Goal: Task Accomplishment & Management: Manage account settings

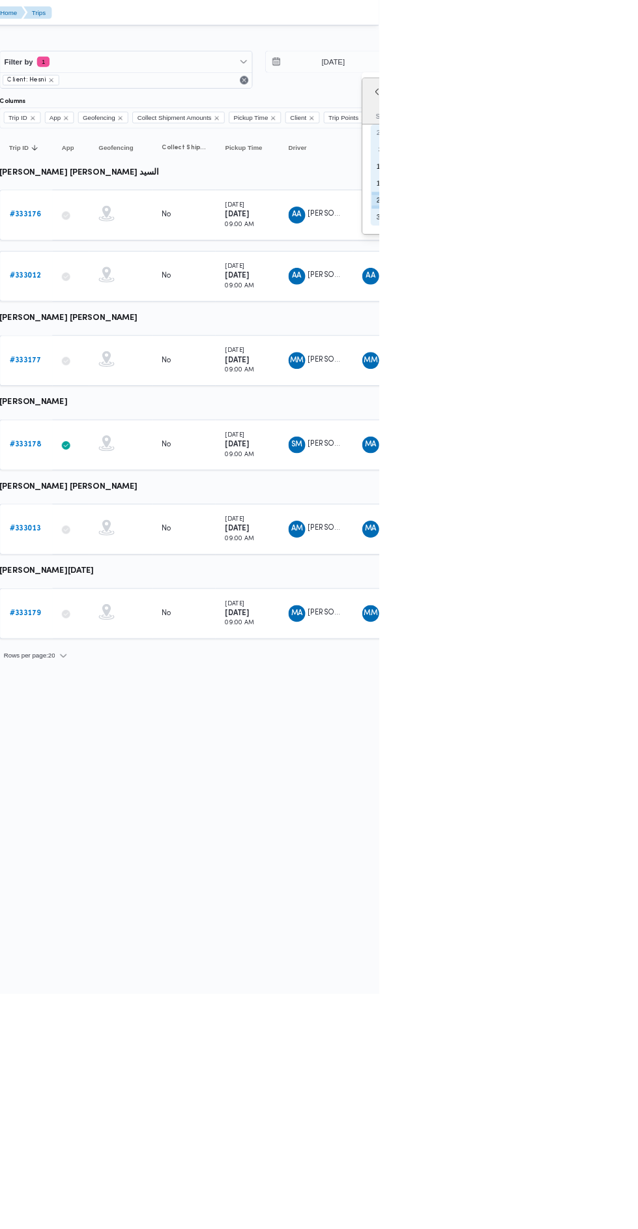
type input "26/8/2025"
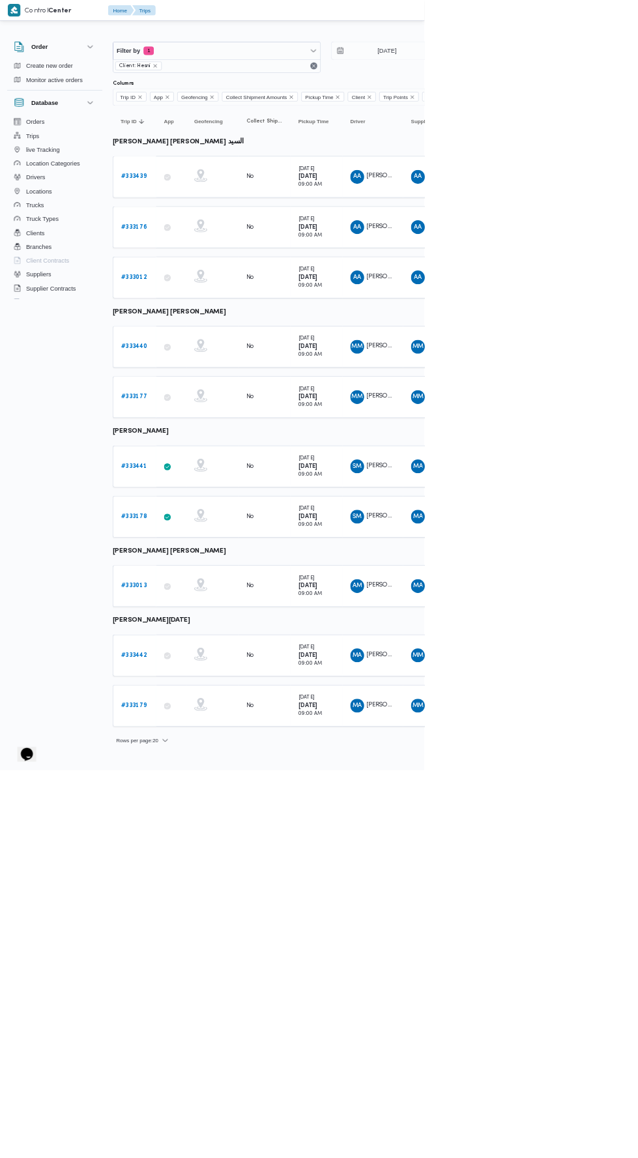
click at [216, 538] on td "Trip ID # 333440" at bounding box center [201, 521] width 65 height 63
click at [209, 517] on b "# 333440" at bounding box center [202, 521] width 40 height 8
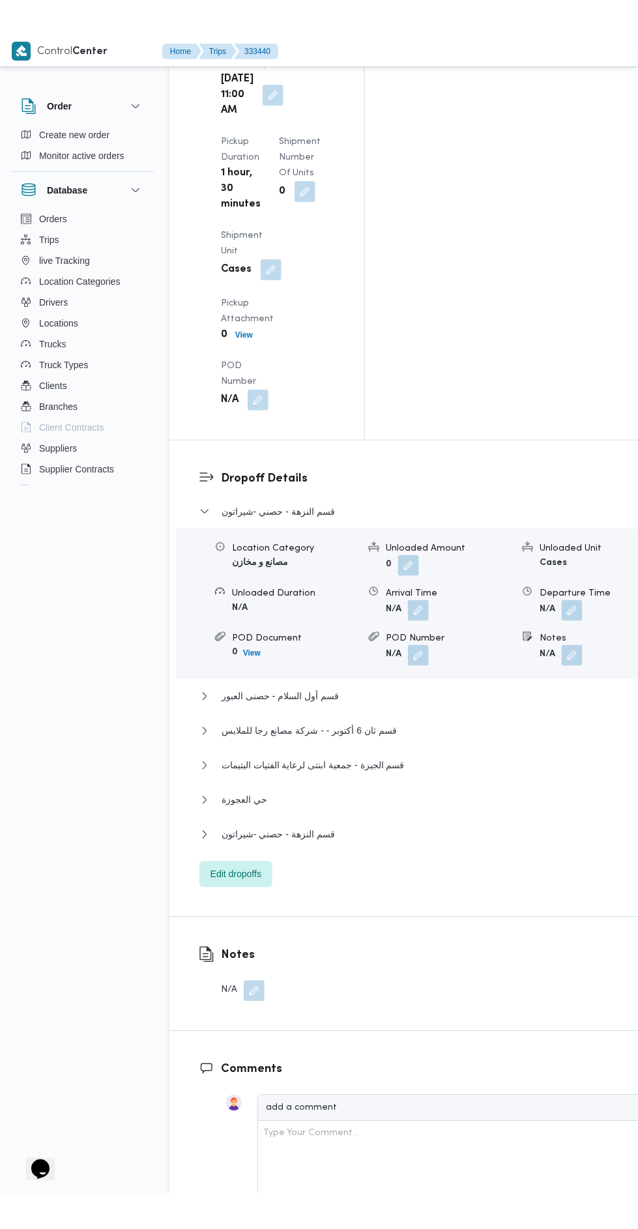
scroll to position [1824, 0]
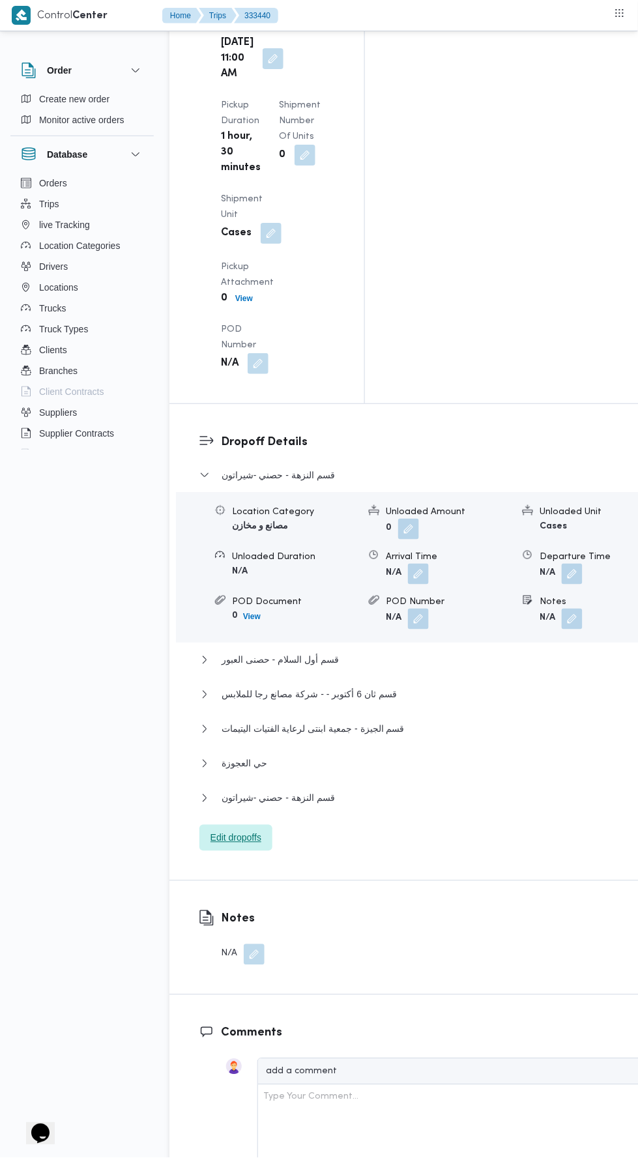
click at [241, 825] on span "Edit dropoffs" at bounding box center [235, 838] width 73 height 26
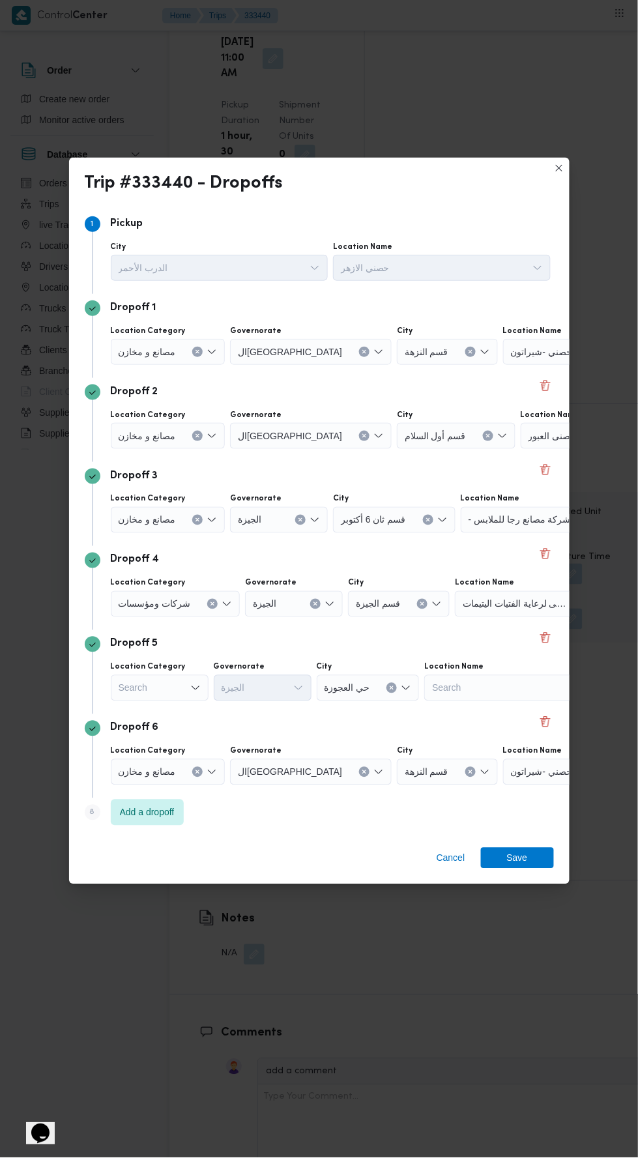
click at [192, 347] on button "Clear input" at bounding box center [197, 352] width 10 height 10
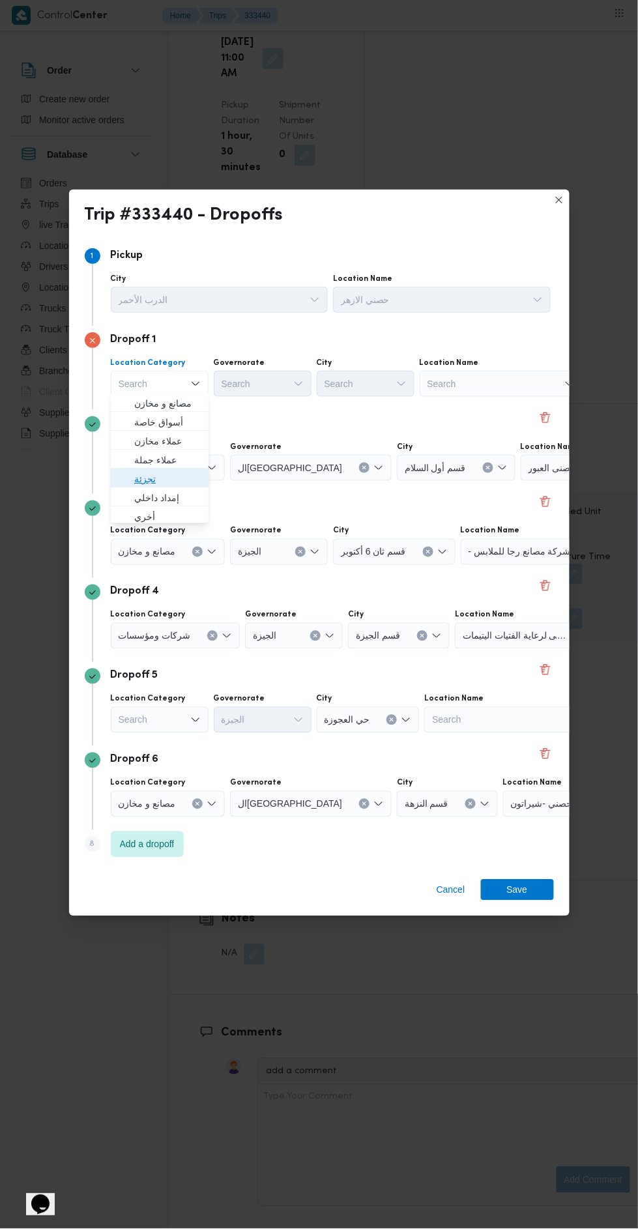
click at [181, 469] on span "تجزئة" at bounding box center [159, 479] width 87 height 21
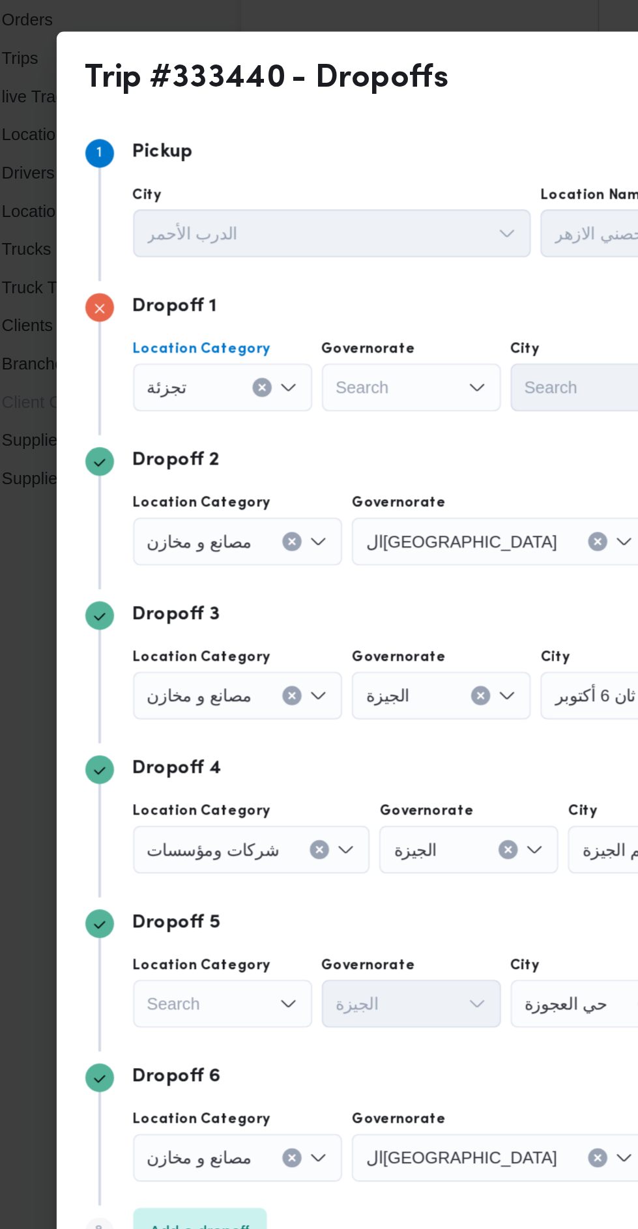
click at [179, 382] on icon "Clear input" at bounding box center [181, 383] width 5 height 5
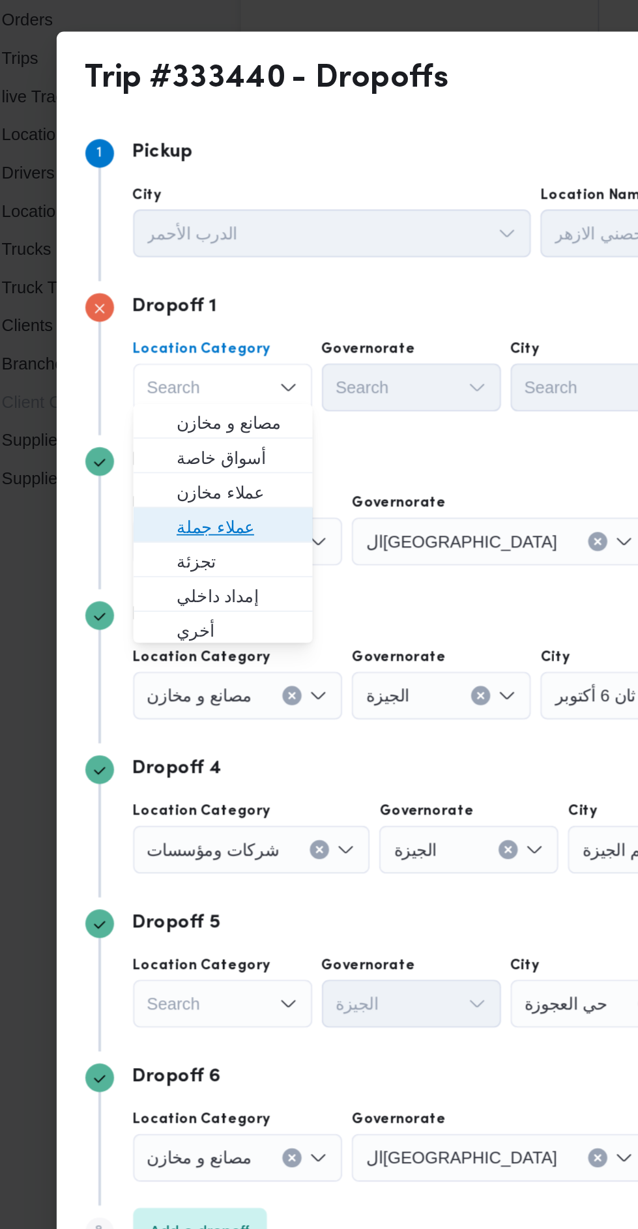
click at [179, 456] on span "عملاء جملة" at bounding box center [167, 460] width 66 height 16
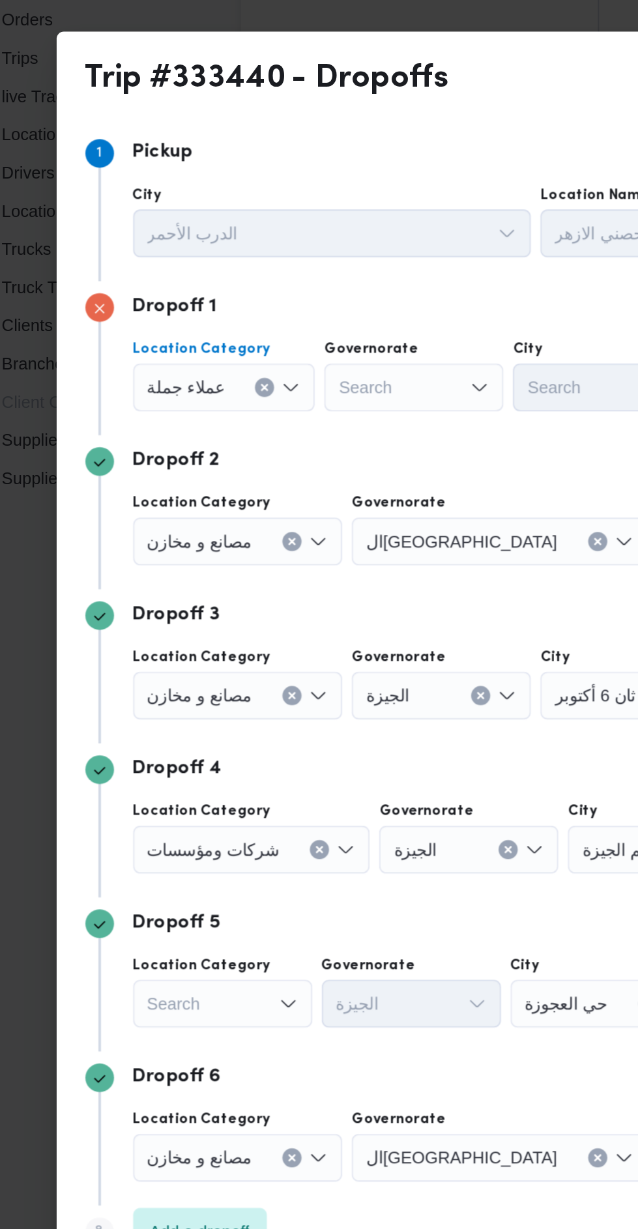
click at [269, 382] on div "Search" at bounding box center [264, 384] width 98 height 26
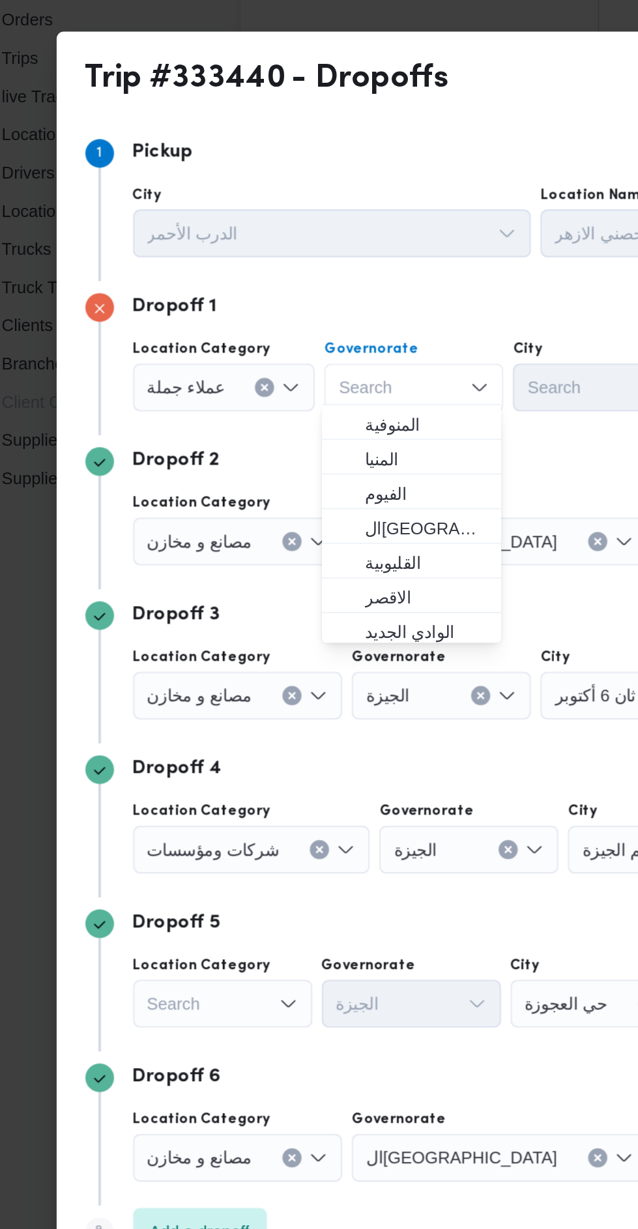
scroll to position [132, 0]
click at [280, 456] on span "القاهرة" at bounding box center [270, 460] width 66 height 16
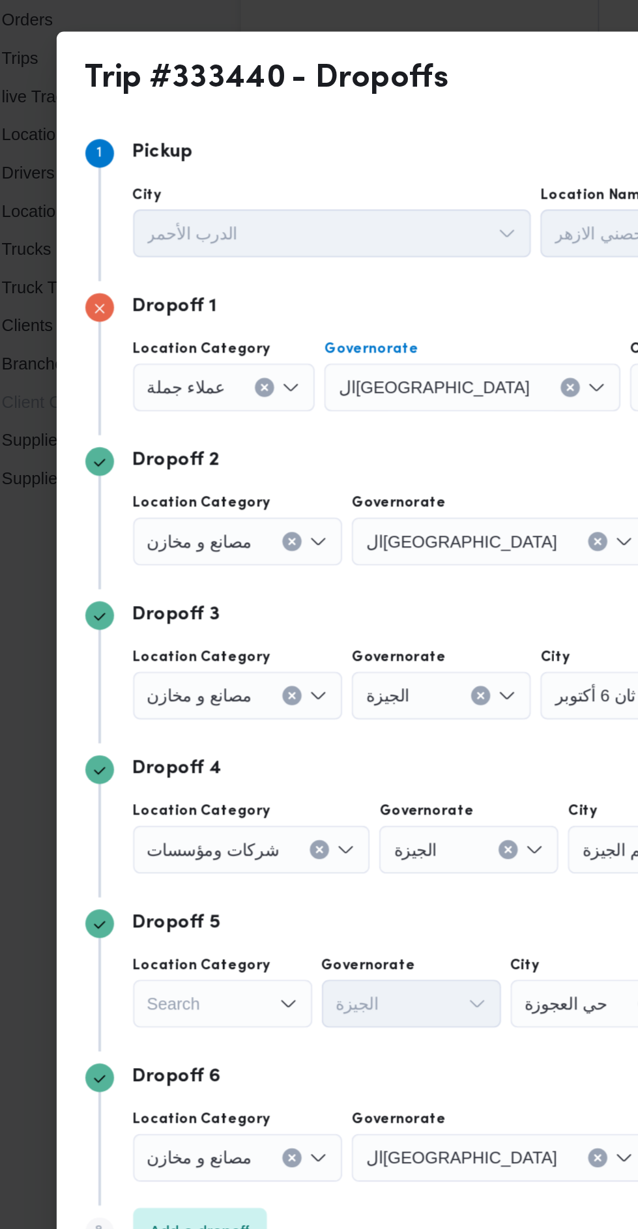
click at [382, 383] on div "Search" at bounding box center [431, 384] width 98 height 26
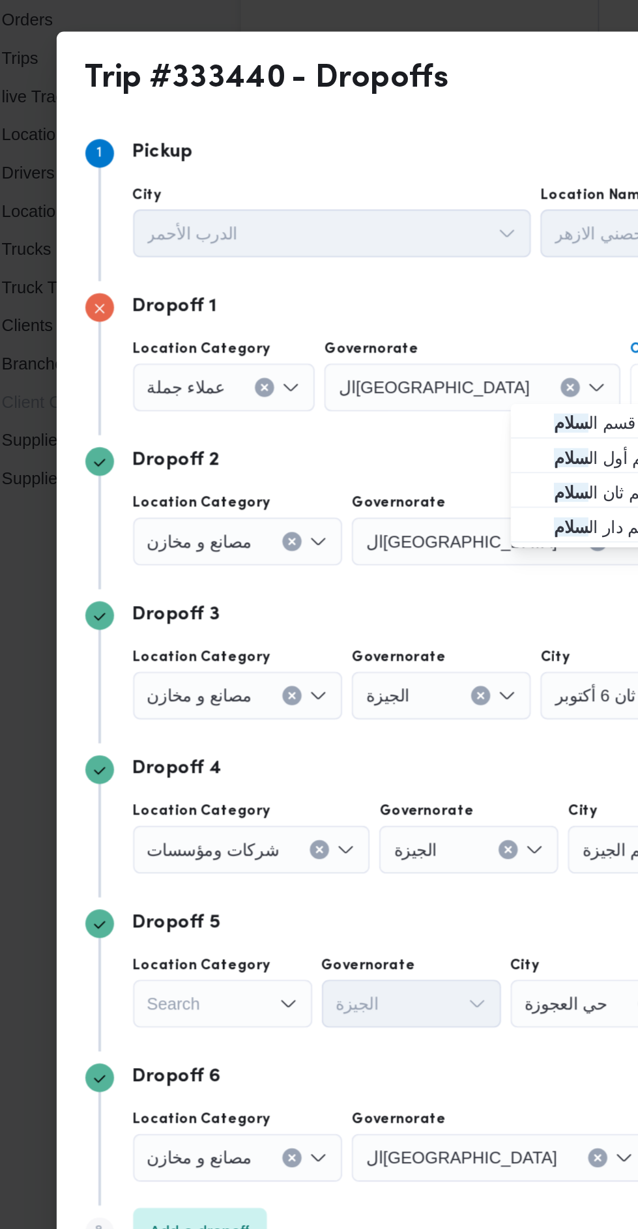
type input "سلام"
click at [357, 399] on mark "سلام" at bounding box center [349, 403] width 19 height 10
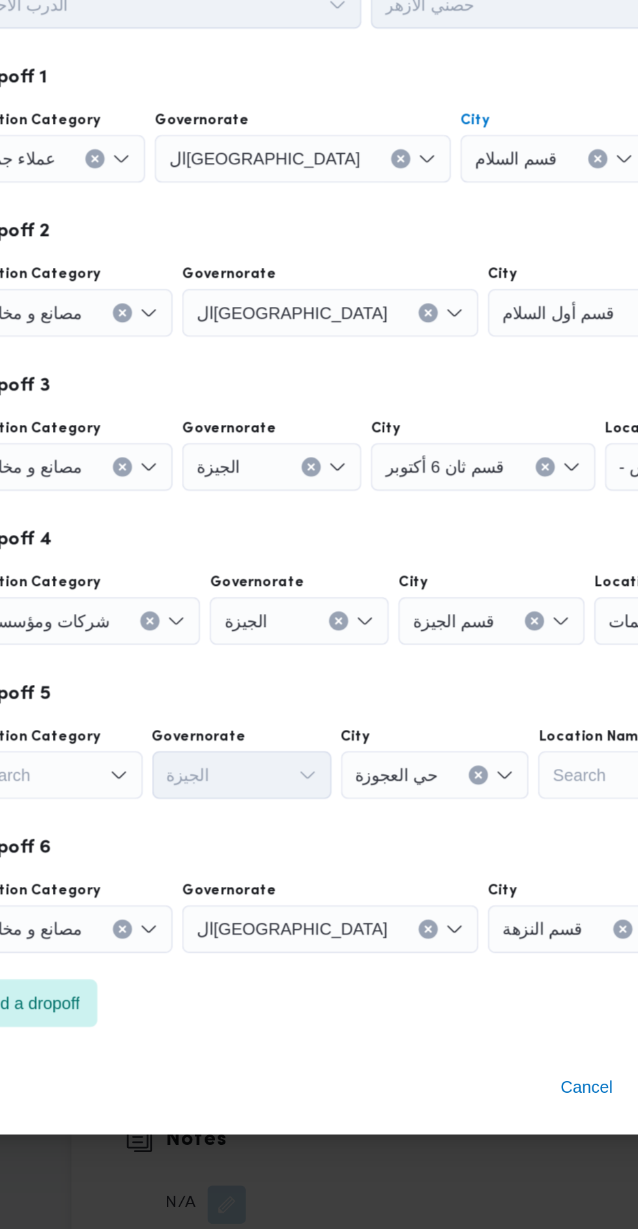
scroll to position [1824, 0]
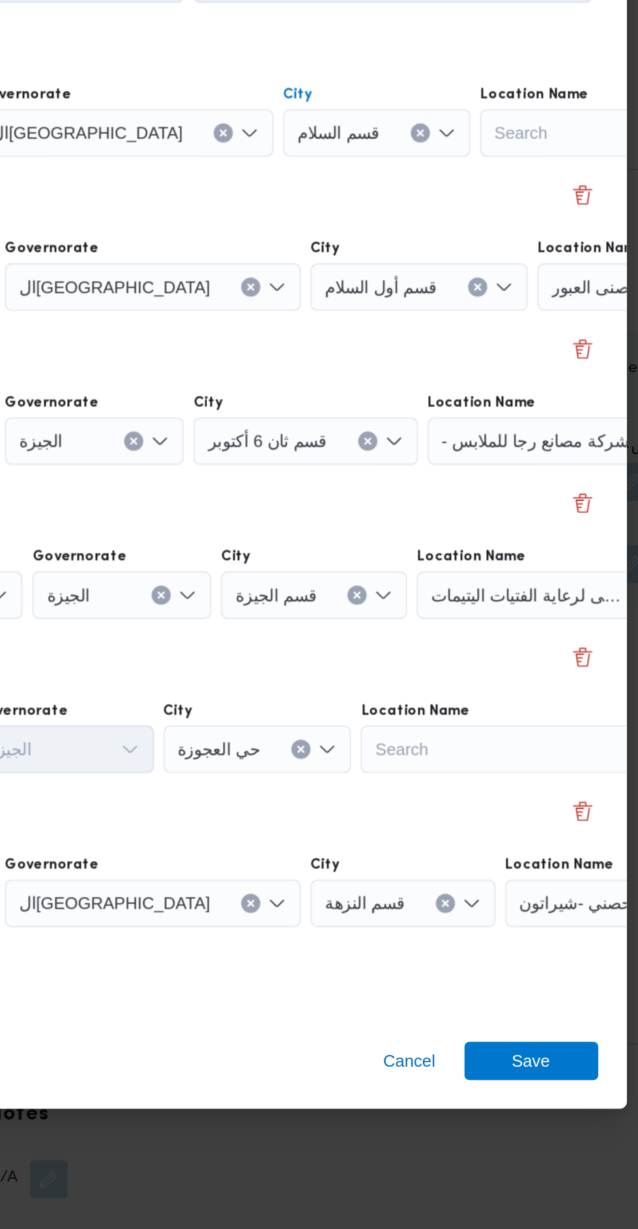
click at [538, 471] on div "حصنى العبور" at bounding box center [602, 468] width 163 height 26
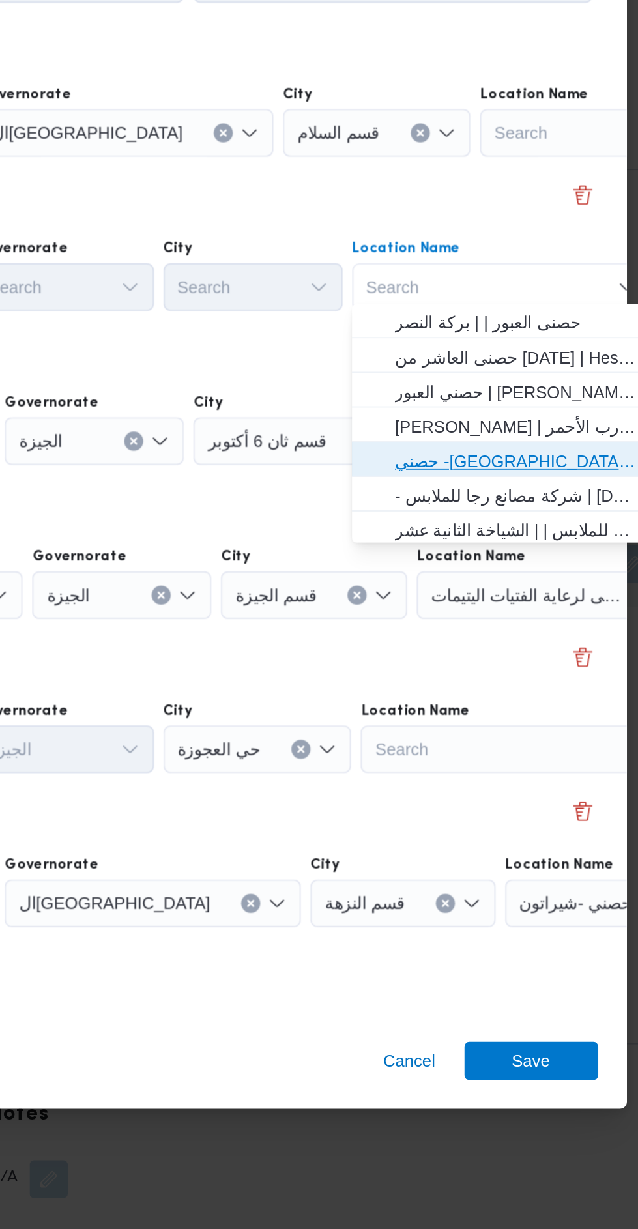
click at [533, 556] on span "حصني -جسر السويس | جسر السويس | المنتزه" at bounding box center [509, 563] width 132 height 16
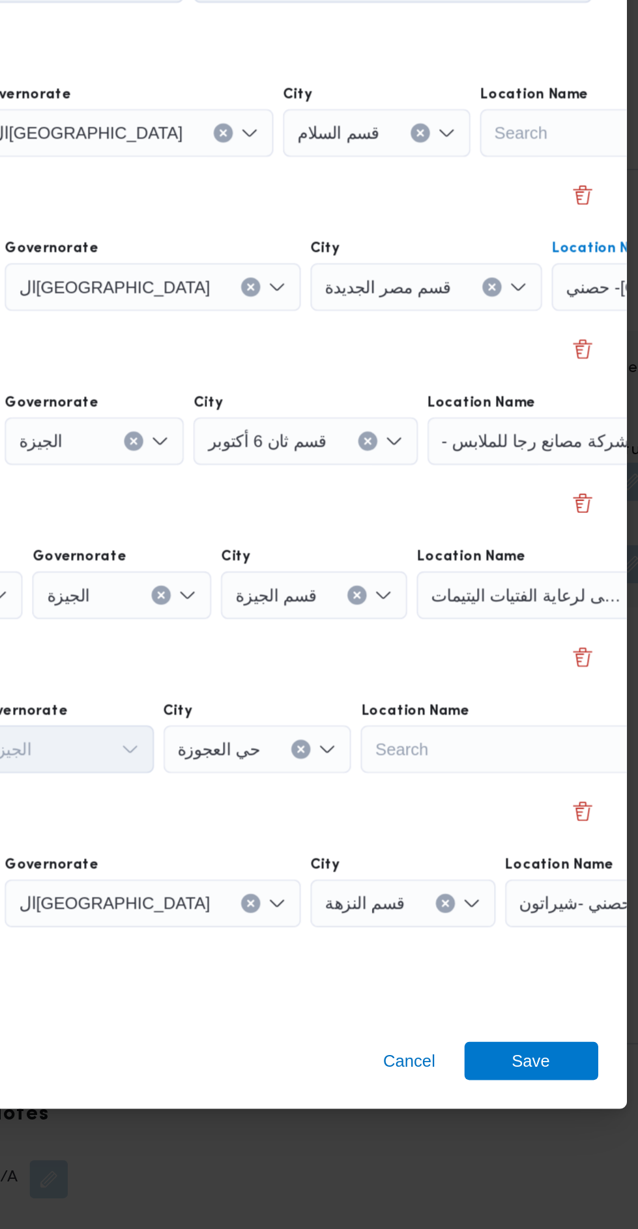
scroll to position [0, 49]
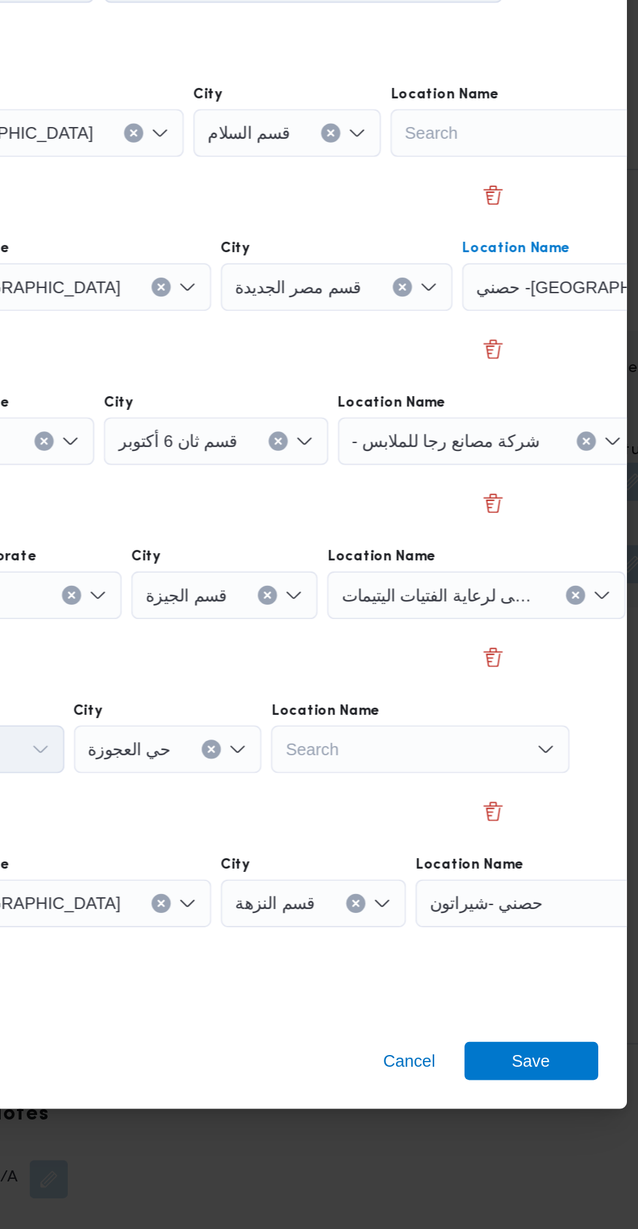
click at [542, 551] on button "Clear input" at bounding box center [547, 552] width 10 height 10
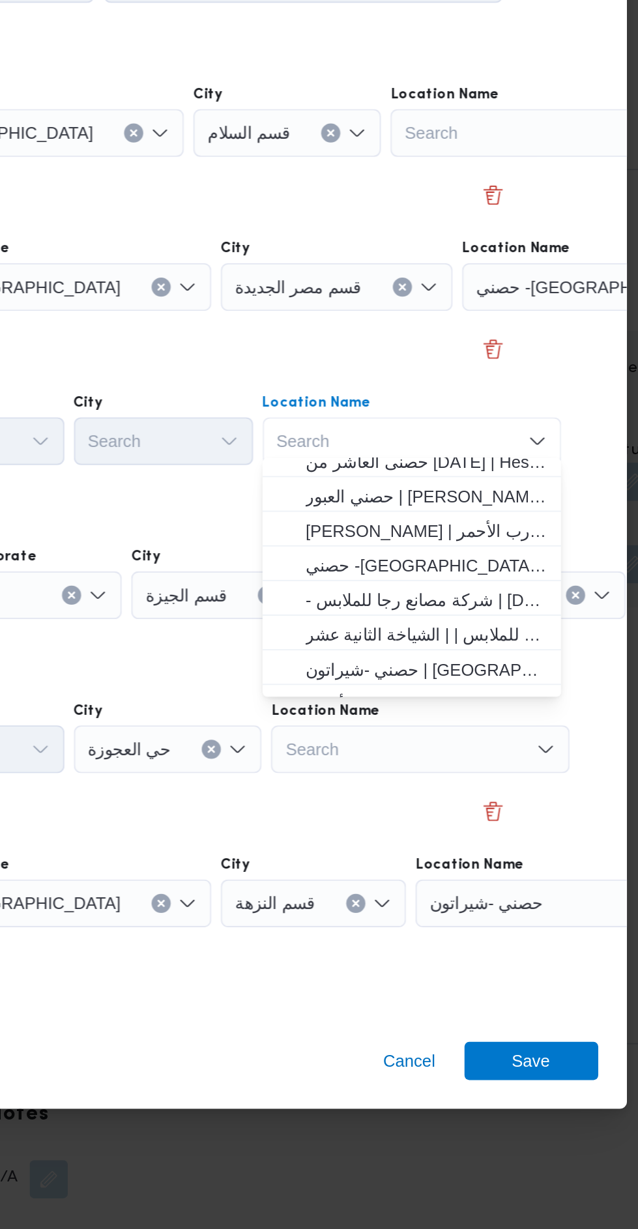
scroll to position [29, 0]
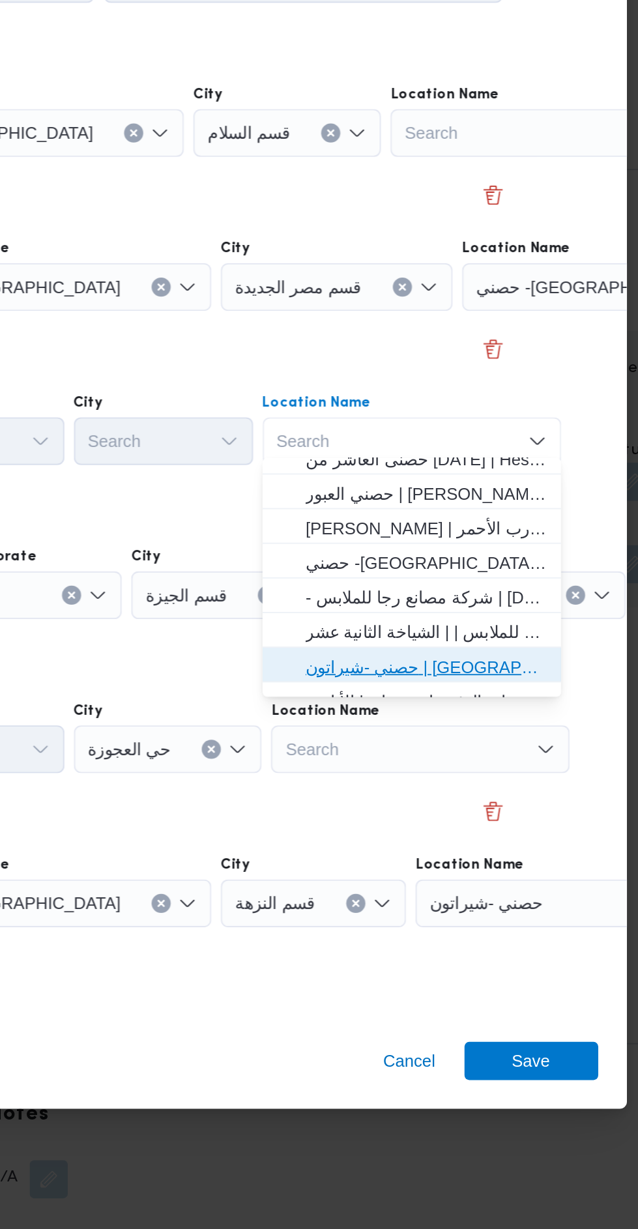
click at [478, 674] on span "حصني -شيراتون | 7 الخليلي | شيراتون المطار" at bounding box center [460, 675] width 132 height 16
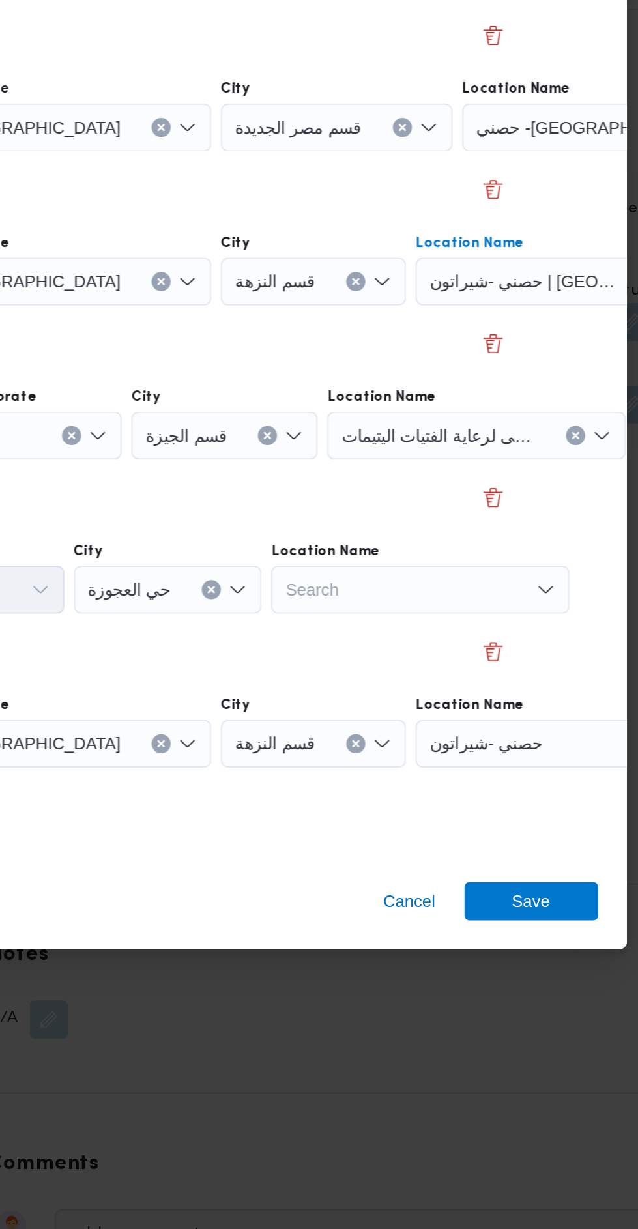
scroll to position [1824, 0]
click at [540, 635] on icon "Clear input" at bounding box center [541, 636] width 3 height 3
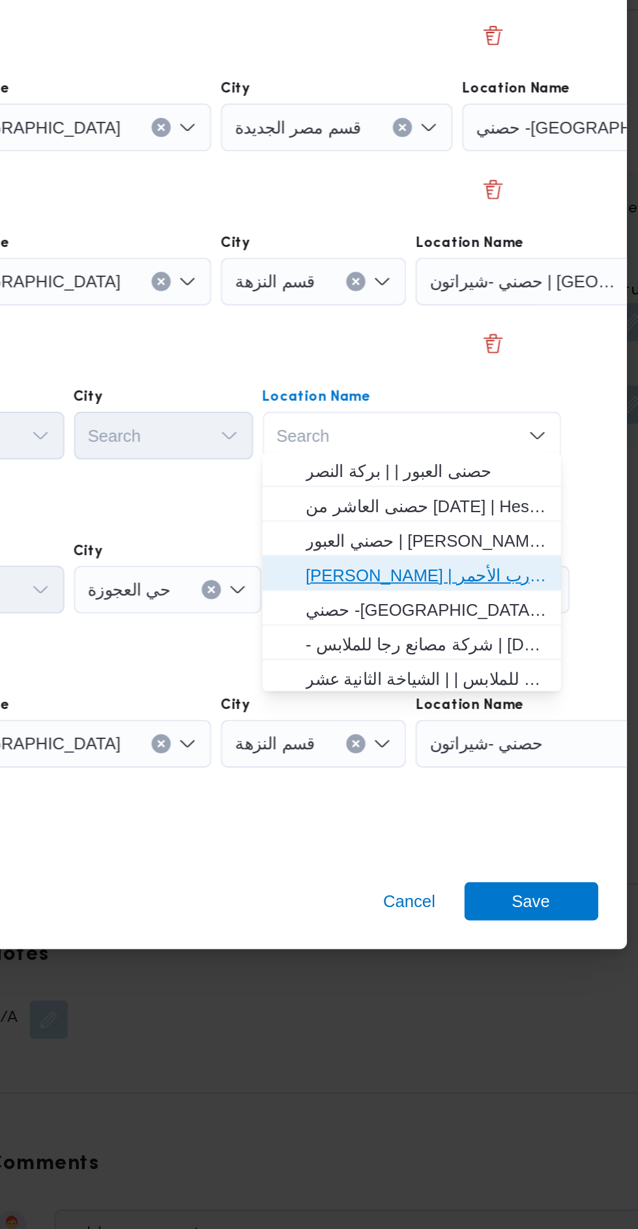
click at [479, 709] on span "حصني الازهر | سوق الازهر كل انواع القماش السواريه | الدرب الأحمر" at bounding box center [460, 713] width 132 height 16
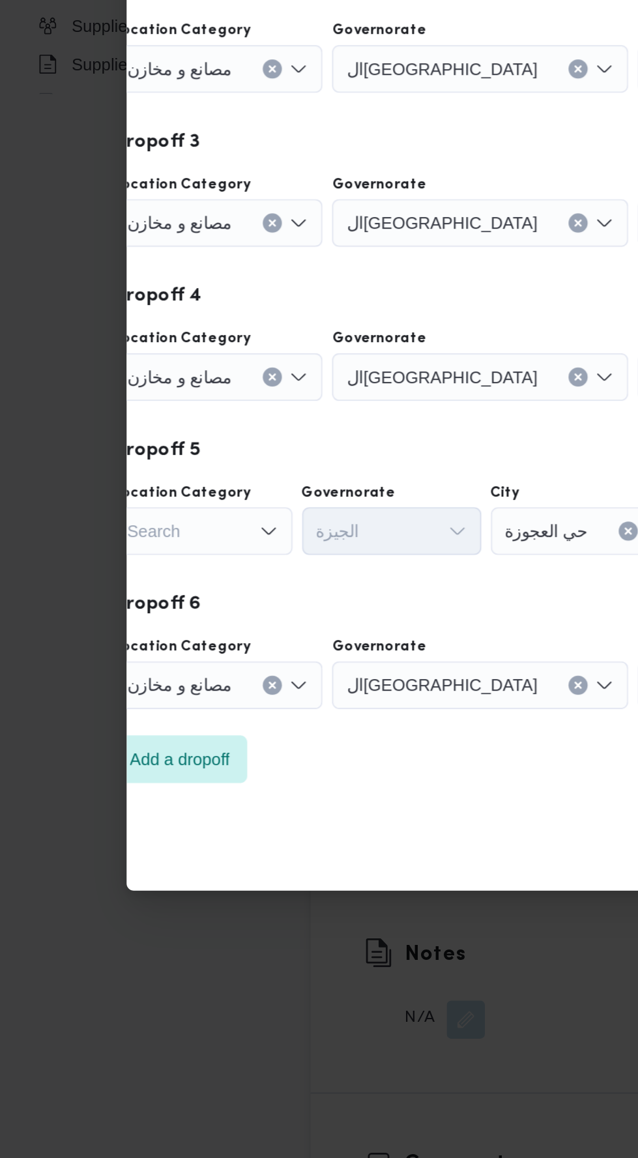
click at [124, 676] on div "Search" at bounding box center [111, 688] width 98 height 26
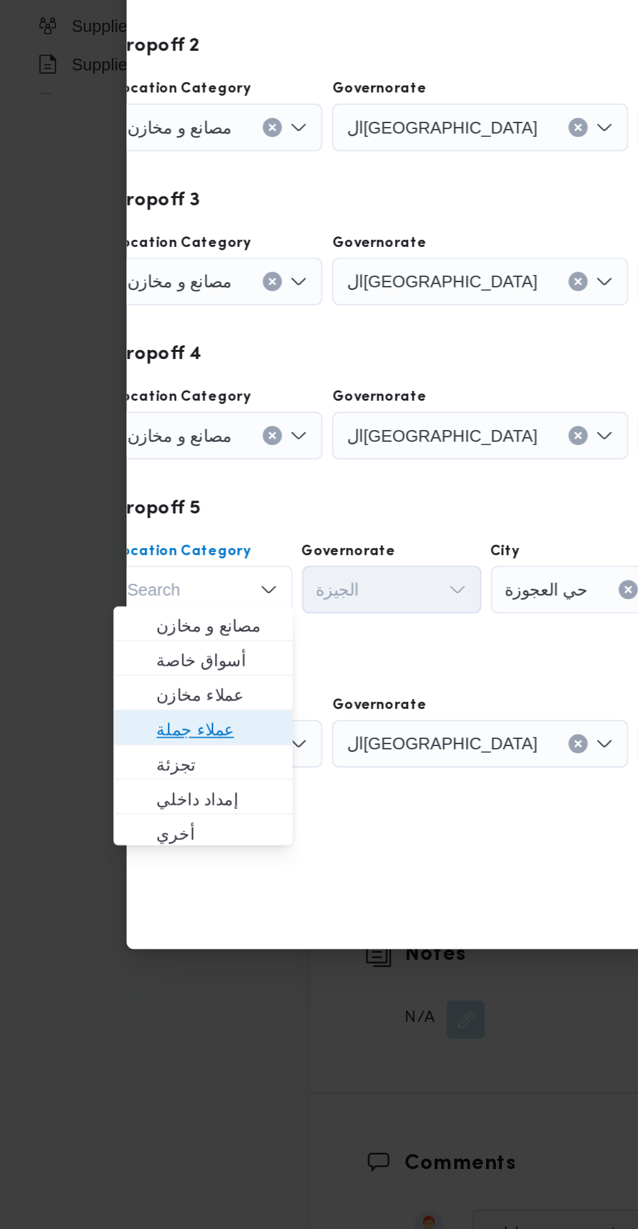
click at [136, 794] on span "عملاء جملة" at bounding box center [118, 797] width 66 height 16
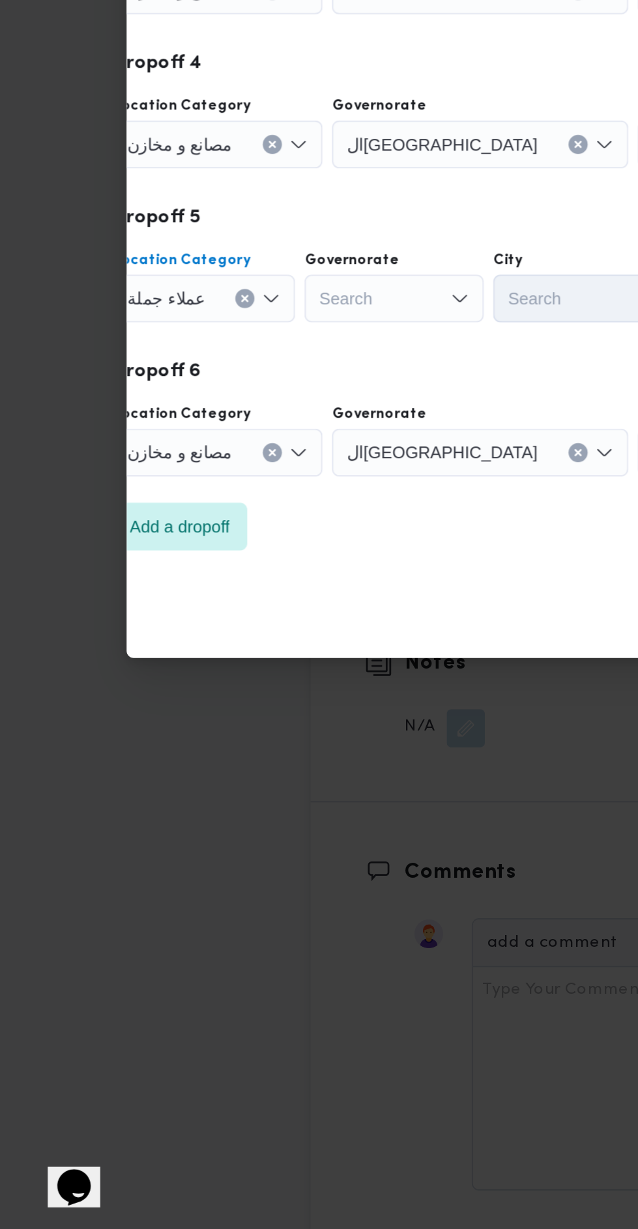
click at [147, 803] on icon "Clear input" at bounding box center [148, 804] width 3 height 3
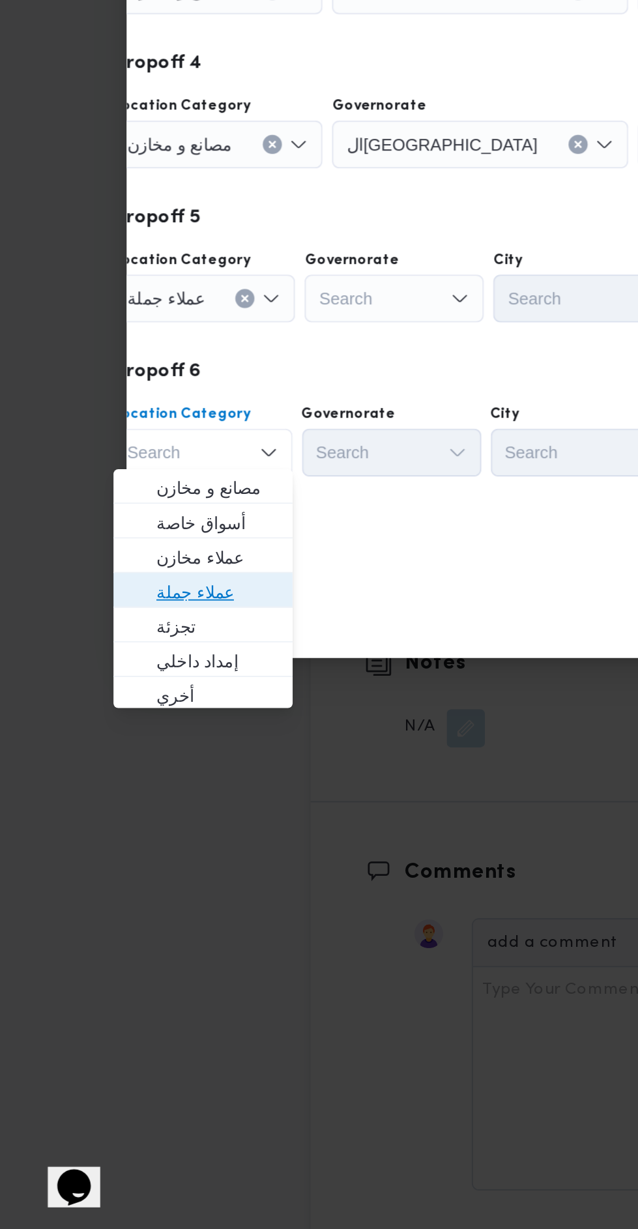
click at [135, 879] on span "عملاء جملة" at bounding box center [118, 881] width 66 height 16
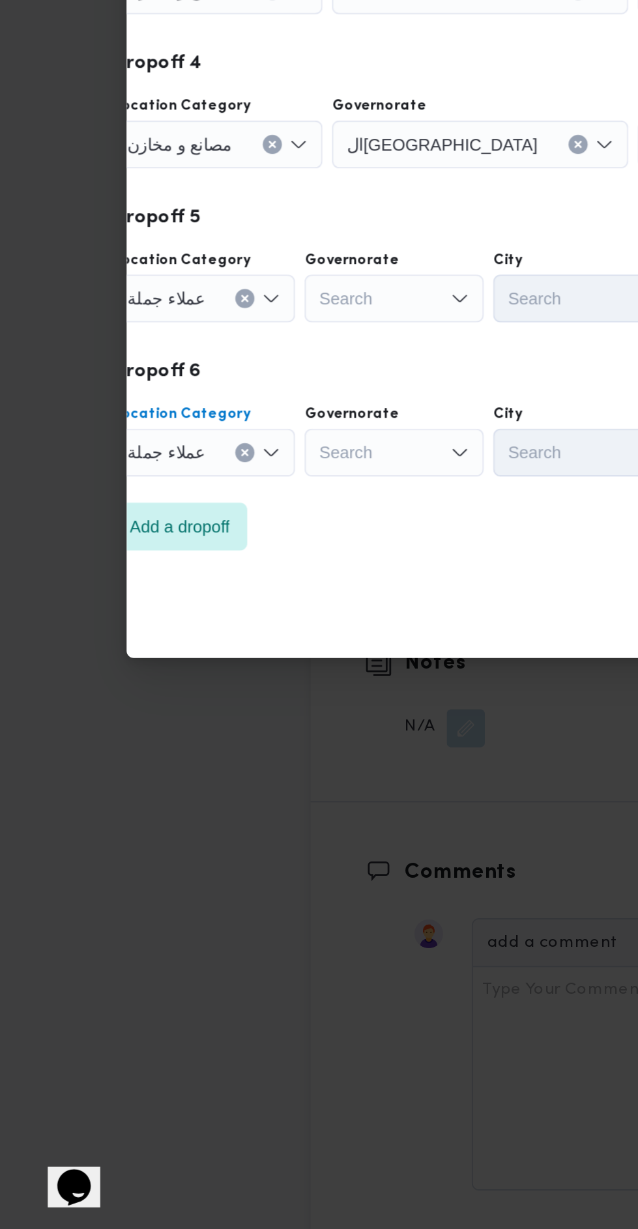
click at [221, 800] on div "Search" at bounding box center [215, 804] width 98 height 26
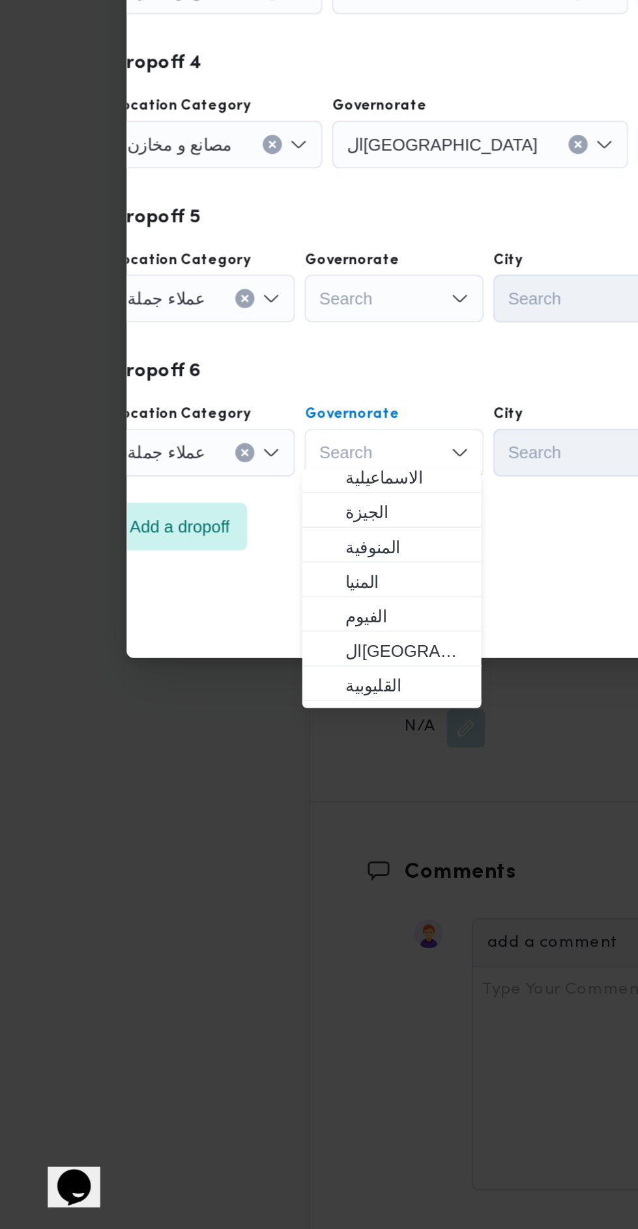
scroll to position [106, 0]
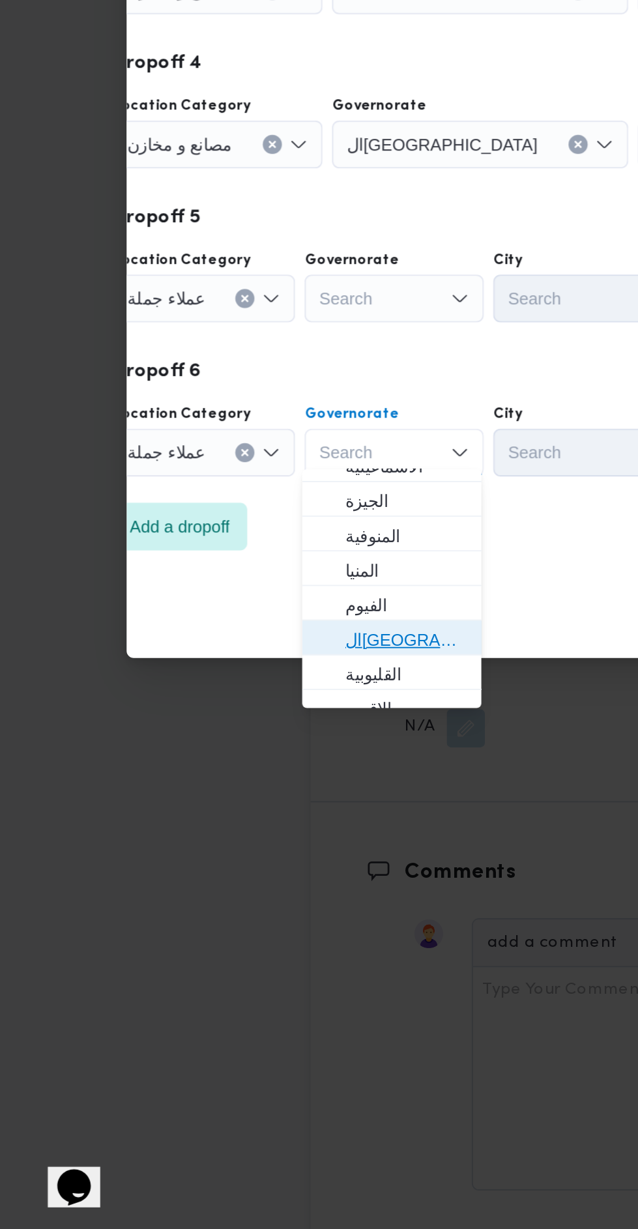
click at [228, 905] on span "القاهرة" at bounding box center [221, 907] width 66 height 16
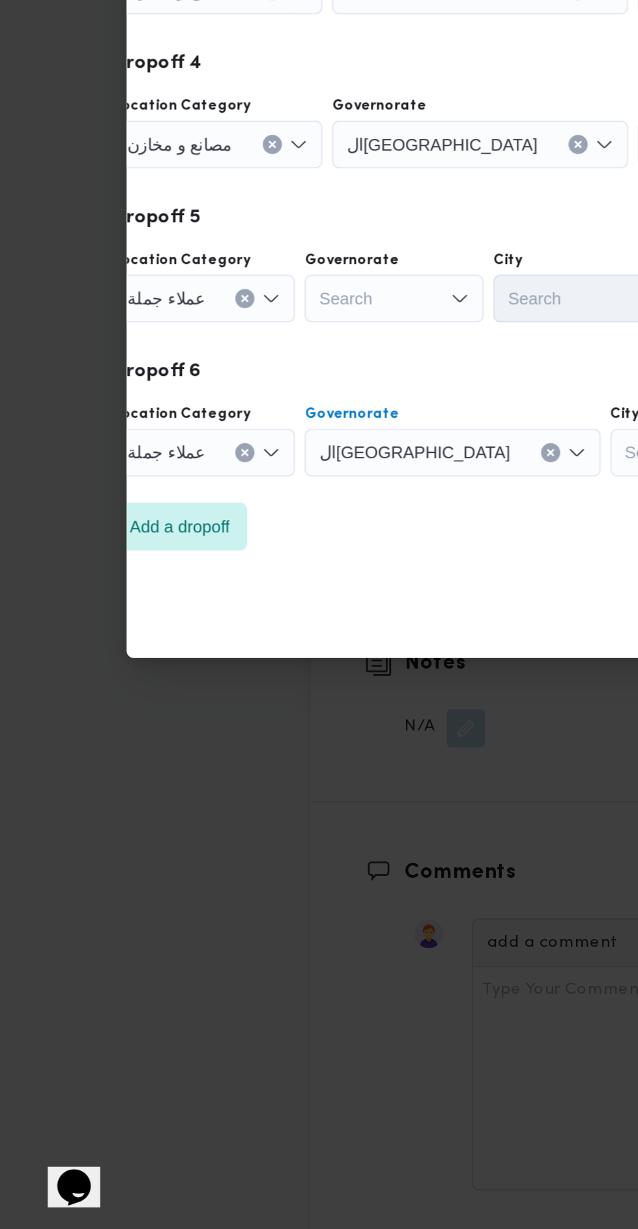
click at [333, 807] on div "Search" at bounding box center [382, 804] width 98 height 26
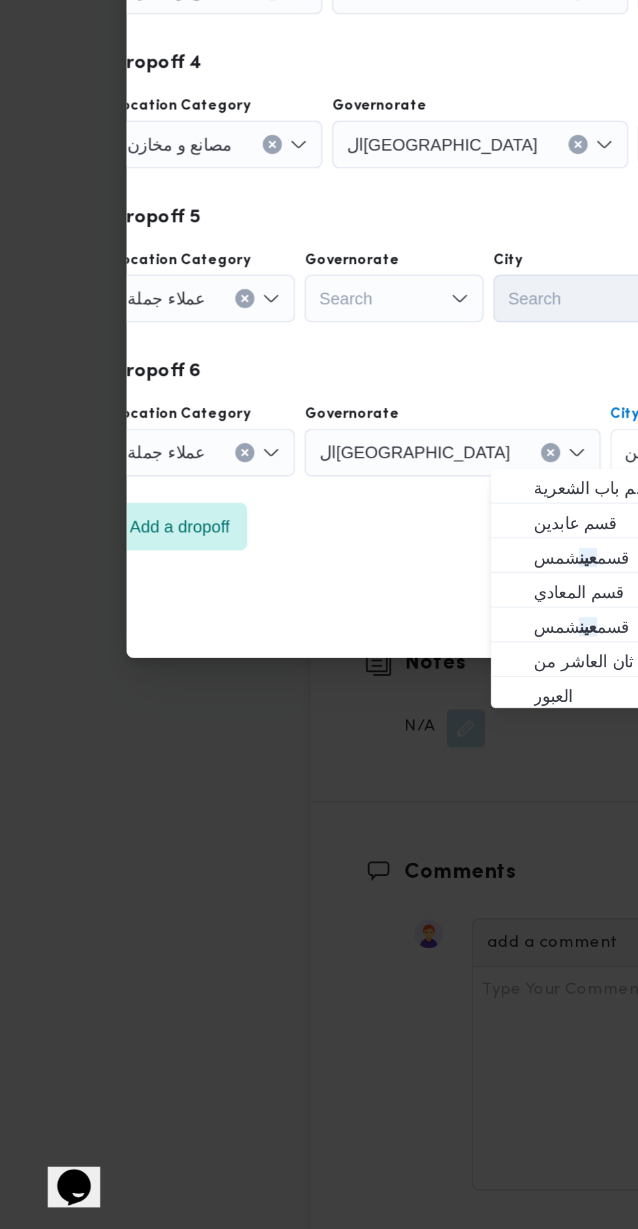
scroll to position [0, 0]
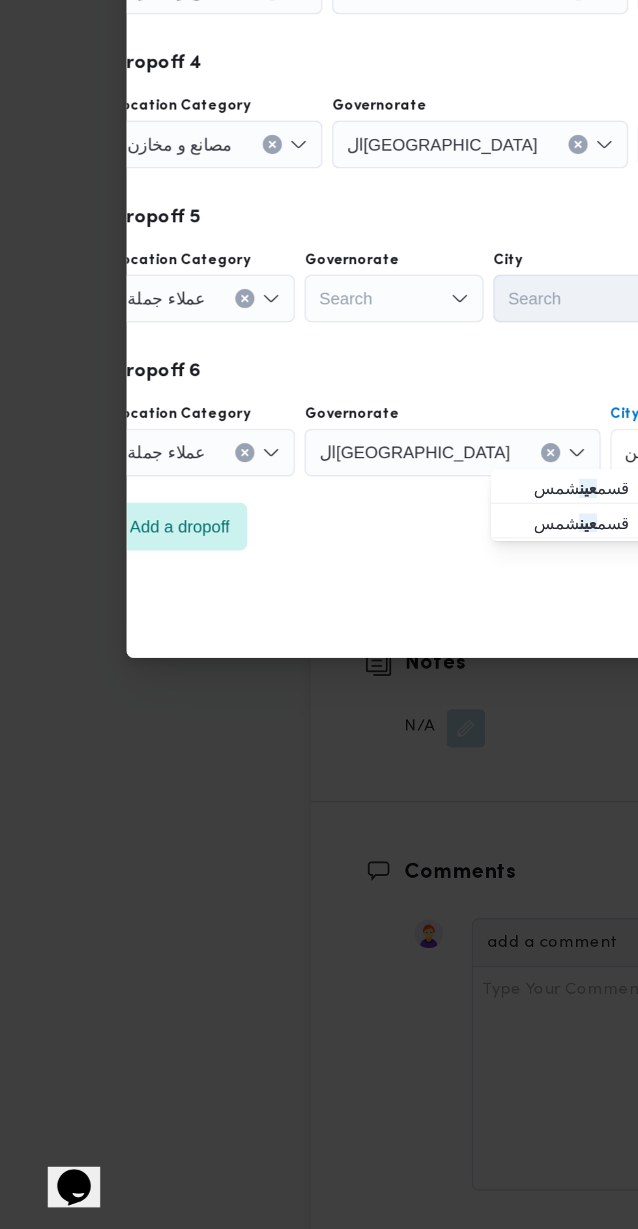
type input "عين"
click at [303, 835] on span "قسم عين شمس" at bounding box center [324, 843] width 66 height 16
click at [119, 837] on span "Add a dropoff" at bounding box center [98, 845] width 55 height 16
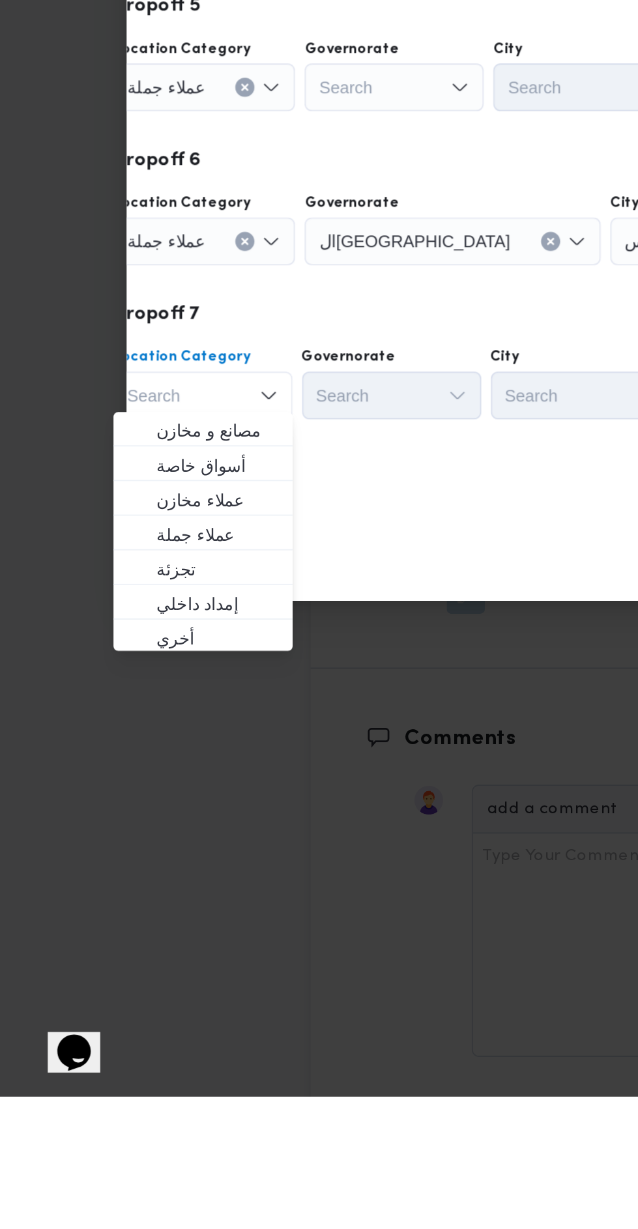
scroll to position [1824, 0]
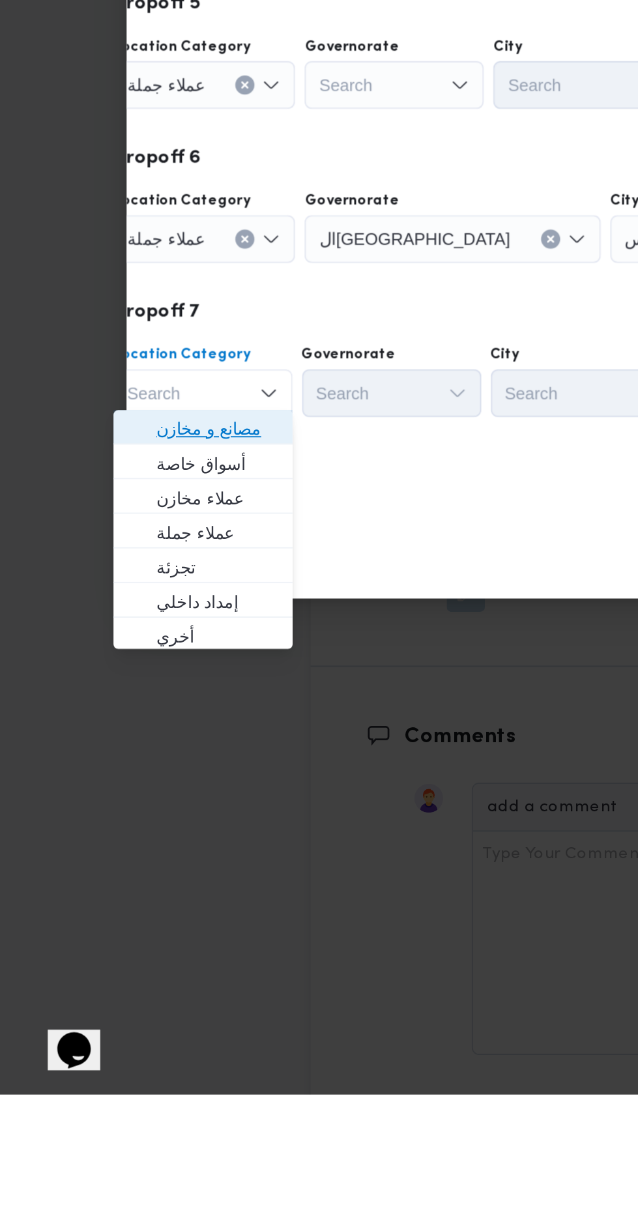
click at [133, 859] on span "مصانع و مخازن" at bounding box center [118, 866] width 66 height 16
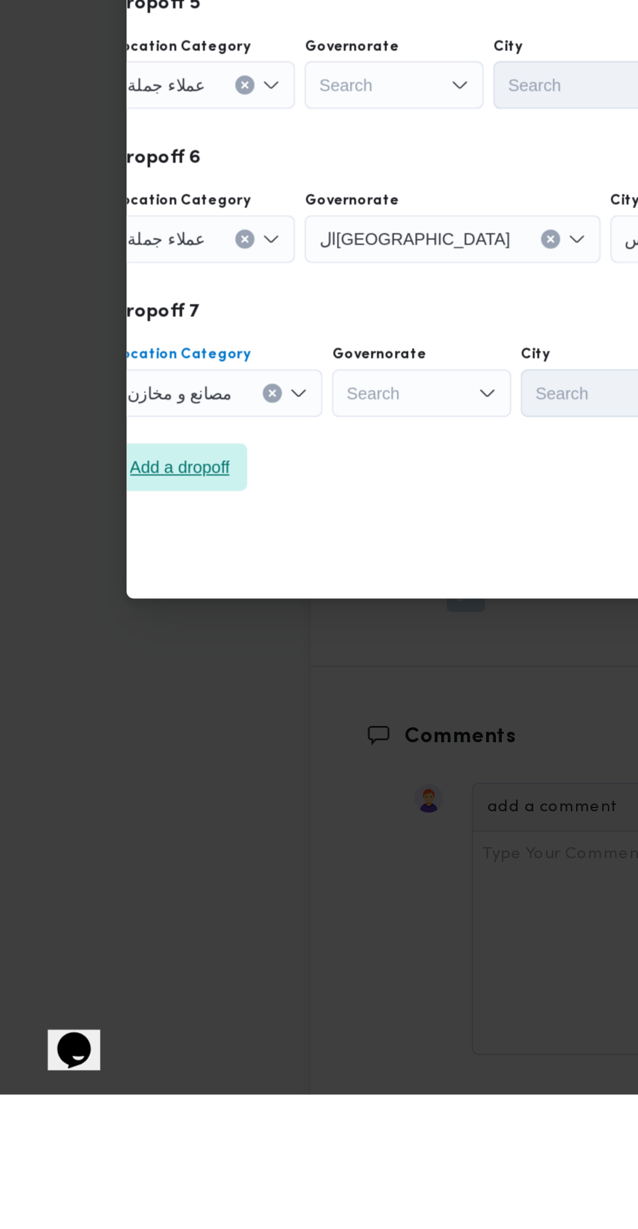
click at [115, 893] on span "Add a dropoff" at bounding box center [98, 887] width 73 height 26
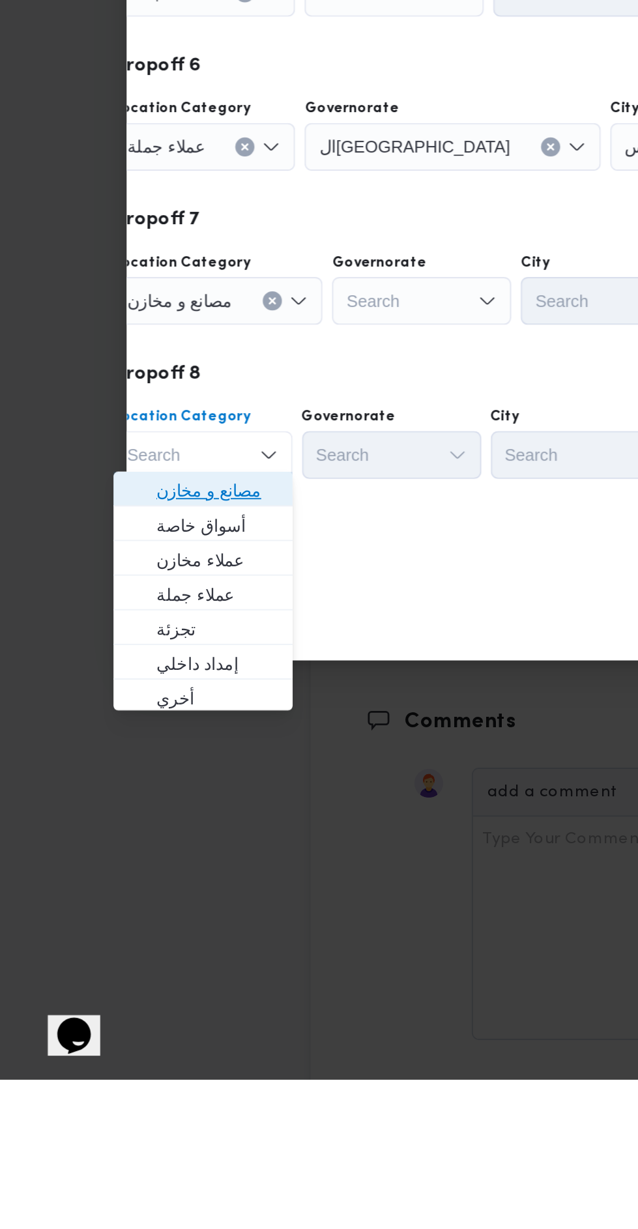
click at [143, 904] on span "مصانع و مخازن" at bounding box center [118, 908] width 66 height 16
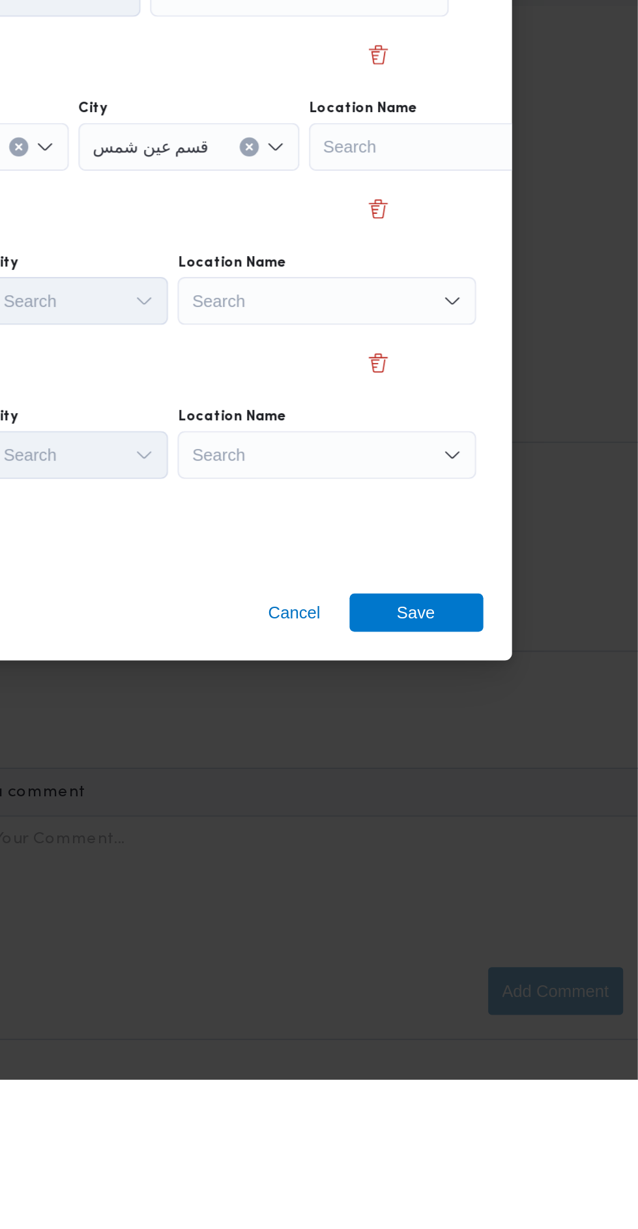
click at [504, 795] on div "Search" at bounding box center [468, 804] width 163 height 26
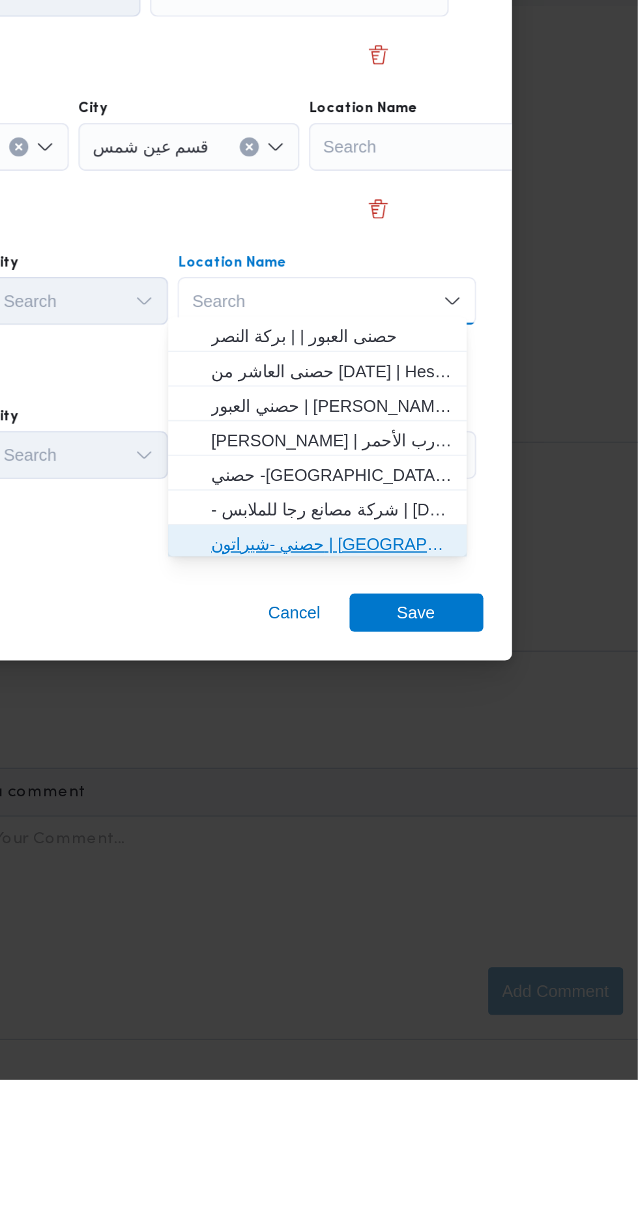
click at [478, 937] on span "حصني -شيراتون | 7 الخليلي | شيراتون المطار" at bounding box center [471, 937] width 132 height 16
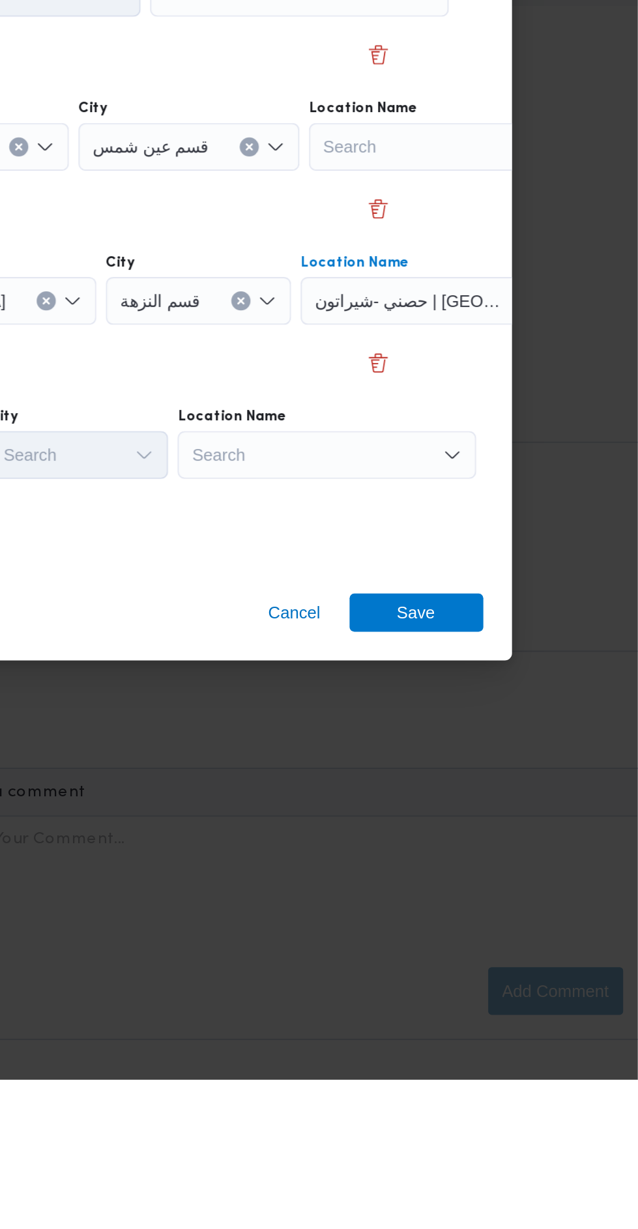
click at [479, 879] on div "Search" at bounding box center [468, 888] width 163 height 26
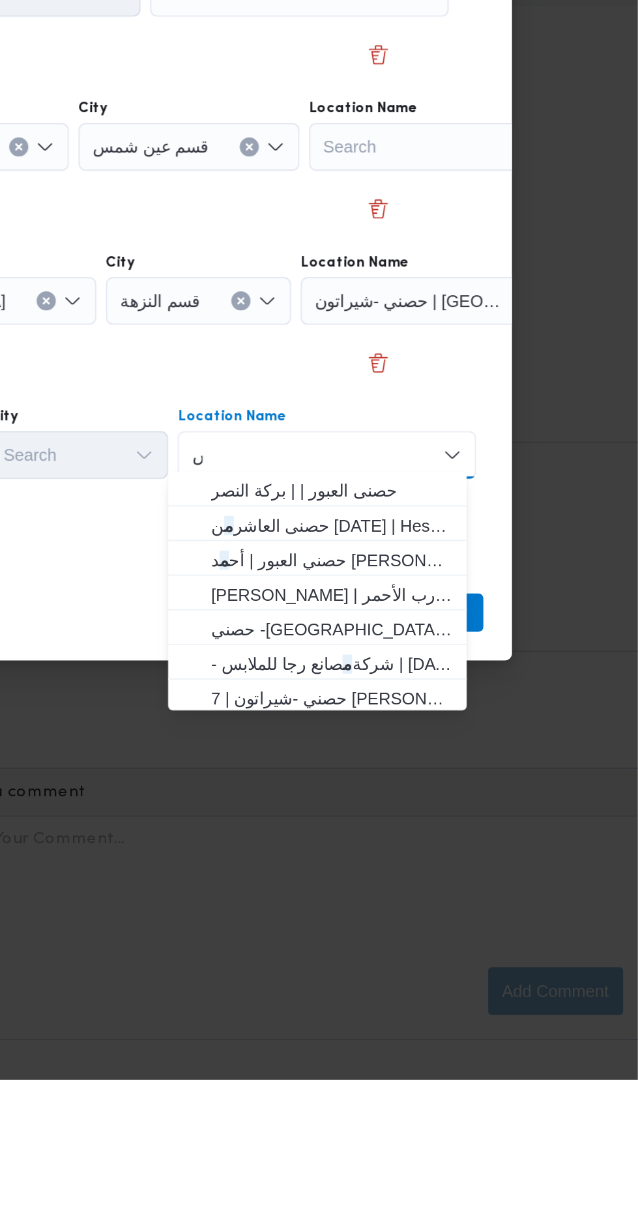
scroll to position [0, 0]
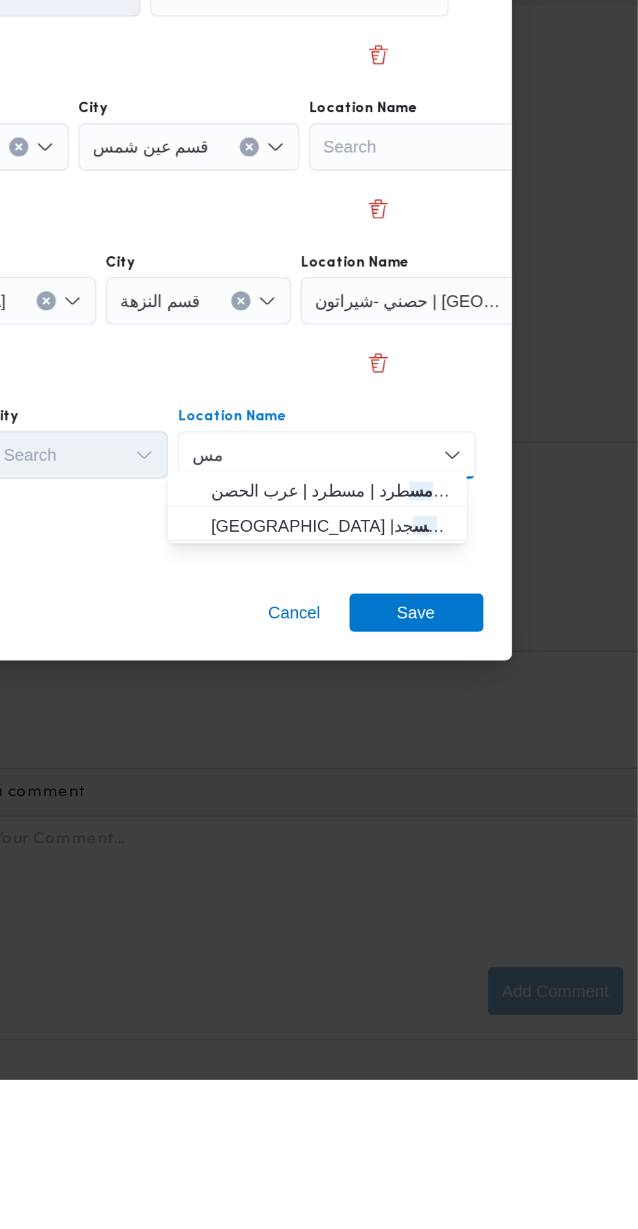
type input "مس"
click at [499, 902] on span "حصني - مس طرد | مسطرد | عرب الحصن" at bounding box center [471, 908] width 132 height 16
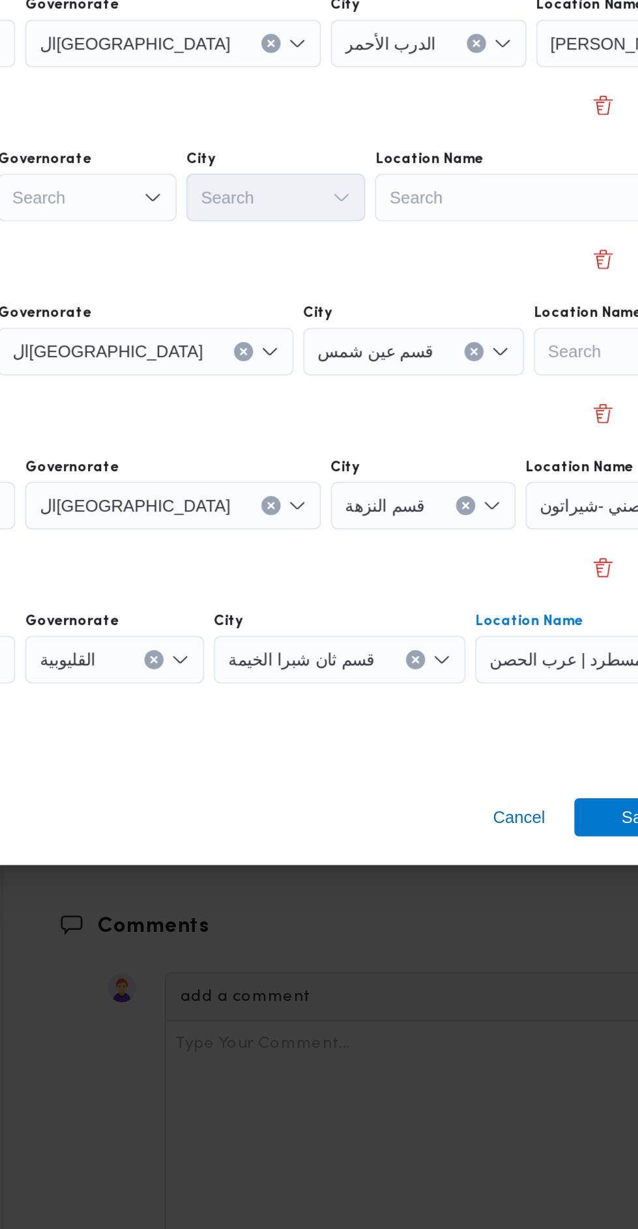
scroll to position [1824, 0]
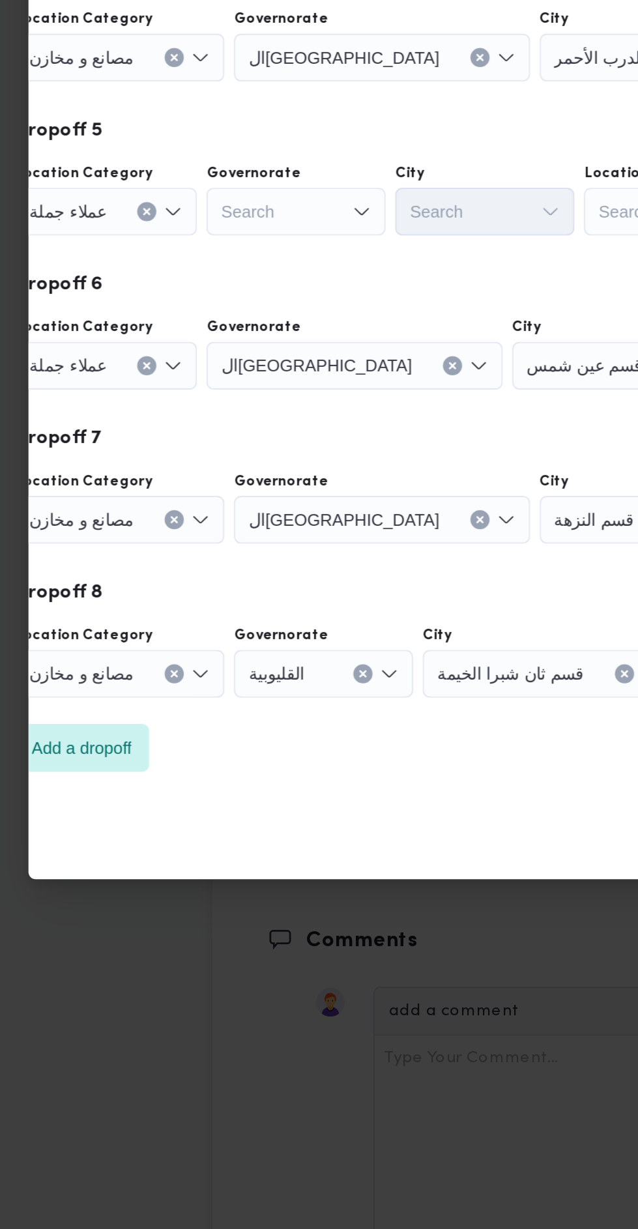
click at [241, 637] on div "Search" at bounding box center [215, 636] width 98 height 26
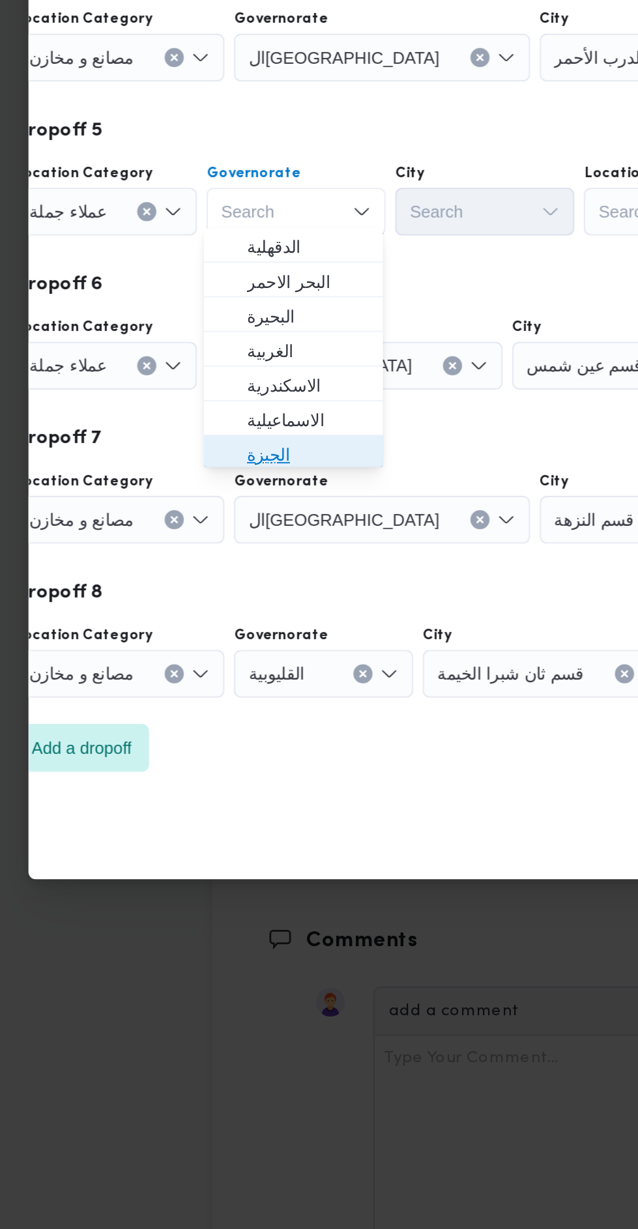
click at [226, 766] on span "الجيزة" at bounding box center [221, 769] width 66 height 16
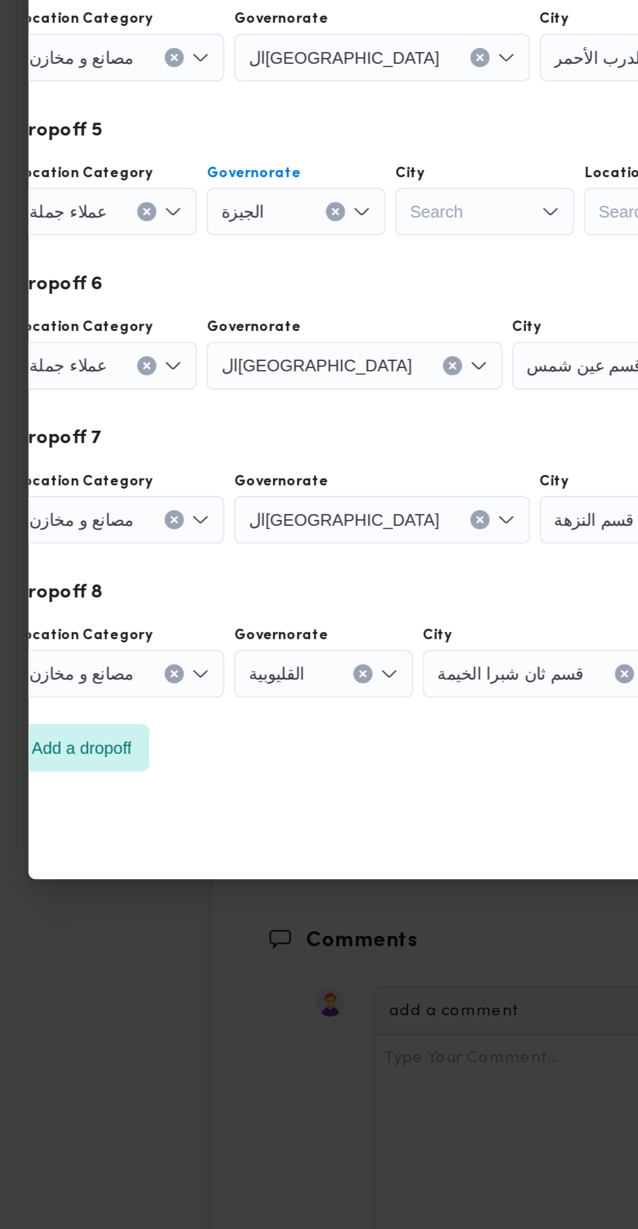
click at [315, 634] on div "Search" at bounding box center [318, 636] width 98 height 26
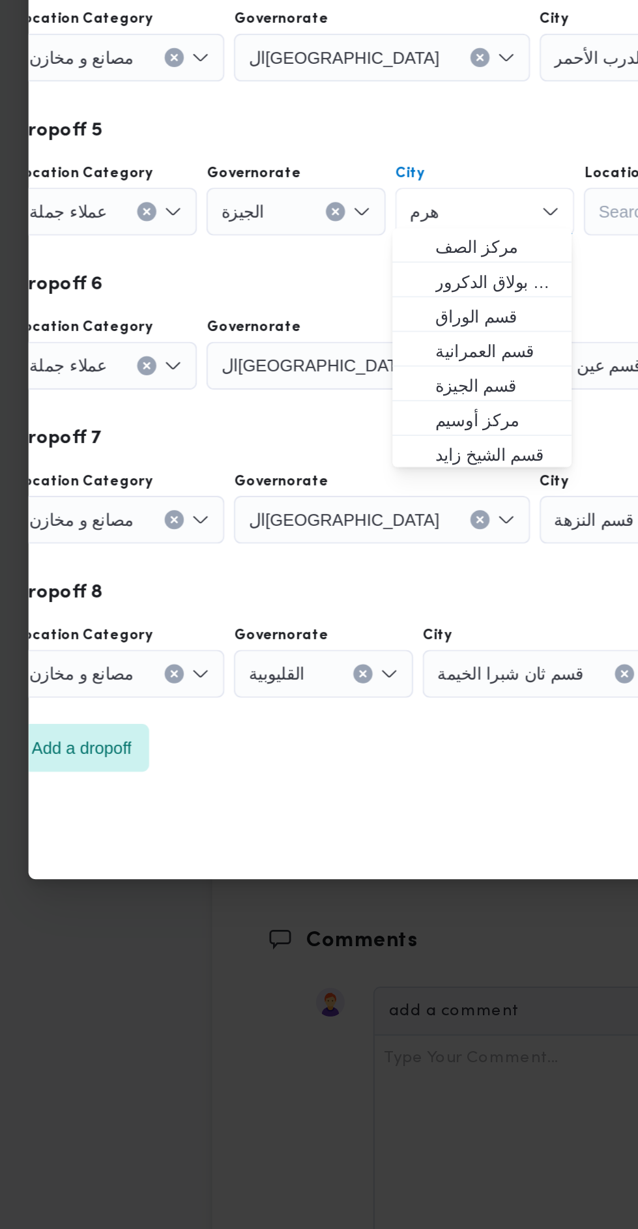
scroll to position [0, 0]
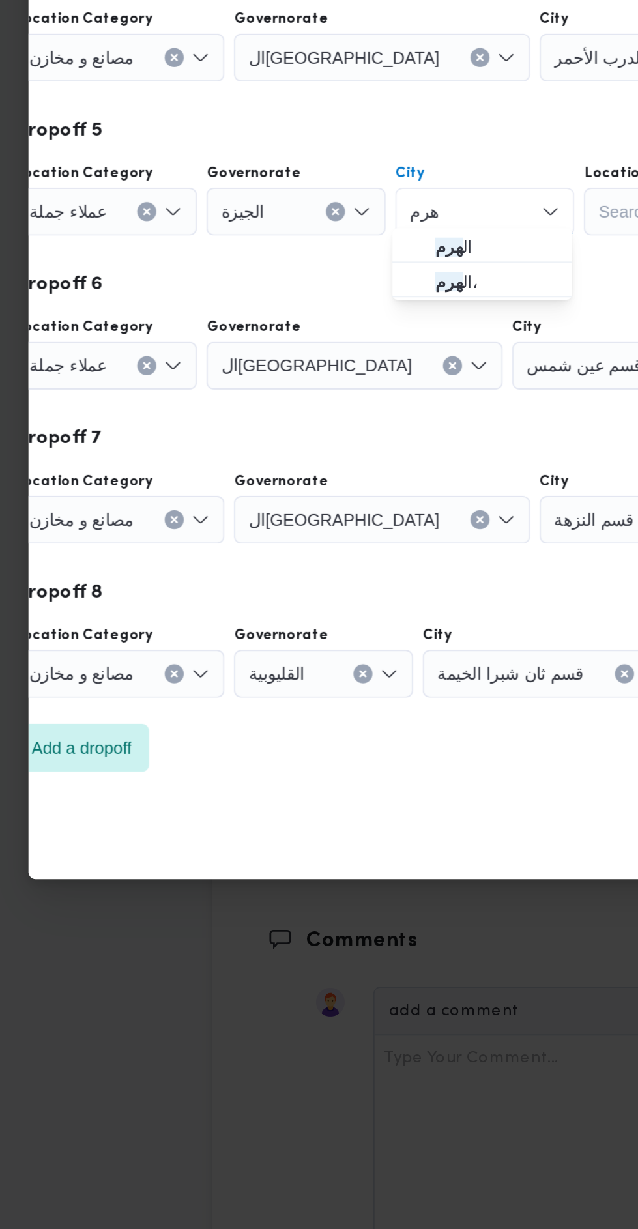
type input "هرم"
click at [338, 656] on span "ال هرم" at bounding box center [324, 656] width 66 height 16
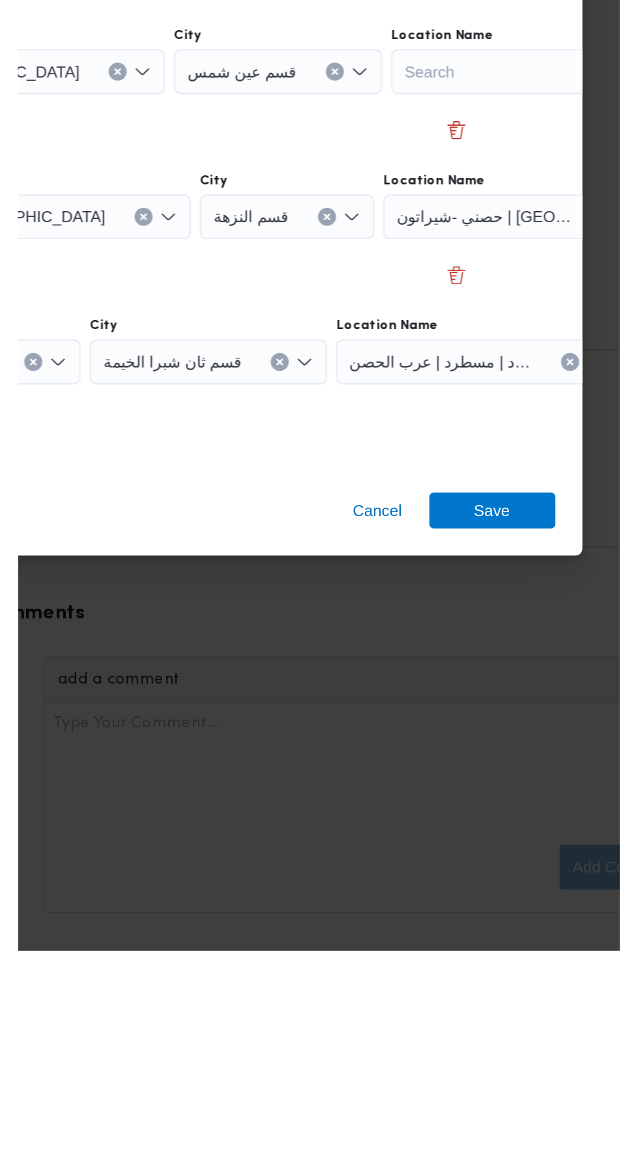
scroll to position [1824, 0]
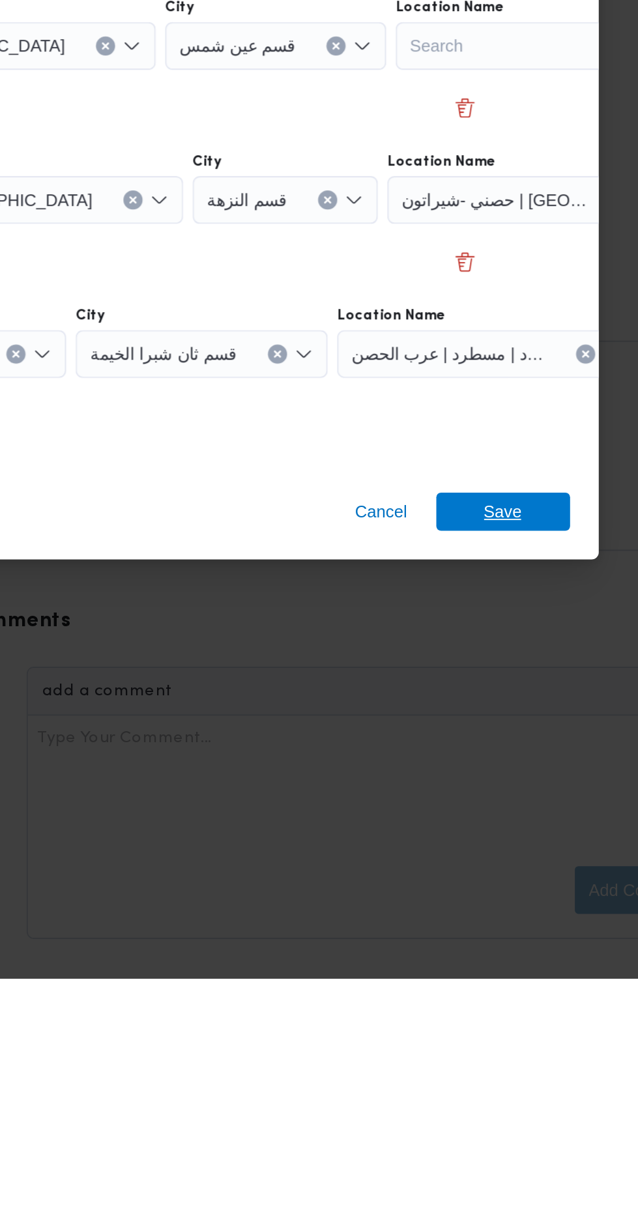
click at [538, 973] on span "Save" at bounding box center [517, 974] width 73 height 21
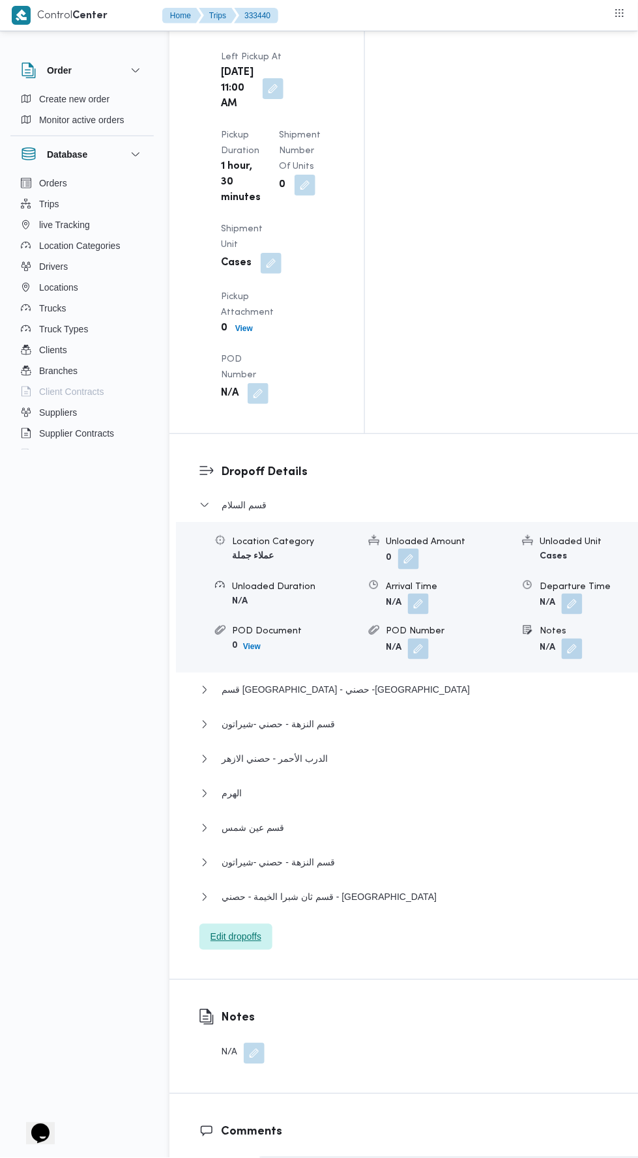
scroll to position [1795, 0]
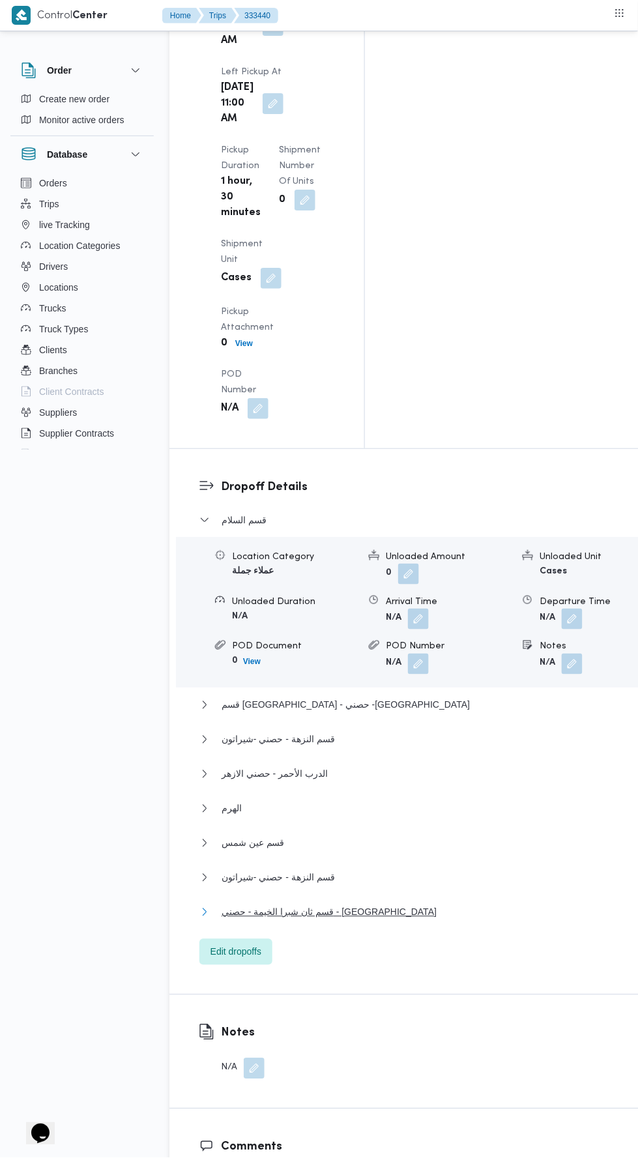
click at [443, 905] on button "قسم ثان شبرا الخيمة - حصني - مسطرد" at bounding box center [421, 913] width 445 height 16
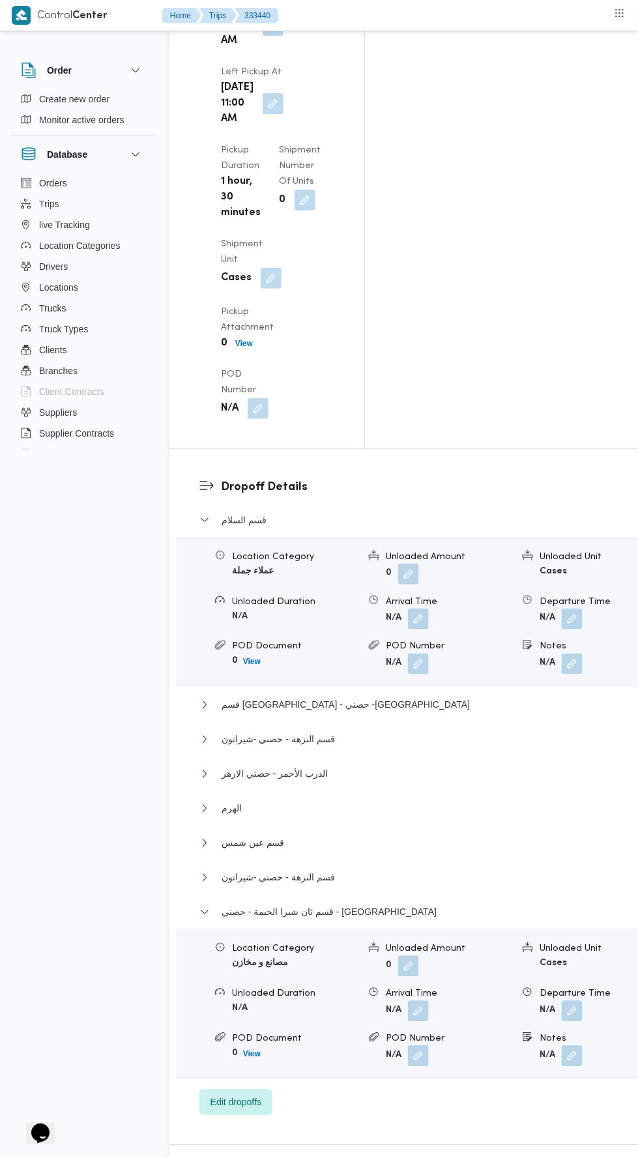
click at [562, 1001] on button "button" at bounding box center [572, 1011] width 21 height 21
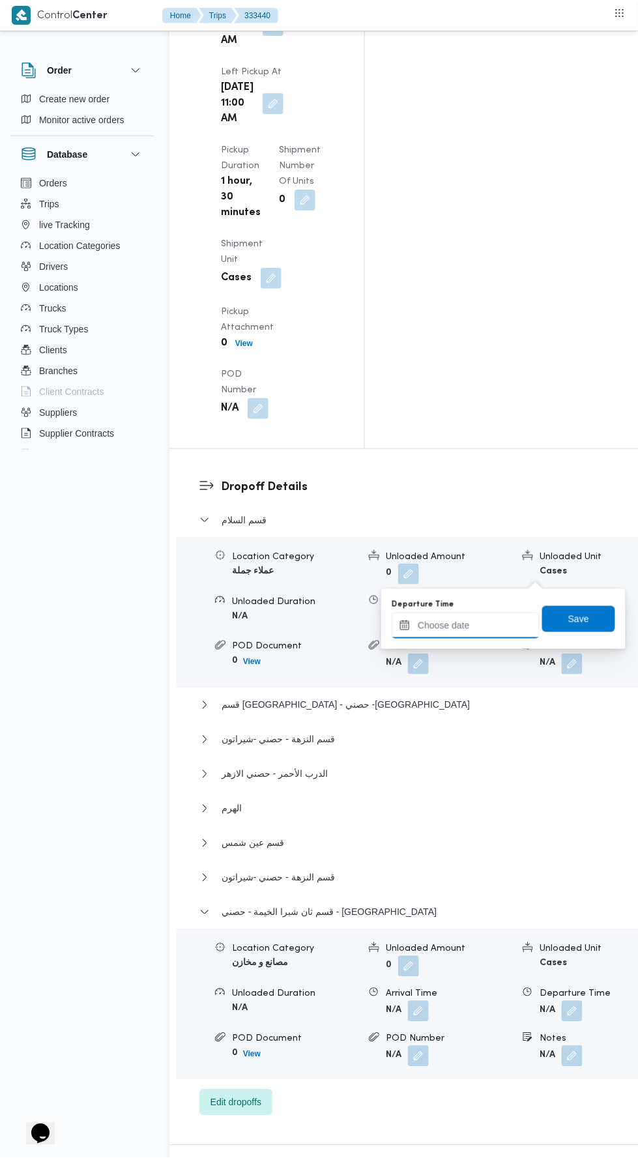
click at [478, 624] on input "Departure Time" at bounding box center [466, 626] width 148 height 26
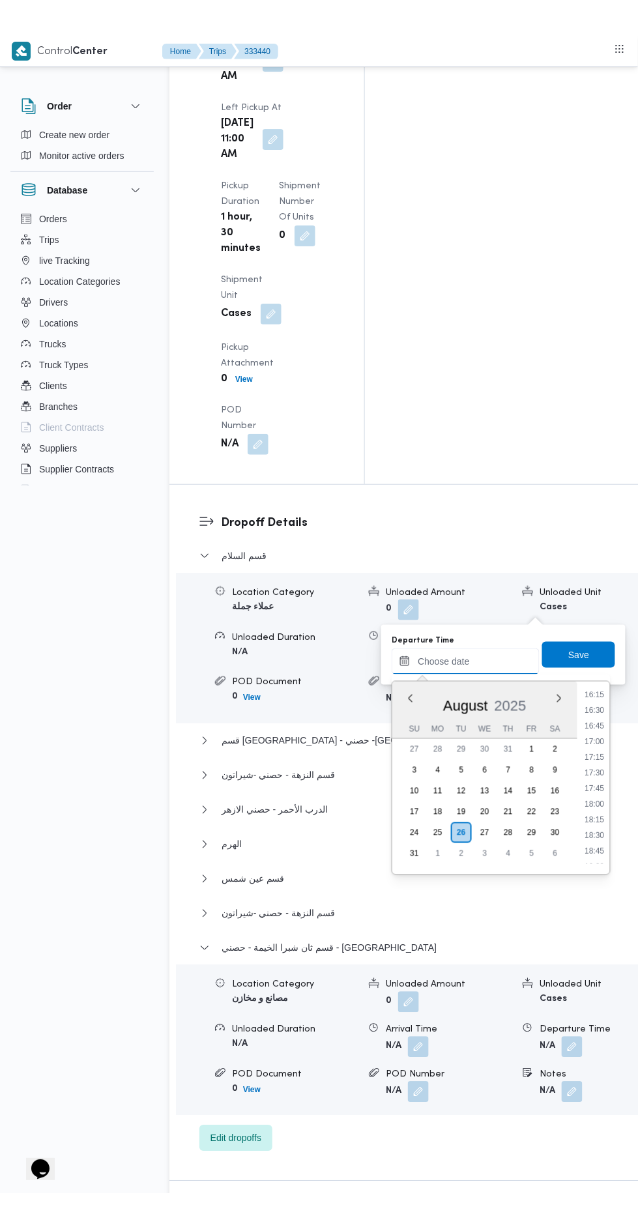
scroll to position [1004, 0]
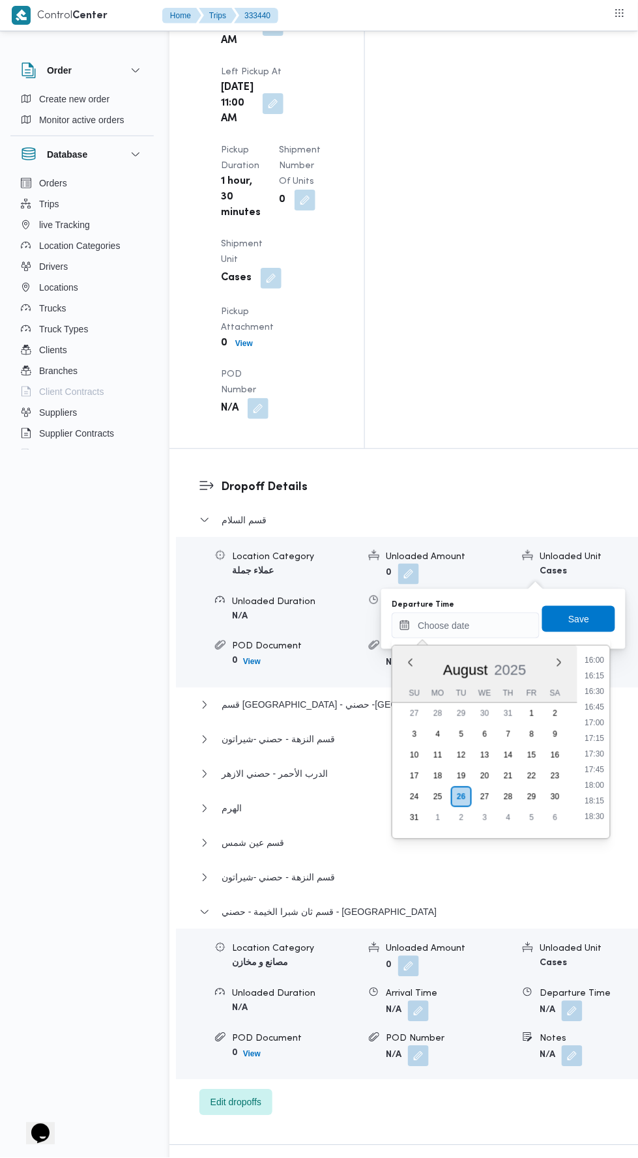
click at [596, 803] on li "18:15" at bounding box center [595, 801] width 30 height 13
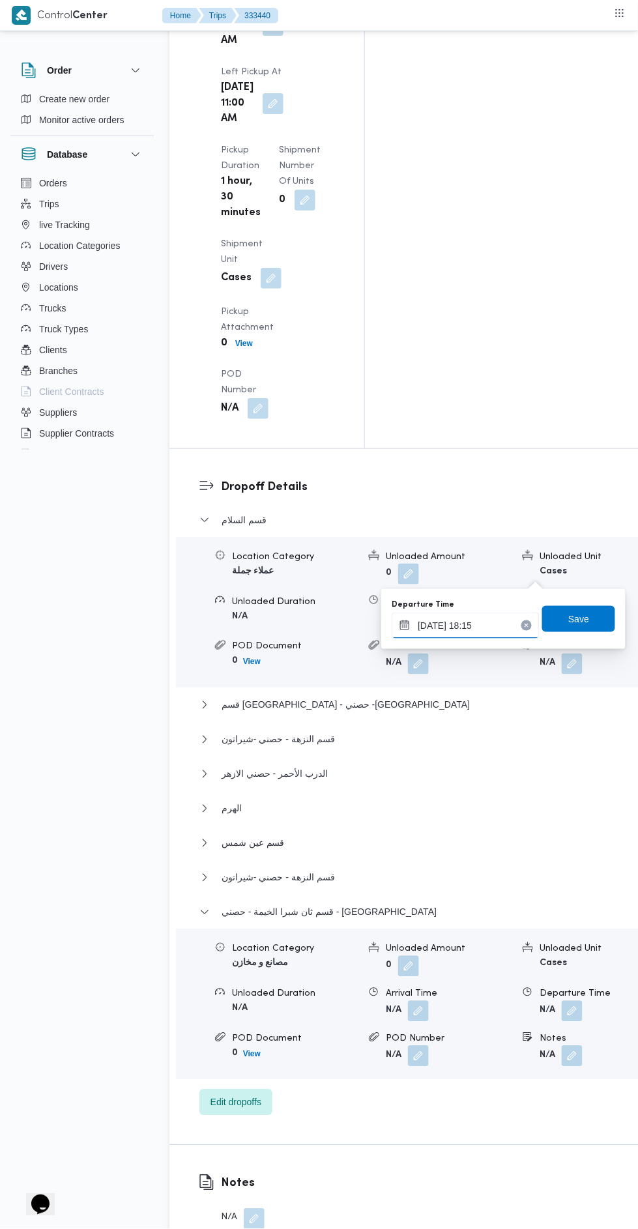
click at [510, 619] on input "26/08/2025 18:15" at bounding box center [466, 626] width 148 height 26
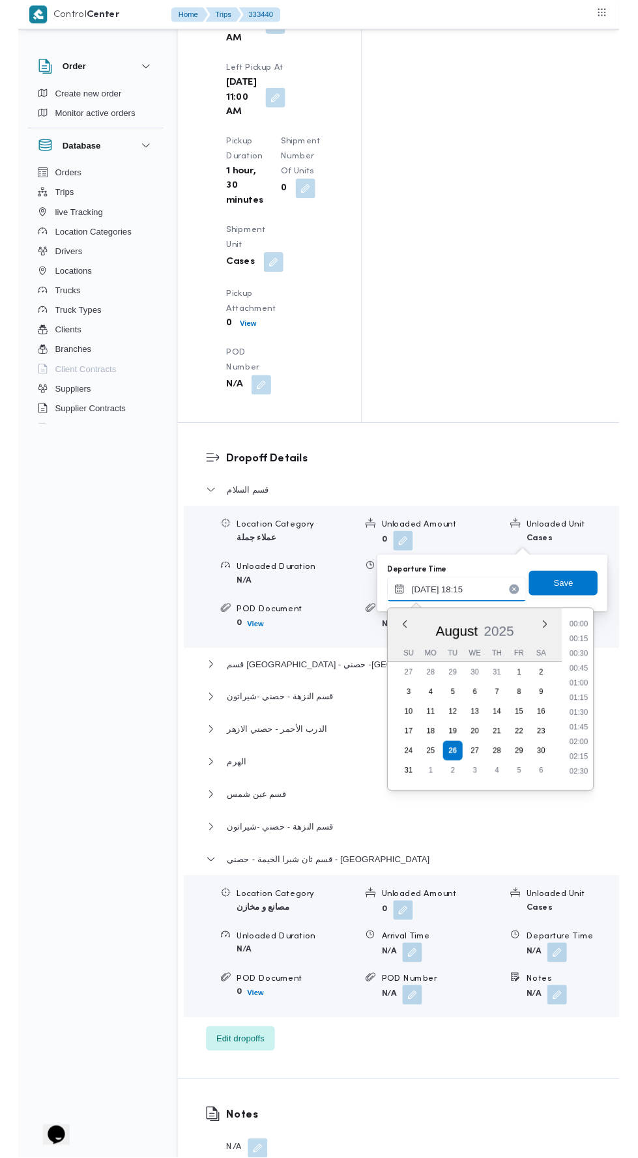
scroll to position [1052, 0]
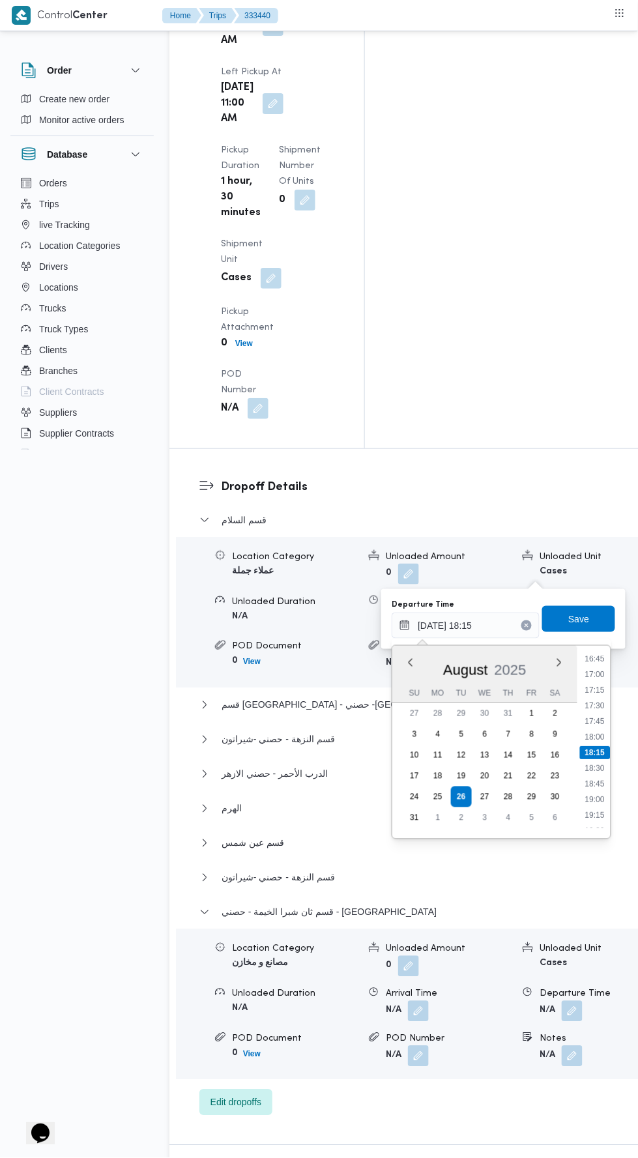
click at [592, 771] on li "18:30" at bounding box center [596, 768] width 30 height 13
type input "26/08/2025 18:30"
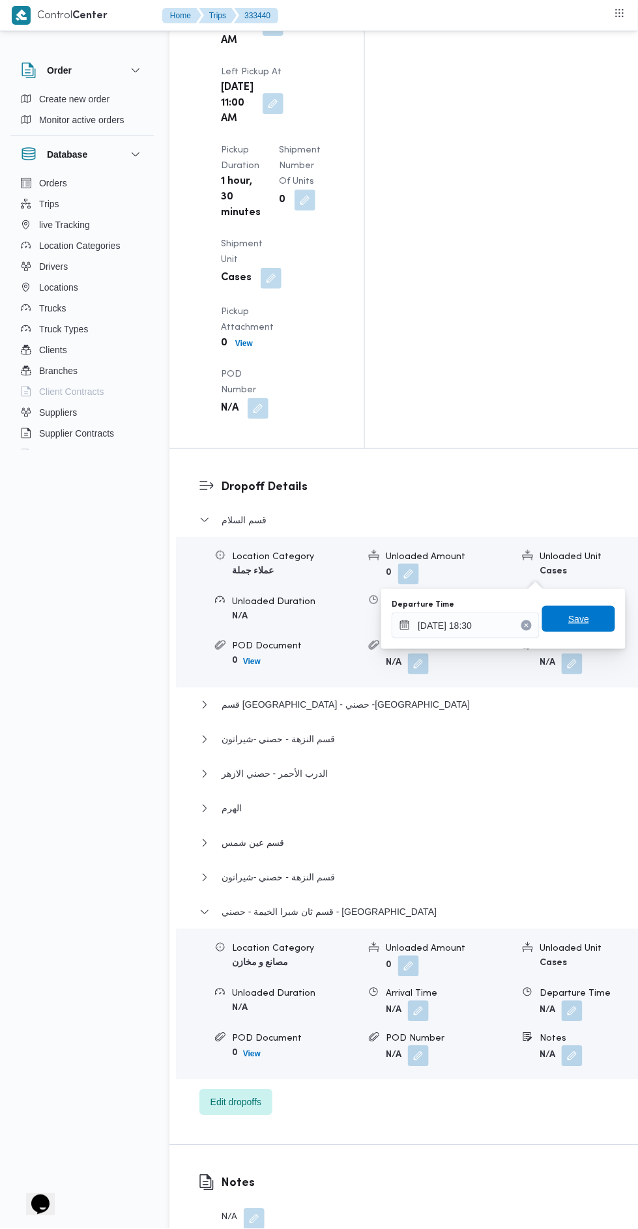
click at [602, 618] on span "Save" at bounding box center [578, 619] width 73 height 26
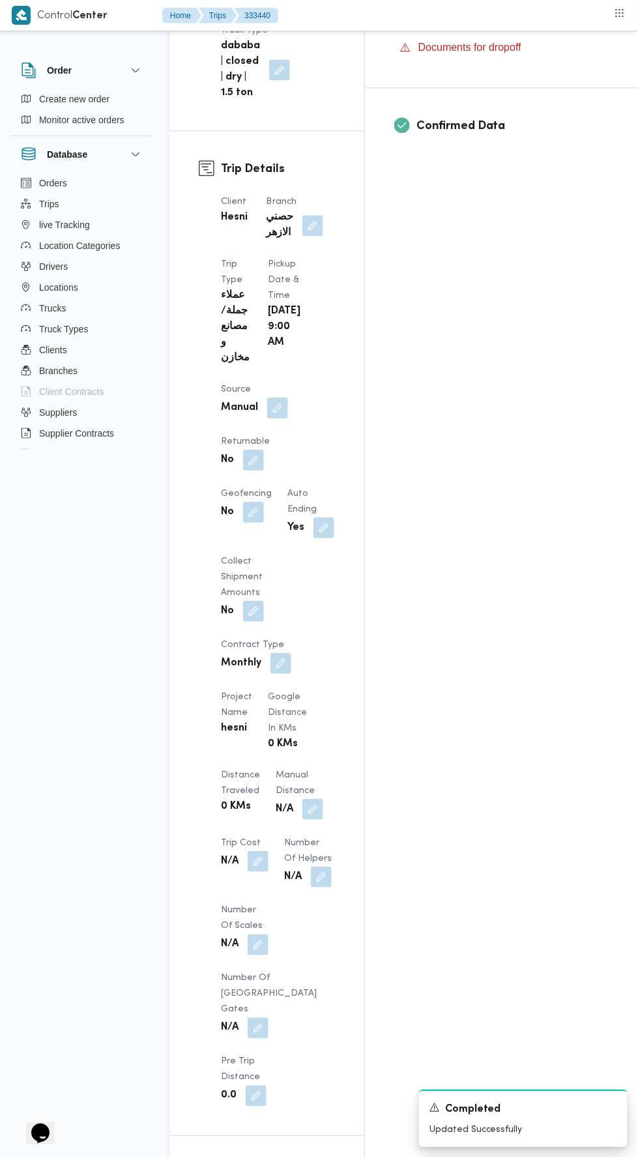
scroll to position [566, 0]
click at [276, 768] on dt "Manual Distance" at bounding box center [300, 783] width 48 height 31
click at [302, 799] on button "button" at bounding box center [312, 809] width 21 height 21
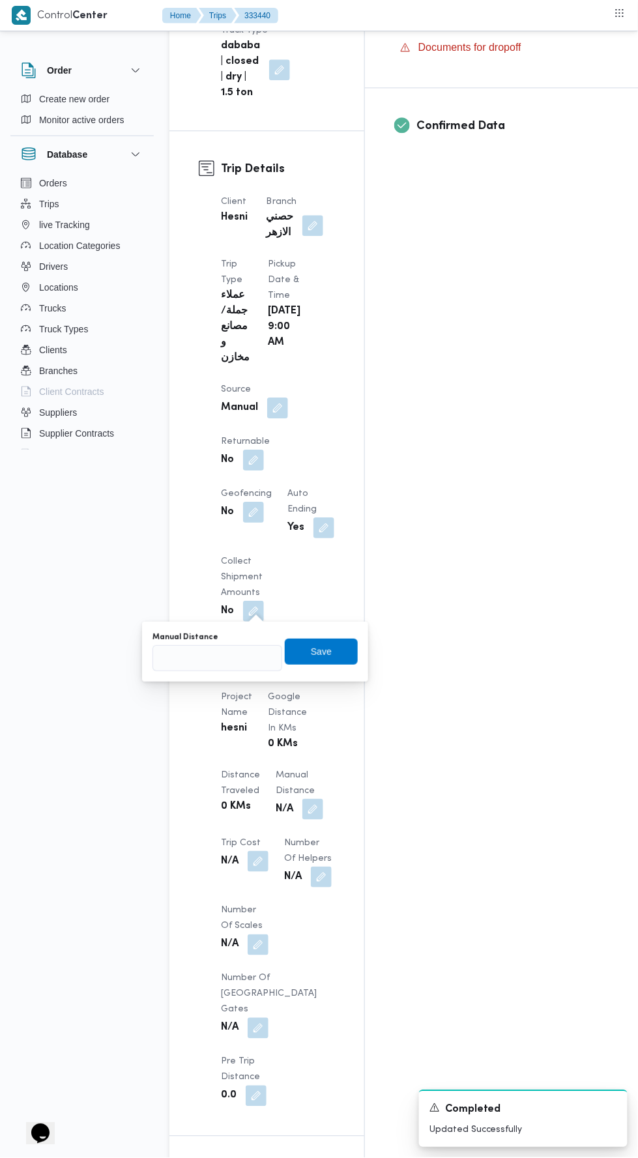
click at [258, 656] on input "Manual Distance" at bounding box center [218, 658] width 130 height 26
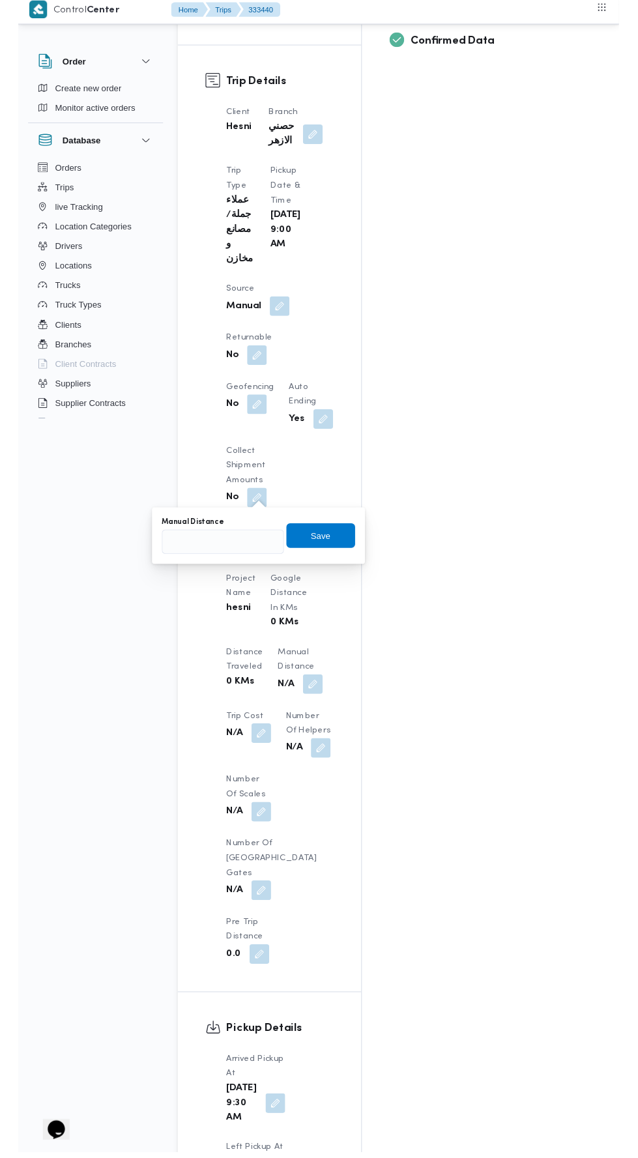
scroll to position [643, 0]
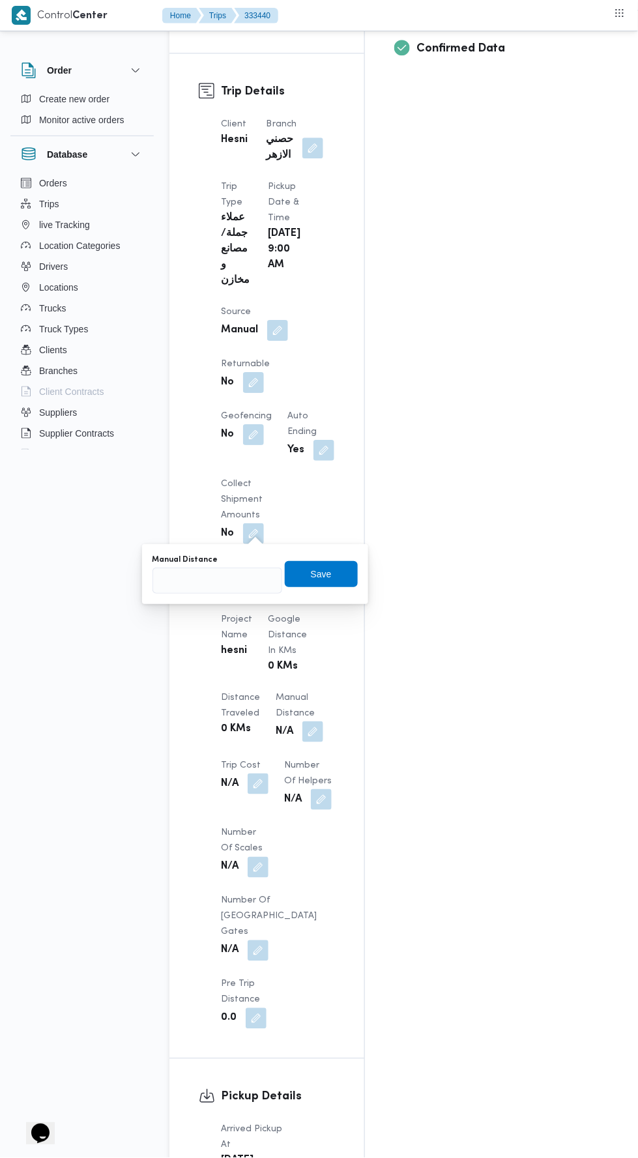
click at [227, 583] on input "Manual Distance" at bounding box center [218, 581] width 130 height 26
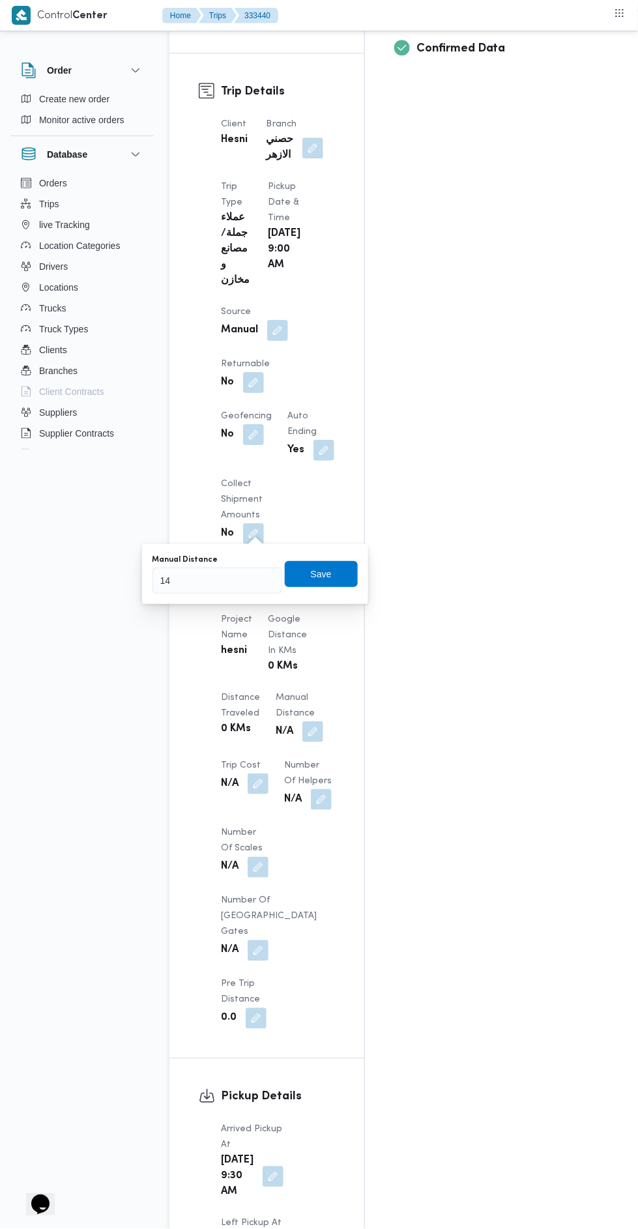
type input "144"
click at [334, 570] on span "Save" at bounding box center [321, 574] width 73 height 26
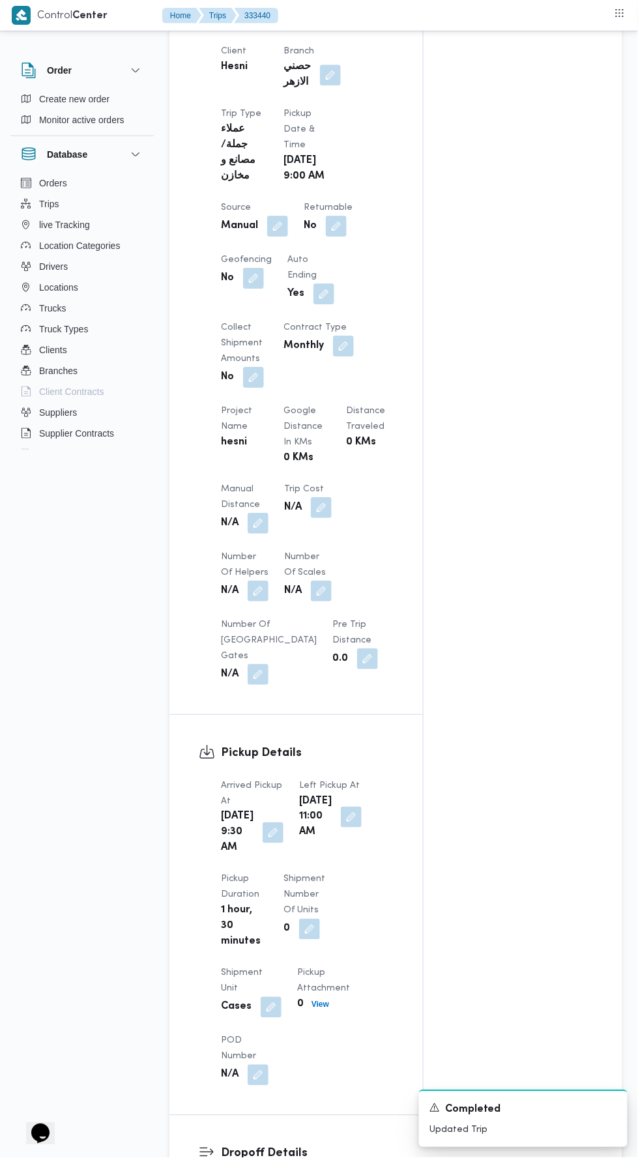
scroll to position [0, 0]
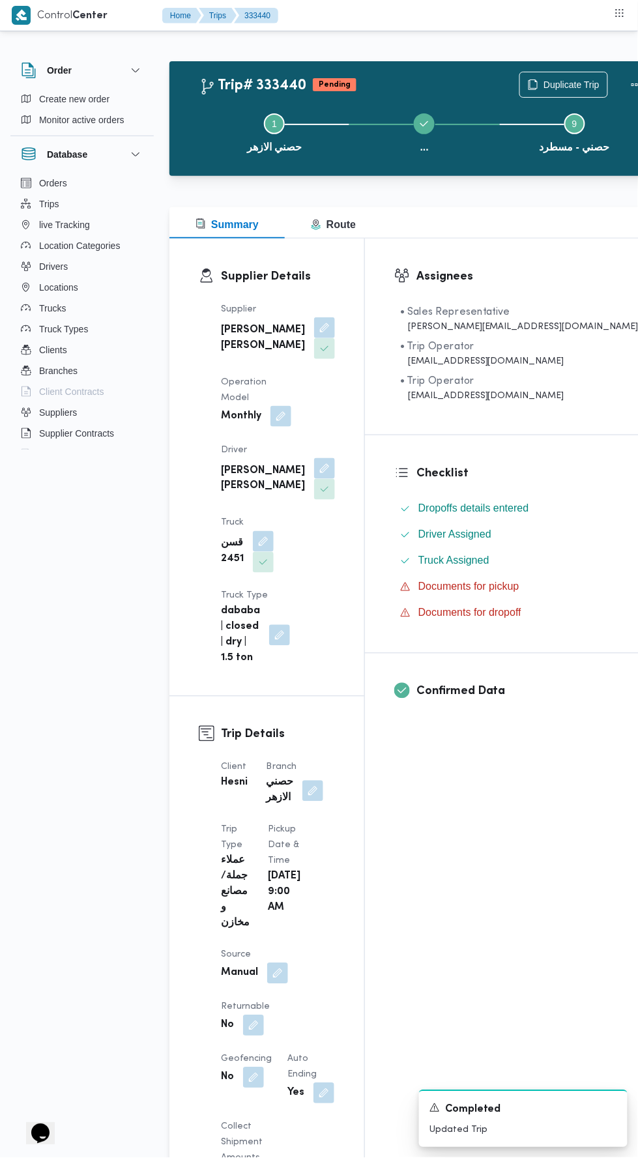
click at [624, 75] on button "Actions" at bounding box center [637, 85] width 26 height 26
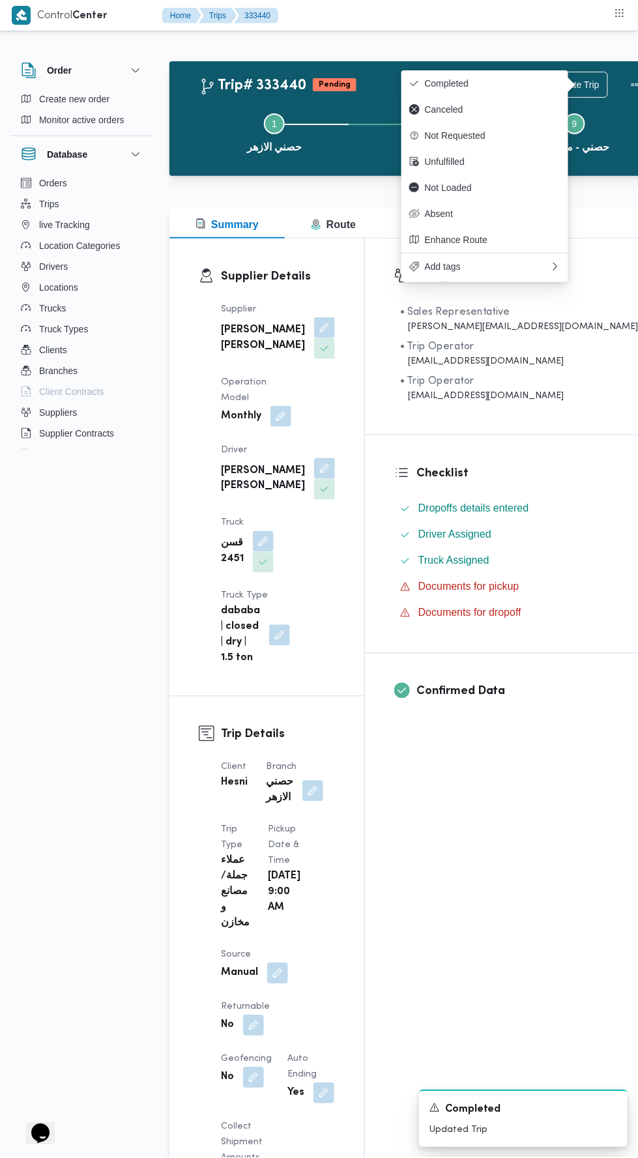
click at [527, 109] on span "Canceled" at bounding box center [493, 109] width 136 height 10
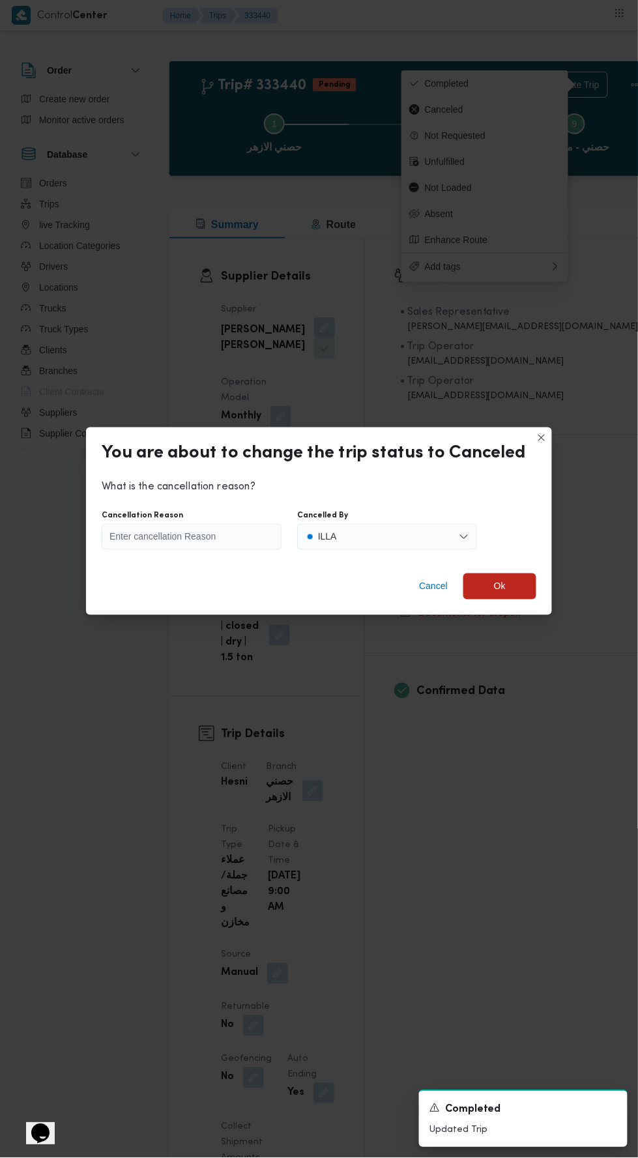
click at [435, 584] on span "Cancel" at bounding box center [433, 587] width 29 height 16
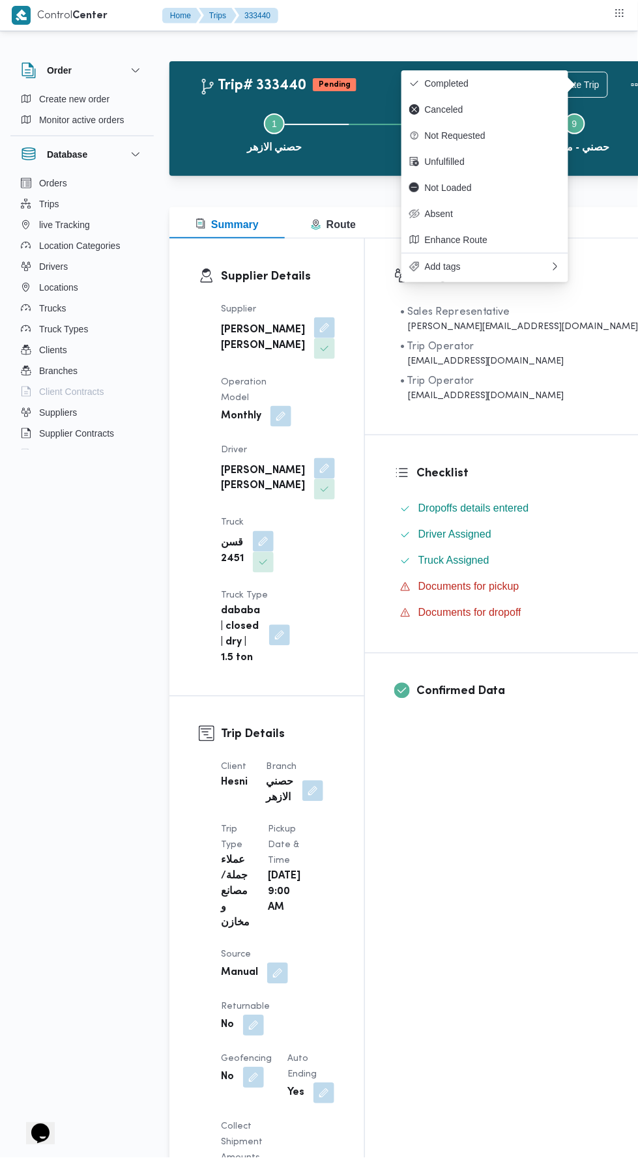
click at [516, 83] on span "Completed" at bounding box center [493, 83] width 136 height 10
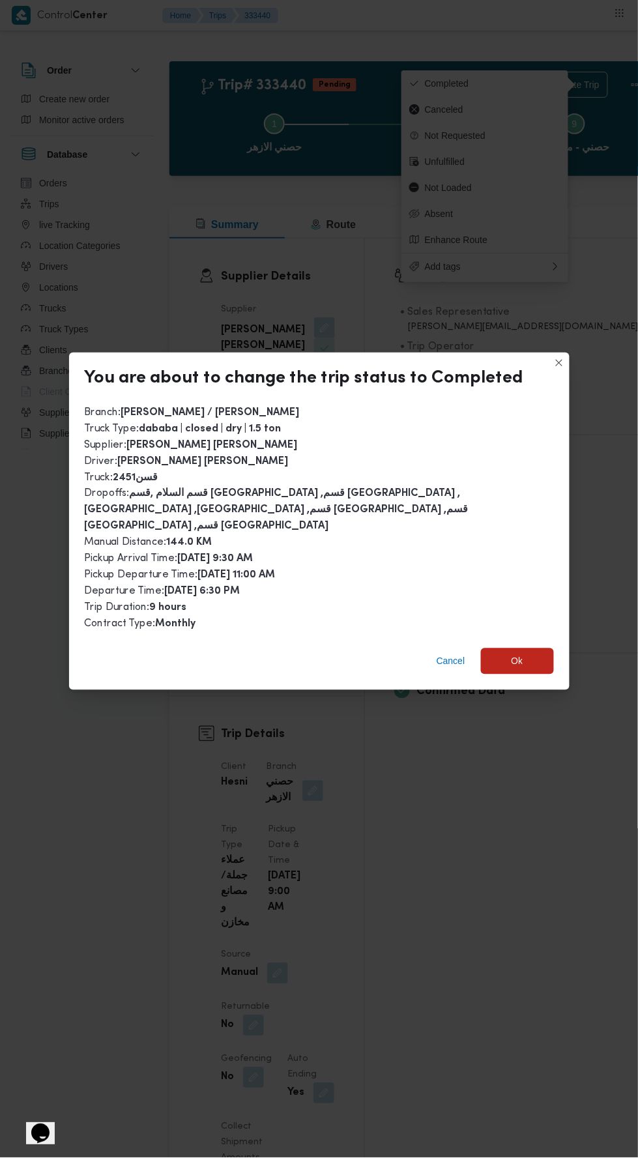
click at [517, 654] on span "Ok" at bounding box center [518, 662] width 12 height 16
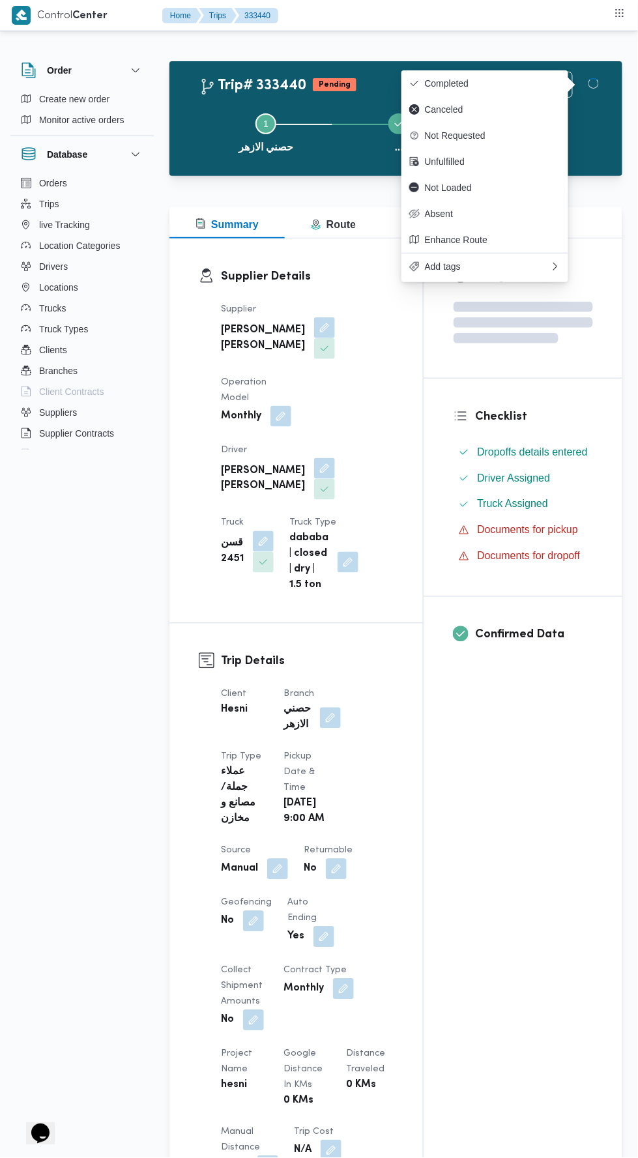
click at [546, 908] on div "Assignees Checklist Dropoffs details entered Driver Assigned Truck Assigned Doc…" at bounding box center [523, 999] width 199 height 1520
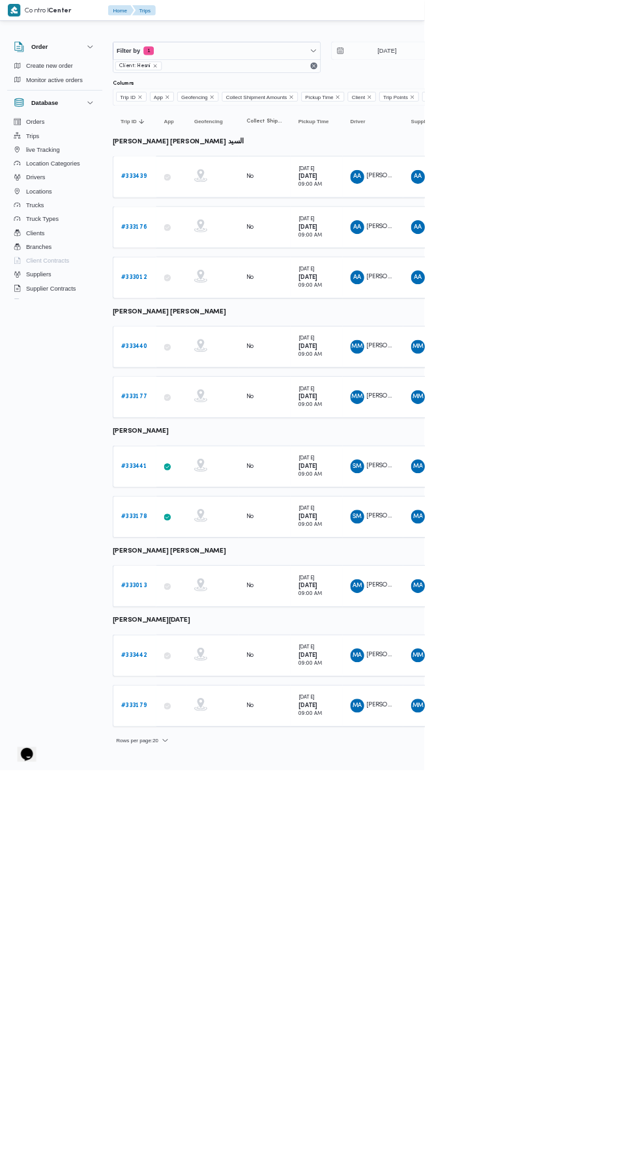
click at [211, 981] on b "# 333442" at bounding box center [201, 985] width 39 height 8
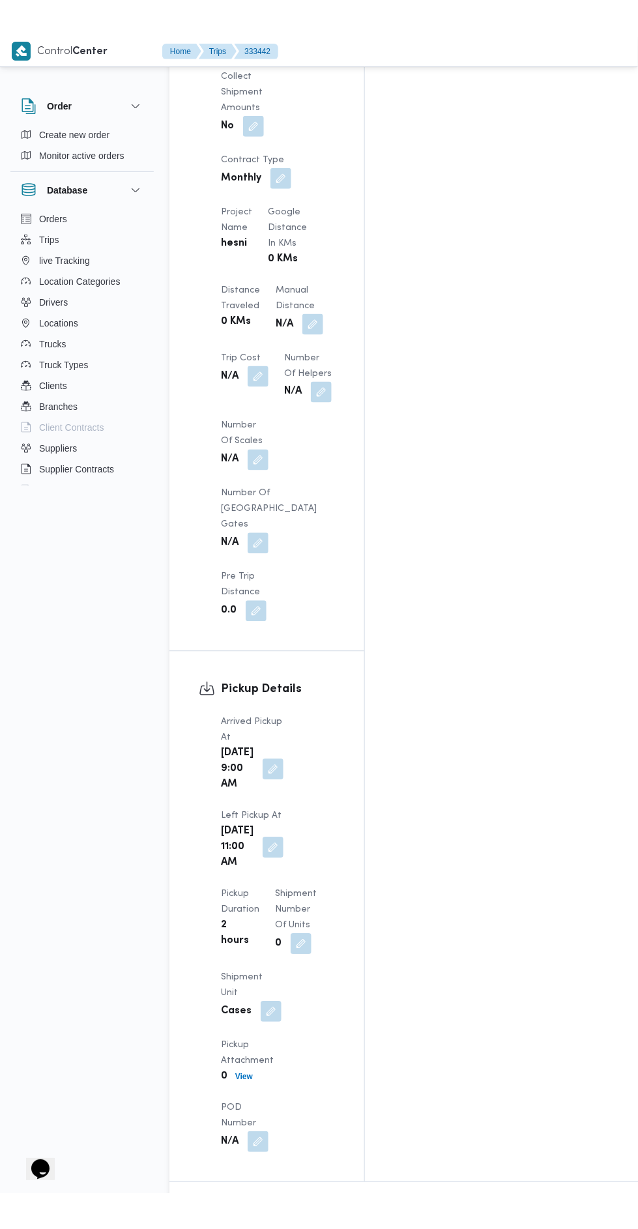
scroll to position [1104, 0]
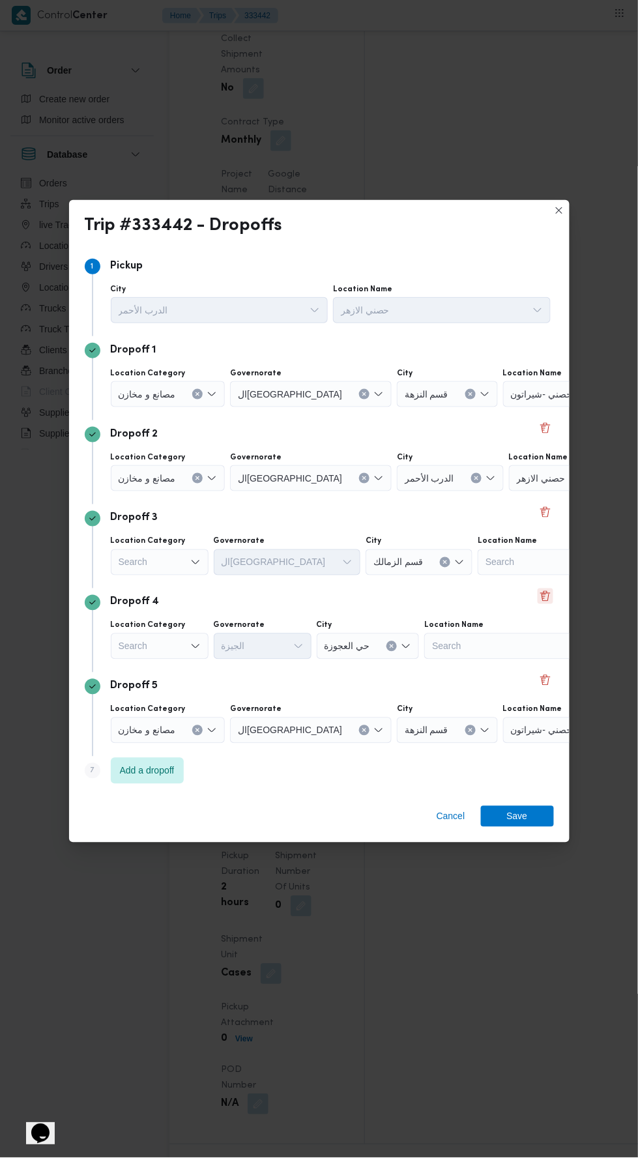
click at [545, 589] on button "Delete" at bounding box center [546, 597] width 16 height 16
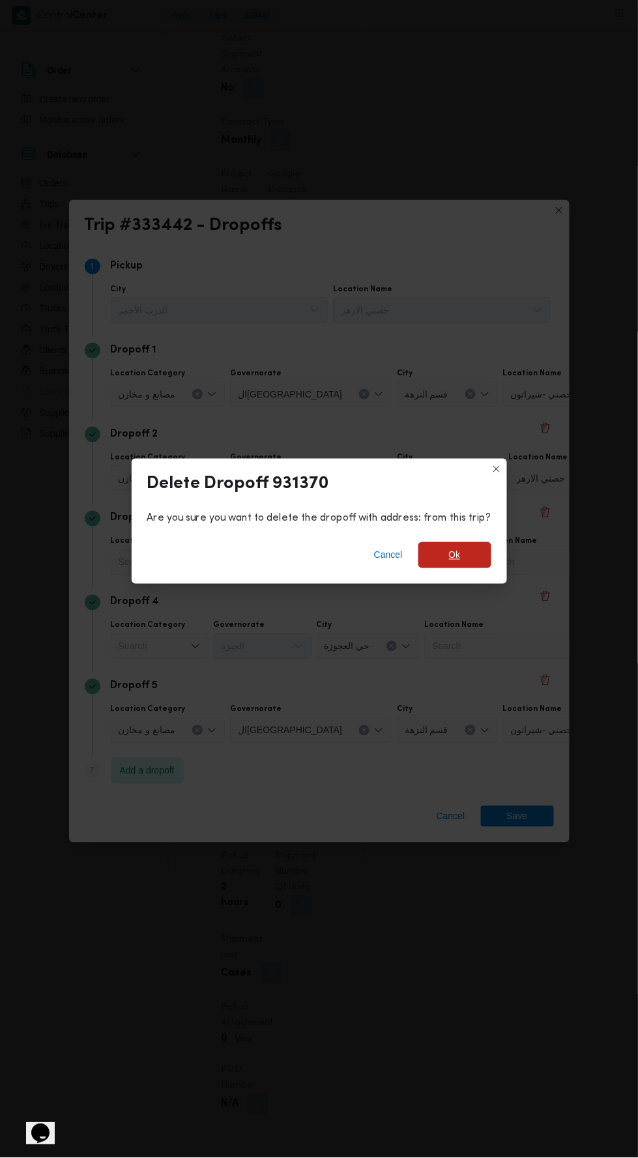
click at [456, 549] on span "Ok" at bounding box center [455, 556] width 12 height 16
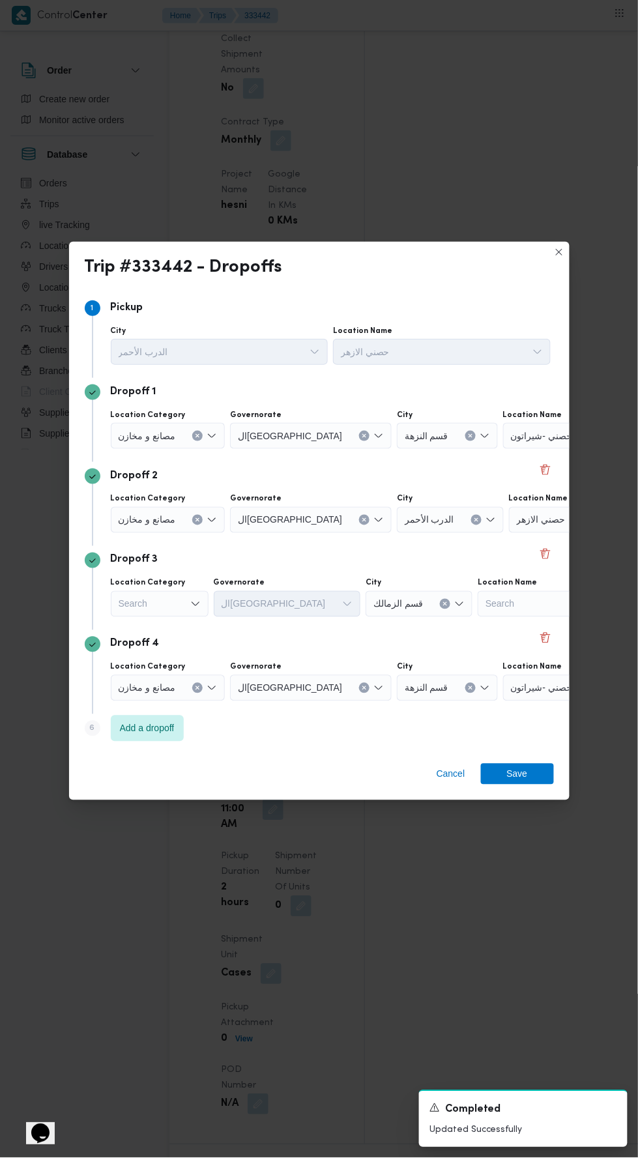
click at [196, 423] on div "مصانع و مخازن" at bounding box center [168, 436] width 115 height 26
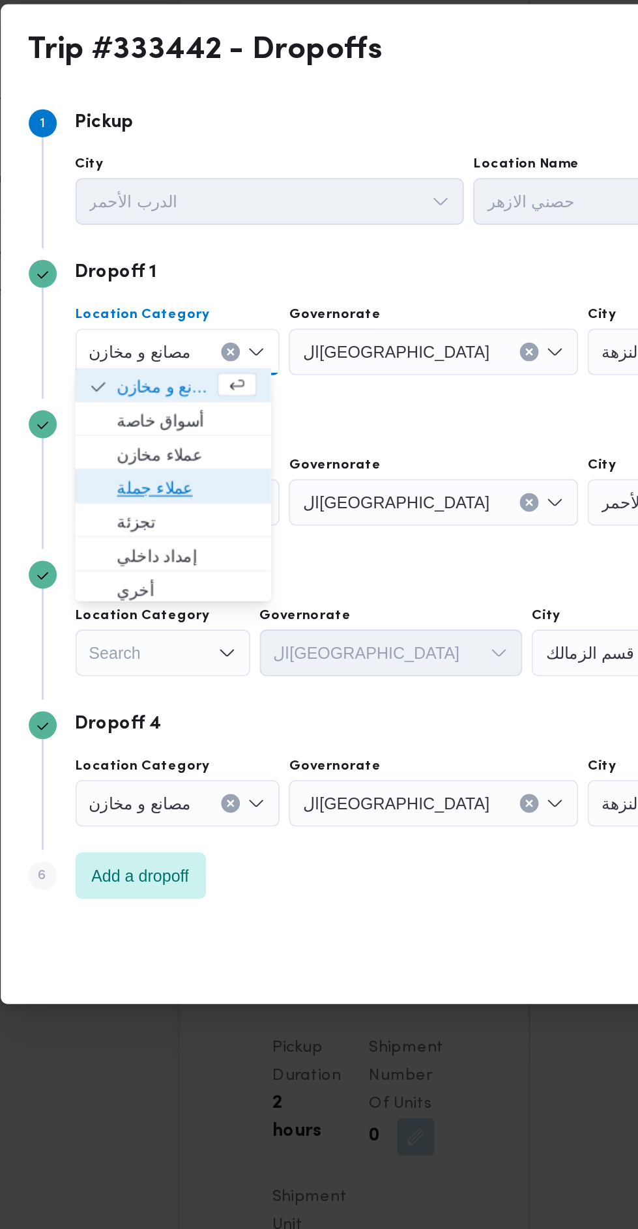
click at [193, 544] on span "عملاء جملة" at bounding box center [173, 544] width 78 height 16
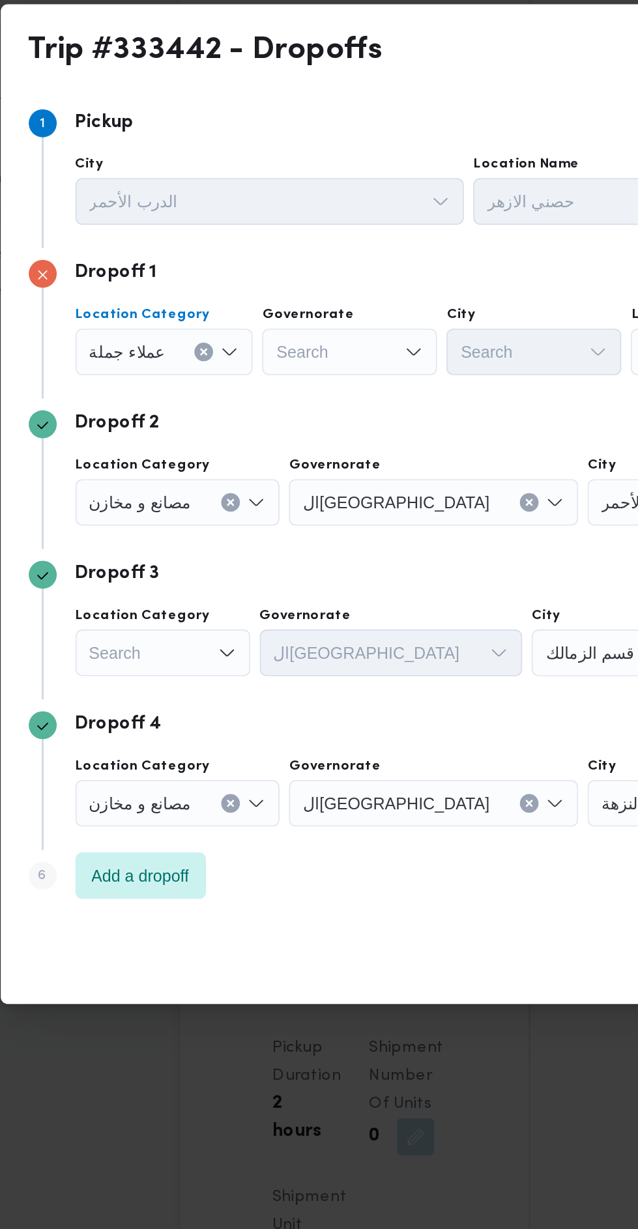
click at [296, 465] on icon "Open list of options" at bounding box center [300, 468] width 10 height 10
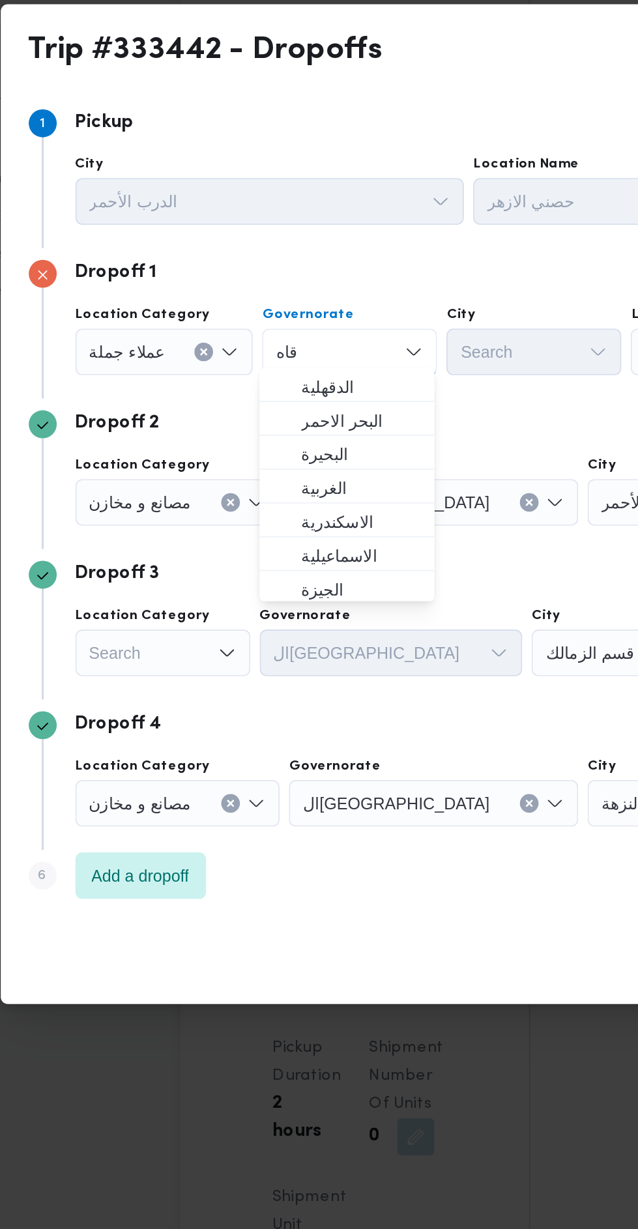
scroll to position [0, 0]
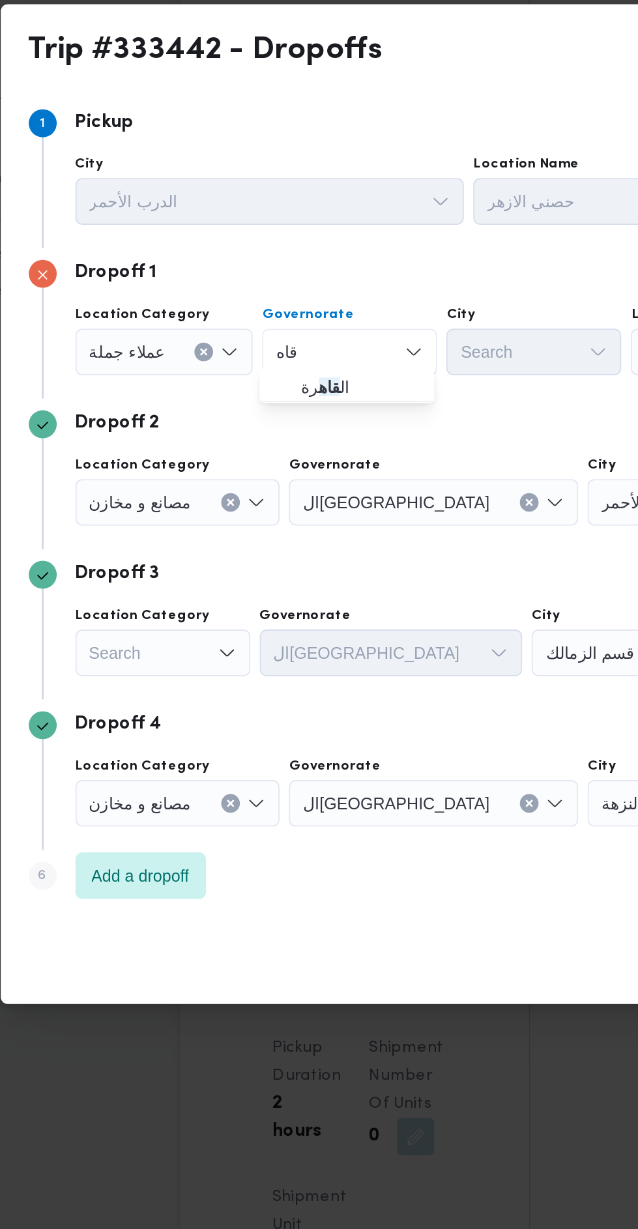
type input "قاه"
click at [291, 483] on span "ال قاه رة" at bounding box center [270, 488] width 66 height 16
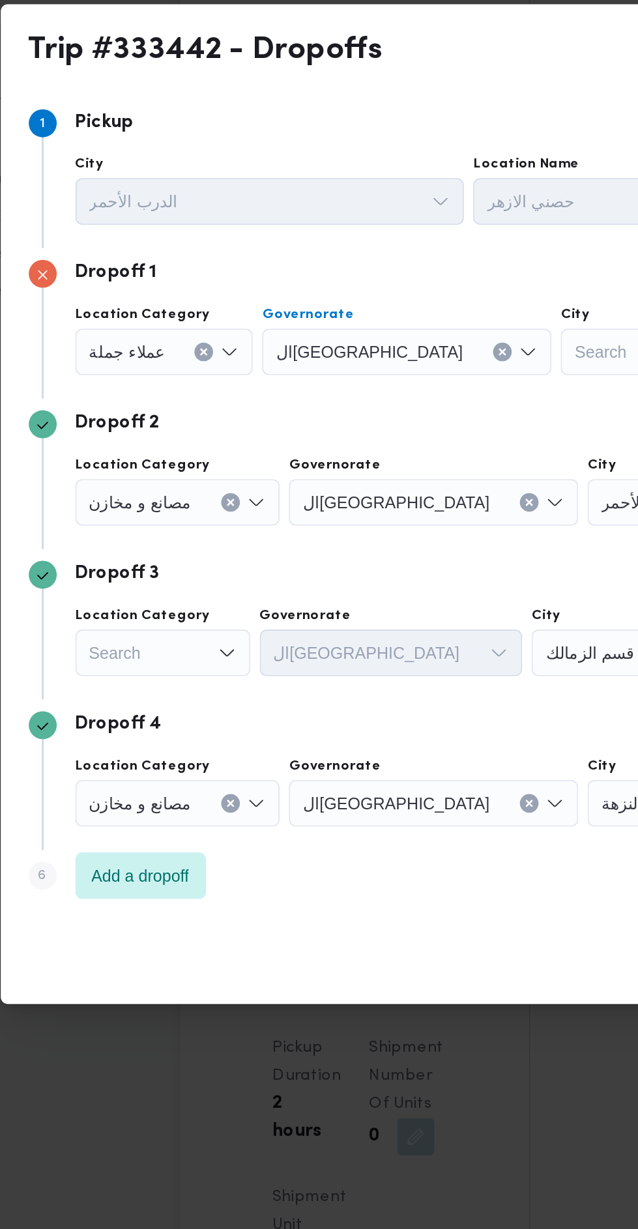
click at [382, 458] on div "Search" at bounding box center [431, 468] width 98 height 26
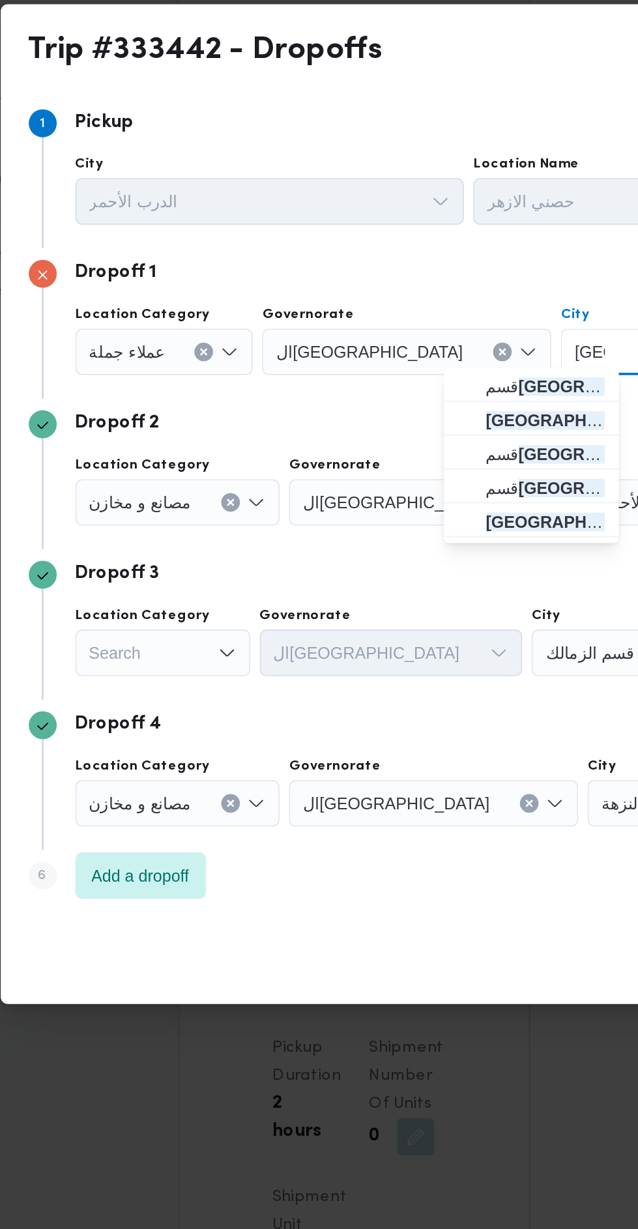
type input "مصر"
click at [351, 508] on span "مصر القديمة" at bounding box center [373, 507] width 66 height 16
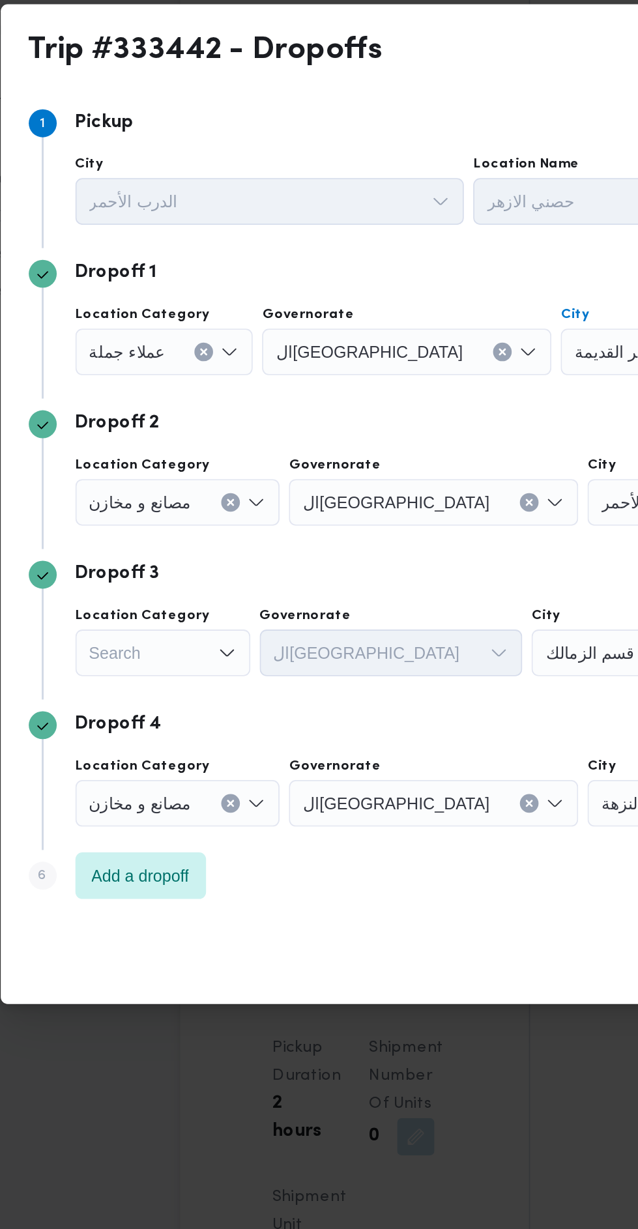
click at [193, 540] on div "مصانع و مخازن" at bounding box center [168, 552] width 115 height 26
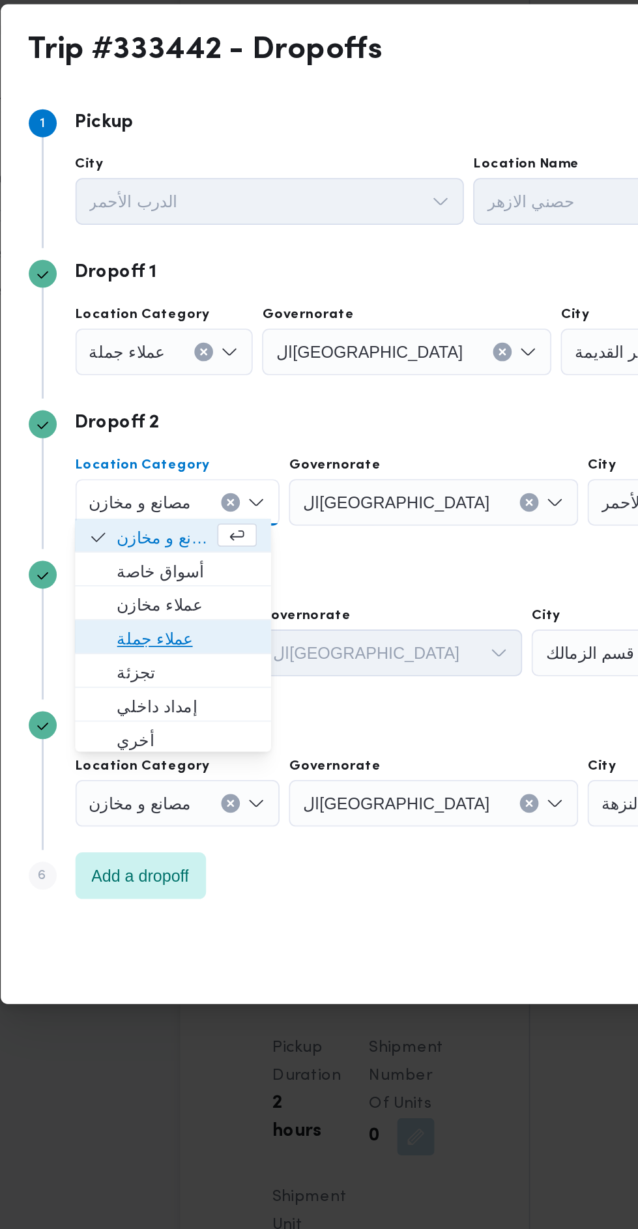
click at [203, 628] on span "عملاء جملة" at bounding box center [173, 629] width 78 height 16
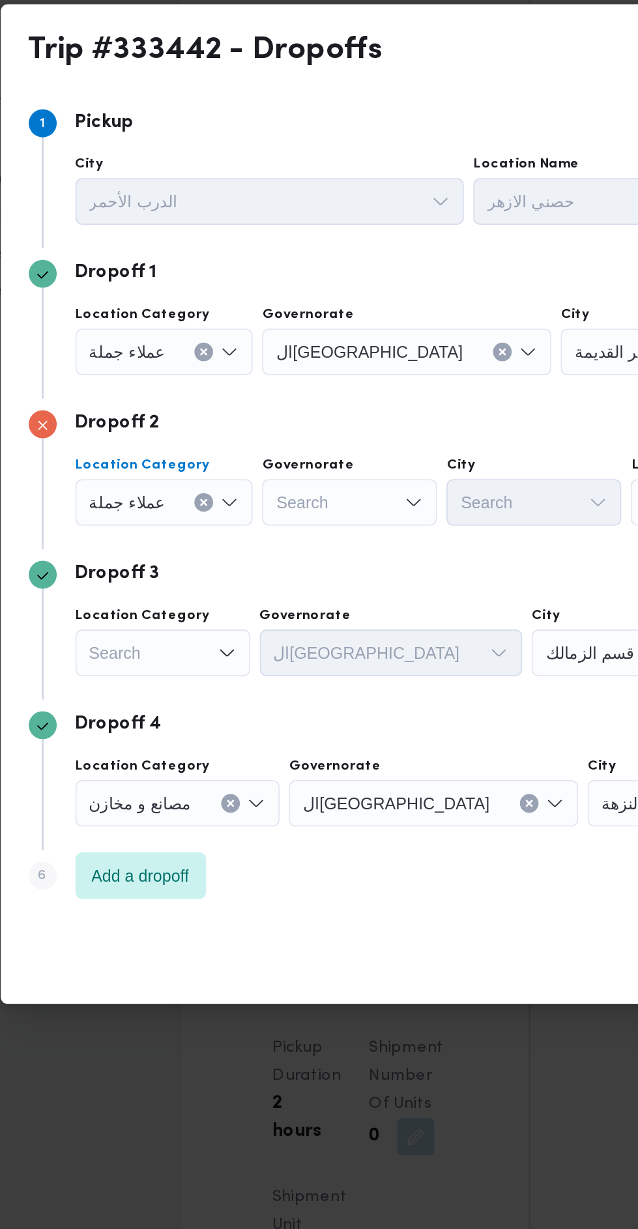
click at [285, 542] on div "Search" at bounding box center [264, 552] width 98 height 26
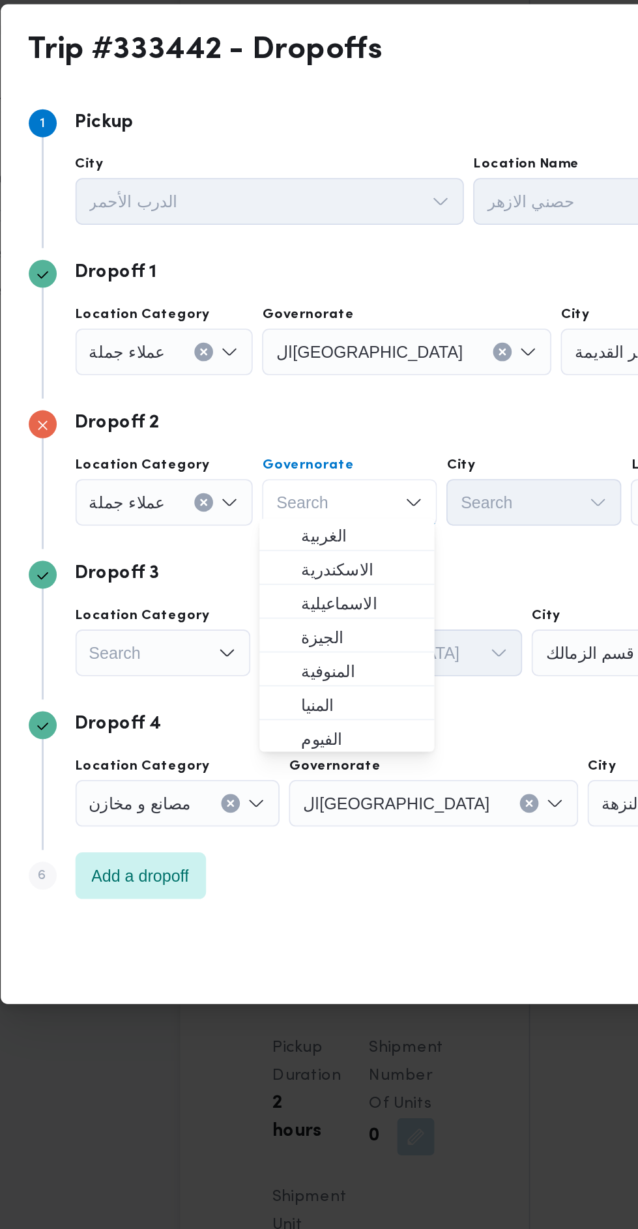
scroll to position [65, 0]
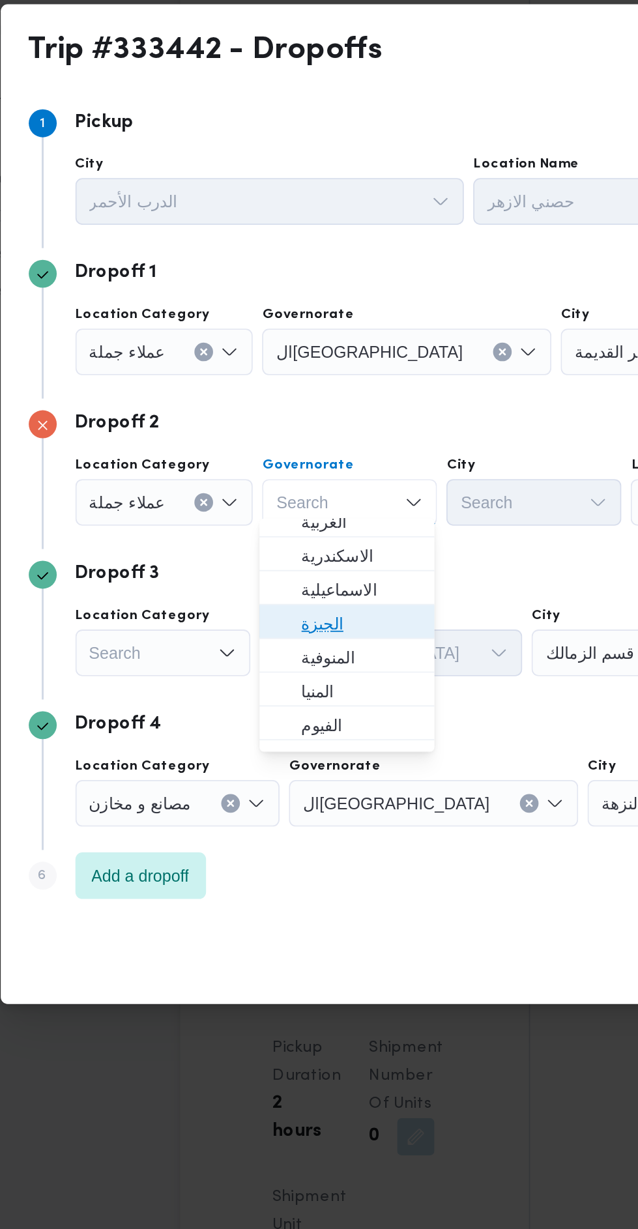
click at [295, 618] on span "الجيزة" at bounding box center [270, 620] width 66 height 16
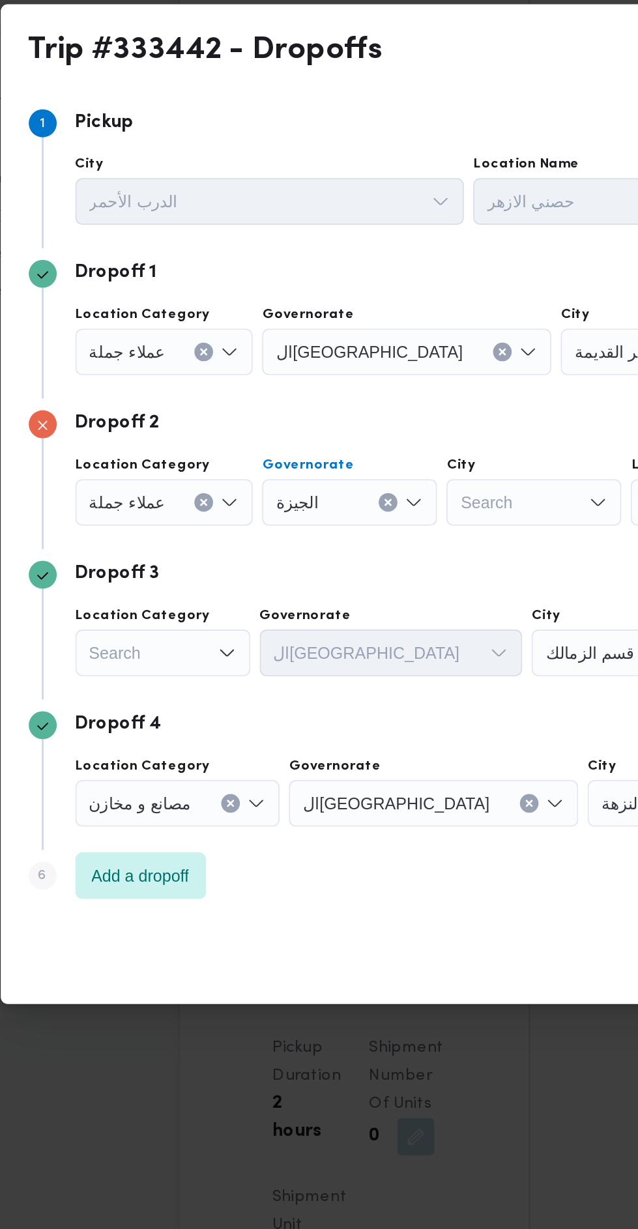
click at [366, 547] on div "Search" at bounding box center [367, 552] width 98 height 26
type input "هرم"
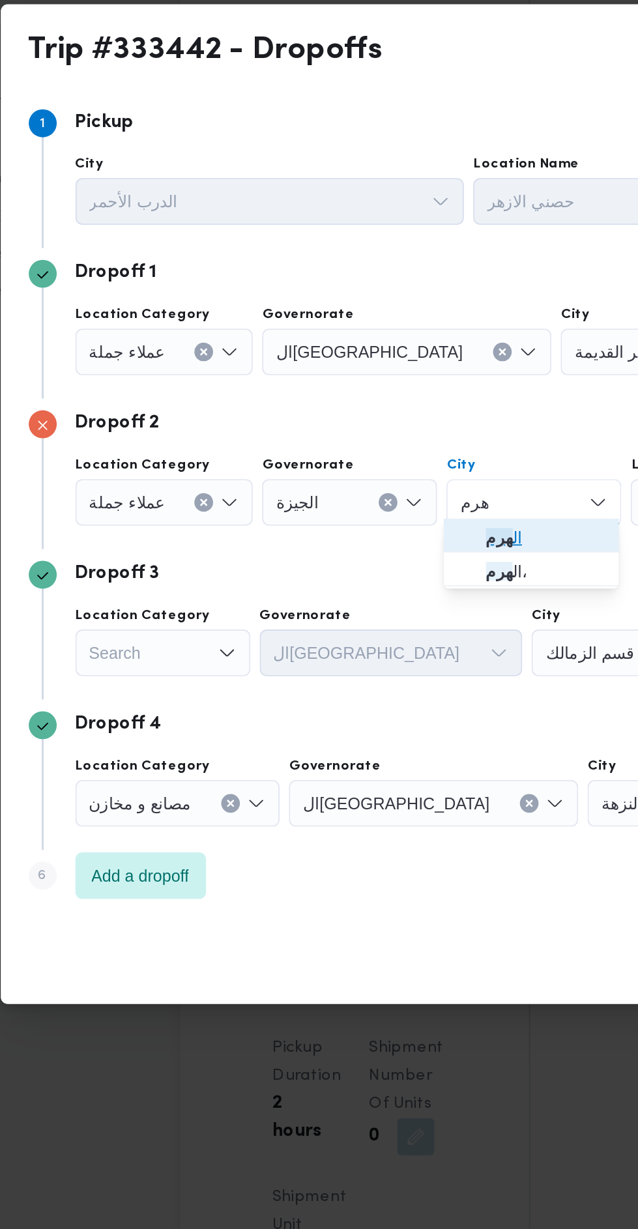
click at [372, 575] on span "ال هرم" at bounding box center [373, 572] width 66 height 16
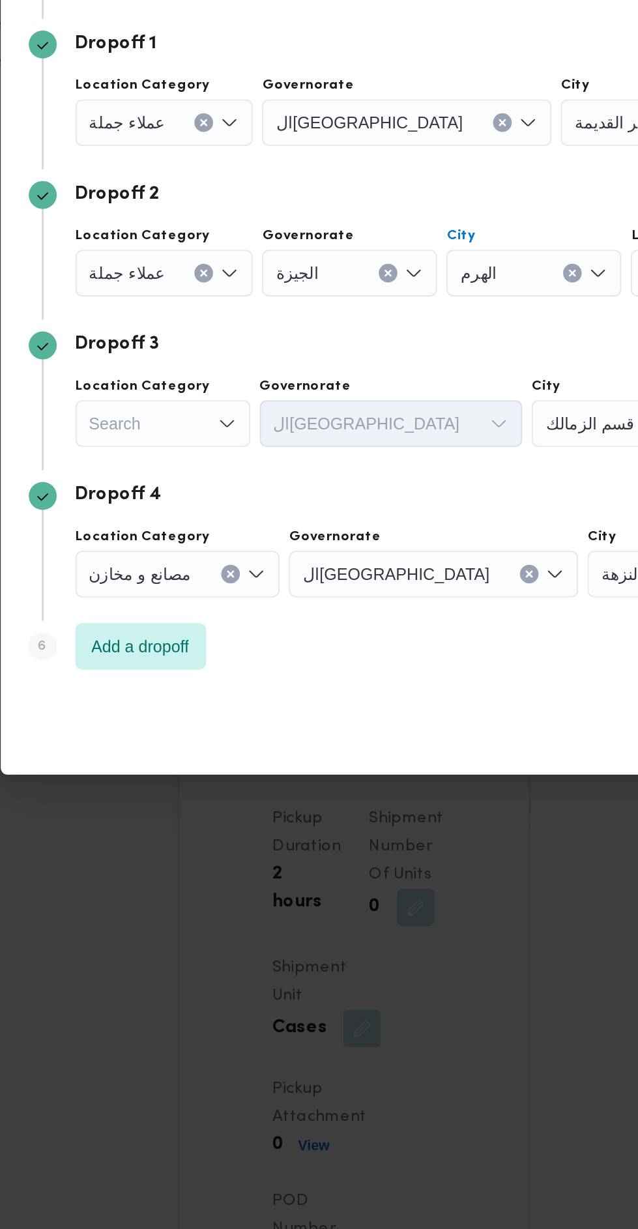
scroll to position [1104, 0]
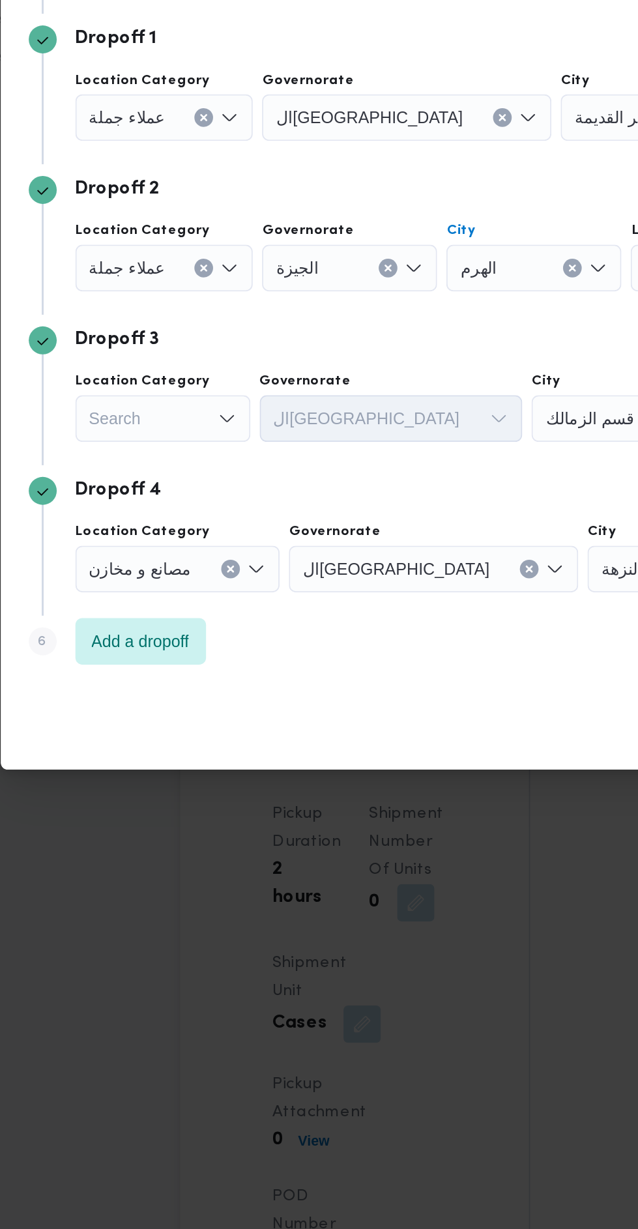
click at [186, 630] on div "Search" at bounding box center [160, 636] width 98 height 26
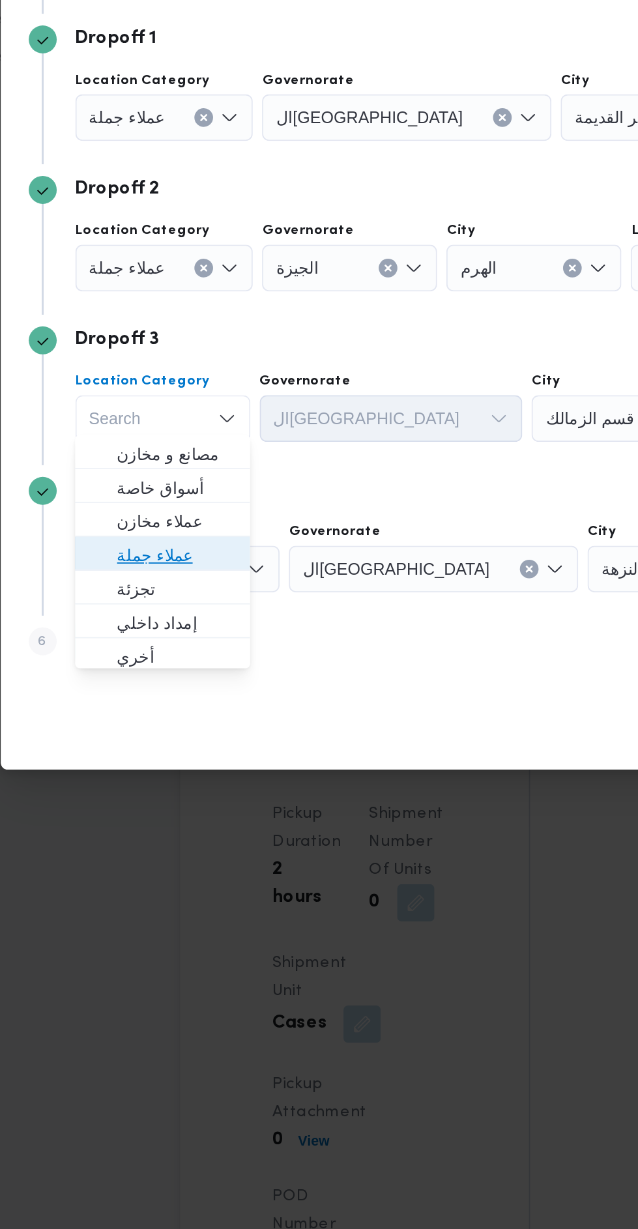
click at [192, 710] on span "عملاء جملة" at bounding box center [167, 713] width 66 height 16
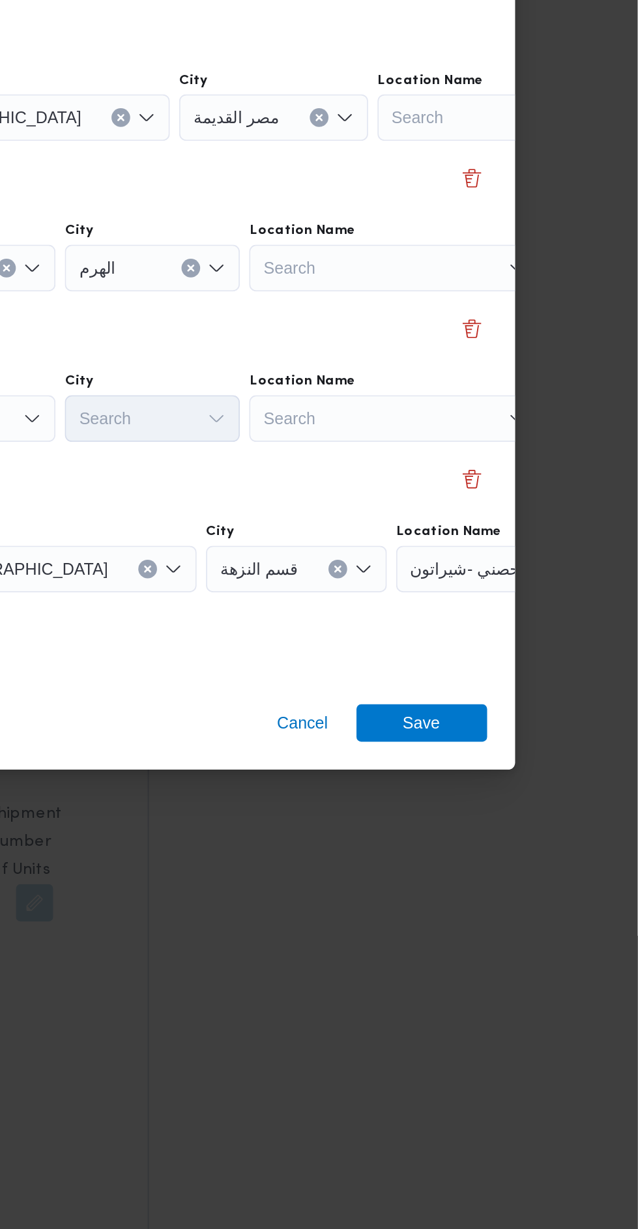
click at [560, 712] on div "حصني -شيراتون" at bounding box center [584, 720] width 163 height 26
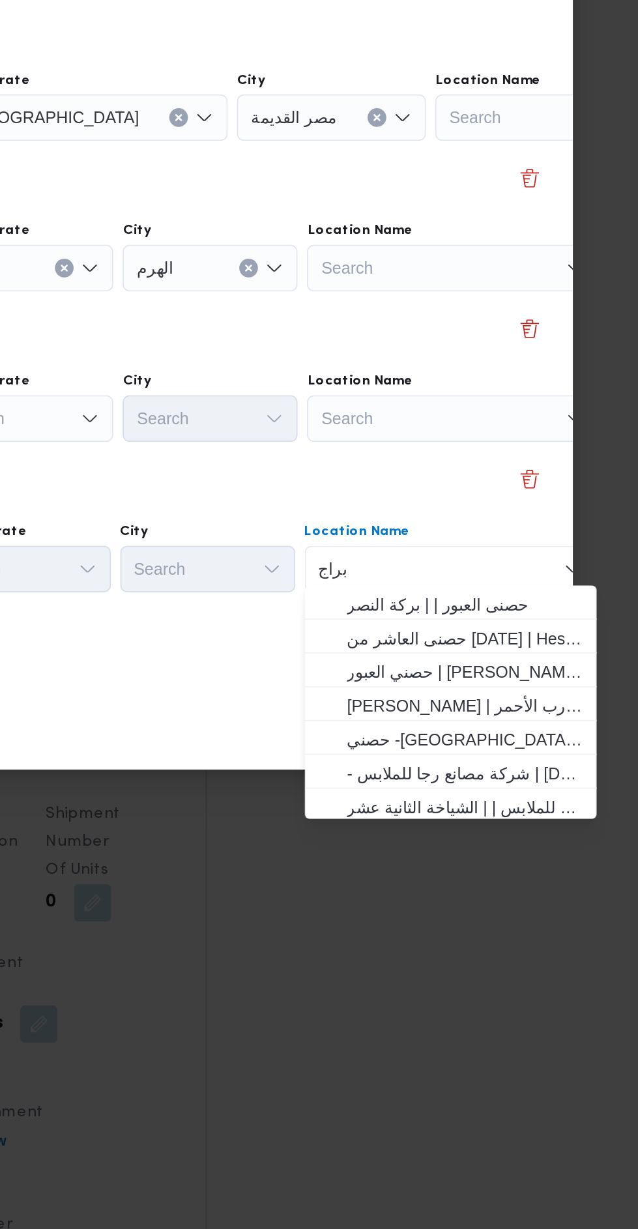
scroll to position [0, 0]
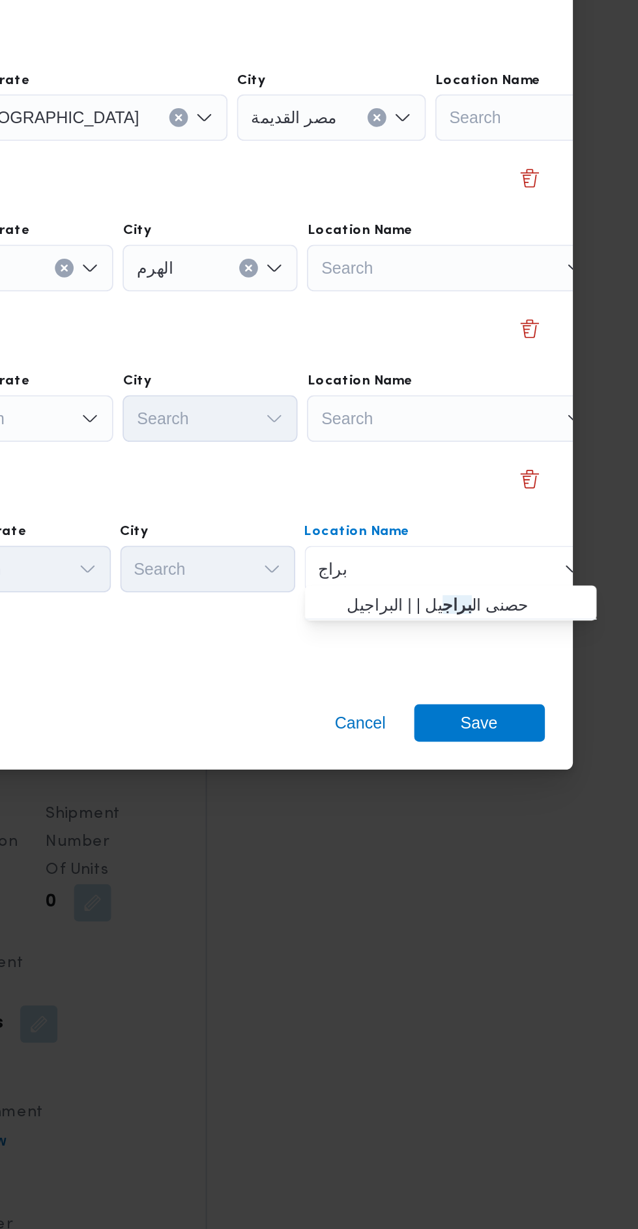
type input "براج"
click at [512, 733] on span "حصنى ال براج يل | | البراجيل" at bounding box center [509, 740] width 132 height 16
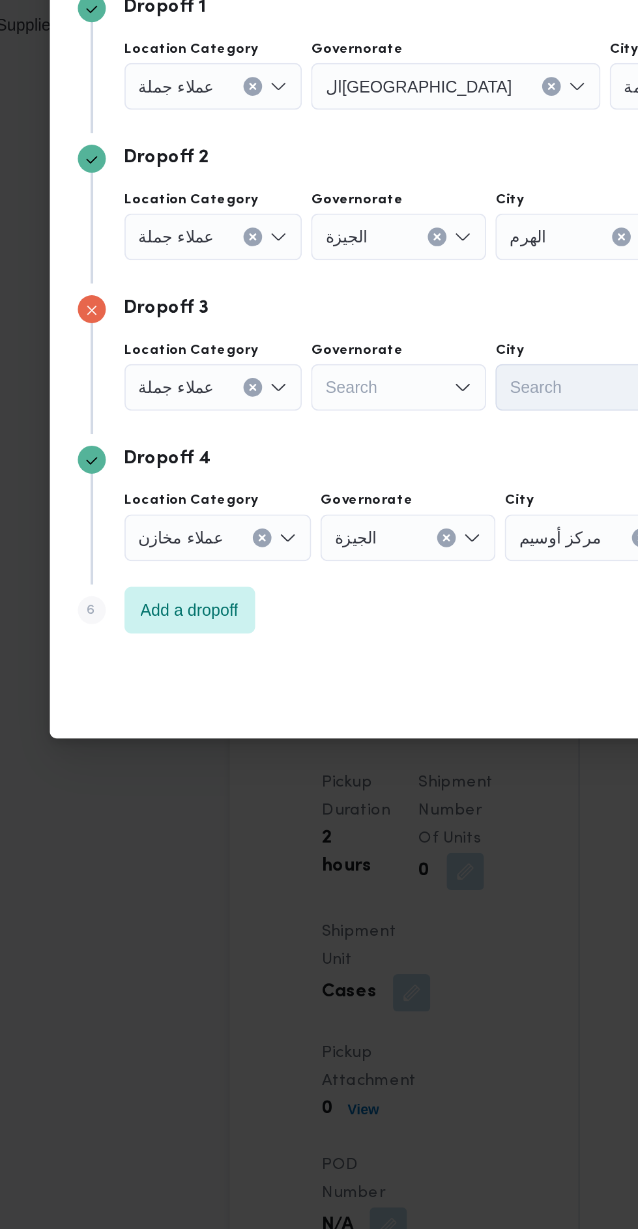
scroll to position [1104, 0]
click at [289, 626] on div "Search" at bounding box center [264, 636] width 98 height 26
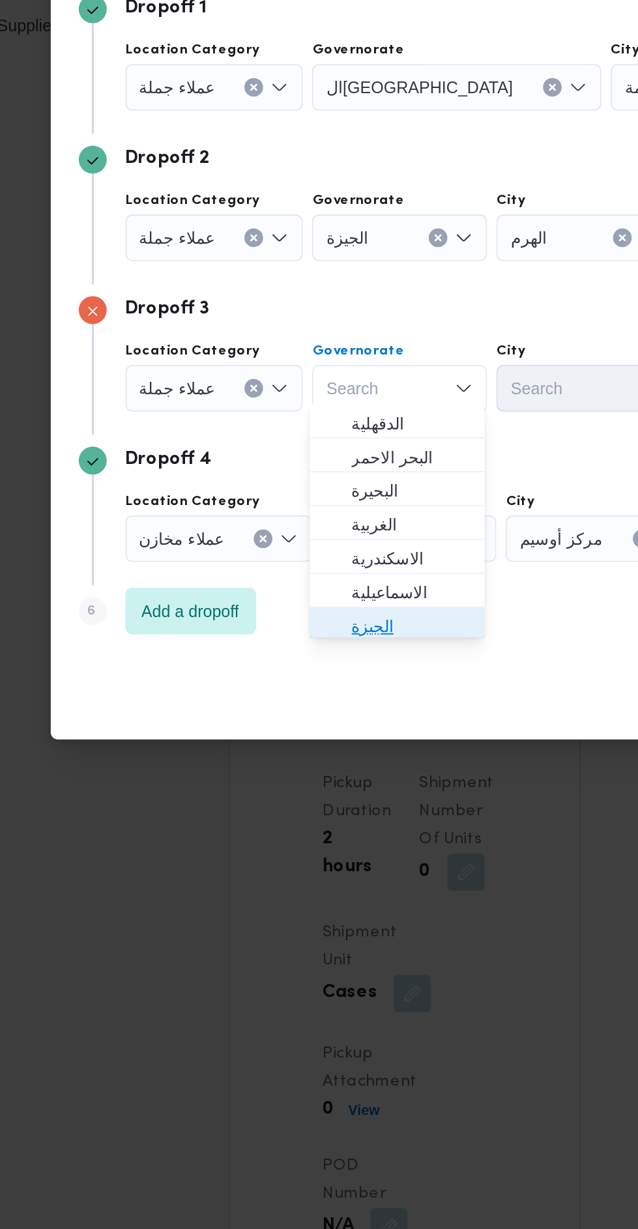
click at [284, 767] on span "الجيزة" at bounding box center [270, 769] width 66 height 16
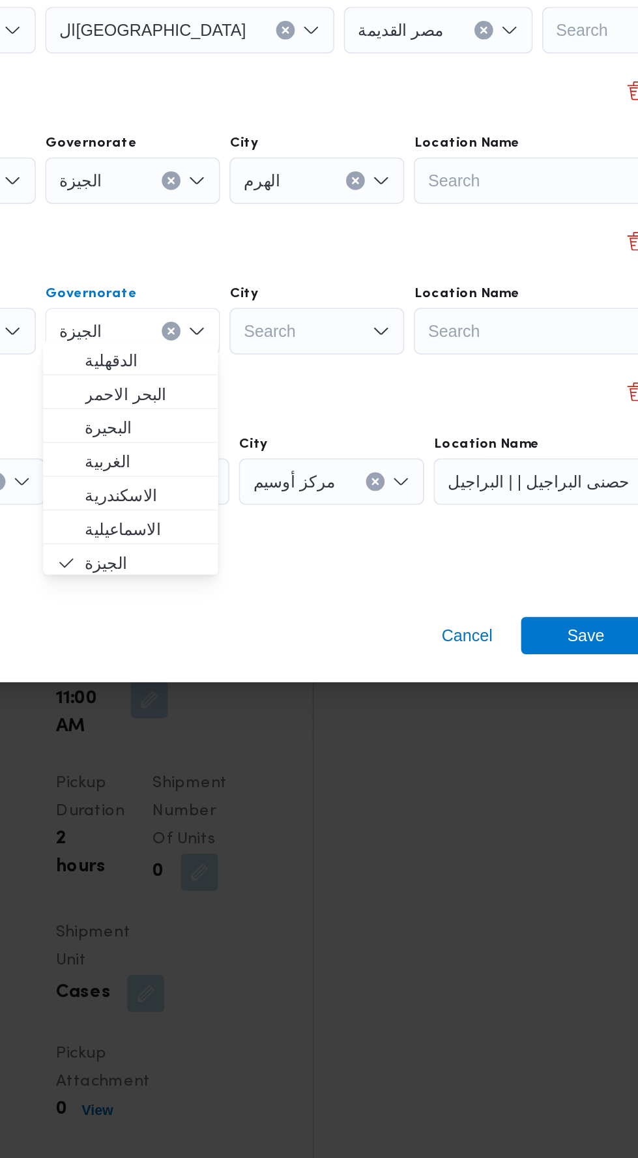
click at [402, 591] on div "Search" at bounding box center [367, 604] width 98 height 26
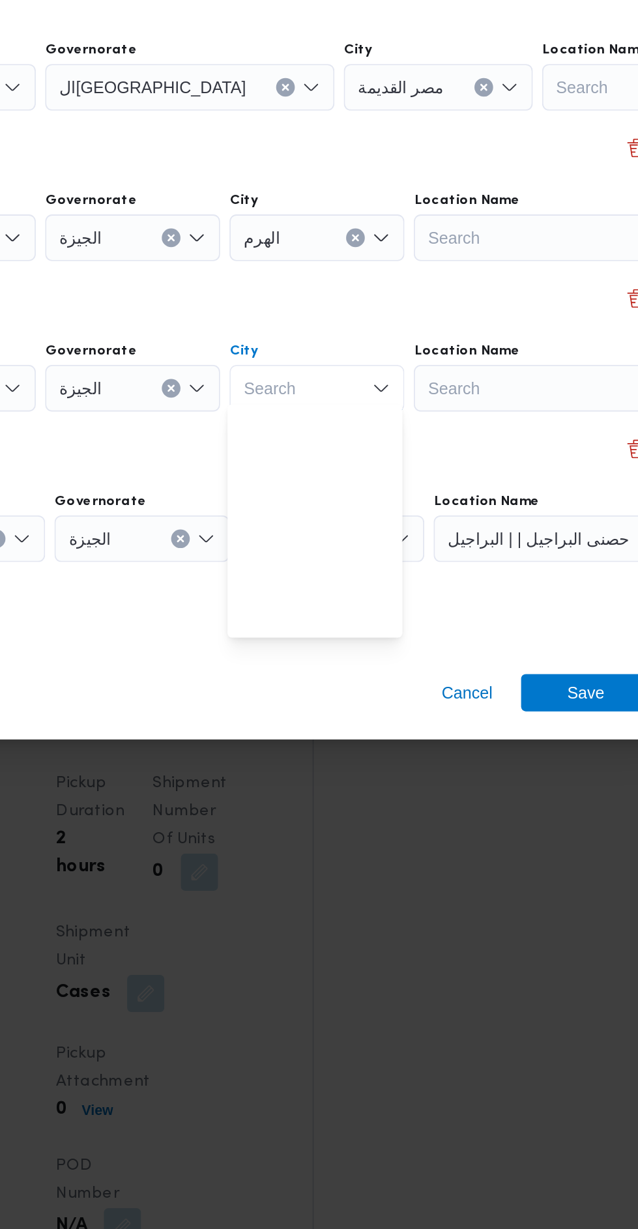
scroll to position [344, 0]
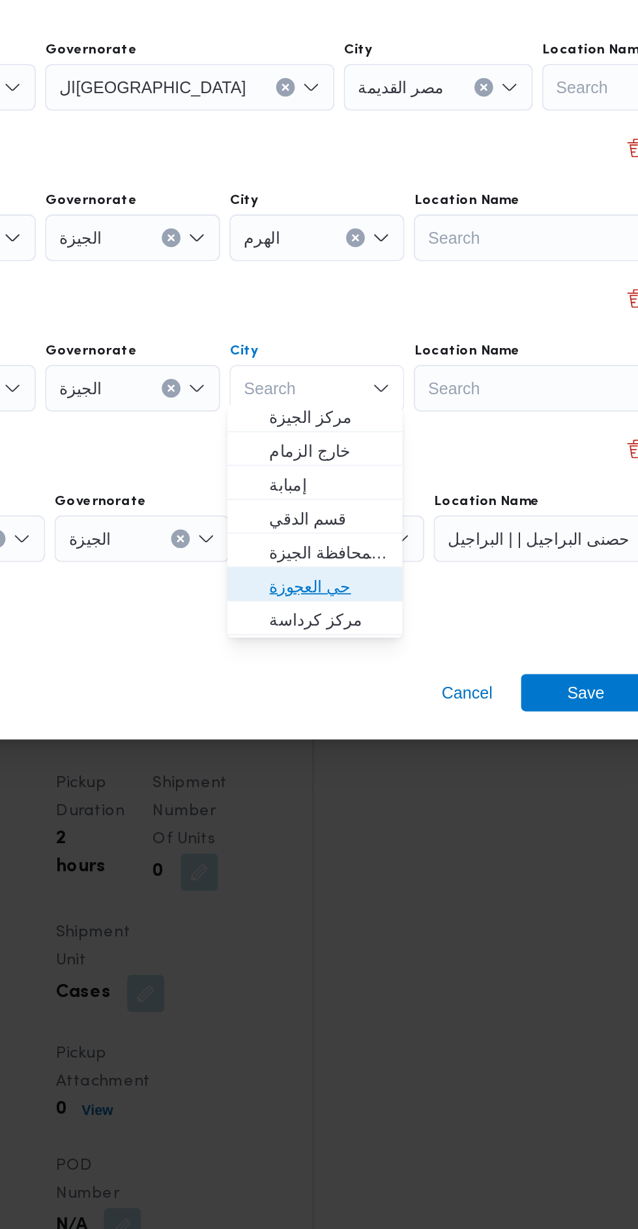
click at [397, 742] on span "حي العجوزة" at bounding box center [373, 747] width 66 height 16
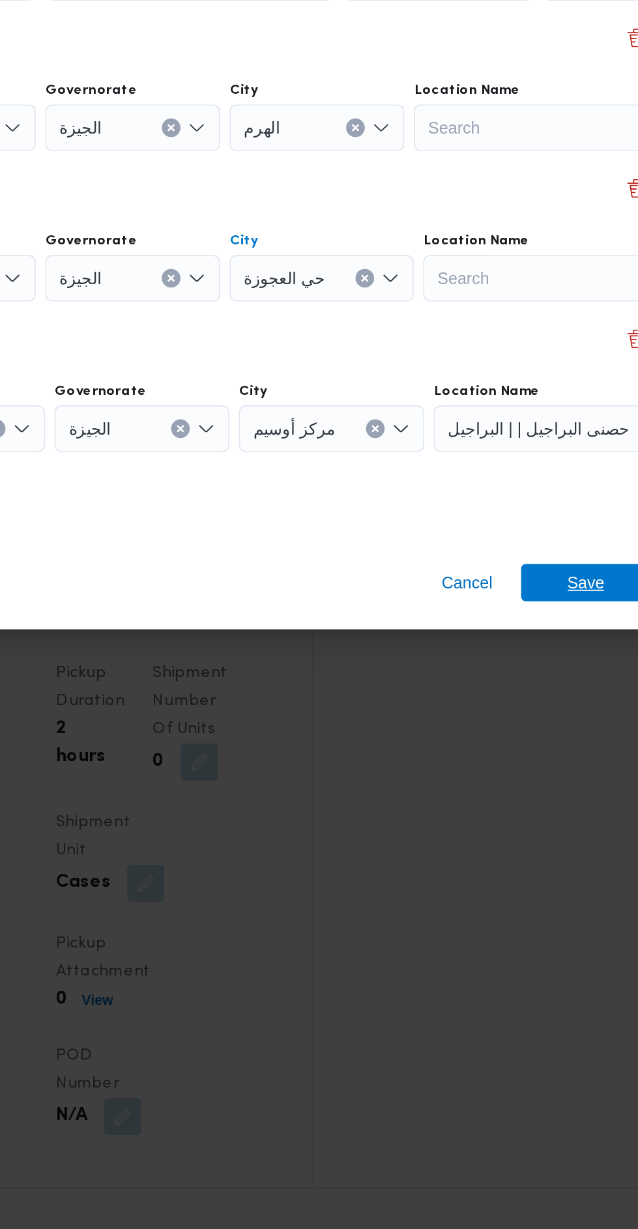
click at [518, 798] on span "Save" at bounding box center [517, 806] width 21 height 21
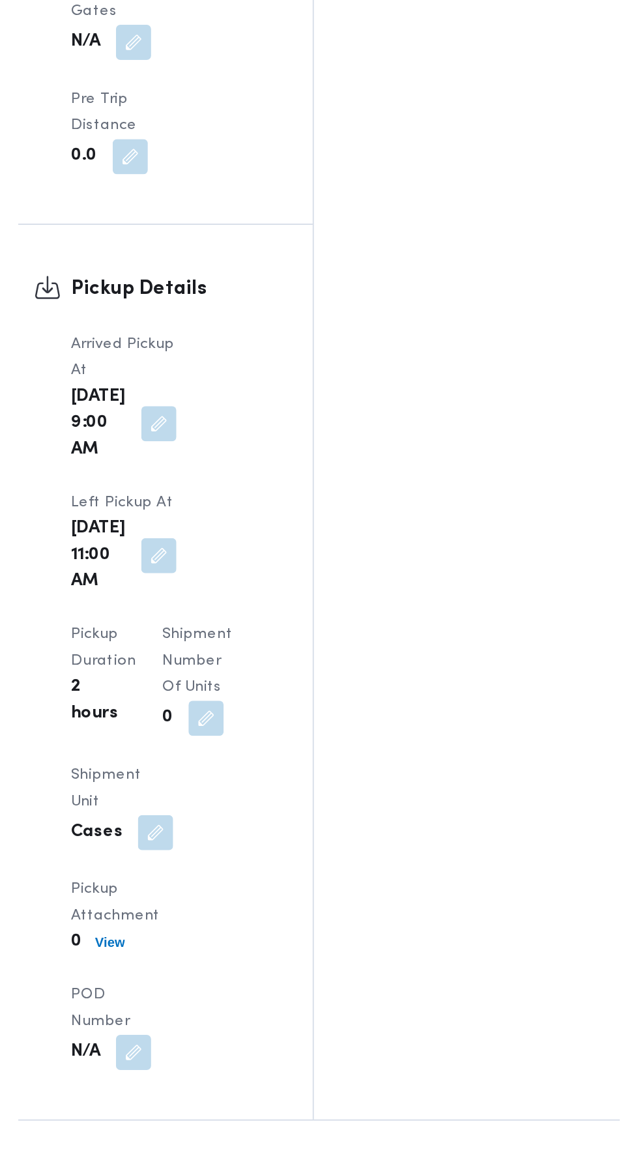
scroll to position [1186, 0]
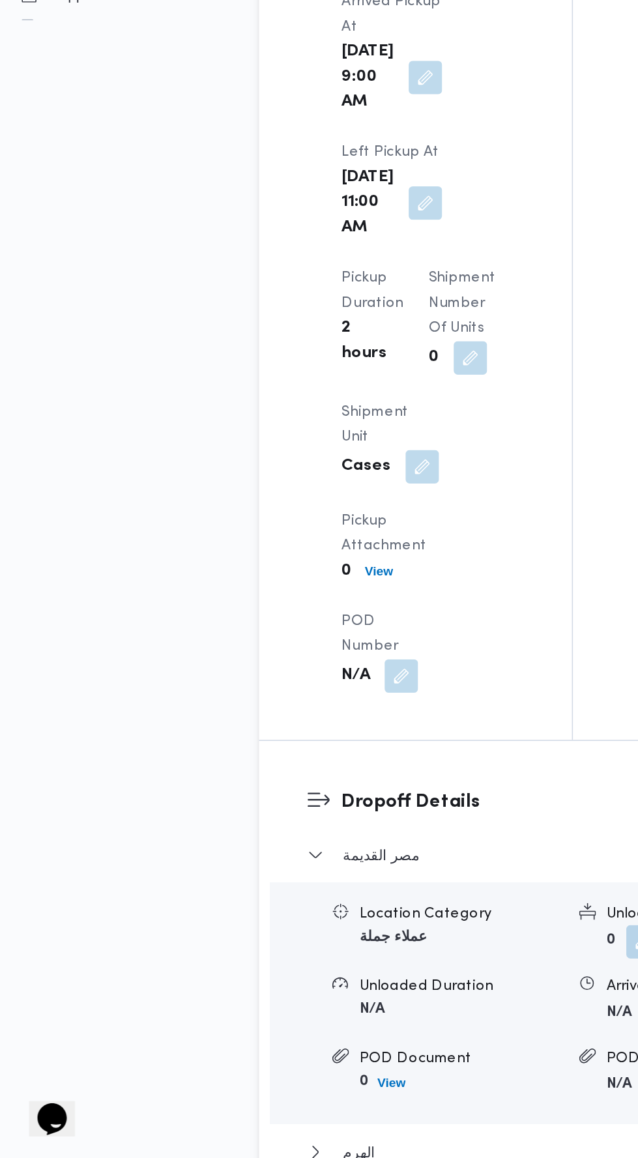
scroll to position [1484, 0]
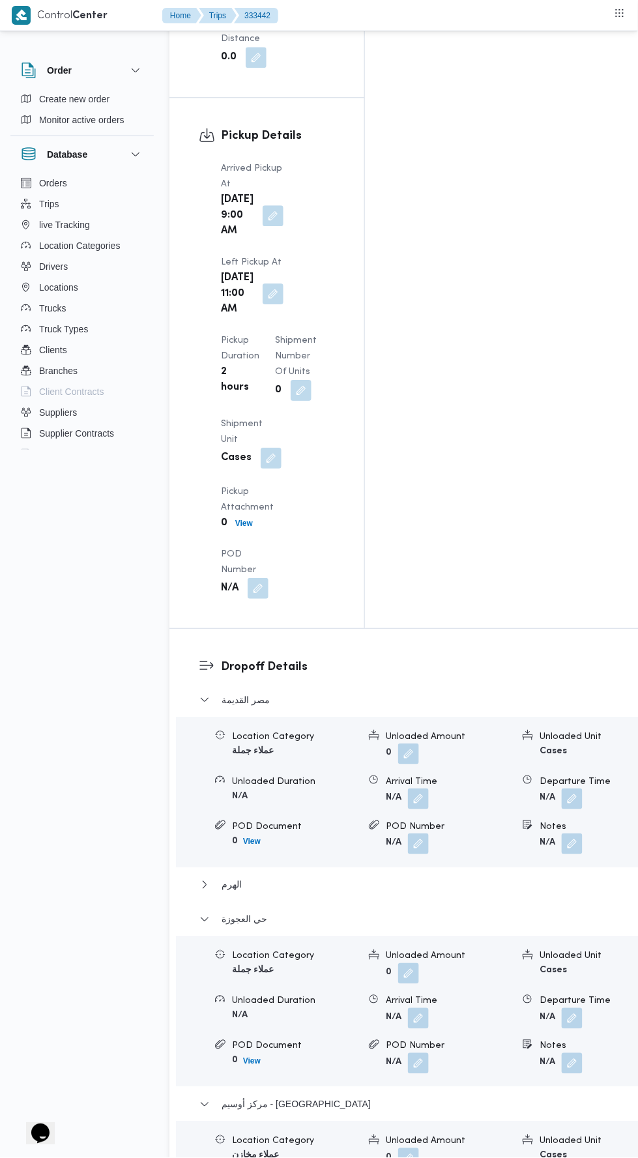
scroll to position [1587, 0]
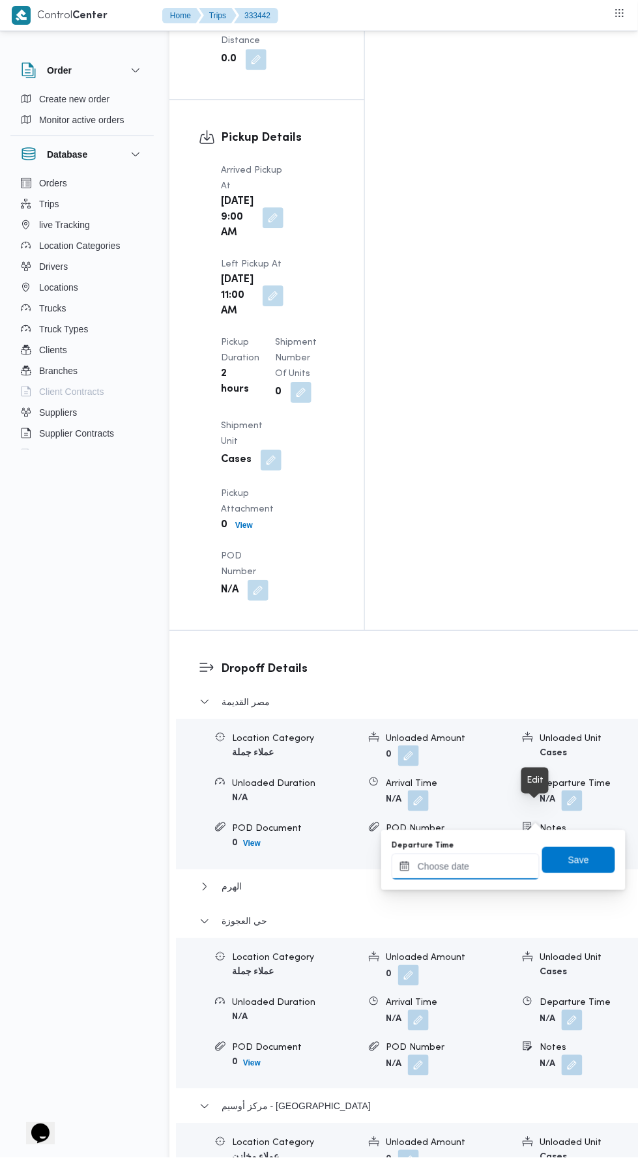
click at [501, 867] on input "Departure Time" at bounding box center [466, 867] width 148 height 26
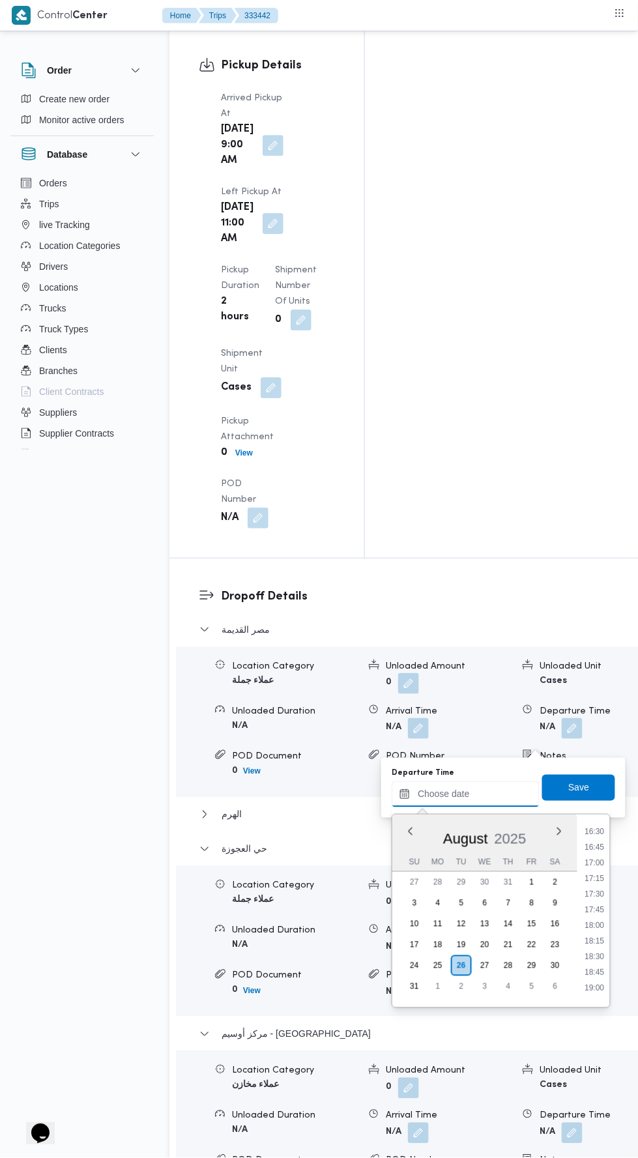
scroll to position [1032, 0]
click at [589, 864] on li "17:00" at bounding box center [595, 863] width 30 height 13
type input "26/08/2025 17:00"
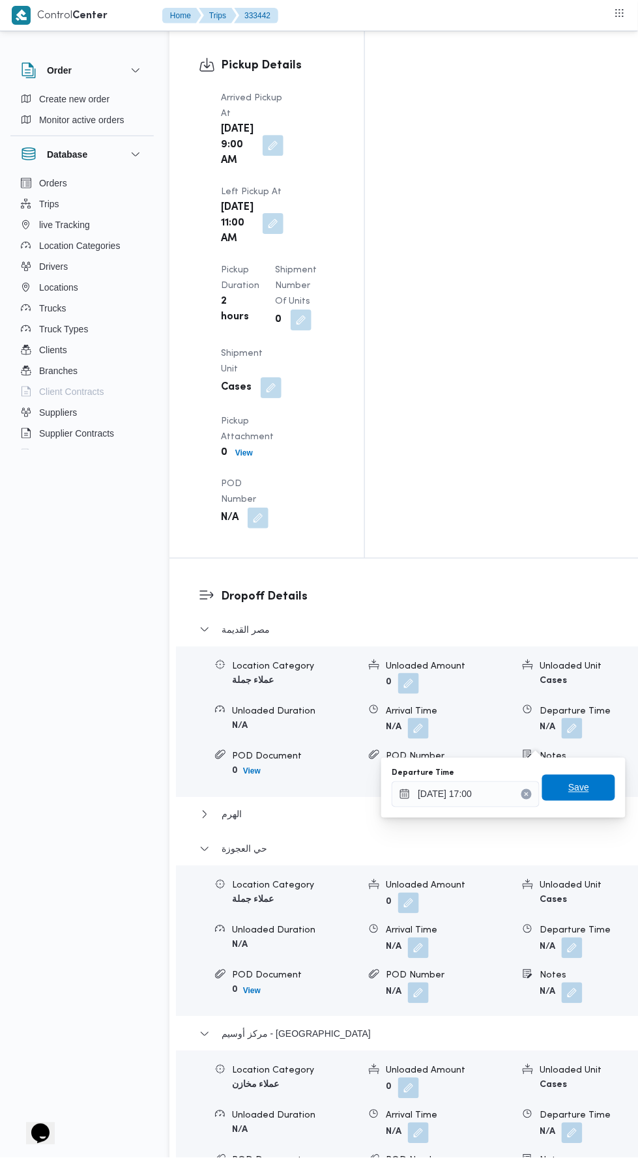
click at [581, 787] on span "Save" at bounding box center [578, 788] width 21 height 16
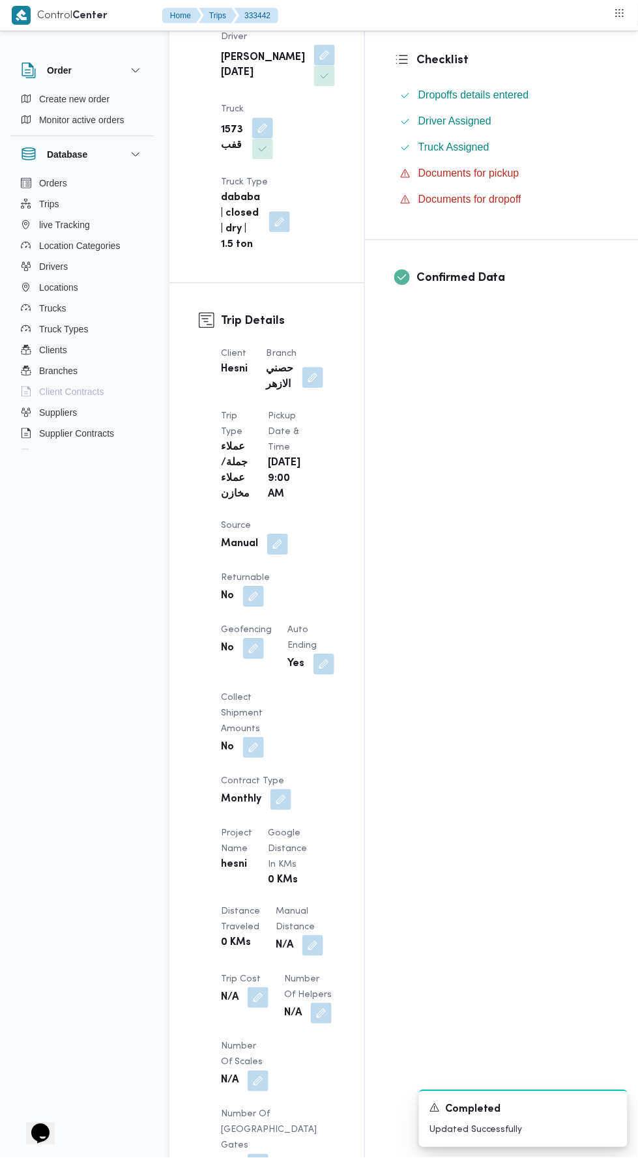
scroll to position [429, 0]
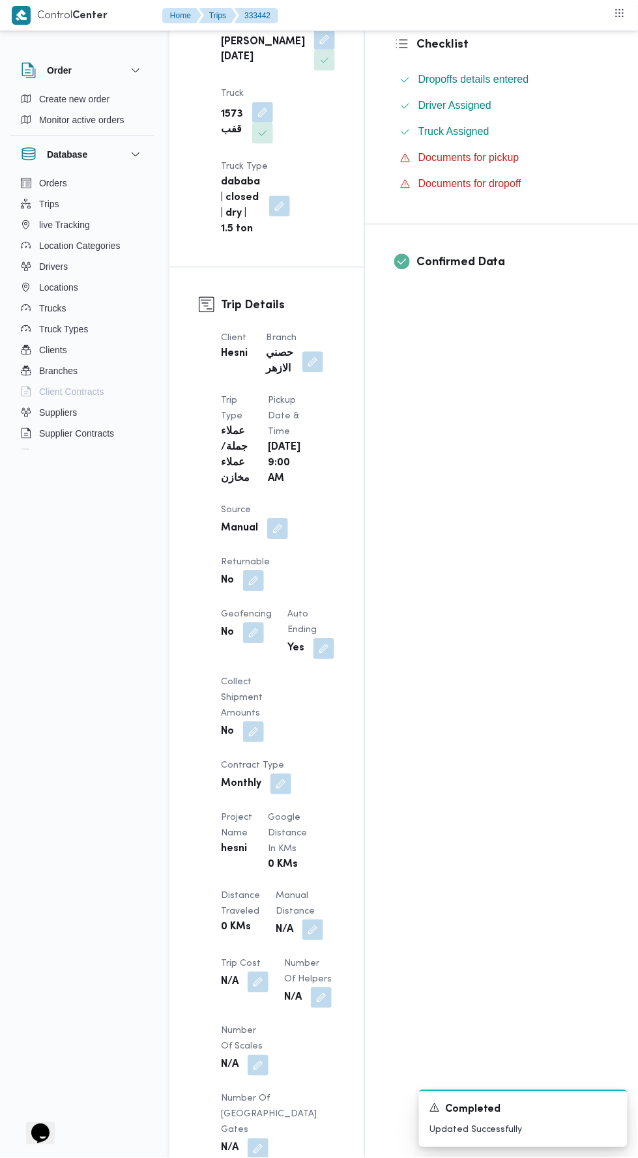
click at [302, 920] on button "button" at bounding box center [312, 930] width 21 height 21
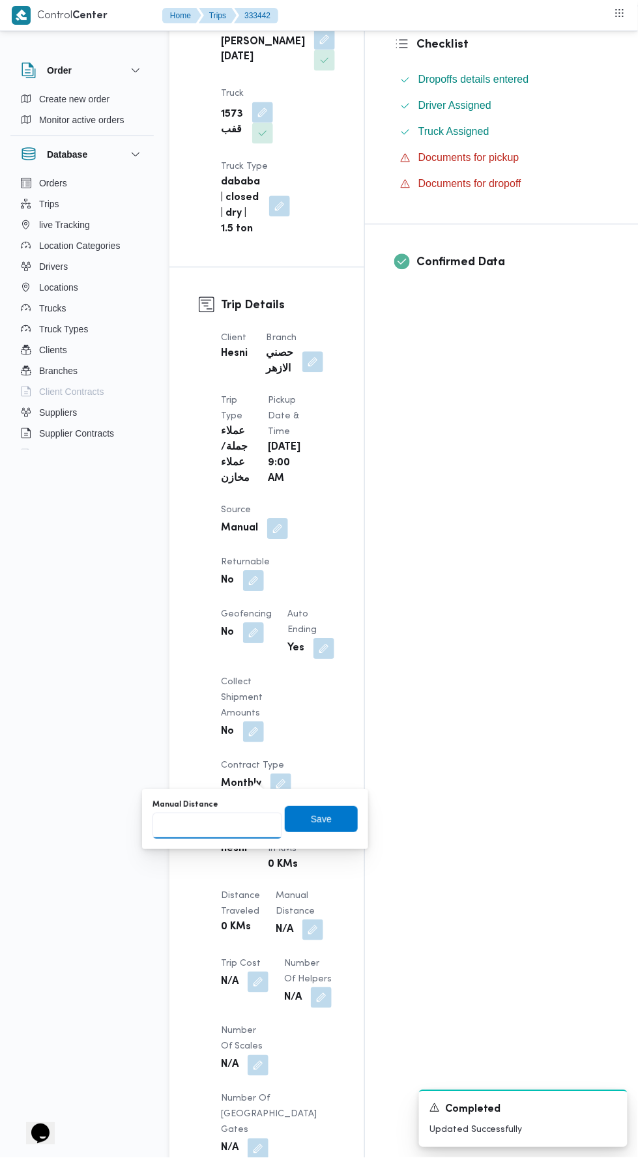
click at [258, 826] on input "Manual Distance" at bounding box center [218, 826] width 130 height 26
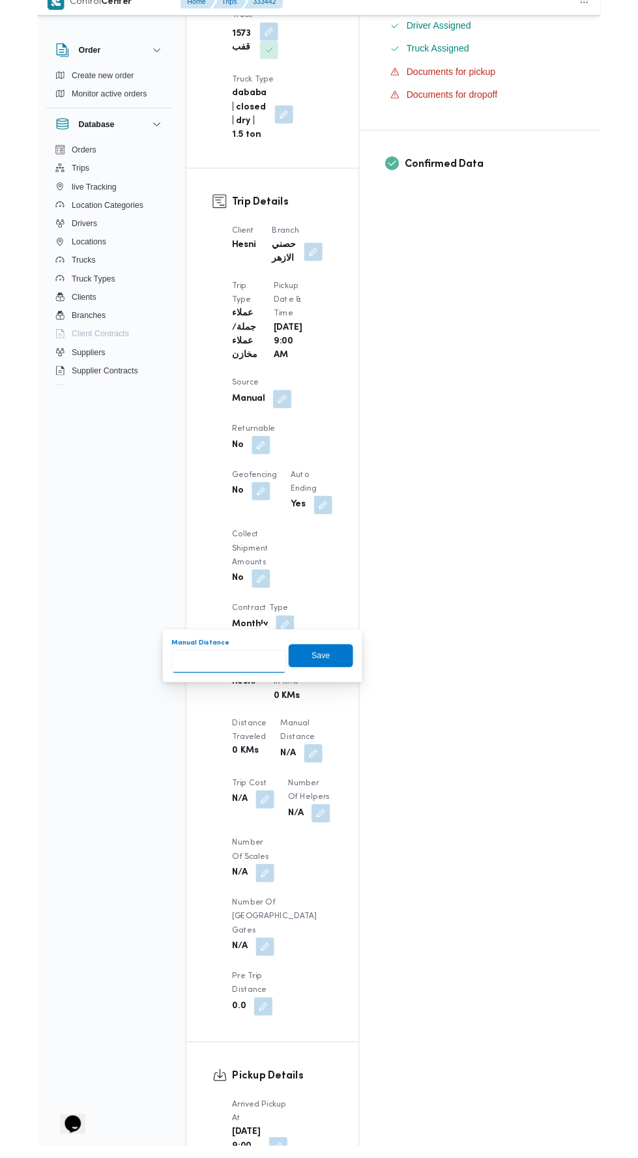
scroll to position [492, 0]
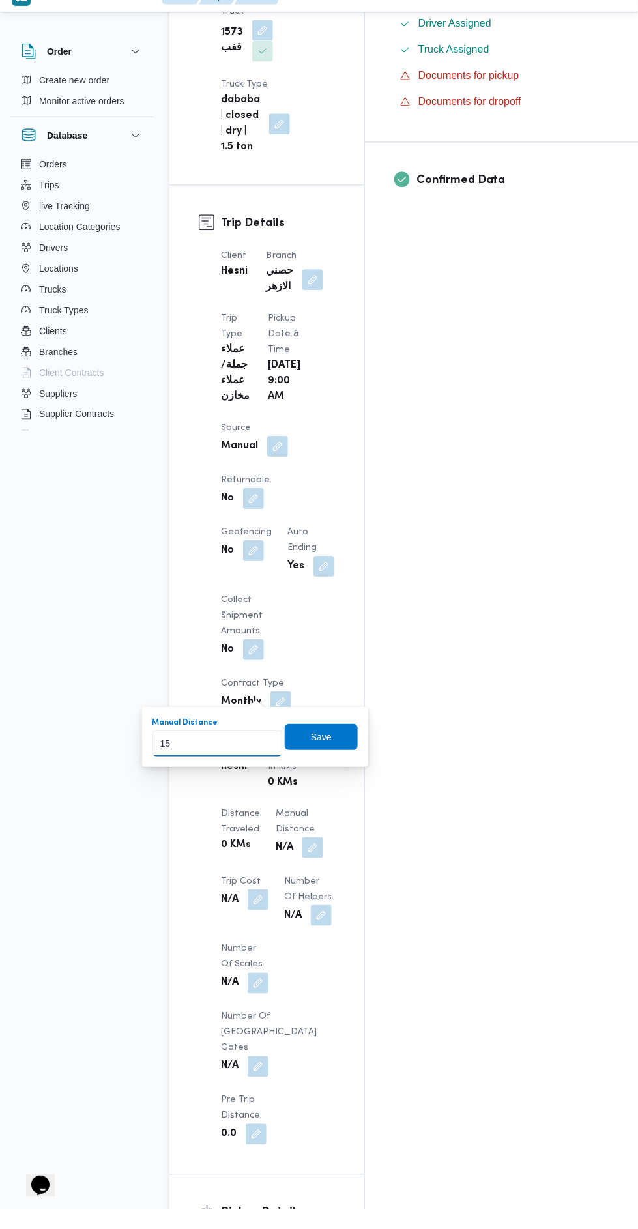
type input "153"
click at [331, 754] on span "Save" at bounding box center [321, 757] width 21 height 16
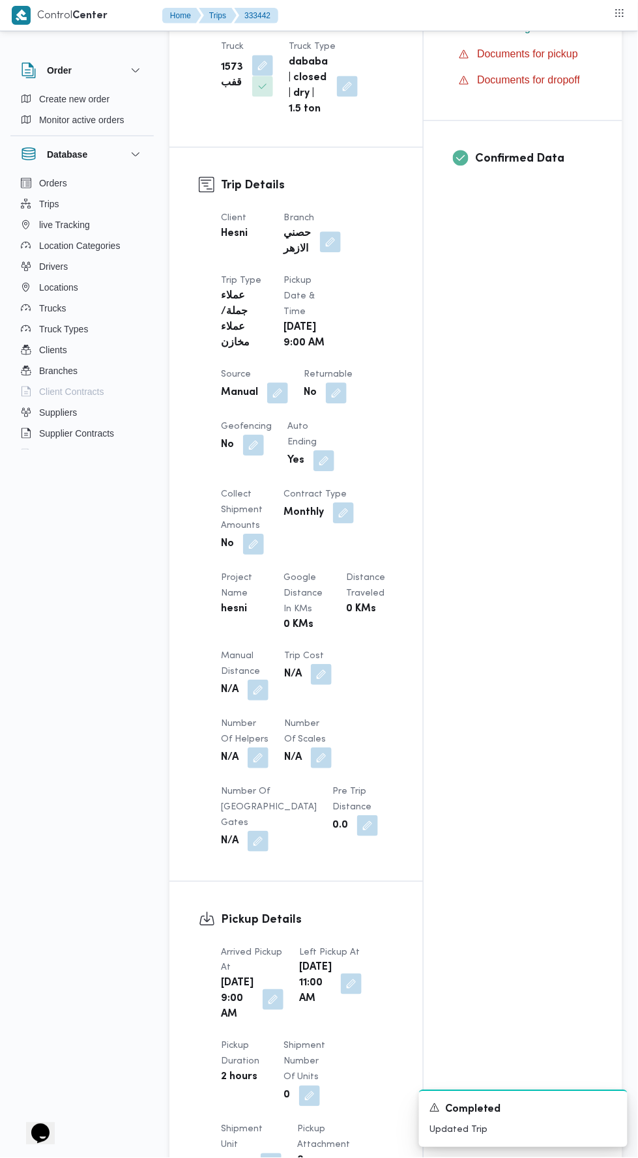
scroll to position [0, 0]
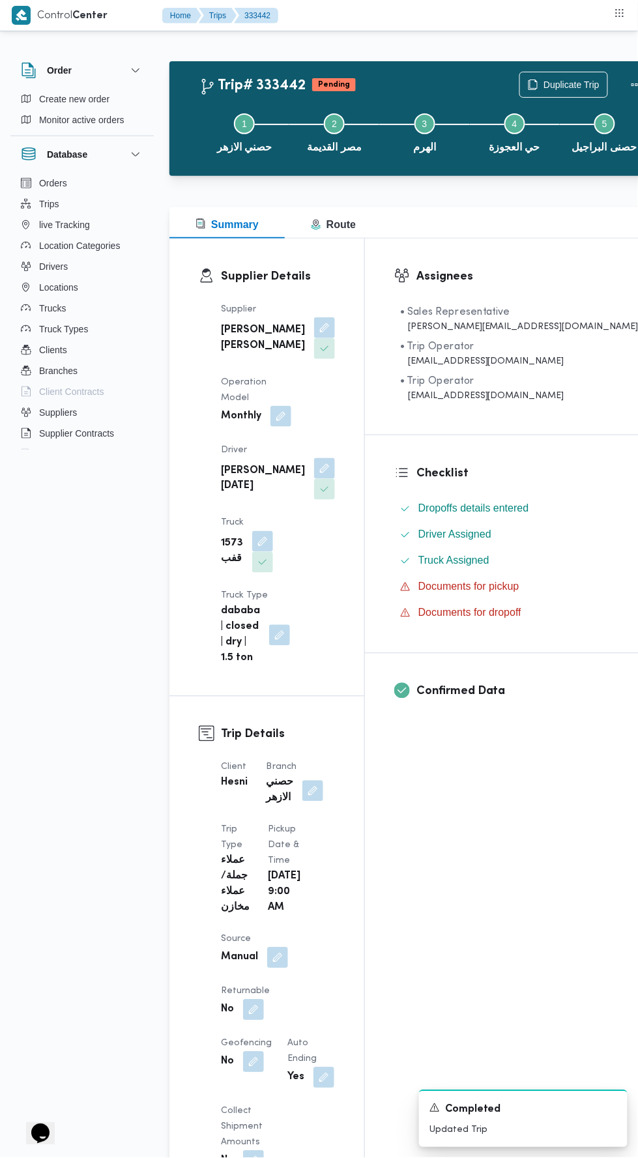
click at [624, 76] on button "Actions" at bounding box center [637, 85] width 26 height 26
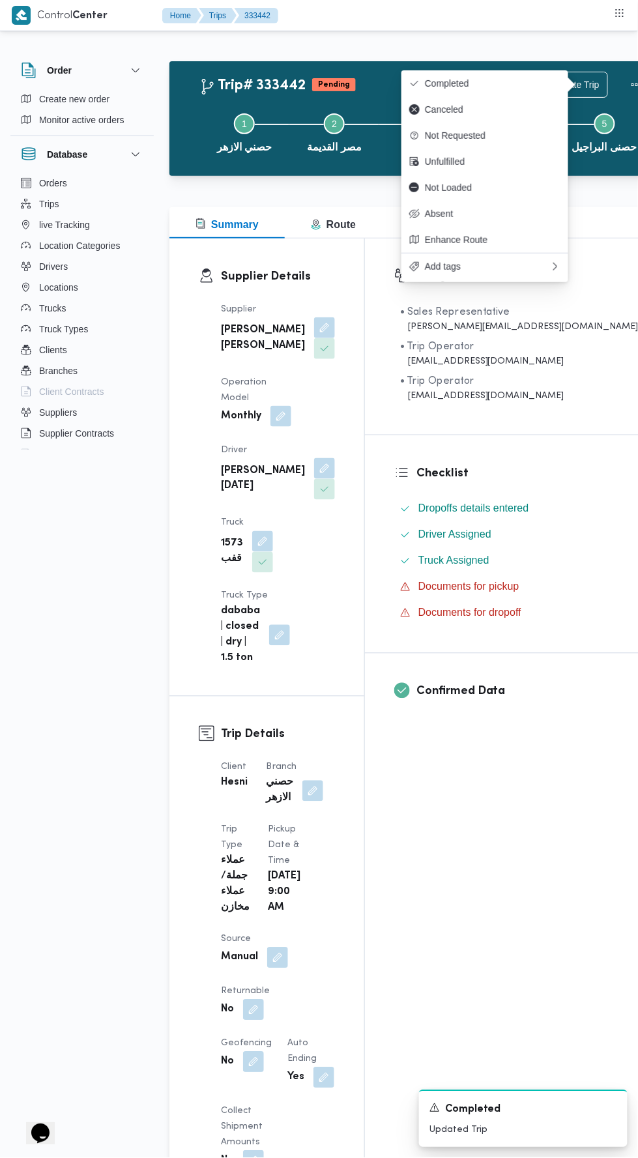
click at [495, 83] on span "Completed" at bounding box center [493, 83] width 136 height 10
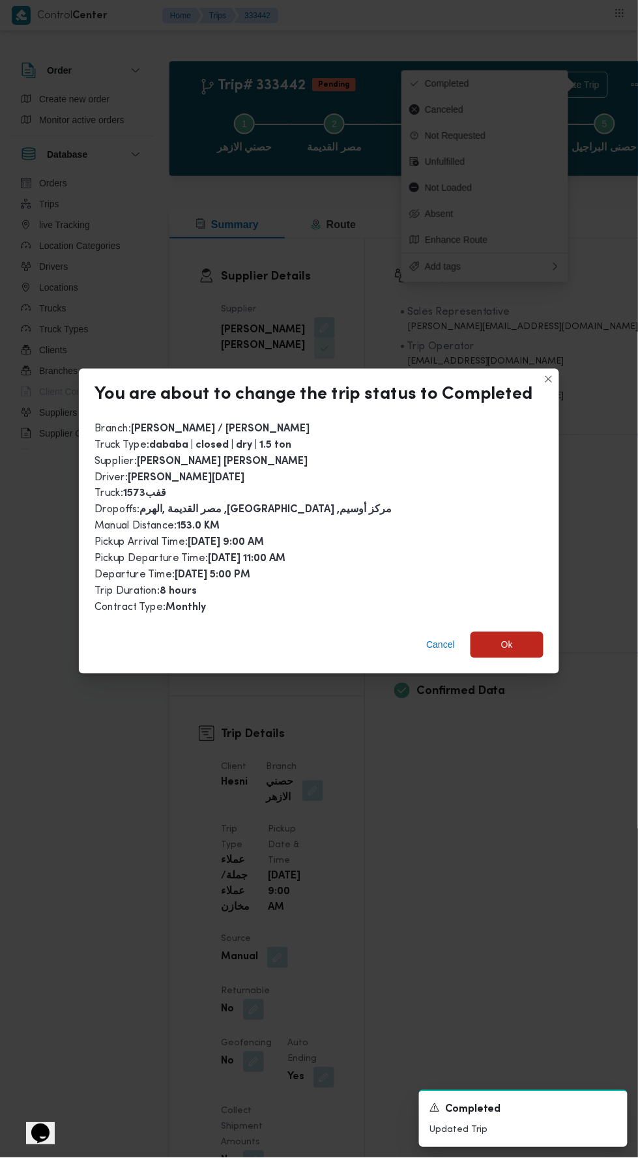
click at [524, 645] on span "Ok" at bounding box center [507, 645] width 73 height 26
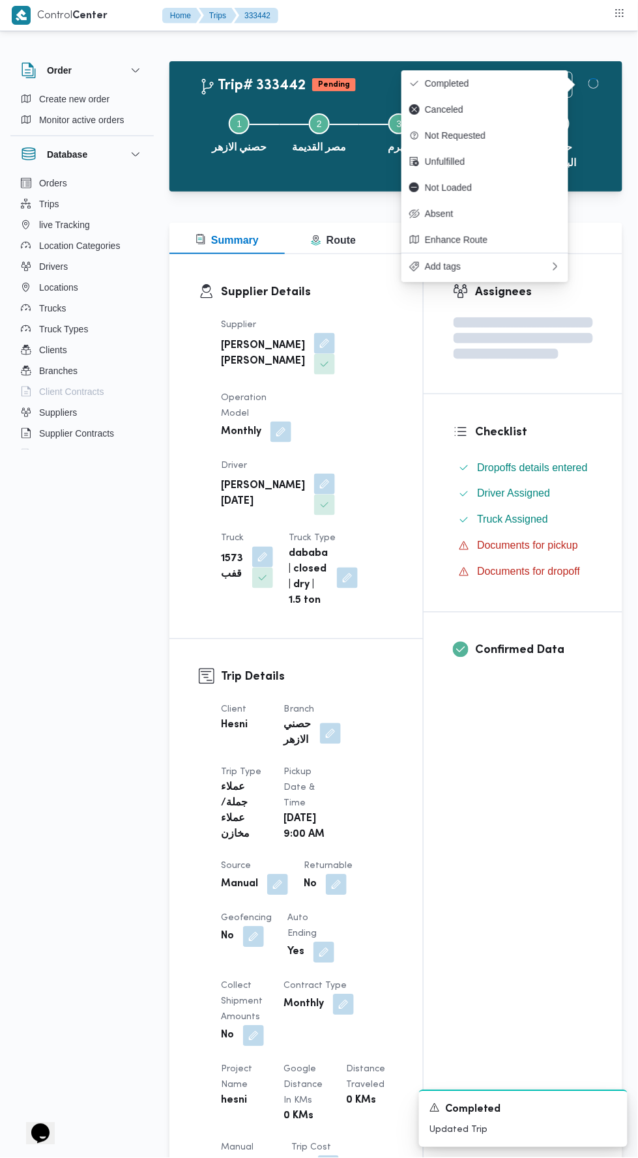
click at [523, 976] on div "Assignees Checklist Dropoffs details entered Driver Assigned Truck Assigned Doc…" at bounding box center [523, 1009] width 199 height 1510
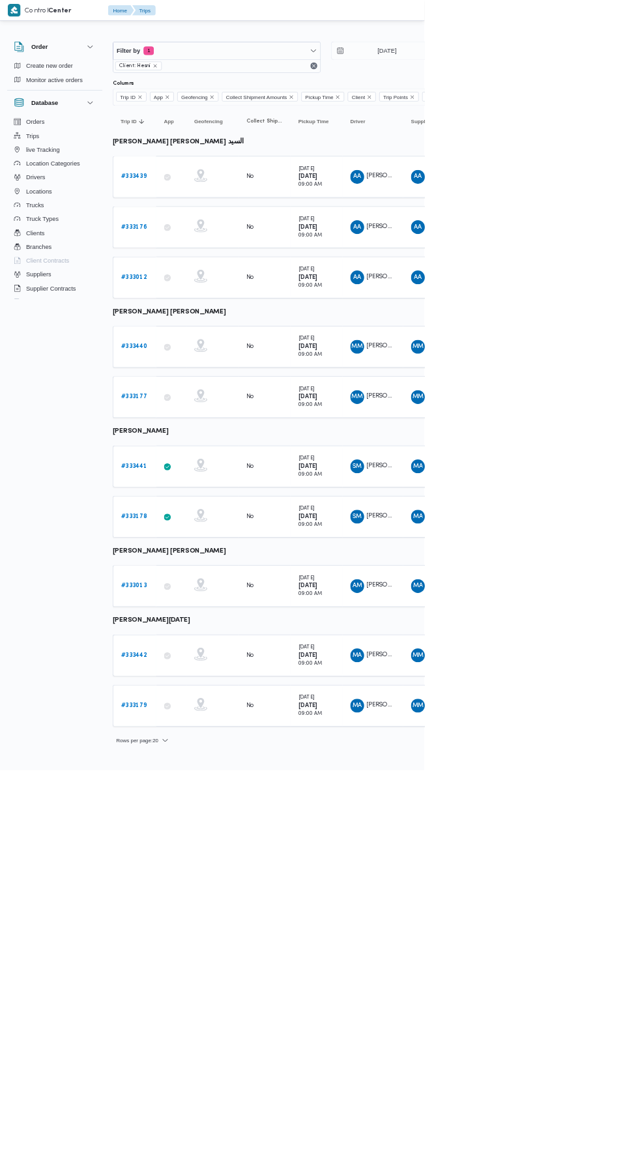
click at [211, 264] on b "# 333439" at bounding box center [201, 265] width 38 height 8
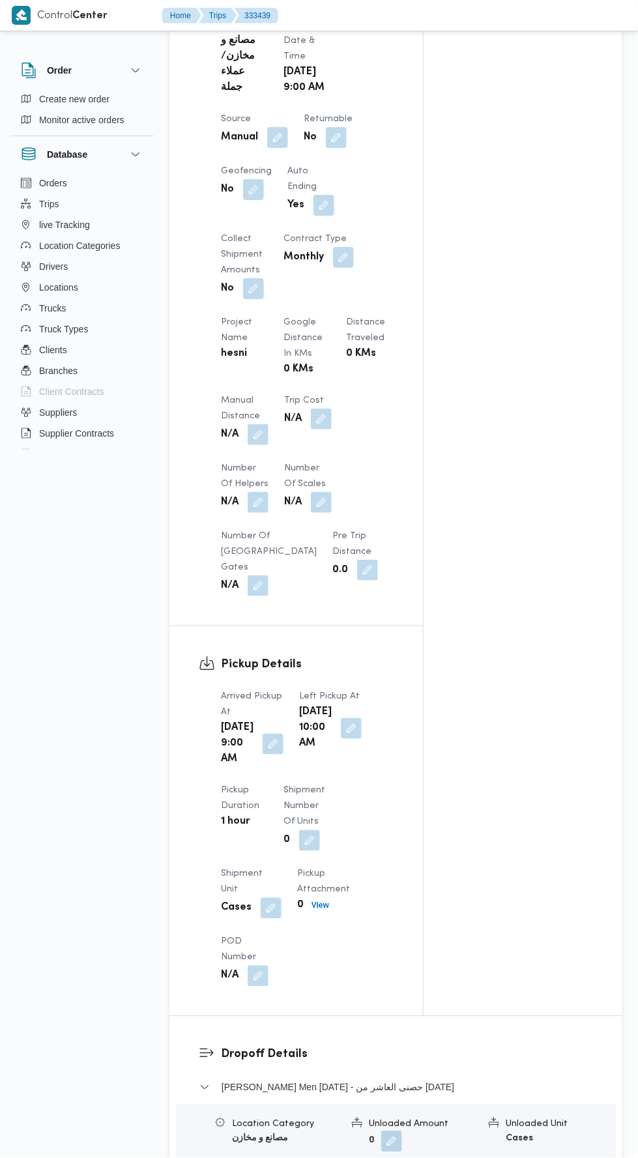
scroll to position [740, 0]
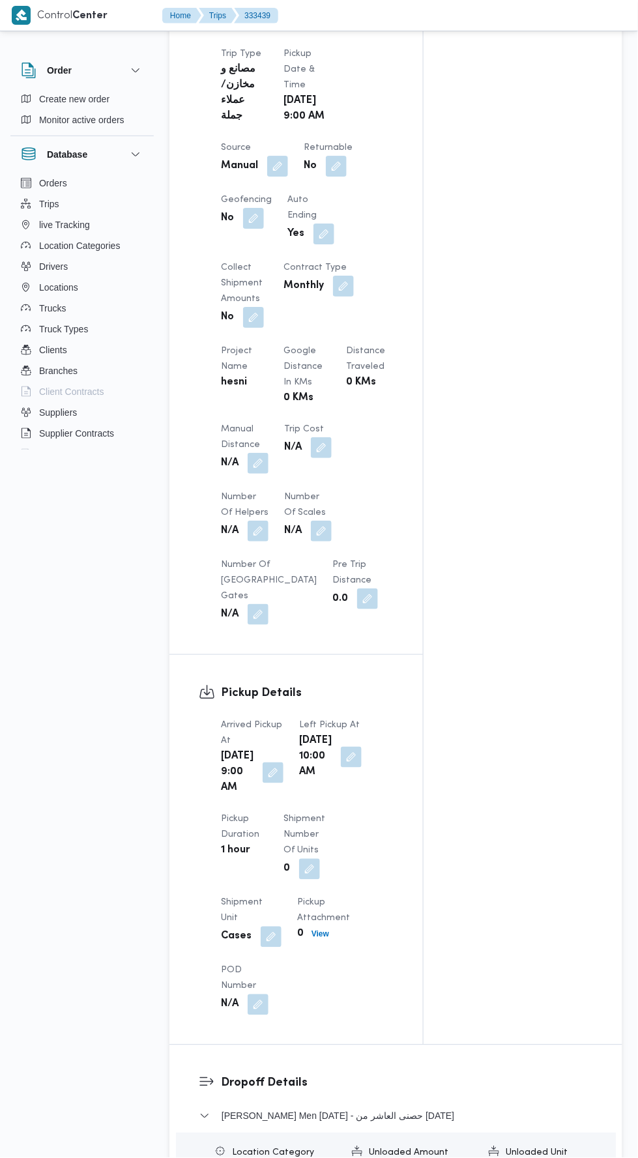
click at [263, 462] on button "button" at bounding box center [258, 463] width 21 height 21
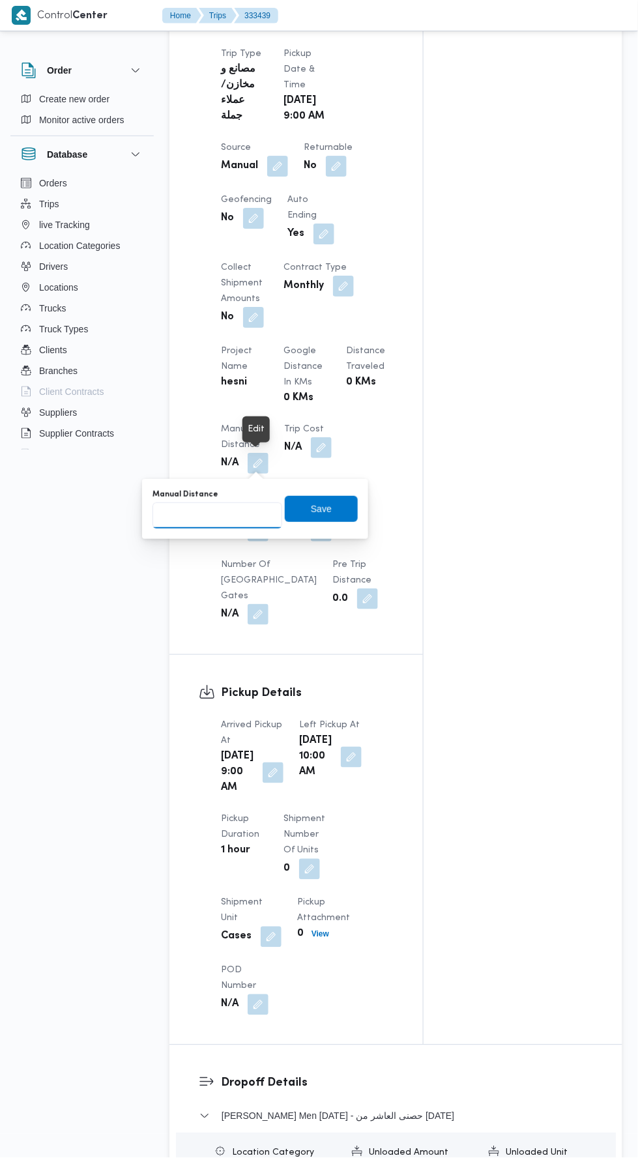
click at [253, 514] on input "Manual Distance" at bounding box center [218, 516] width 130 height 26
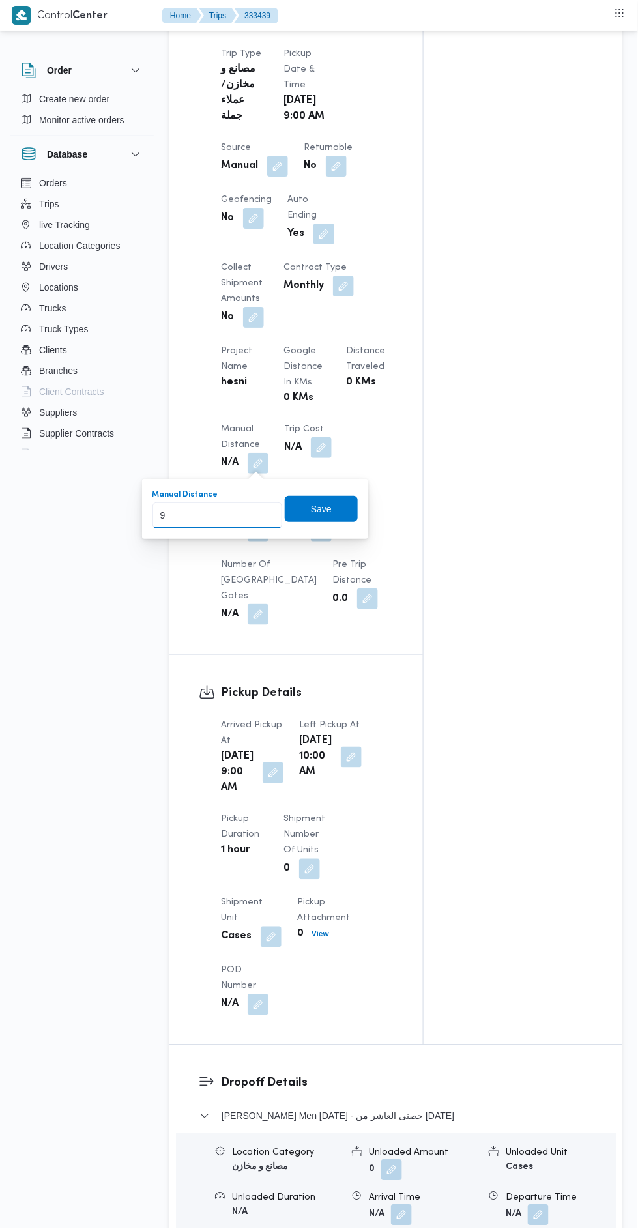
type input "90"
click at [333, 515] on span "Save" at bounding box center [321, 509] width 73 height 26
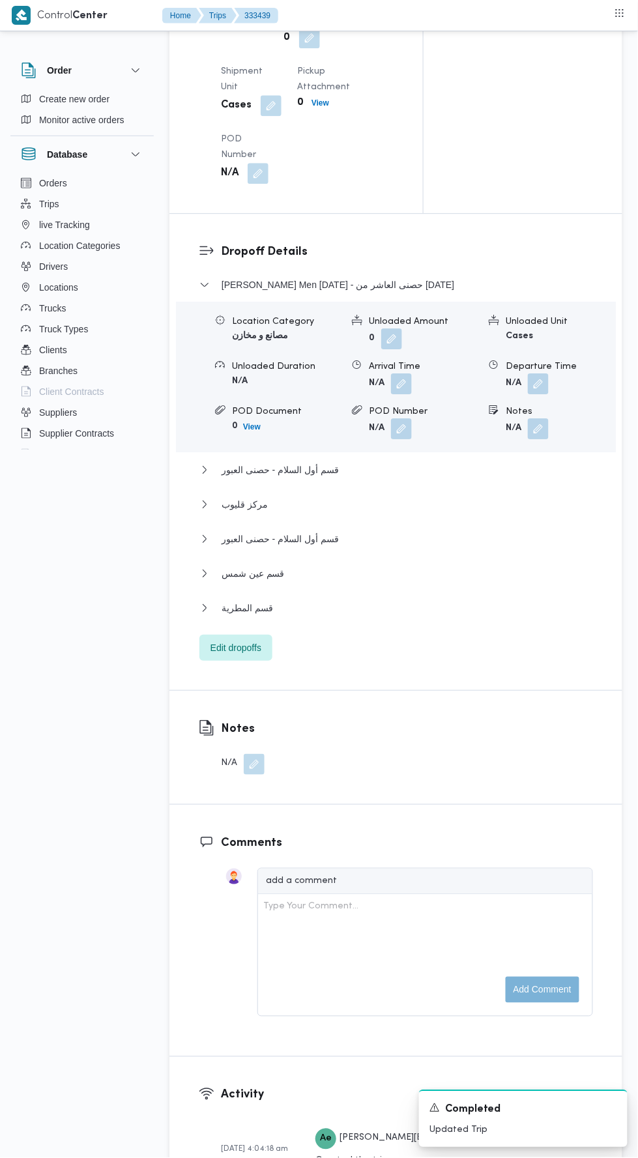
scroll to position [1583, 0]
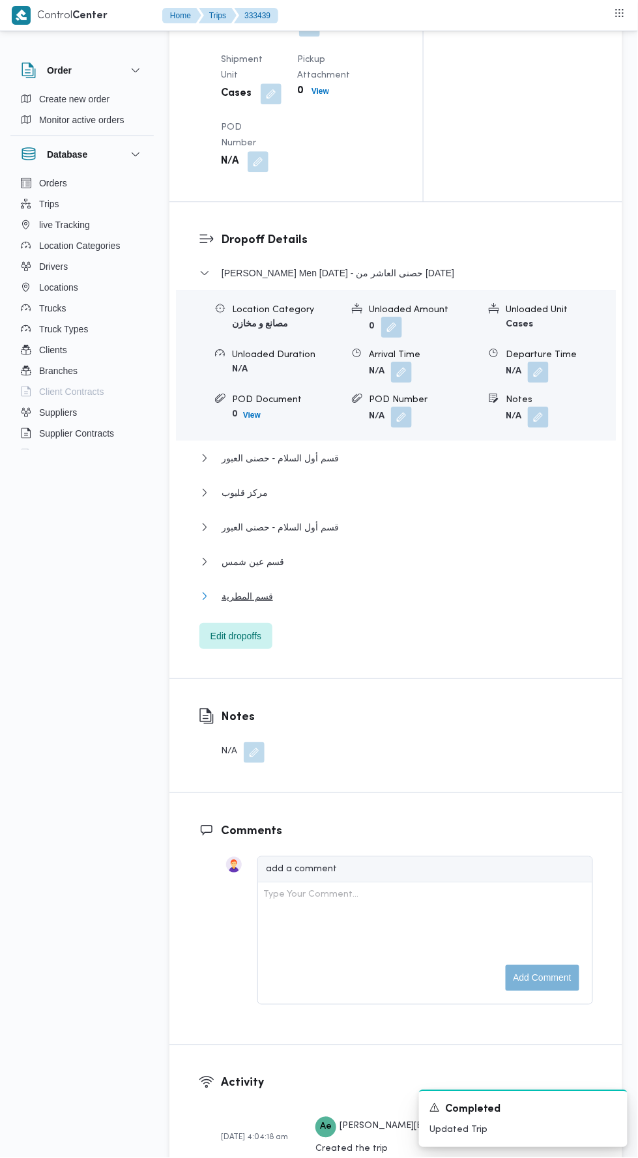
click at [399, 604] on button "قسم المطرية" at bounding box center [396, 597] width 394 height 16
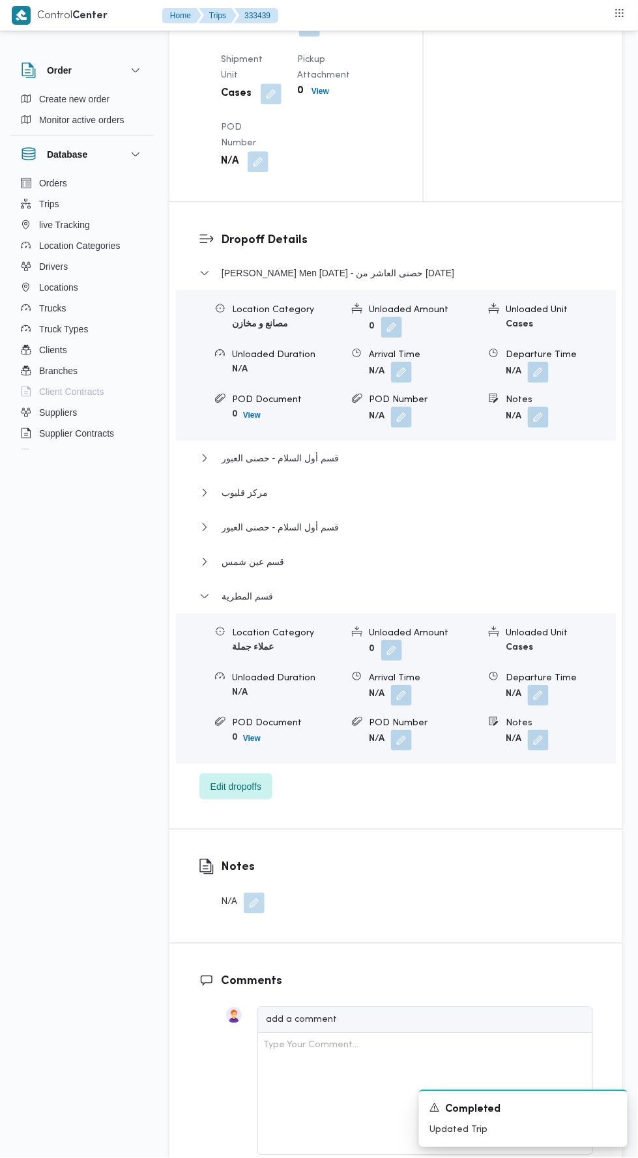
click at [254, 763] on div "Location Category عملاء جملة Unloaded Amount 0 Unloaded Unit Cases Unloaded Dur…" at bounding box center [396, 689] width 450 height 148
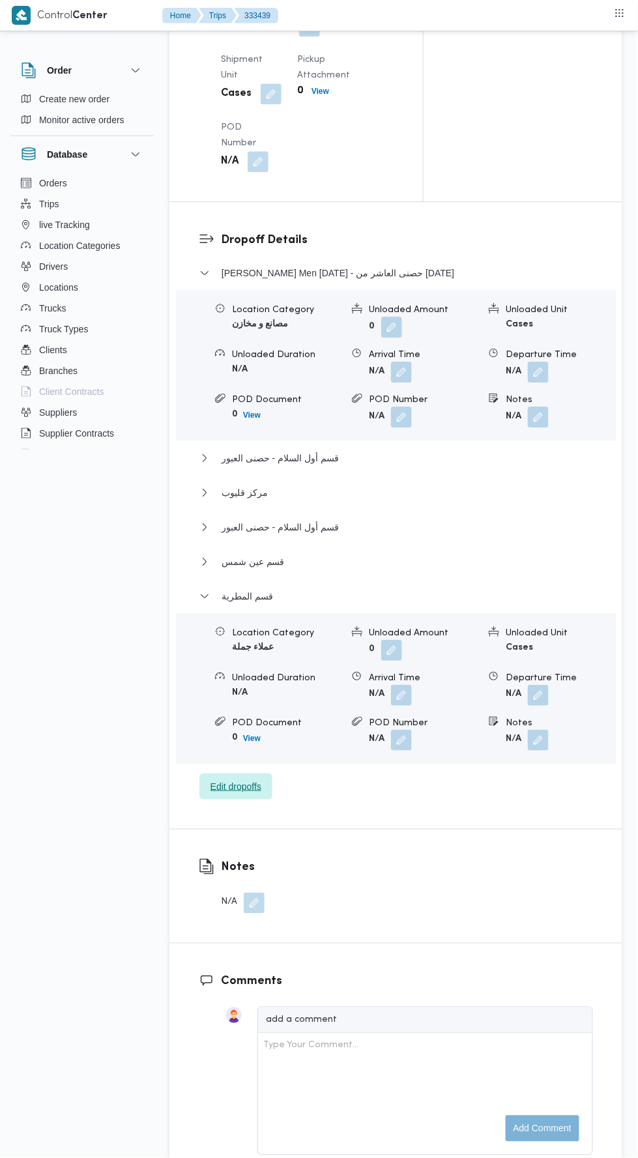
click at [259, 795] on span "Edit dropoffs" at bounding box center [236, 787] width 51 height 16
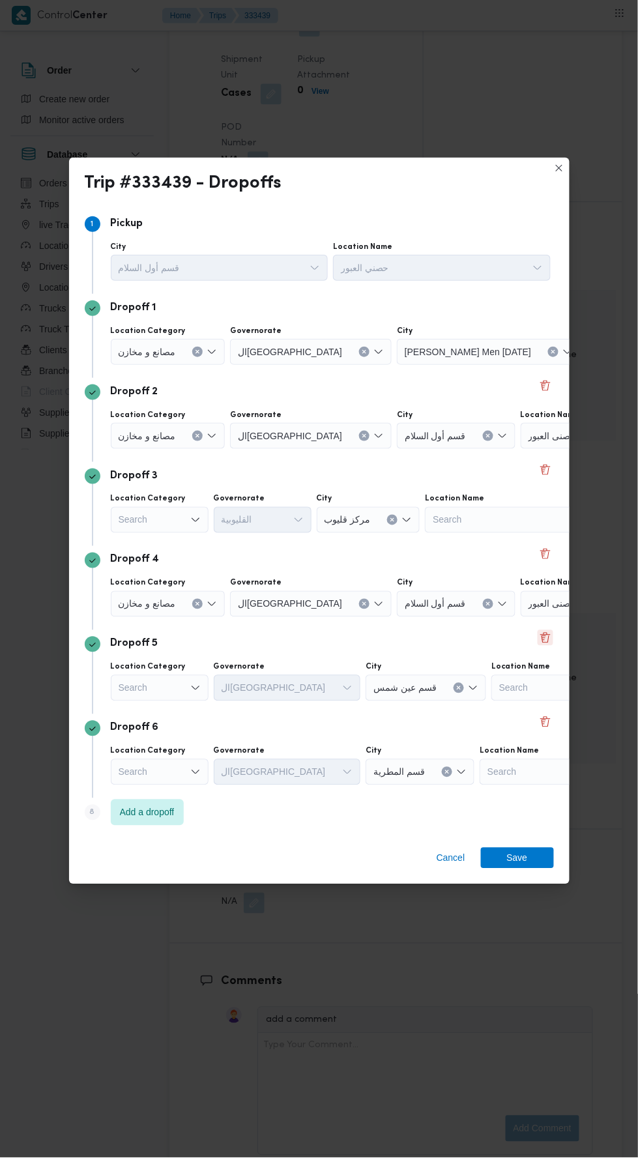
click at [545, 646] on button "Delete" at bounding box center [546, 638] width 16 height 16
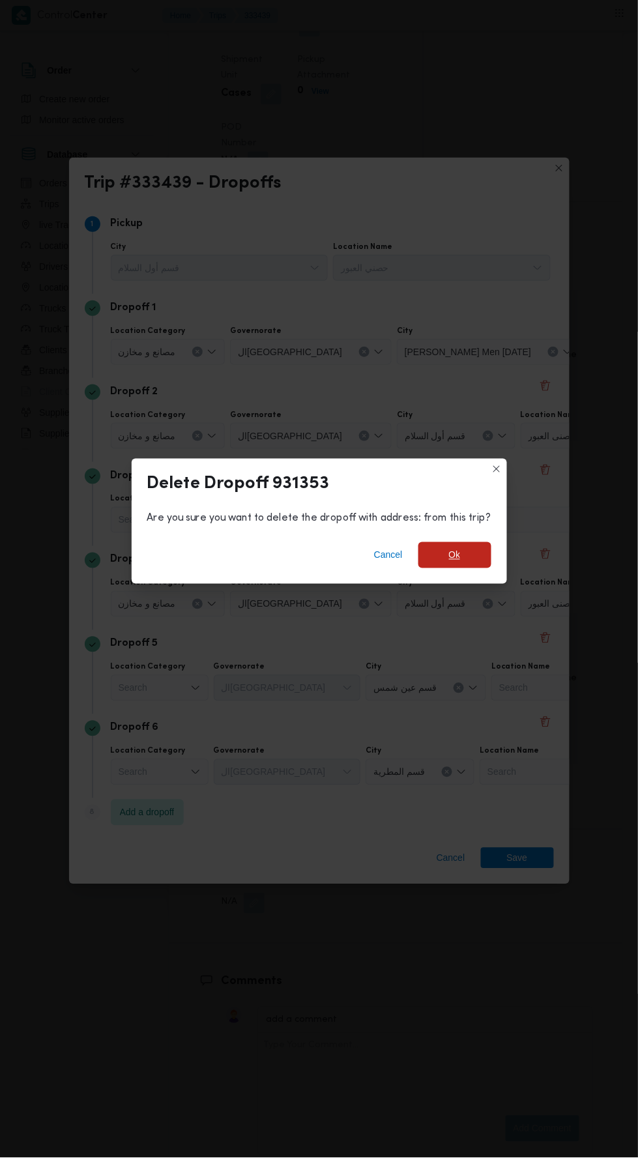
click at [455, 563] on span "Ok" at bounding box center [455, 556] width 12 height 16
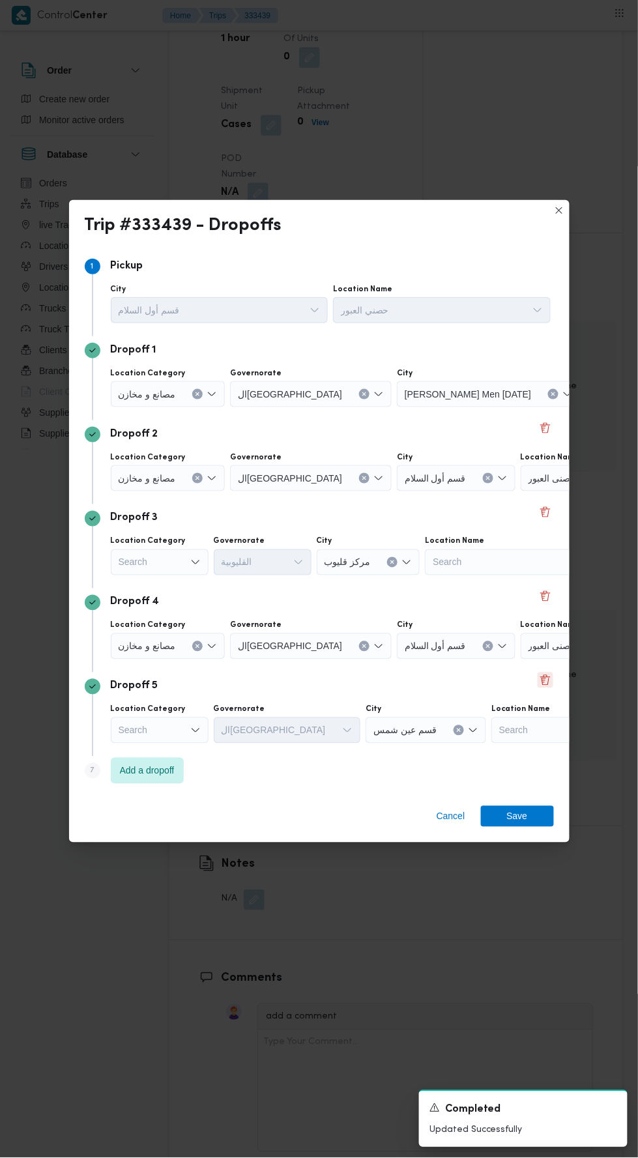
scroll to position [1615, 0]
click at [546, 688] on button "Delete" at bounding box center [546, 681] width 16 height 16
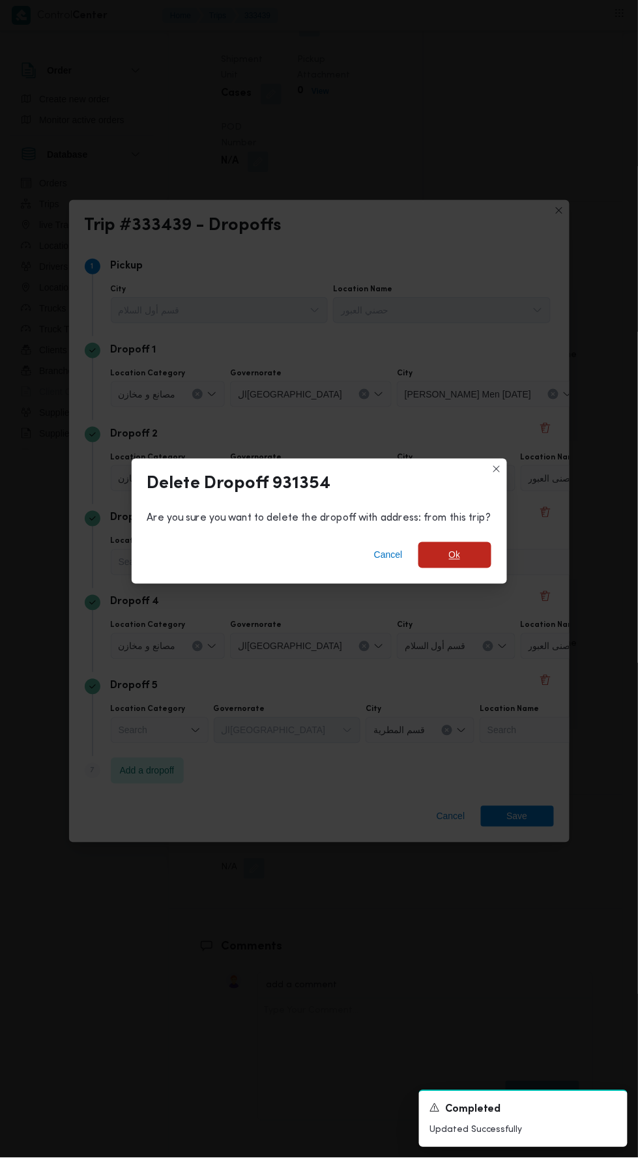
click at [480, 568] on span "Ok" at bounding box center [454, 555] width 73 height 26
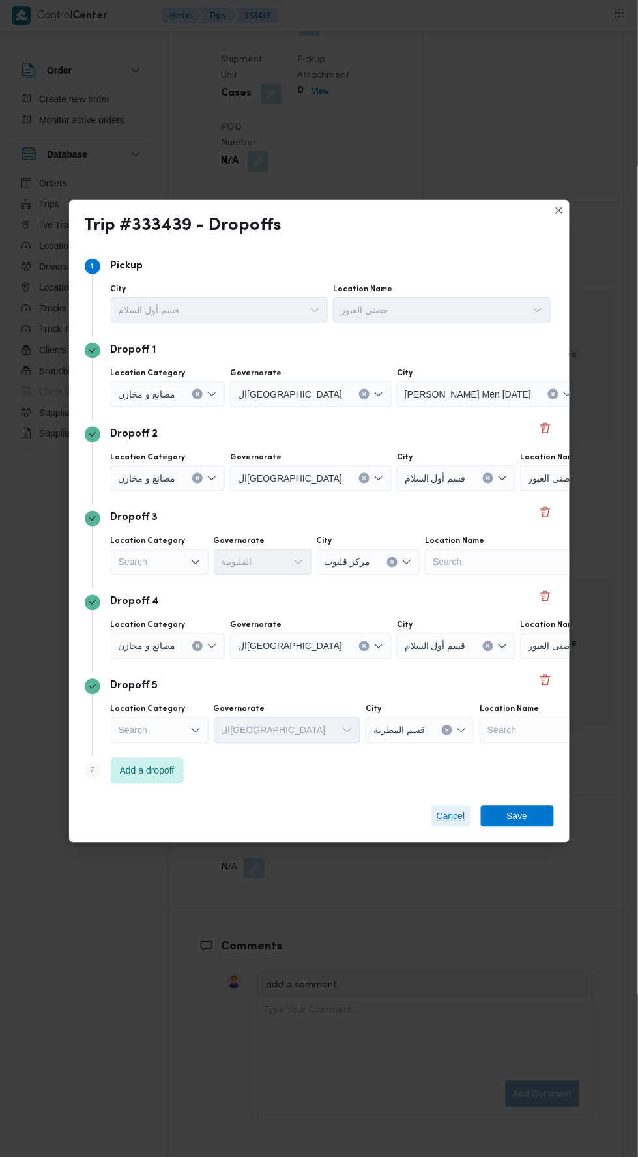
click at [448, 879] on div "Trip #333439 - Dropoffs Step 1 1 Pickup City قسم أول السلام Location Name حصني …" at bounding box center [319, 579] width 638 height 1158
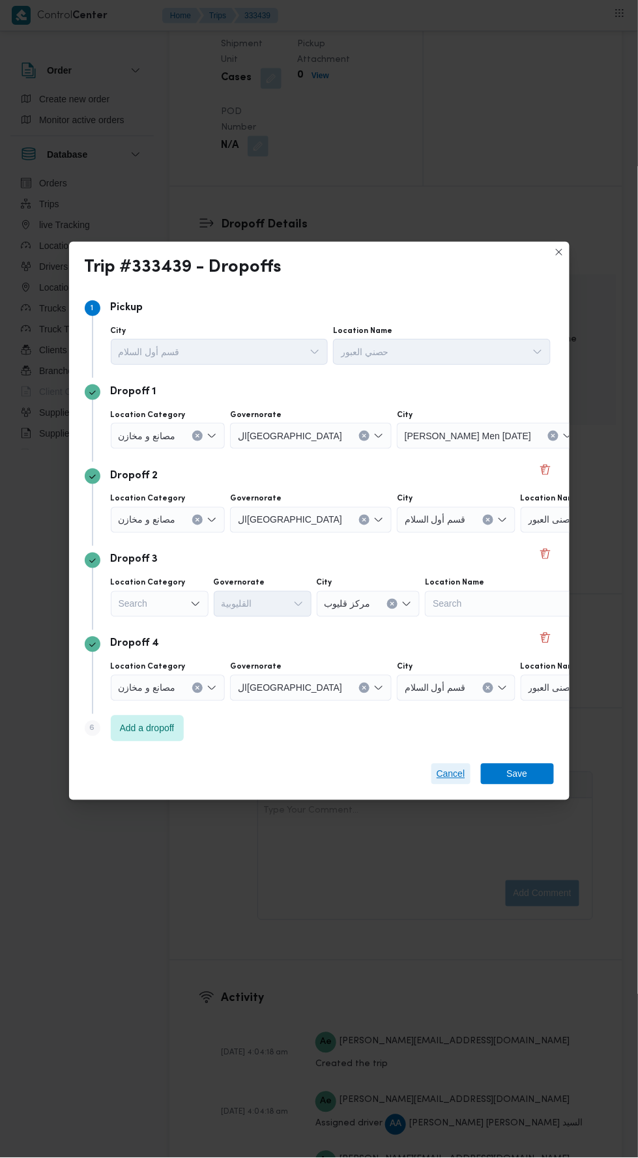
scroll to position [1599, 0]
click at [454, 782] on span "Cancel" at bounding box center [451, 775] width 29 height 16
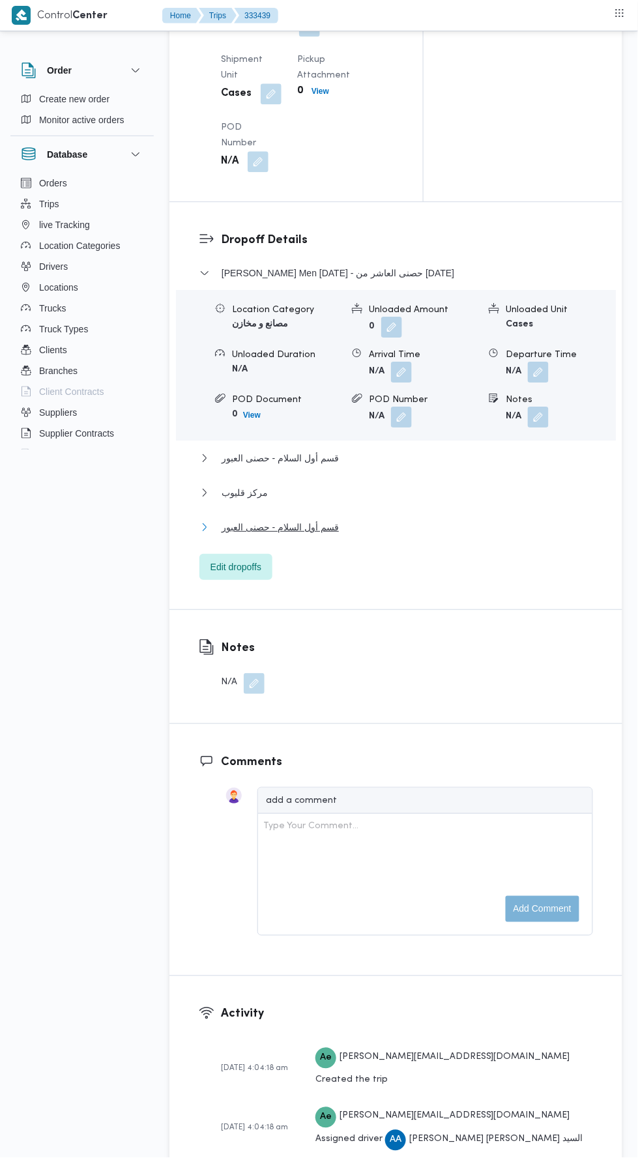
click at [444, 535] on button "قسم أول السلام - حصنى العبور" at bounding box center [396, 527] width 394 height 16
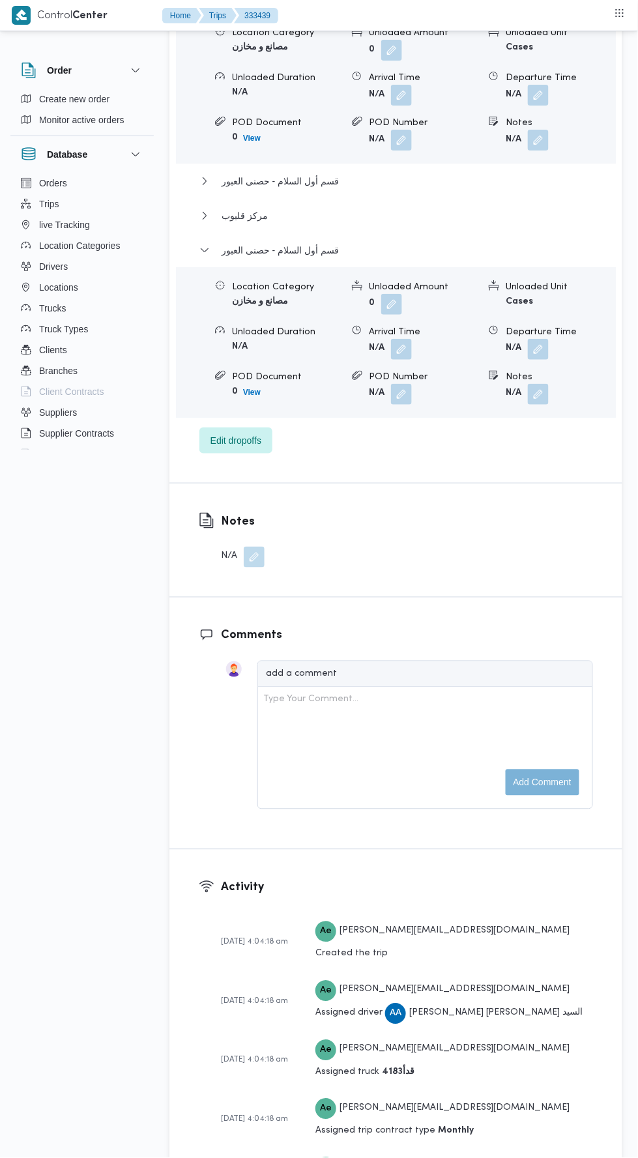
scroll to position [1880, 0]
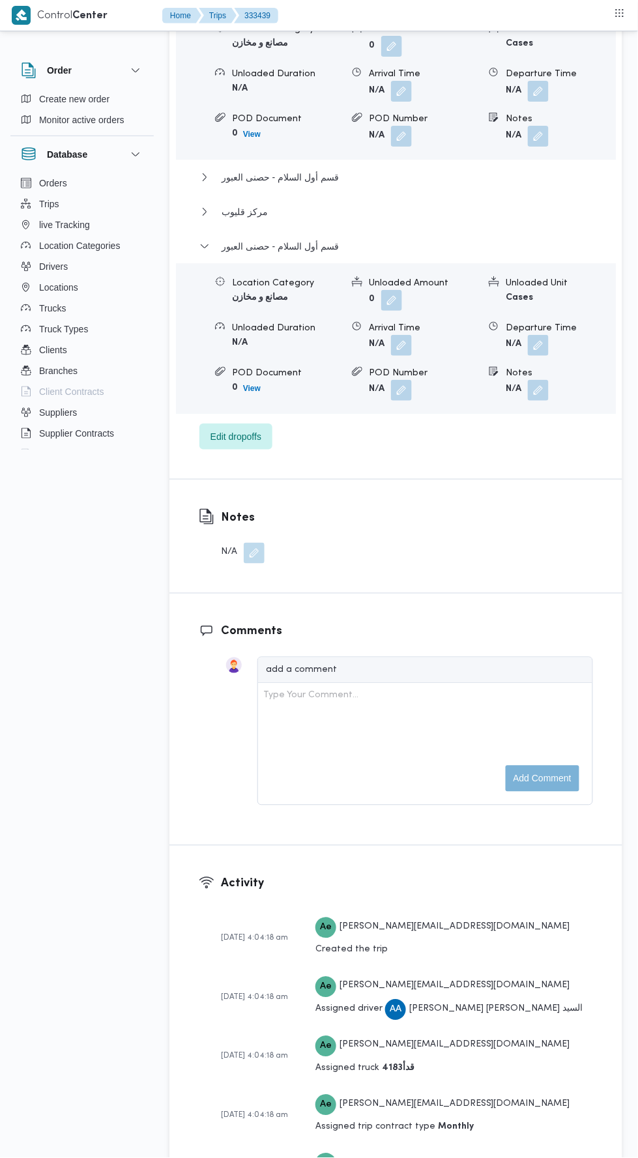
click at [542, 356] on button "button" at bounding box center [538, 345] width 21 height 21
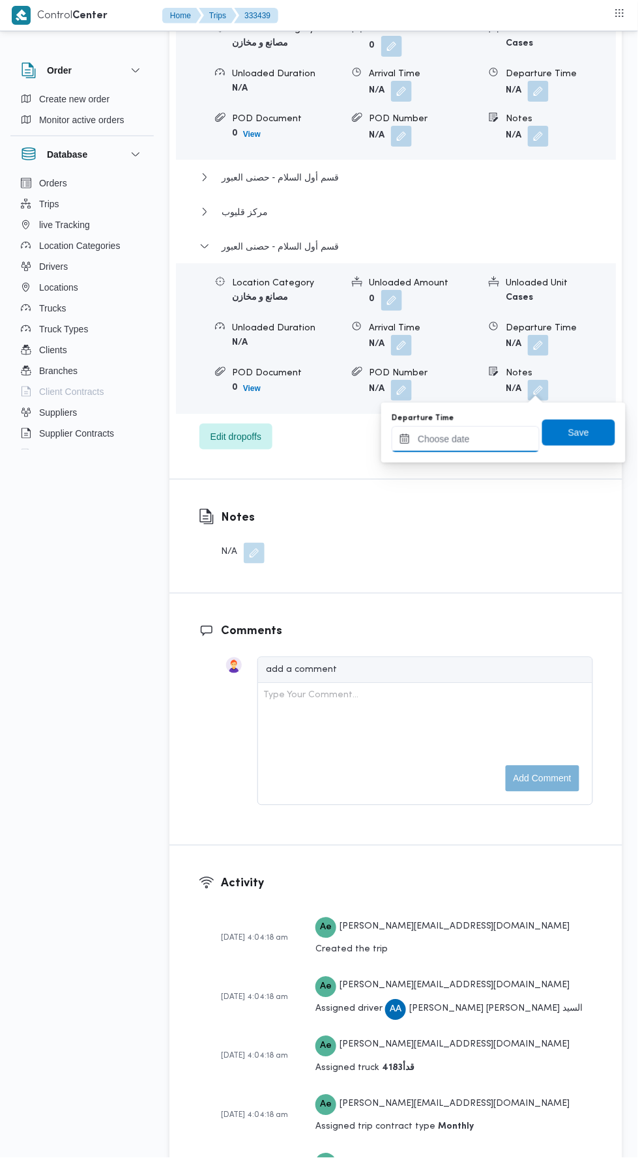
click at [508, 438] on input "Departure Time" at bounding box center [466, 439] width 148 height 26
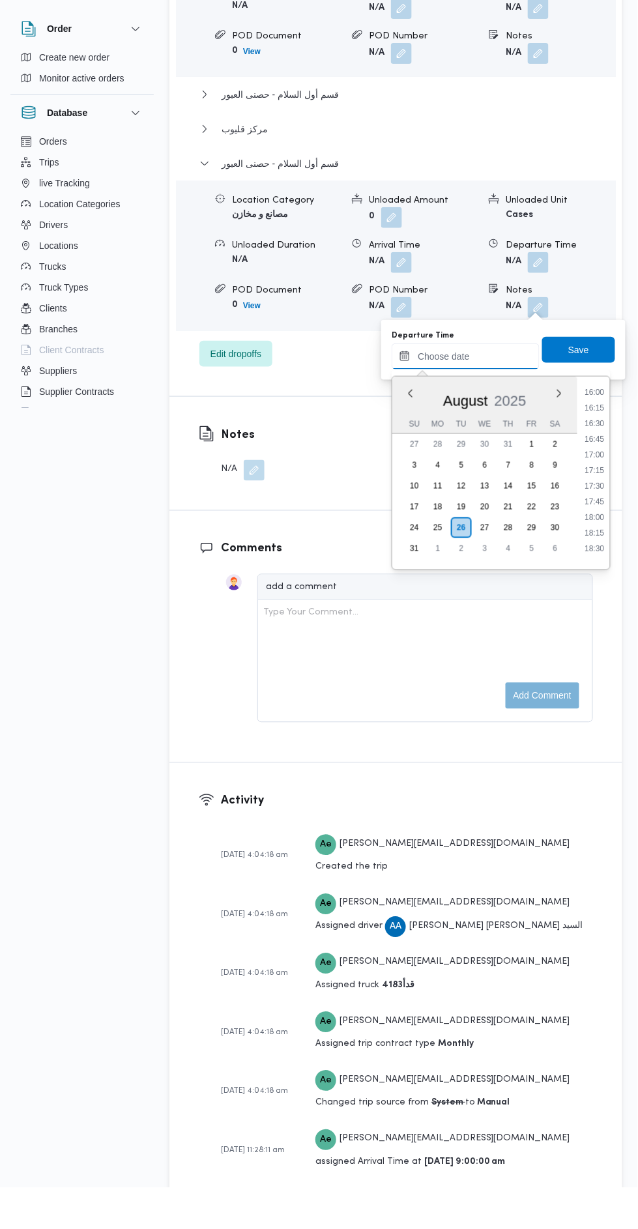
scroll to position [971, 0]
click at [596, 527] on li "17:00" at bounding box center [595, 528] width 30 height 13
type input "26/08/2025 17:00"
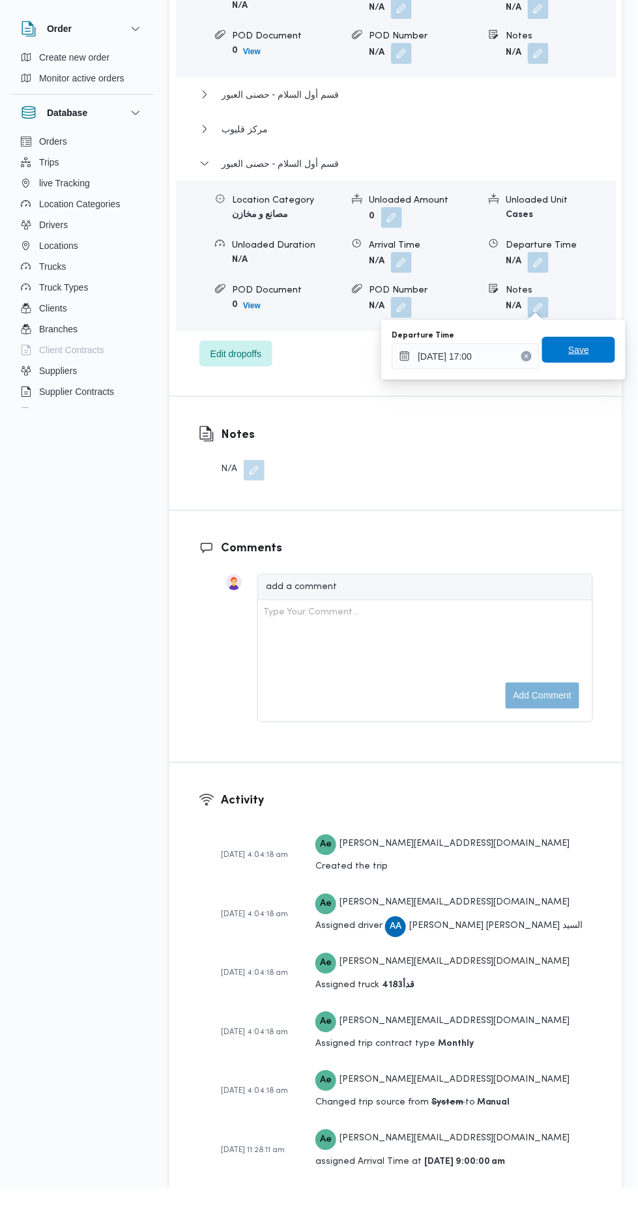
click at [597, 385] on span "Save" at bounding box center [578, 392] width 73 height 26
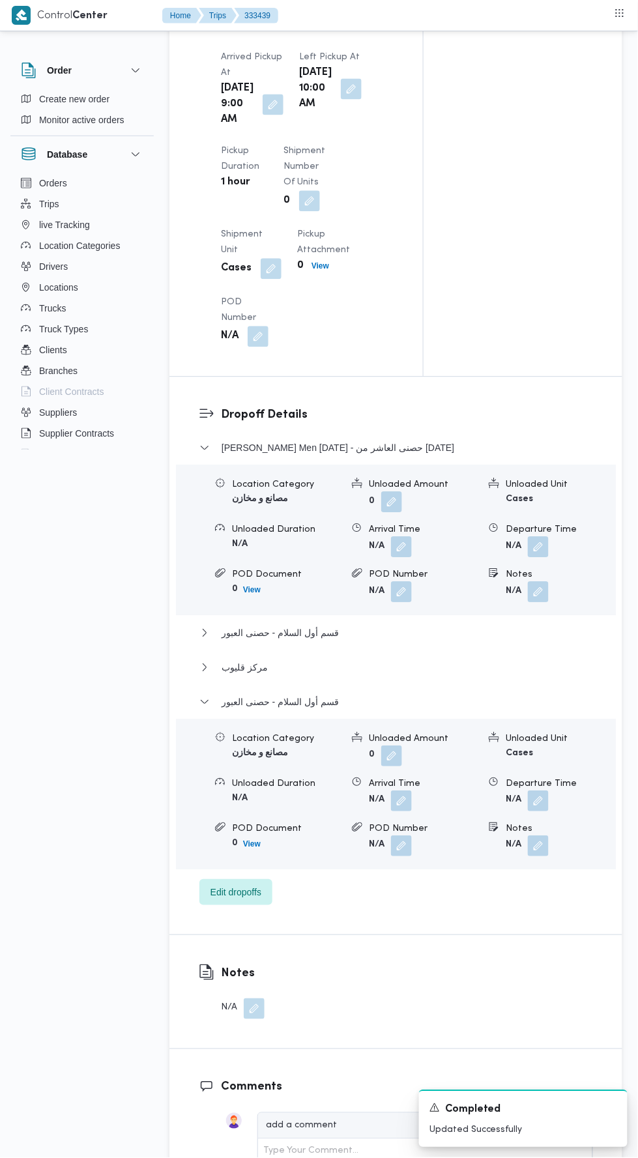
scroll to position [0, 0]
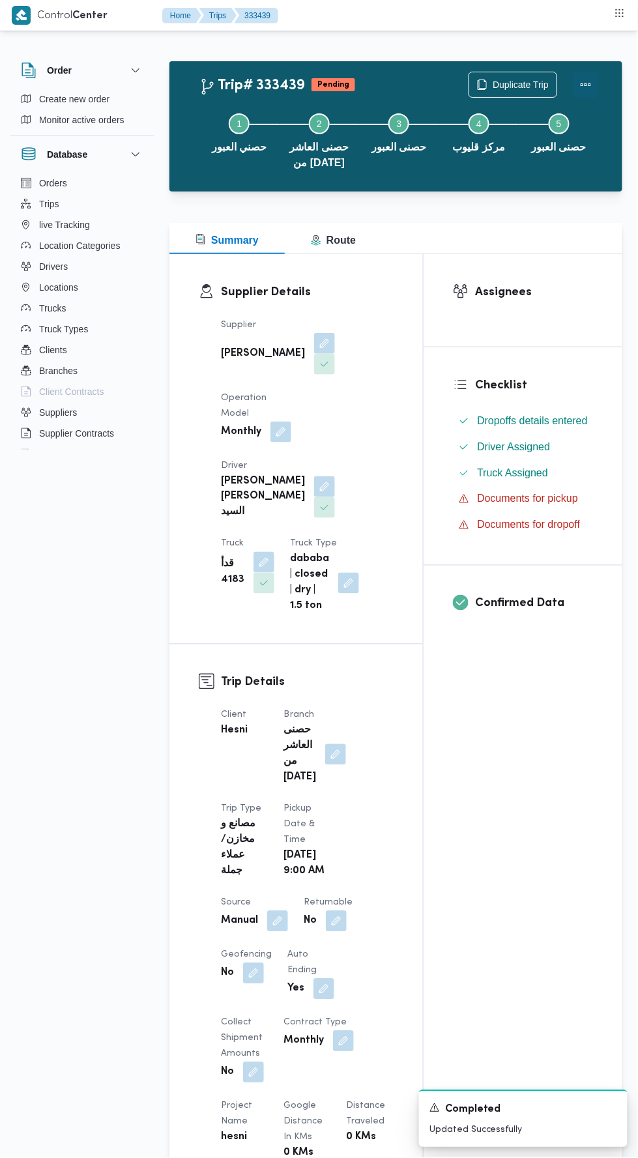
click at [598, 82] on button "Actions" at bounding box center [586, 85] width 26 height 26
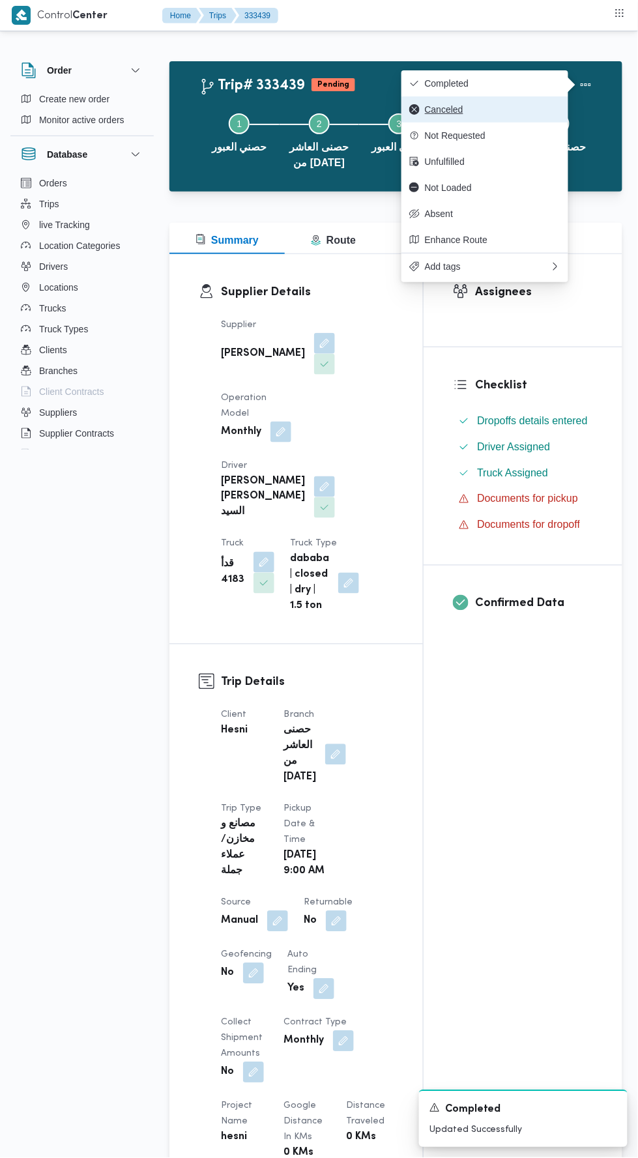
click at [503, 96] on button "Canceled" at bounding box center [485, 109] width 167 height 26
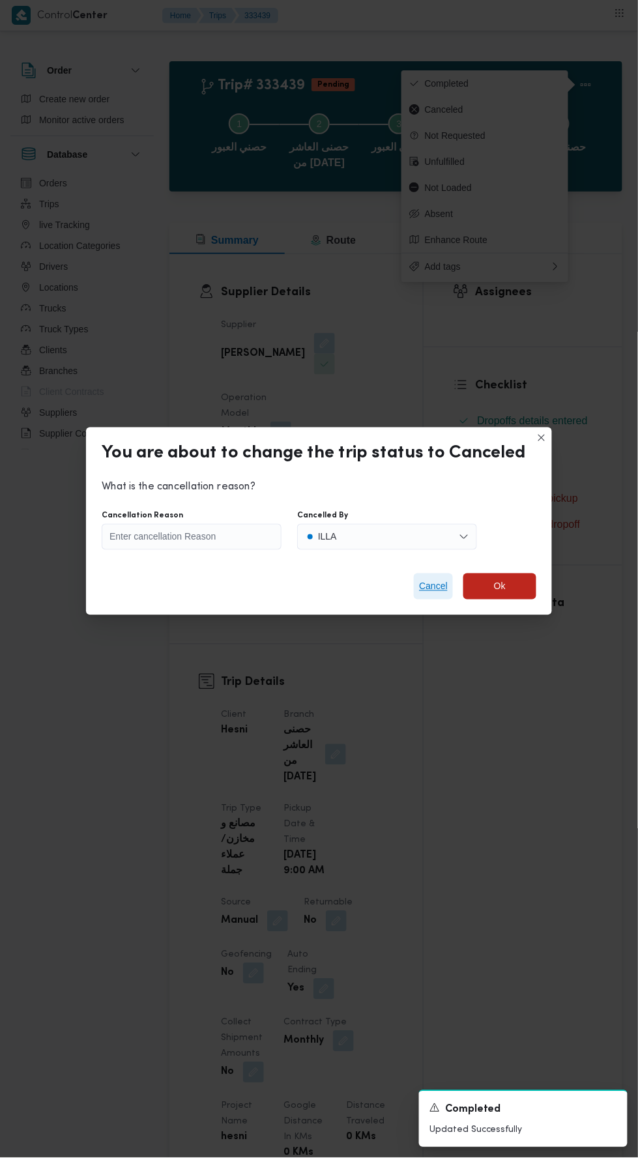
click at [446, 586] on span "Cancel" at bounding box center [433, 587] width 39 height 26
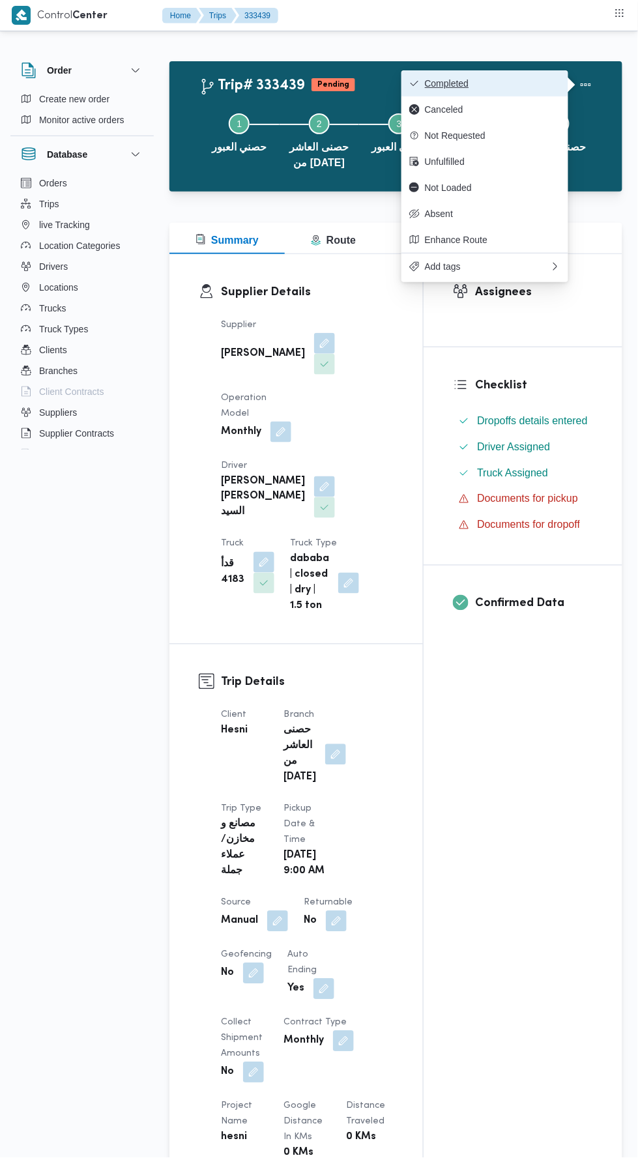
click at [523, 83] on span "Completed" at bounding box center [493, 83] width 136 height 10
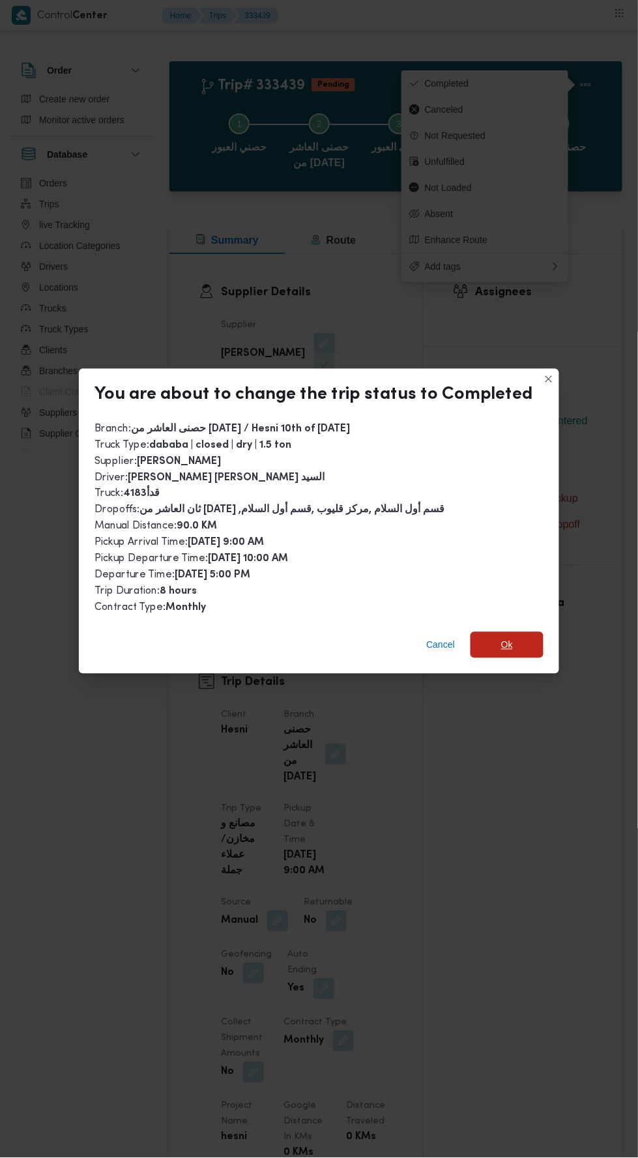
click at [519, 632] on span "Ok" at bounding box center [507, 645] width 73 height 26
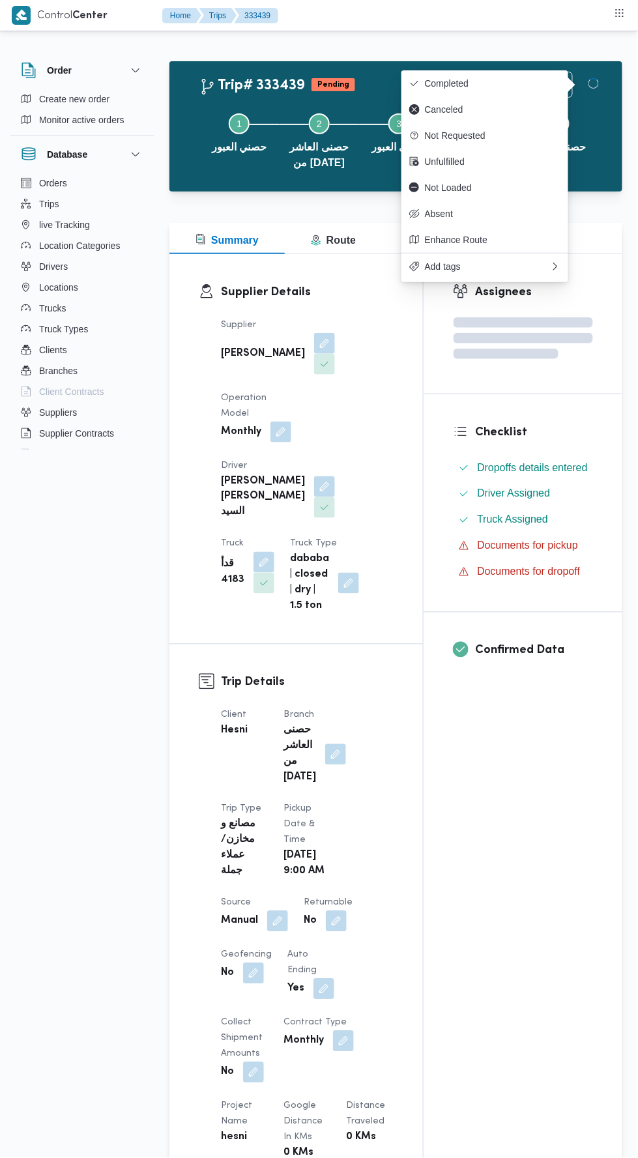
click at [523, 899] on div "Assignees Checklist Dropoffs details entered Driver Assigned Truck Assigned Doc…" at bounding box center [523, 1027] width 199 height 1546
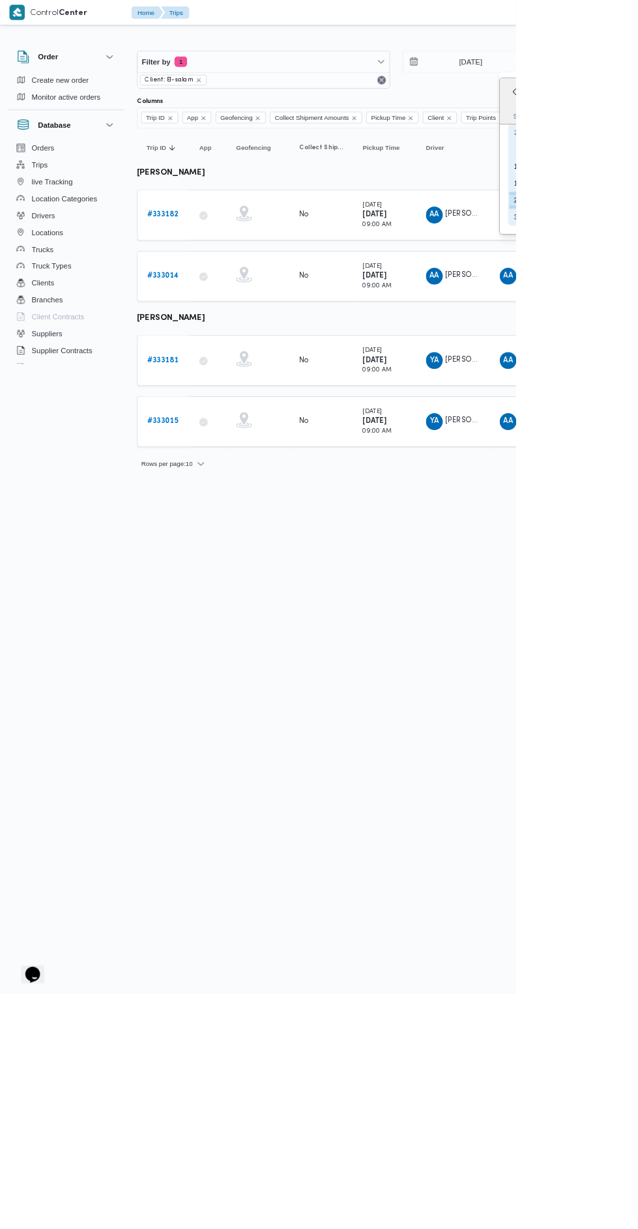
type input "[DATE]"
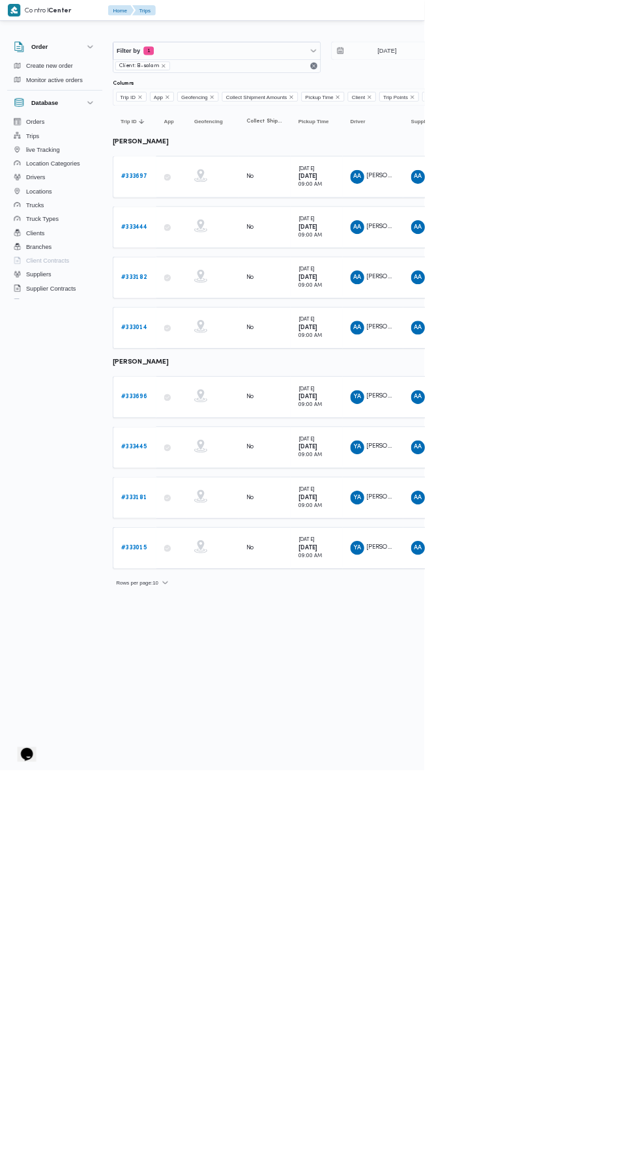
click at [219, 338] on b "# 333444" at bounding box center [202, 341] width 40 height 8
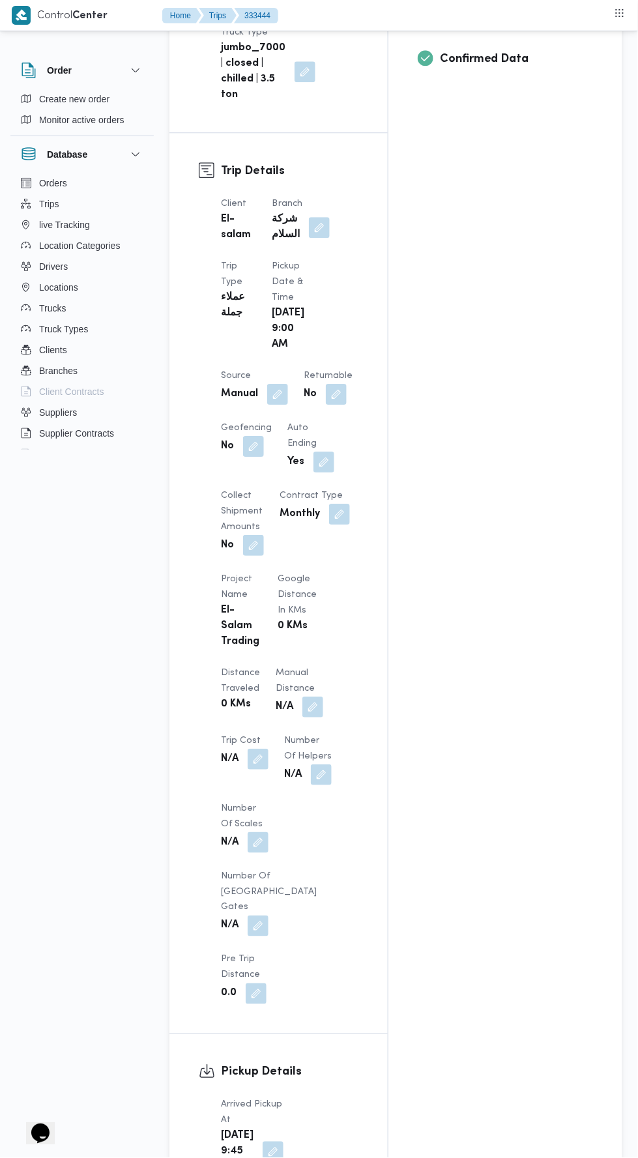
scroll to position [551, 0]
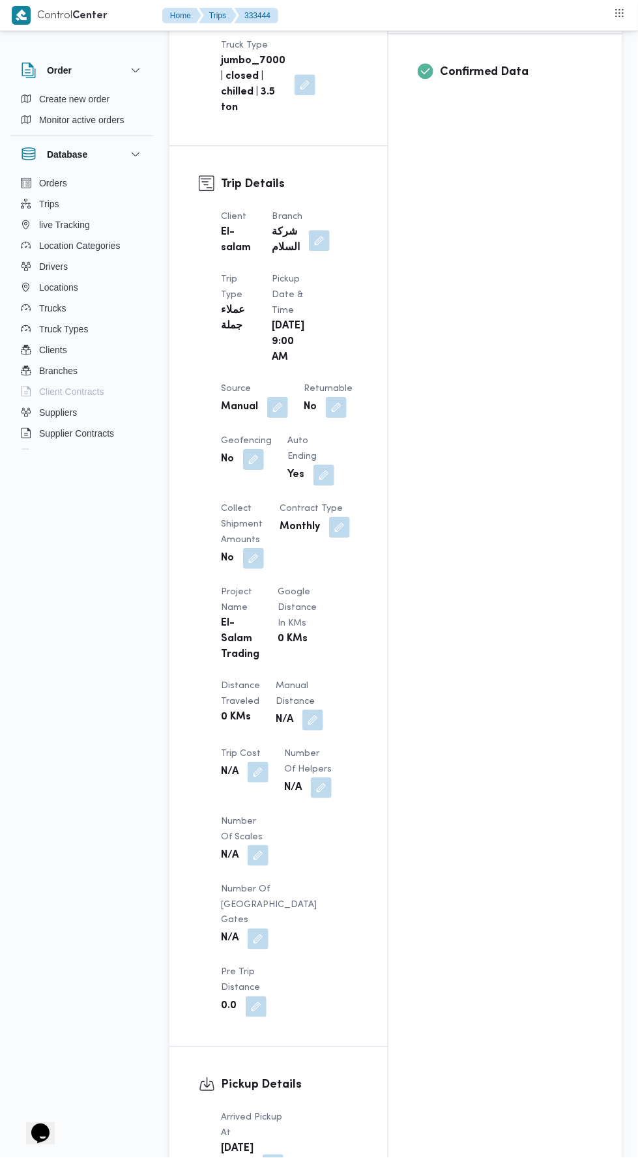
click at [302, 710] on button "button" at bounding box center [312, 720] width 21 height 21
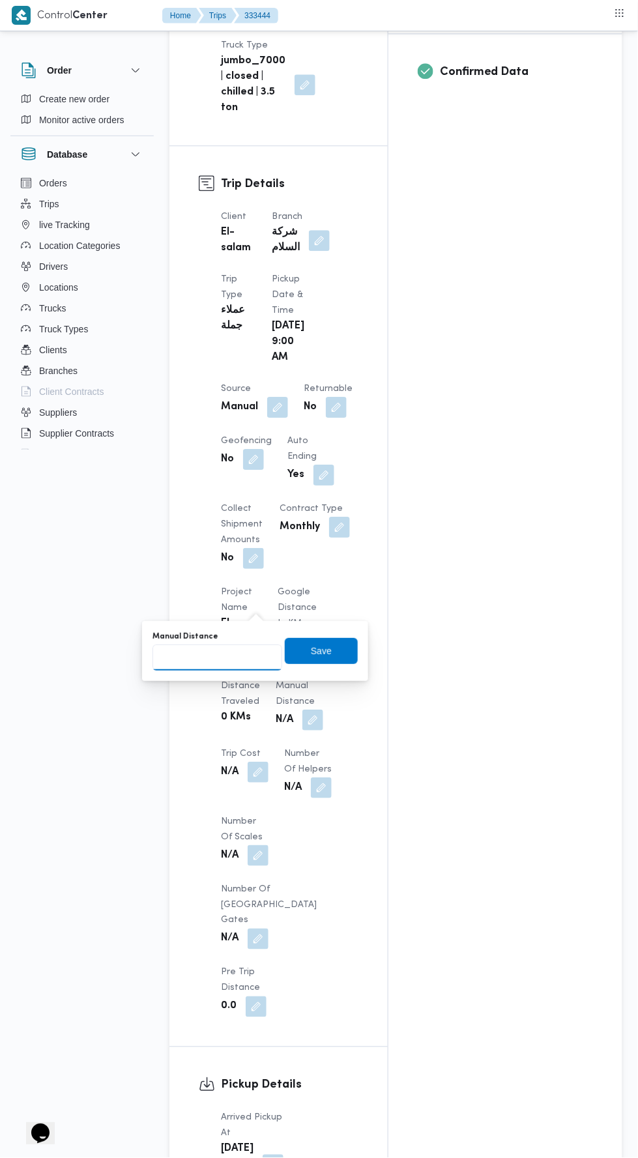
click at [237, 647] on input "Manual Distance" at bounding box center [218, 658] width 130 height 26
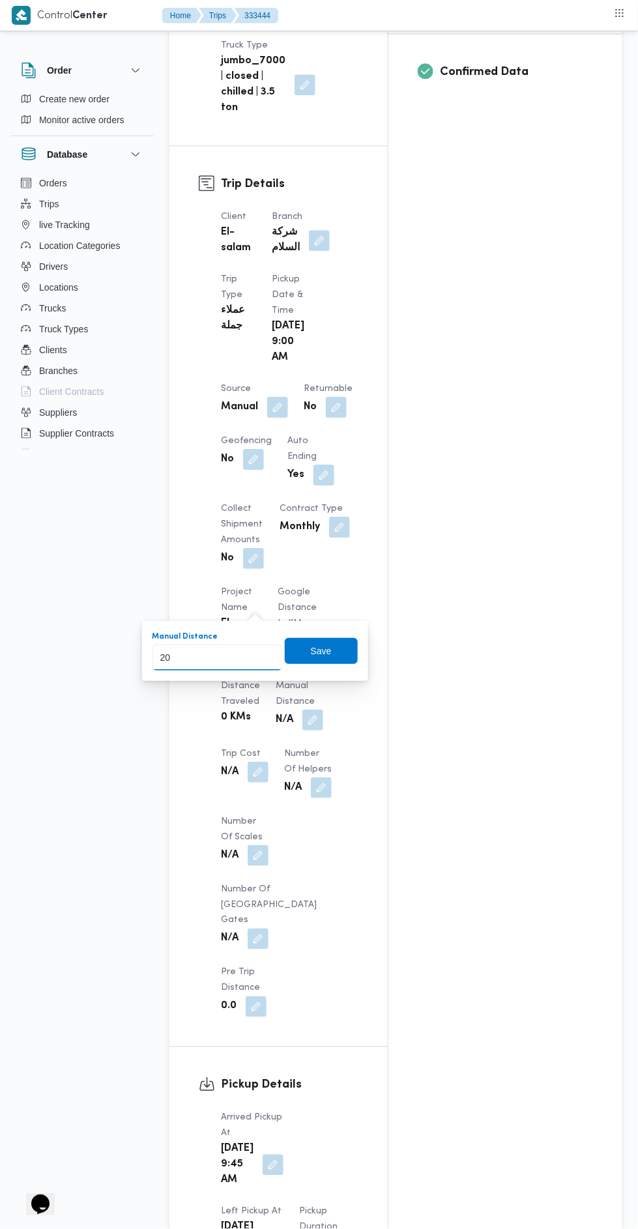
type input "200"
click at [325, 650] on span "Save" at bounding box center [321, 651] width 21 height 16
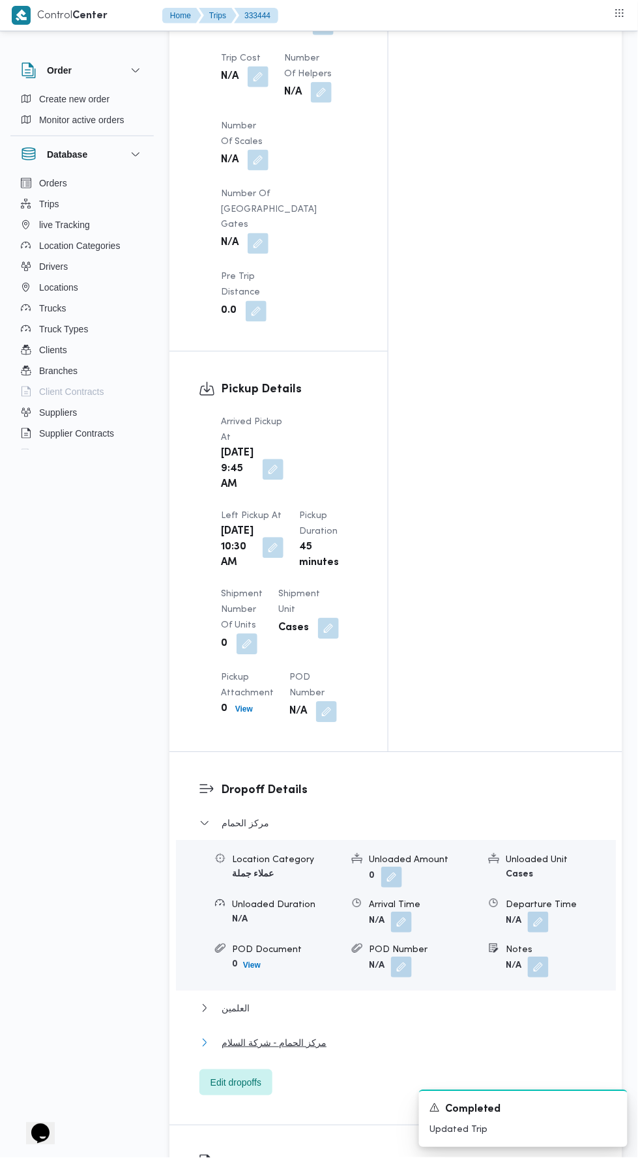
click at [369, 1036] on button "مركز الحمام - شركة السلام" at bounding box center [396, 1044] width 394 height 16
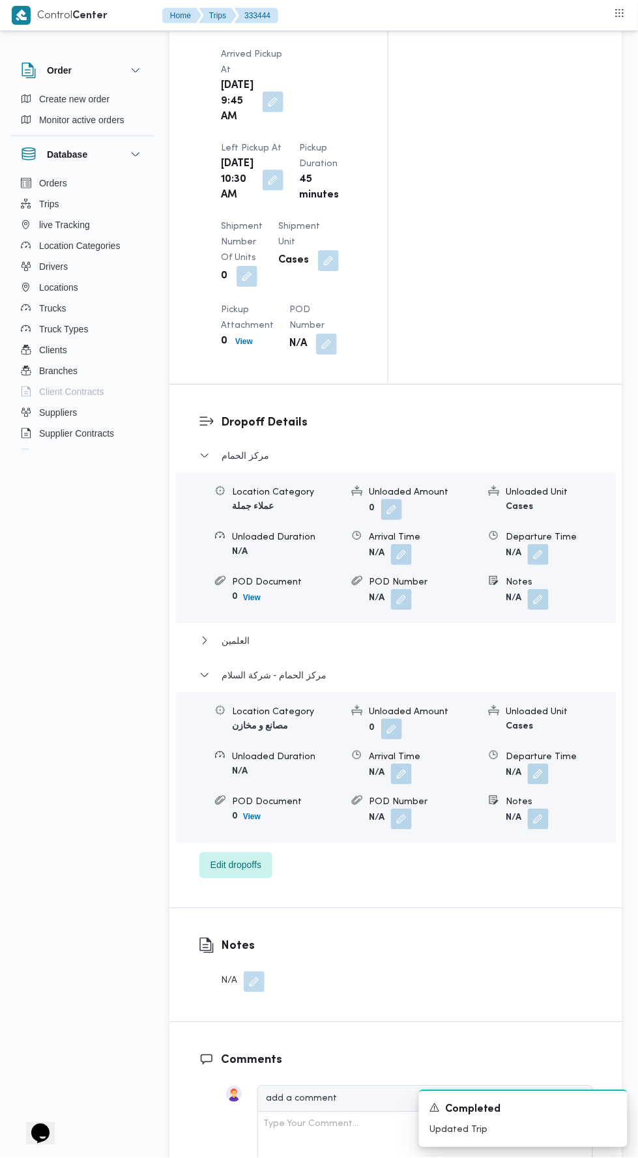
scroll to position [1624, 0]
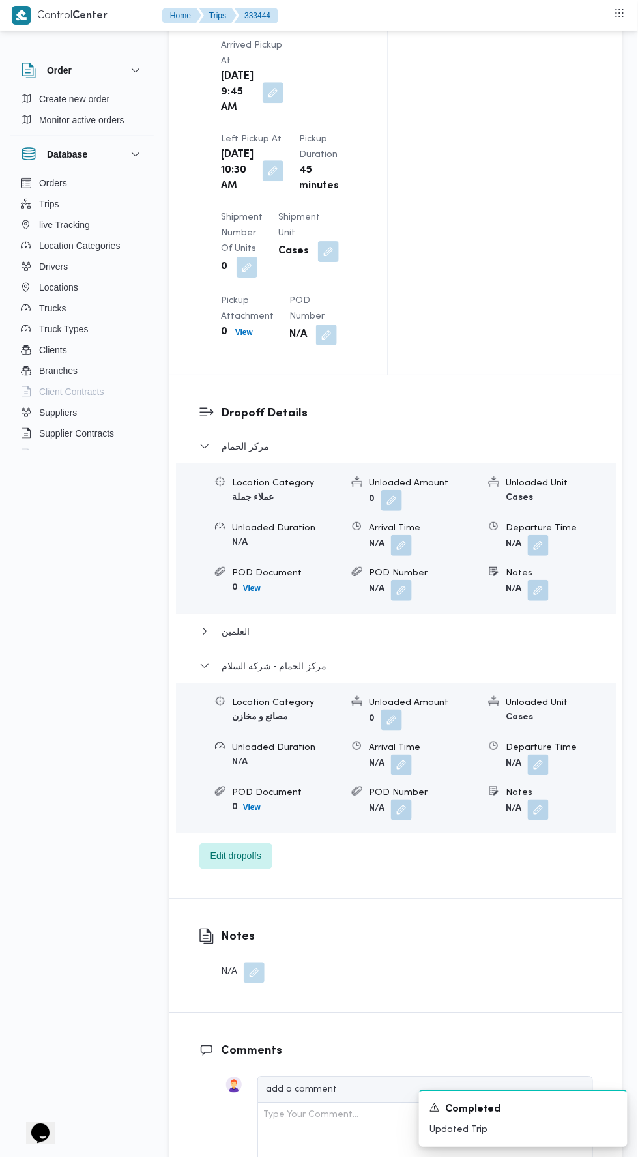
click at [542, 755] on button "button" at bounding box center [538, 765] width 21 height 21
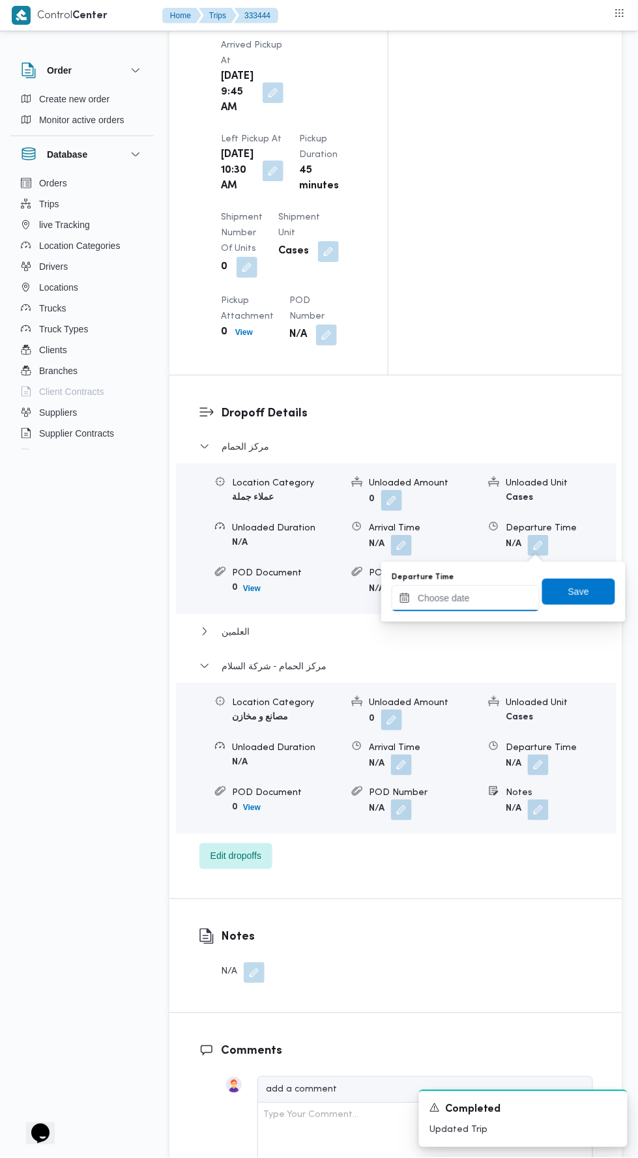
click at [508, 600] on input "Departure Time" at bounding box center [466, 598] width 148 height 26
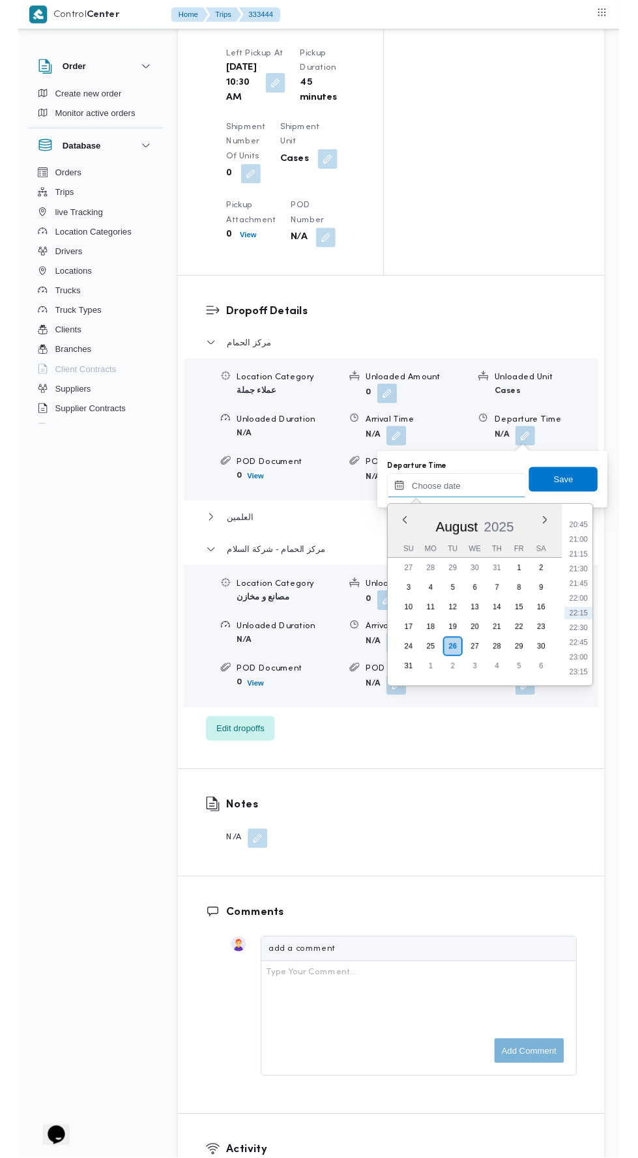
scroll to position [1293, 0]
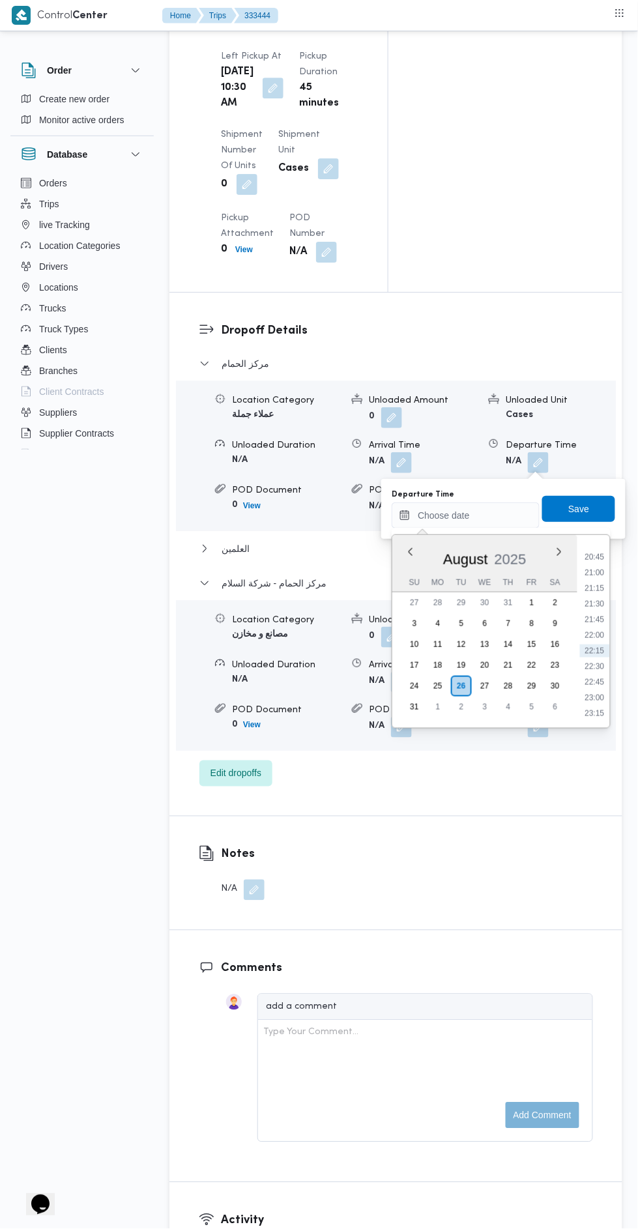
click at [589, 630] on li "22:00" at bounding box center [595, 635] width 30 height 13
type input "26/08/2025 22:00"
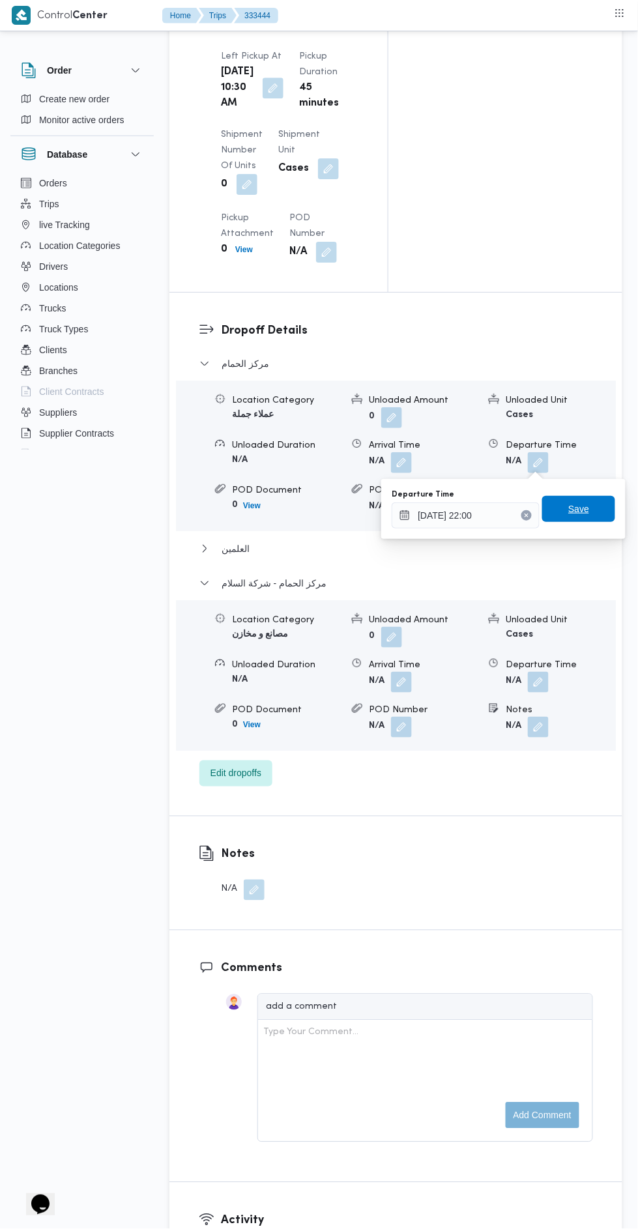
click at [586, 514] on span "Save" at bounding box center [578, 509] width 21 height 16
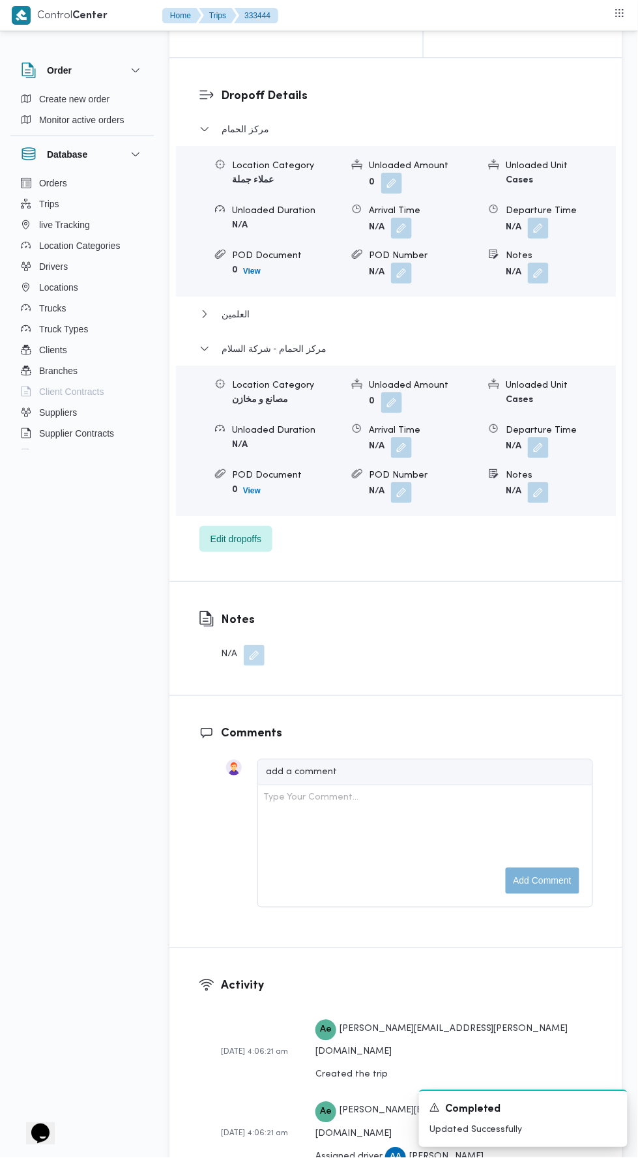
scroll to position [0, 0]
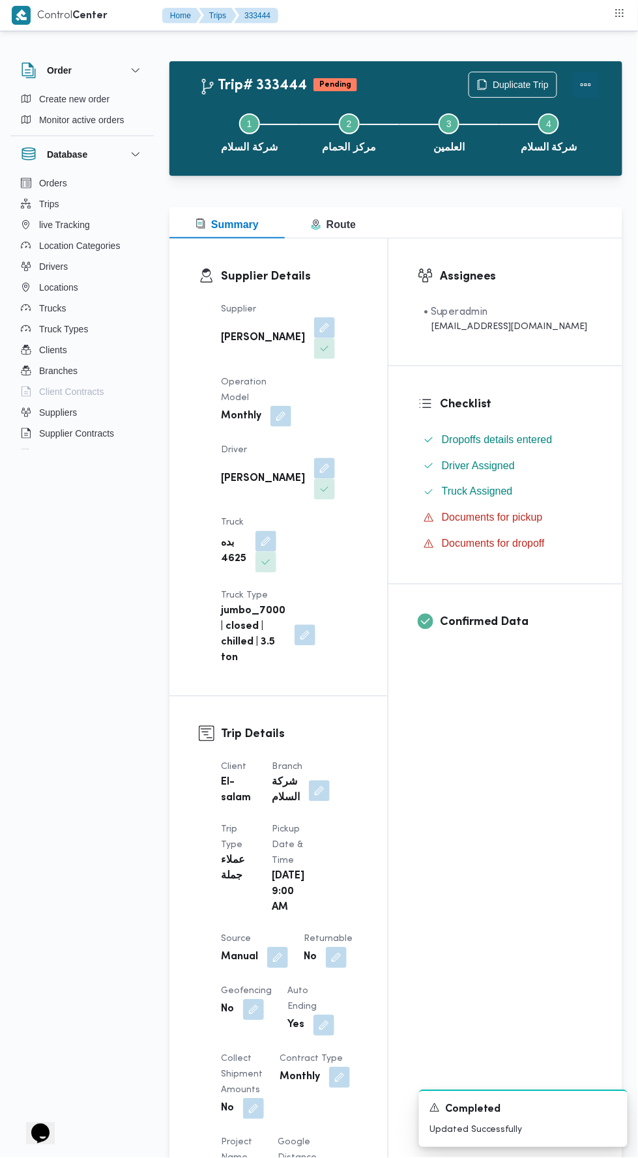
click at [593, 81] on button "Actions" at bounding box center [586, 85] width 26 height 26
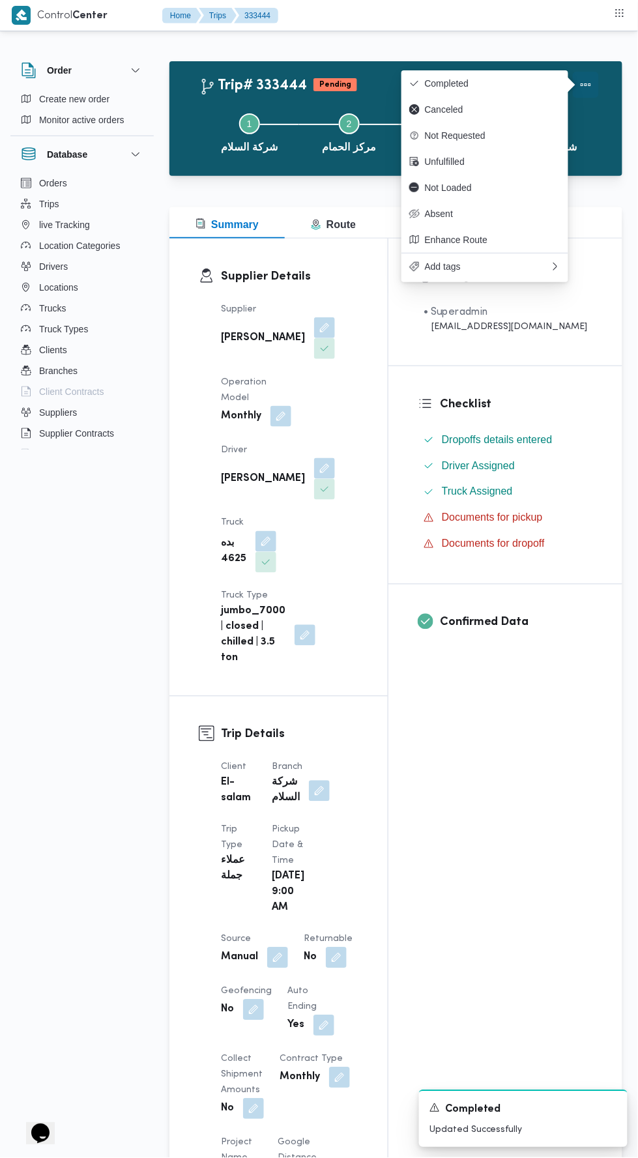
click at [596, 76] on button "Actions" at bounding box center [586, 85] width 26 height 26
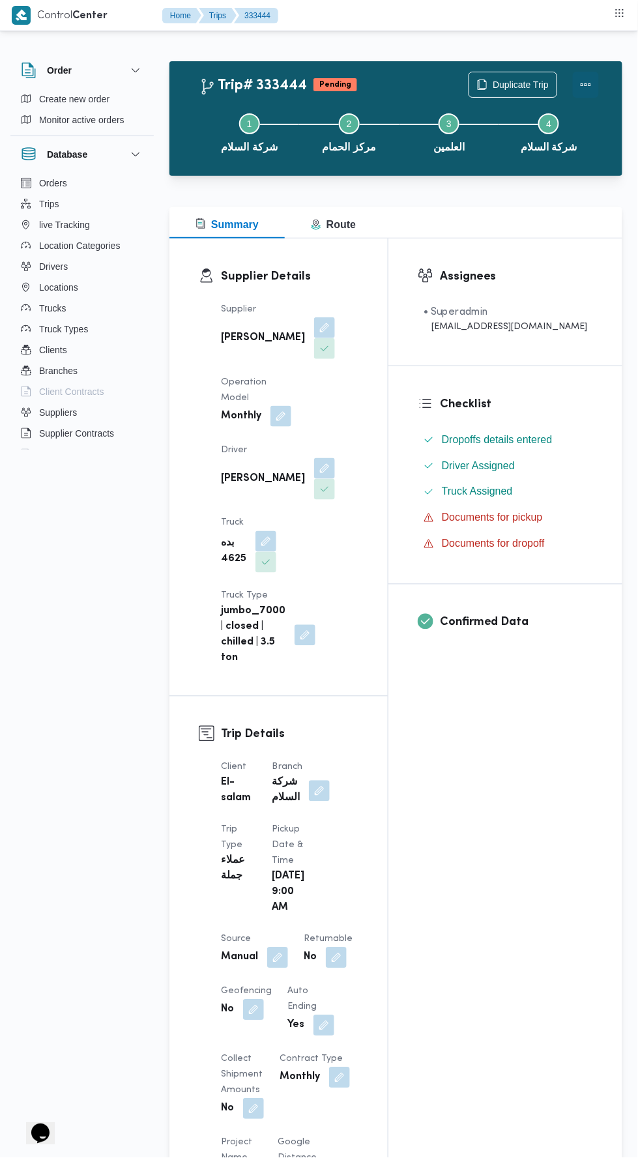
click at [585, 85] on button "Actions" at bounding box center [586, 85] width 26 height 26
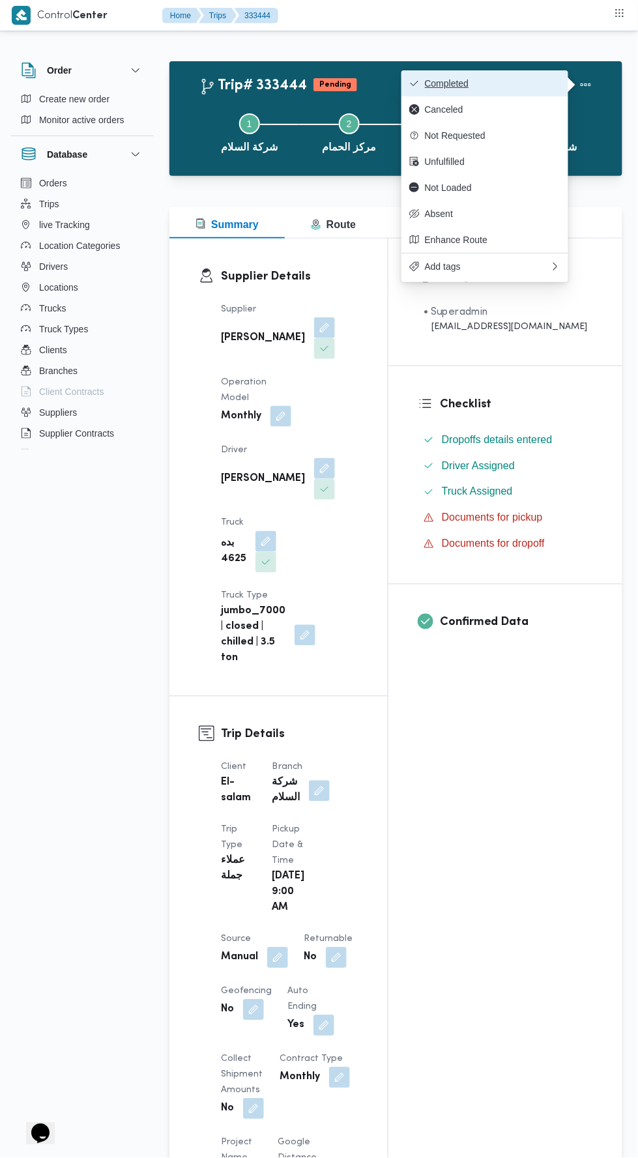
click at [540, 83] on span "Completed" at bounding box center [493, 83] width 136 height 10
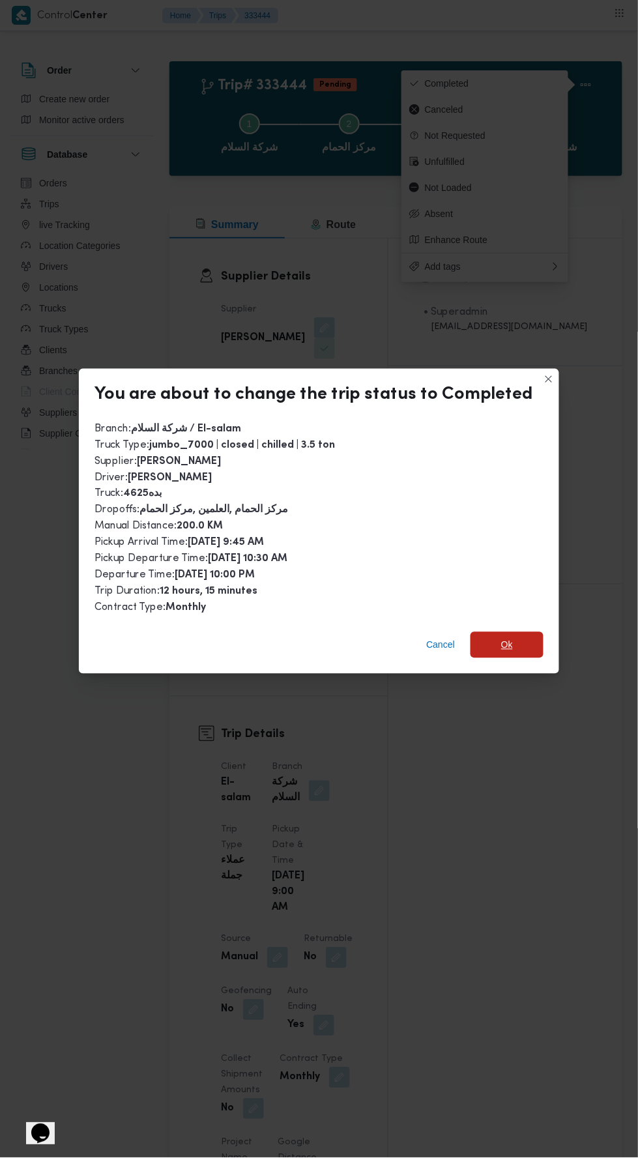
click at [534, 636] on span "Ok" at bounding box center [507, 645] width 73 height 26
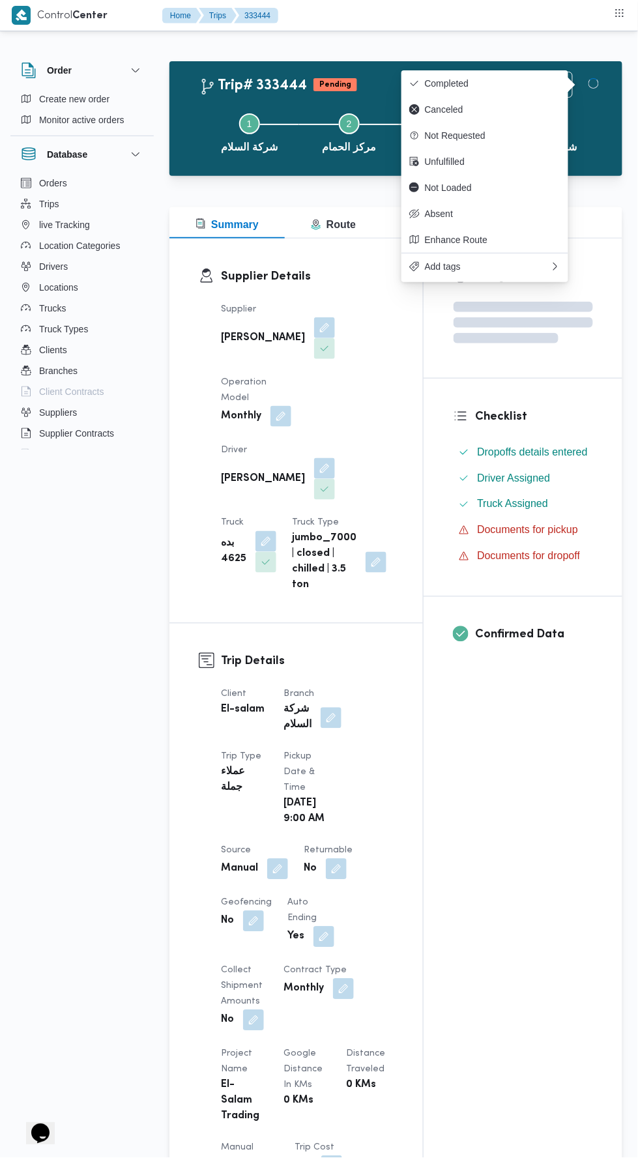
click at [488, 890] on div "Assignees Checklist Dropoffs details entered Driver Assigned Truck Assigned Doc…" at bounding box center [523, 1001] width 199 height 1525
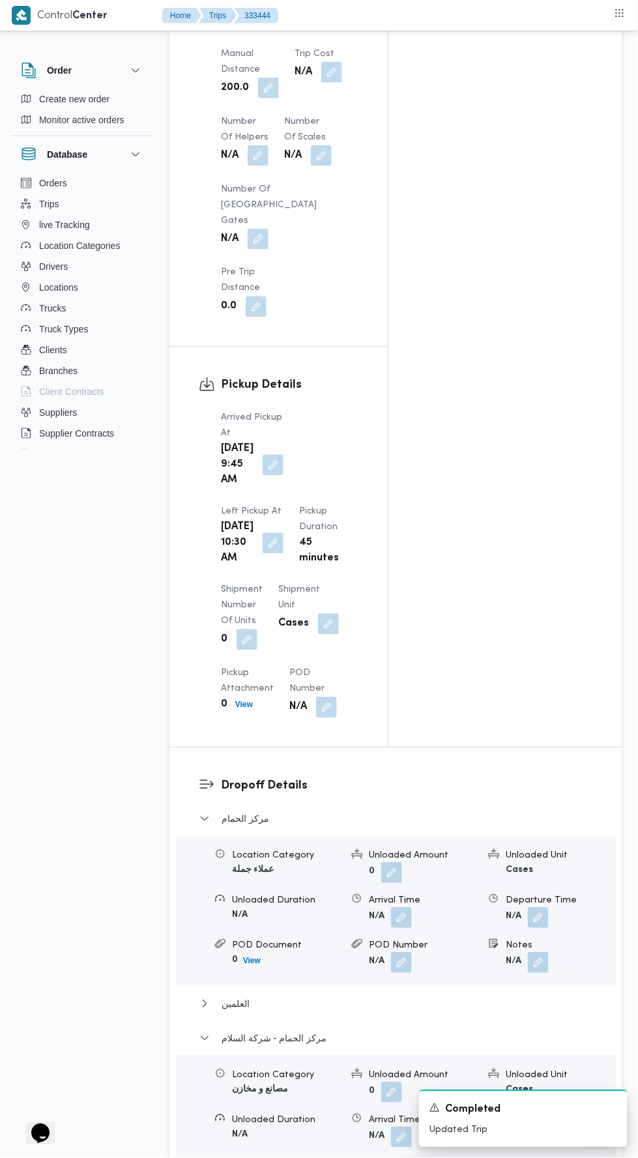
scroll to position [1210, 0]
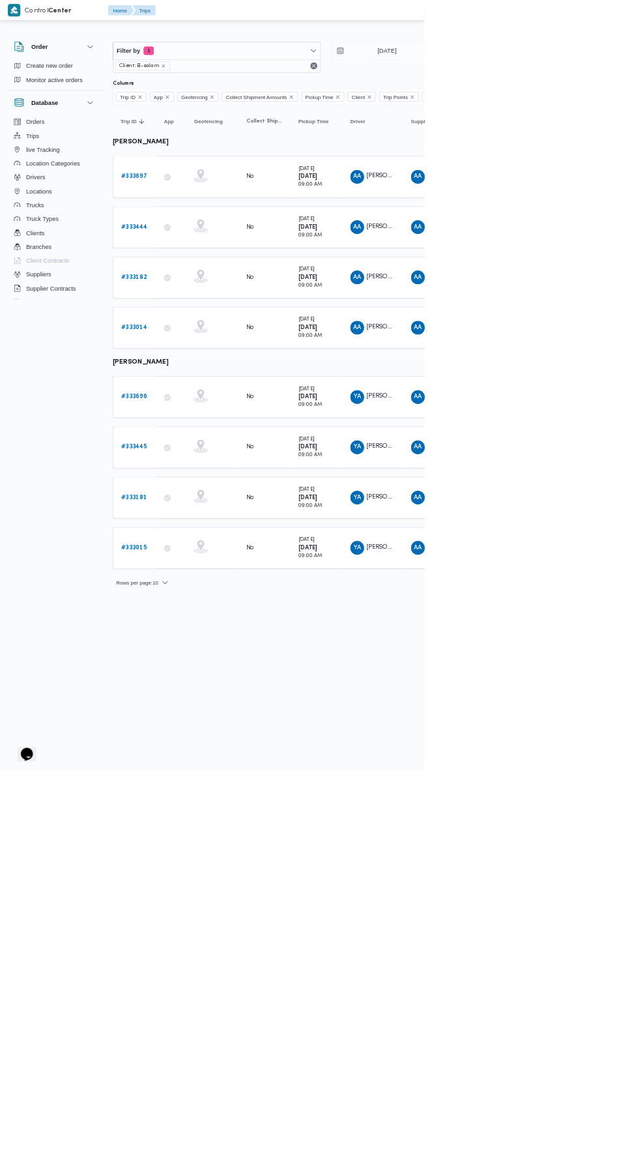
click at [210, 668] on b "# 333445" at bounding box center [201, 672] width 39 height 8
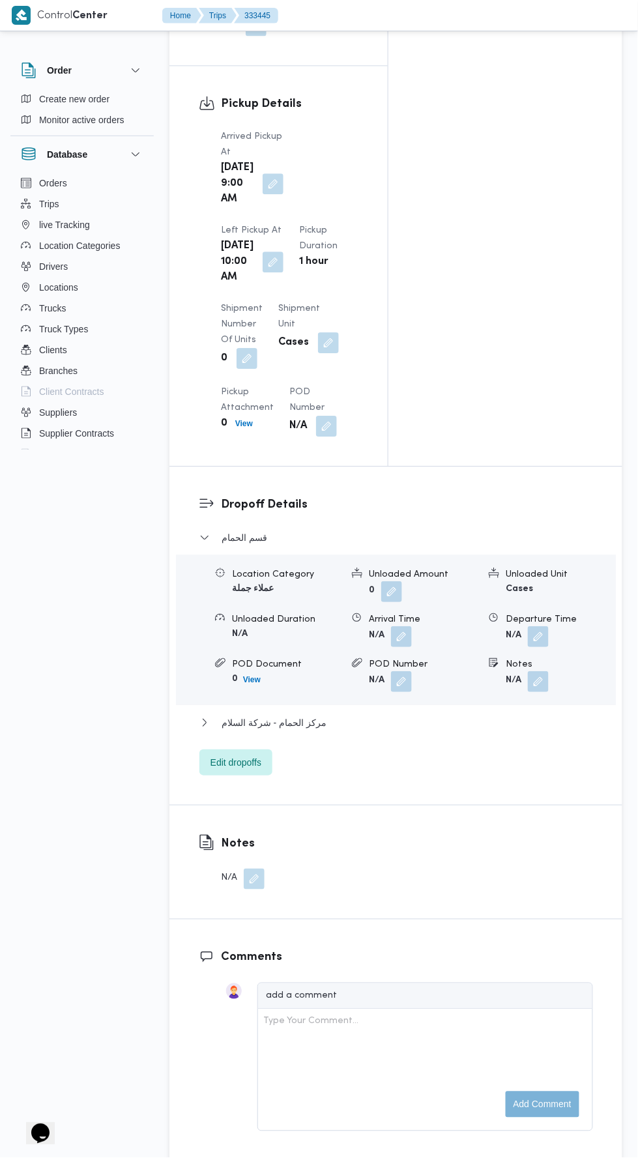
scroll to position [1539, 0]
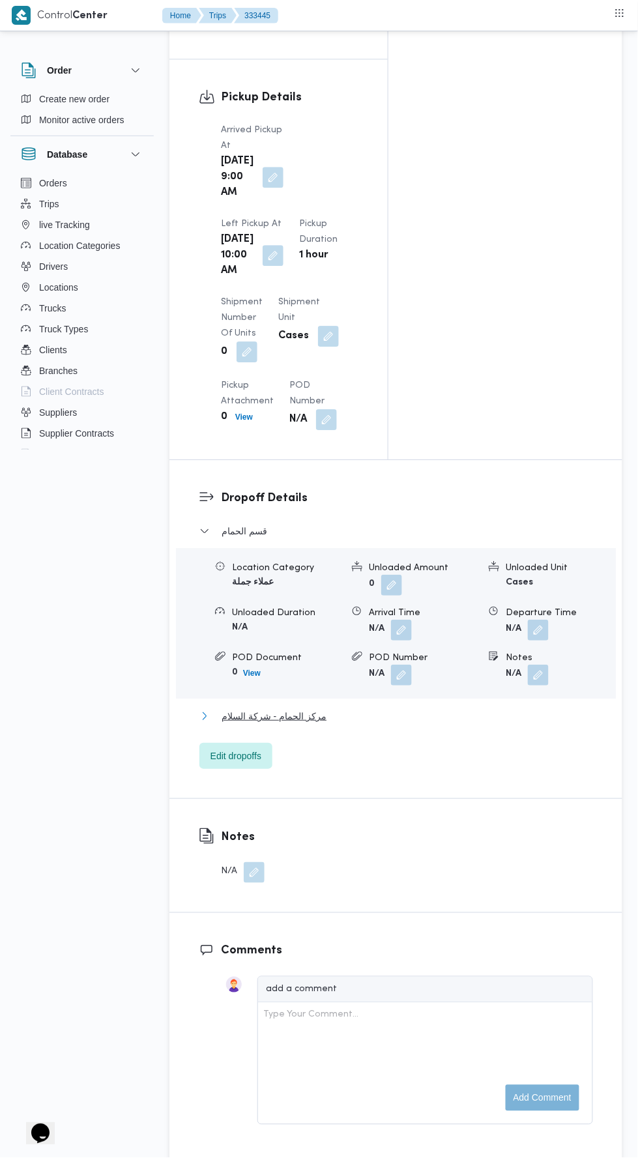
click at [416, 709] on button "مركز الحمام - شركة السلام" at bounding box center [396, 717] width 394 height 16
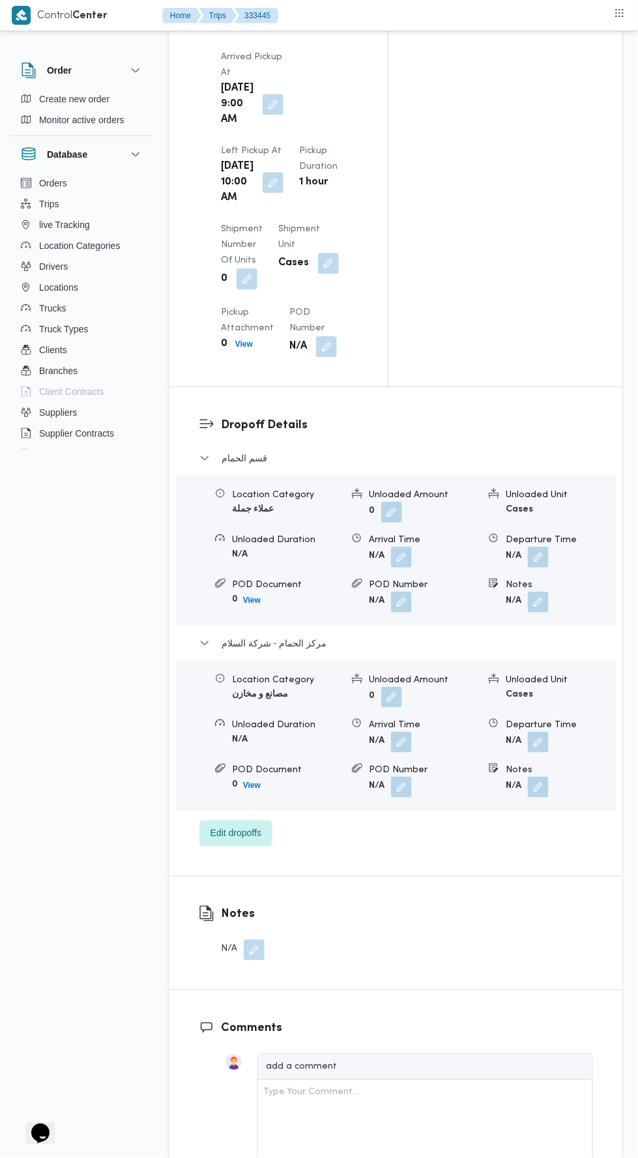
scroll to position [1622, 0]
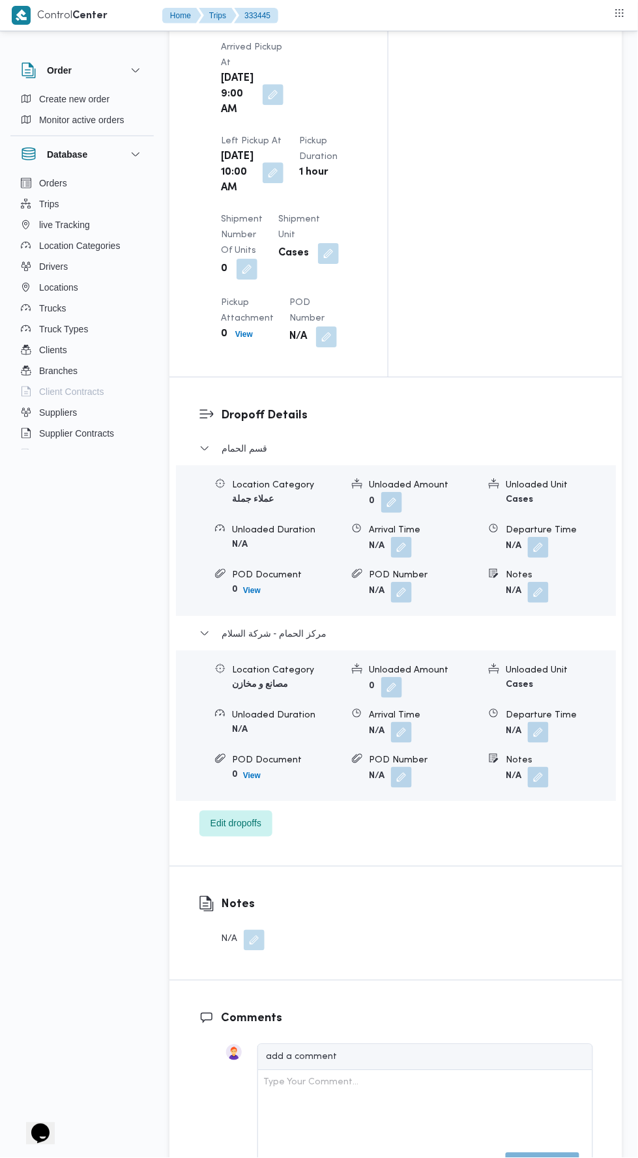
click at [547, 722] on button "button" at bounding box center [538, 732] width 21 height 21
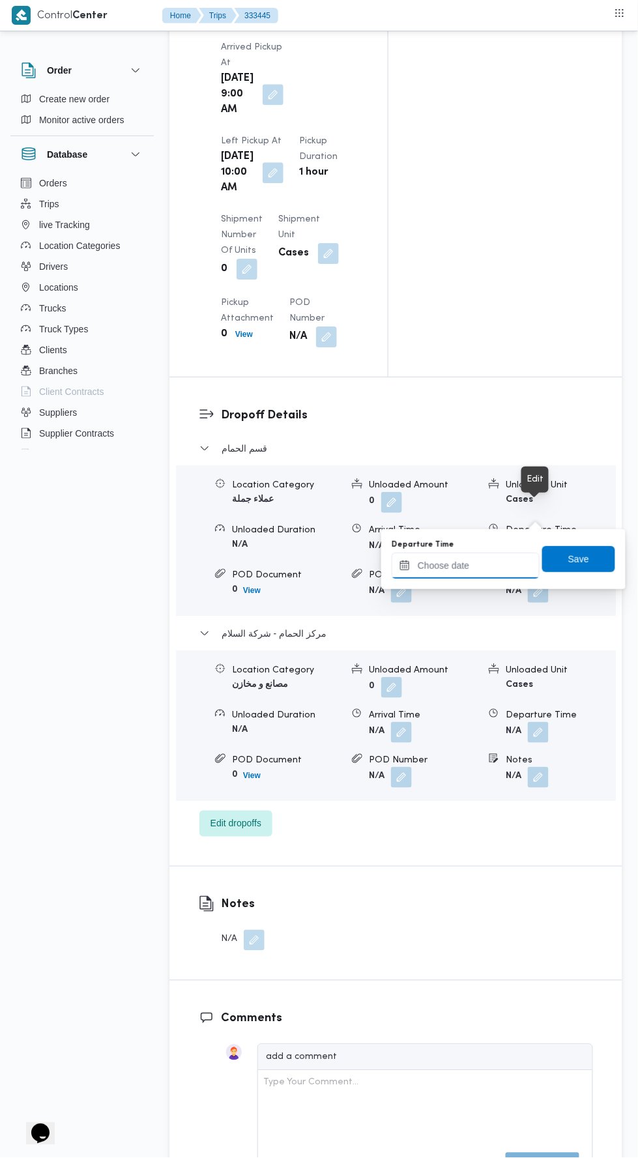
click at [507, 566] on input "Departure Time" at bounding box center [466, 566] width 148 height 26
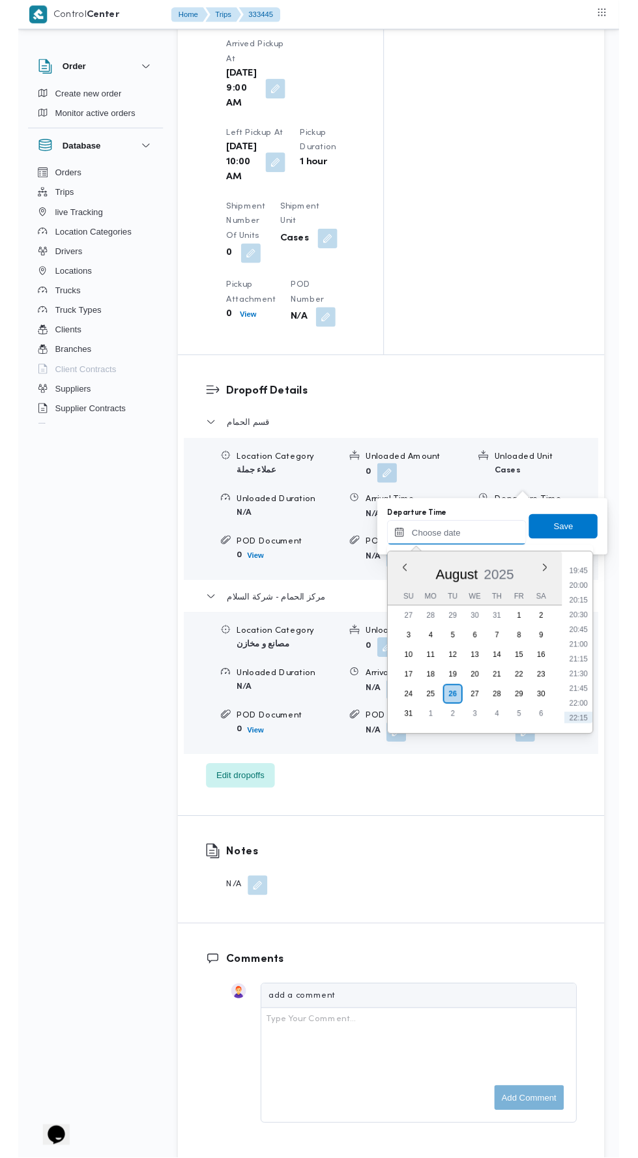
scroll to position [1240, 0]
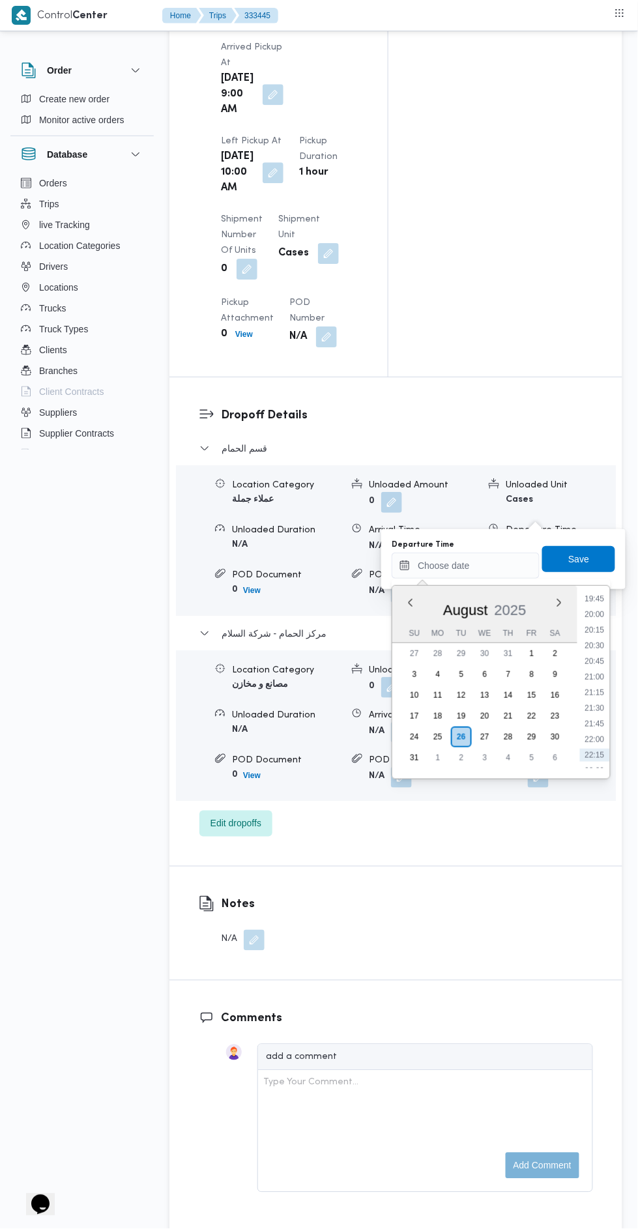
click at [594, 617] on li "20:00" at bounding box center [595, 614] width 30 height 13
type input "26/08/2025 20:00"
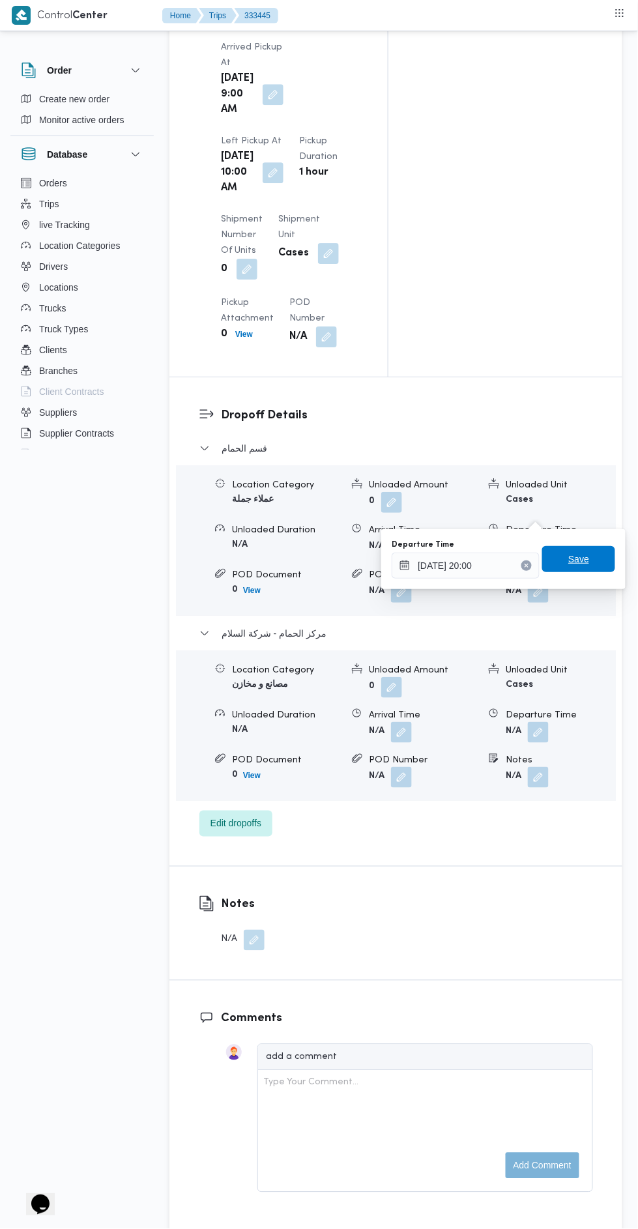
click at [592, 568] on span "Save" at bounding box center [578, 559] width 73 height 26
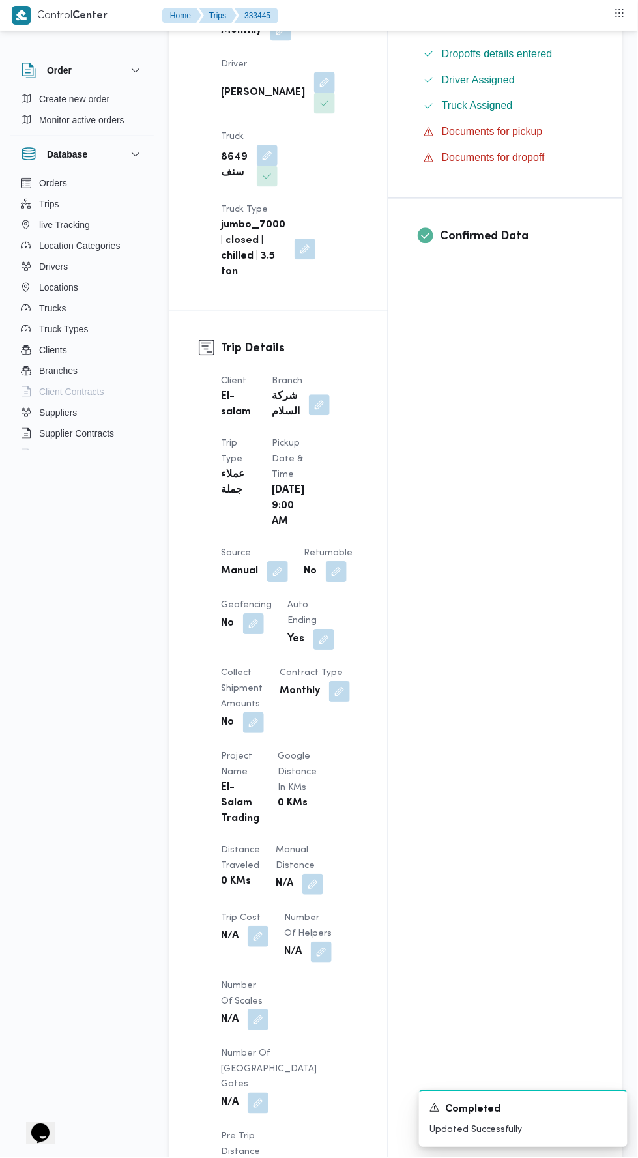
scroll to position [385, 0]
click at [302, 876] on button "button" at bounding box center [312, 886] width 21 height 21
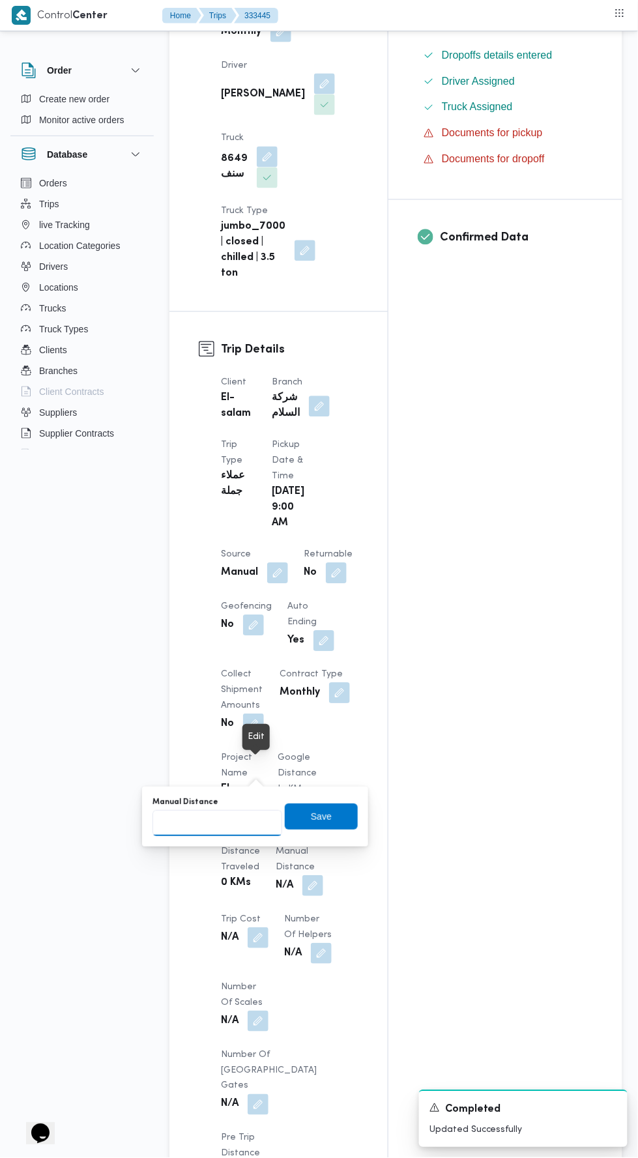
click at [241, 811] on input "Manual Distance" at bounding box center [218, 824] width 130 height 26
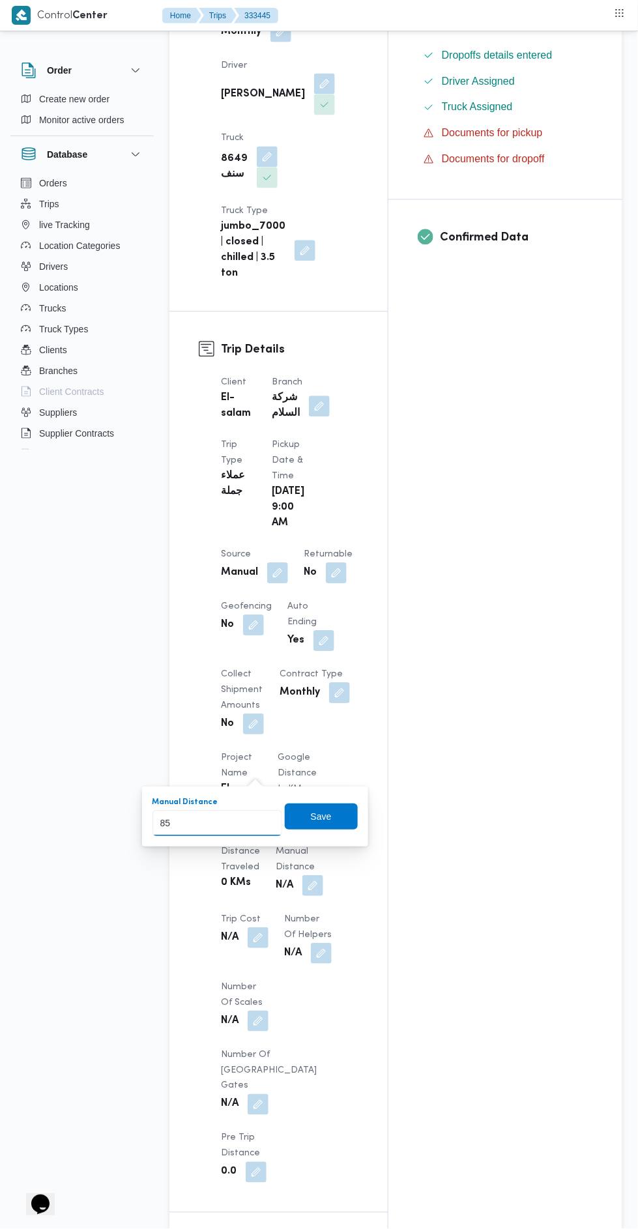
type input "85"
click at [327, 832] on div "Manual Distance 85 Save" at bounding box center [255, 818] width 208 height 42
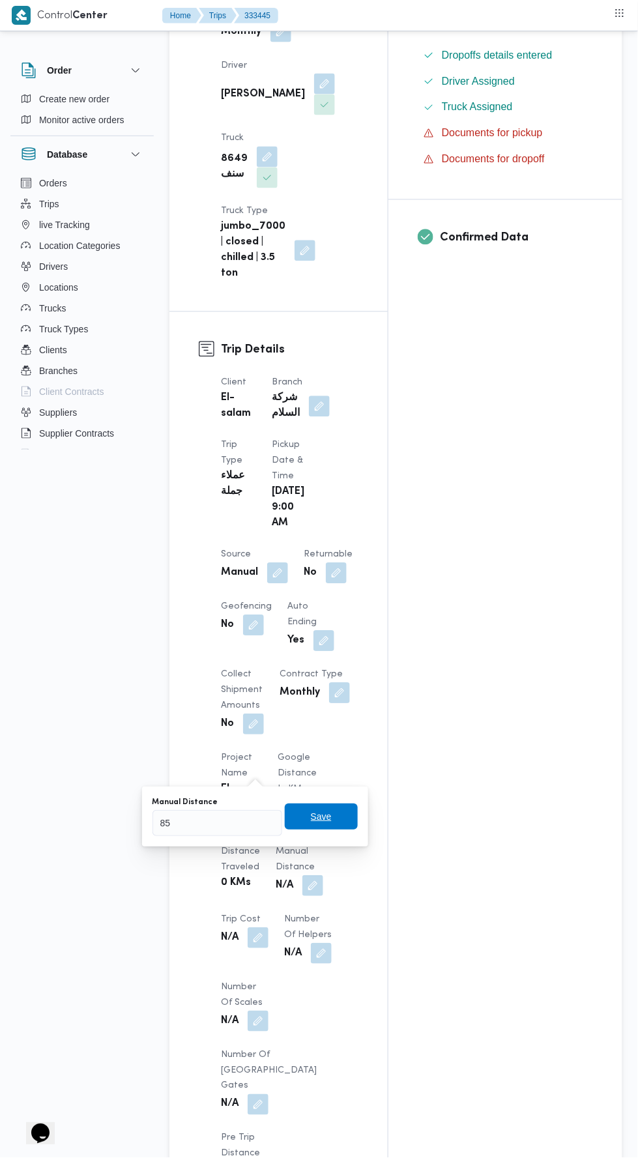
click at [344, 810] on span "Save" at bounding box center [321, 817] width 73 height 26
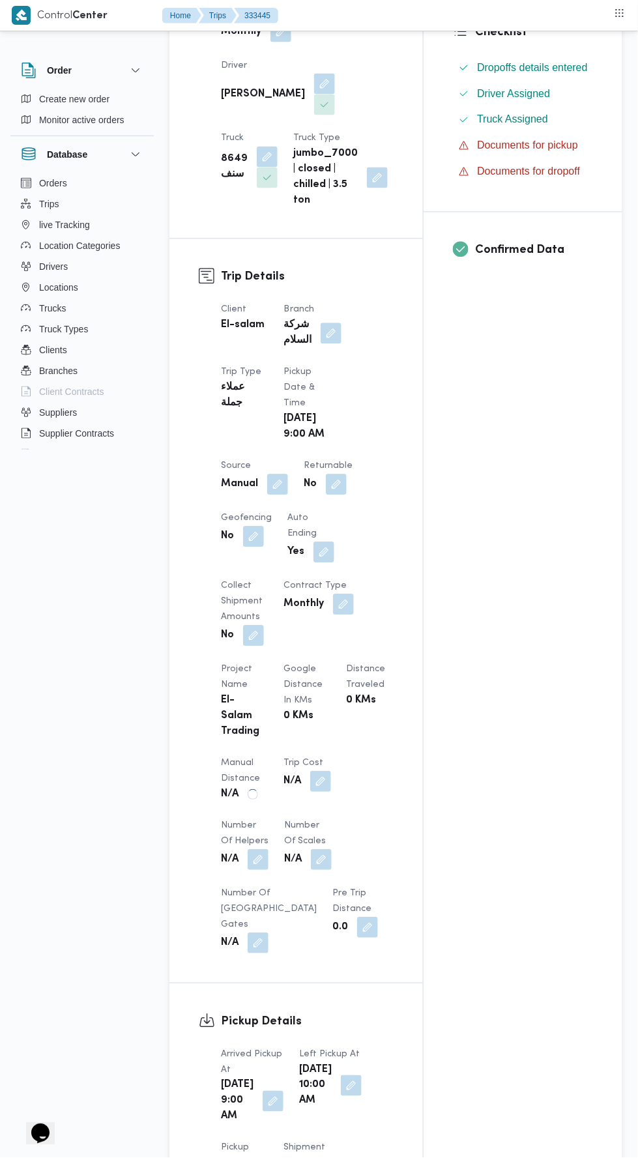
scroll to position [0, 0]
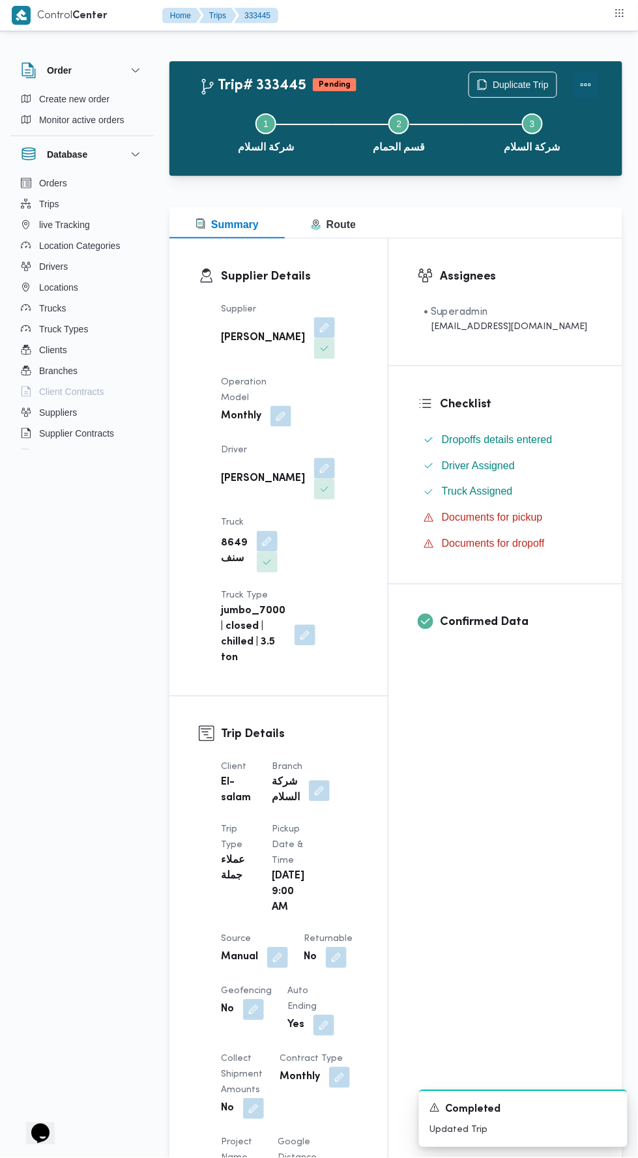
click at [592, 80] on button "Actions" at bounding box center [586, 85] width 26 height 26
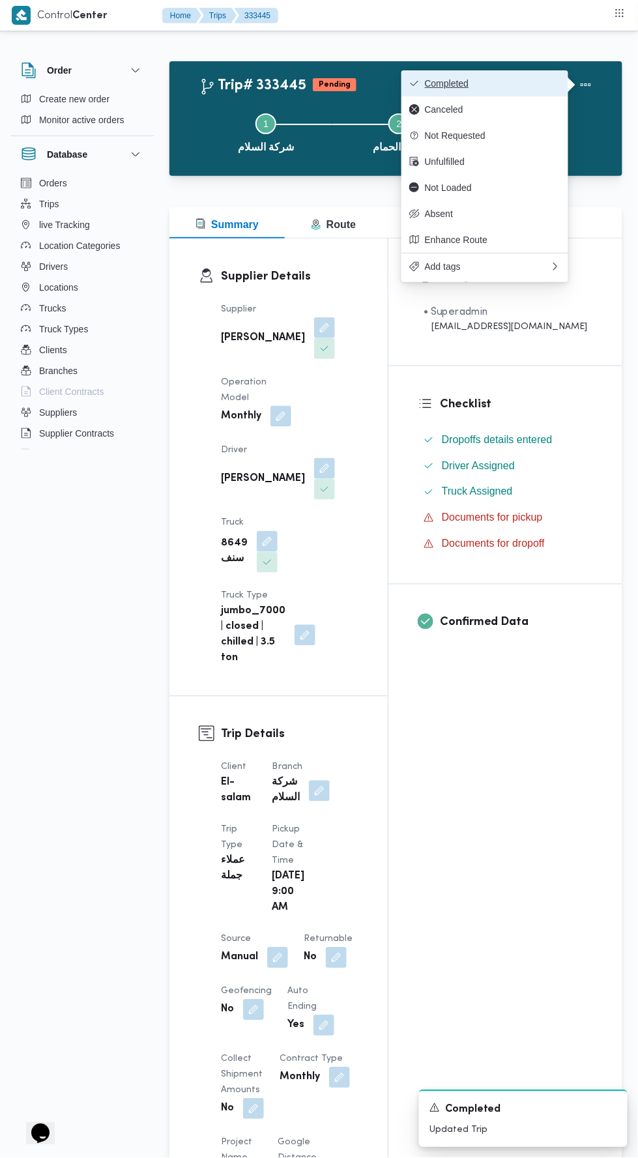
click at [531, 75] on button "Completed" at bounding box center [485, 83] width 167 height 26
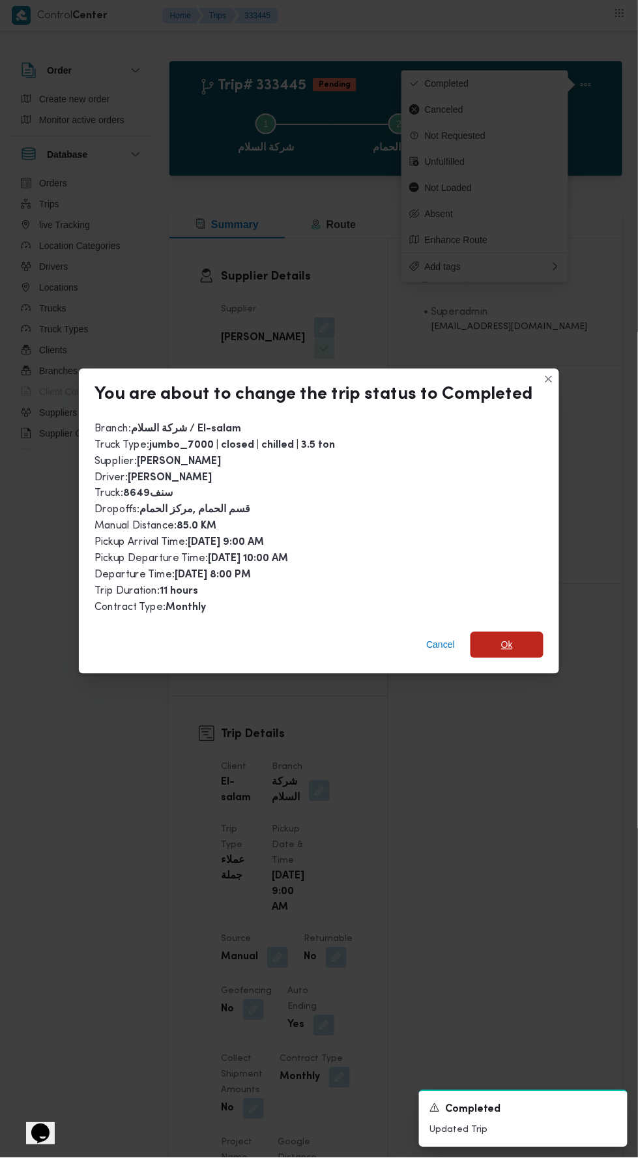
click at [516, 632] on span "Ok" at bounding box center [507, 645] width 73 height 26
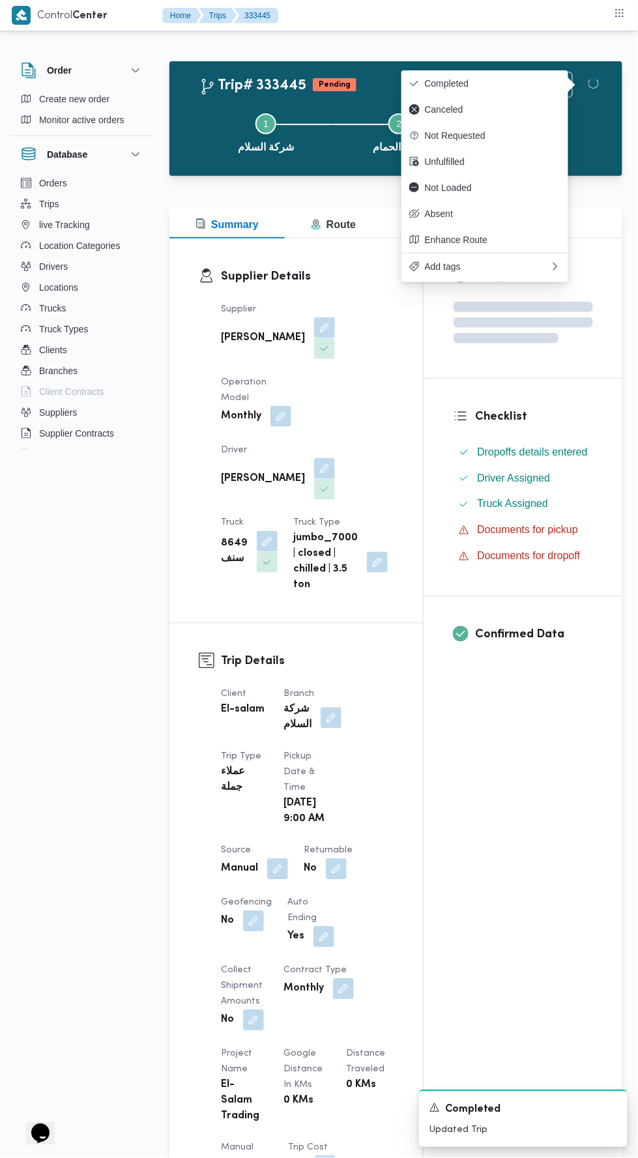
click at [550, 810] on div "Assignees Checklist Dropoffs details entered Driver Assigned Truck Assigned Doc…" at bounding box center [523, 1001] width 199 height 1525
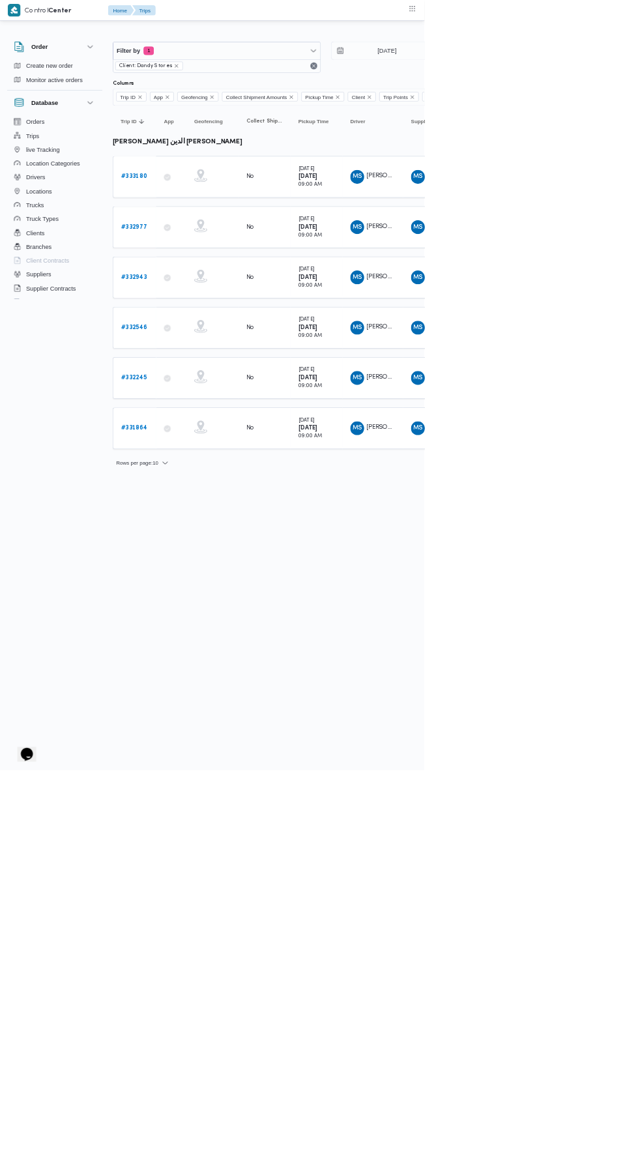
click at [214, 261] on b "# 333180" at bounding box center [201, 265] width 39 height 8
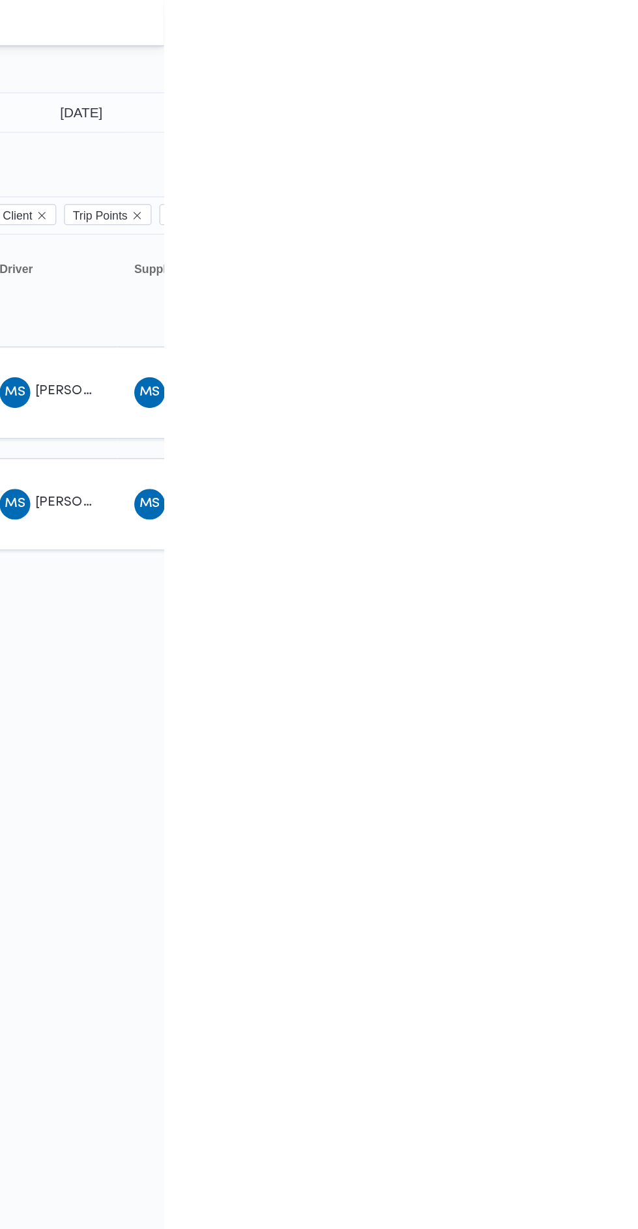
type input "27/8/2025"
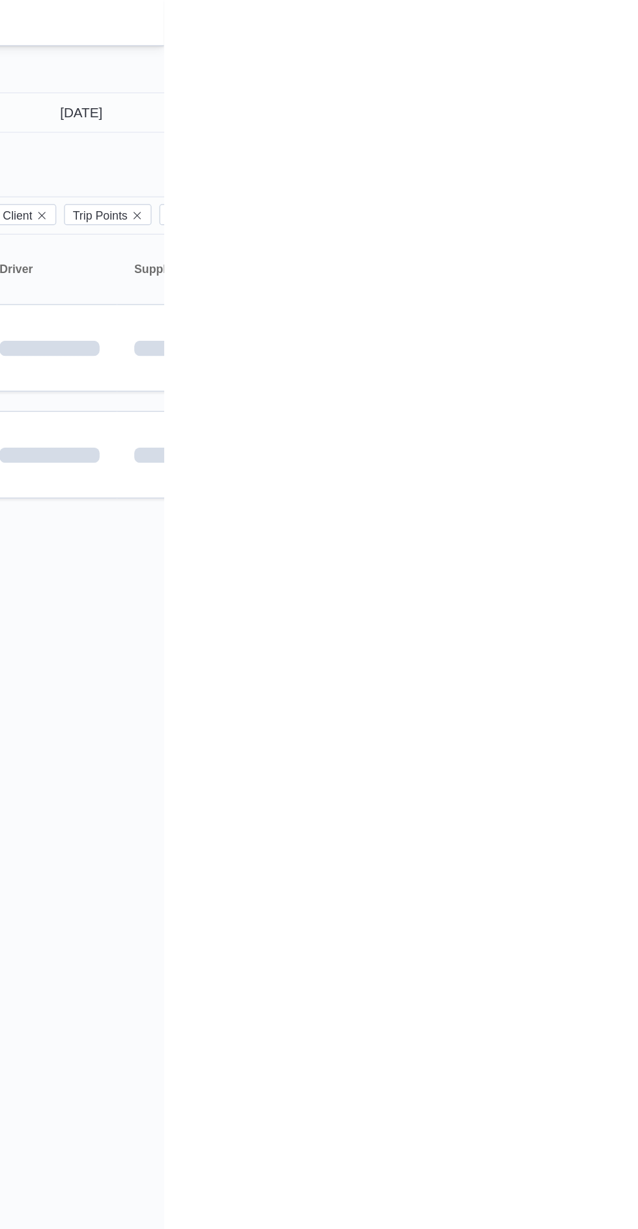
click at [637, 366] on div "Rows per page : 10 1" at bounding box center [561, 358] width 798 height 31
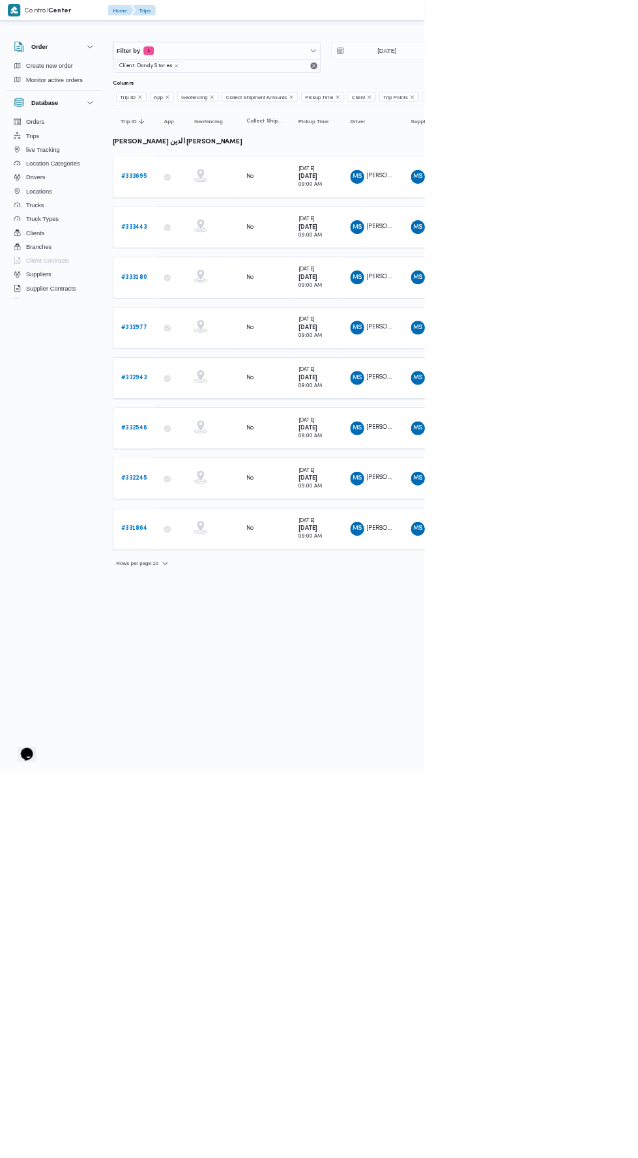
click at [207, 339] on b "# 333443" at bounding box center [201, 341] width 39 height 8
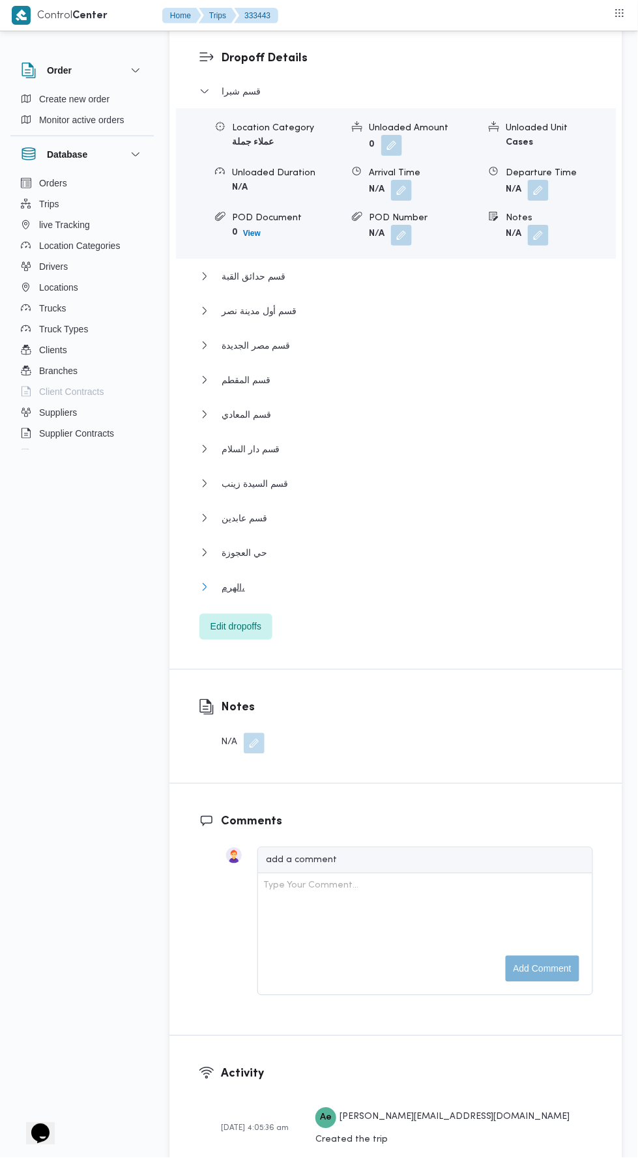
click at [425, 579] on button "الهرم،" at bounding box center [396, 587] width 394 height 16
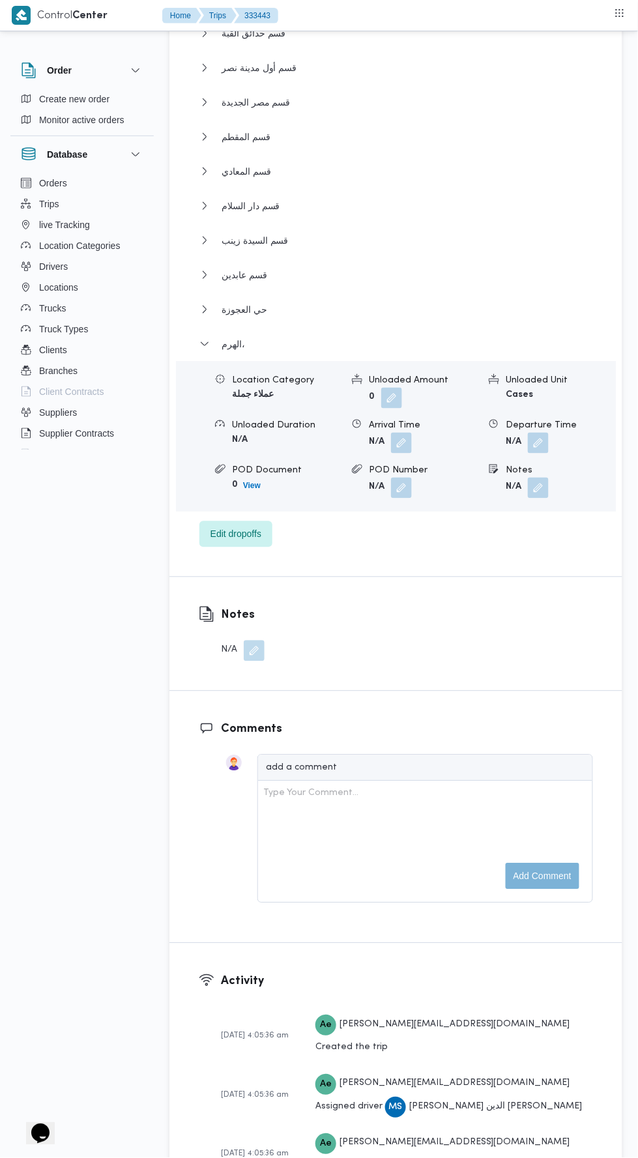
scroll to position [2082, 0]
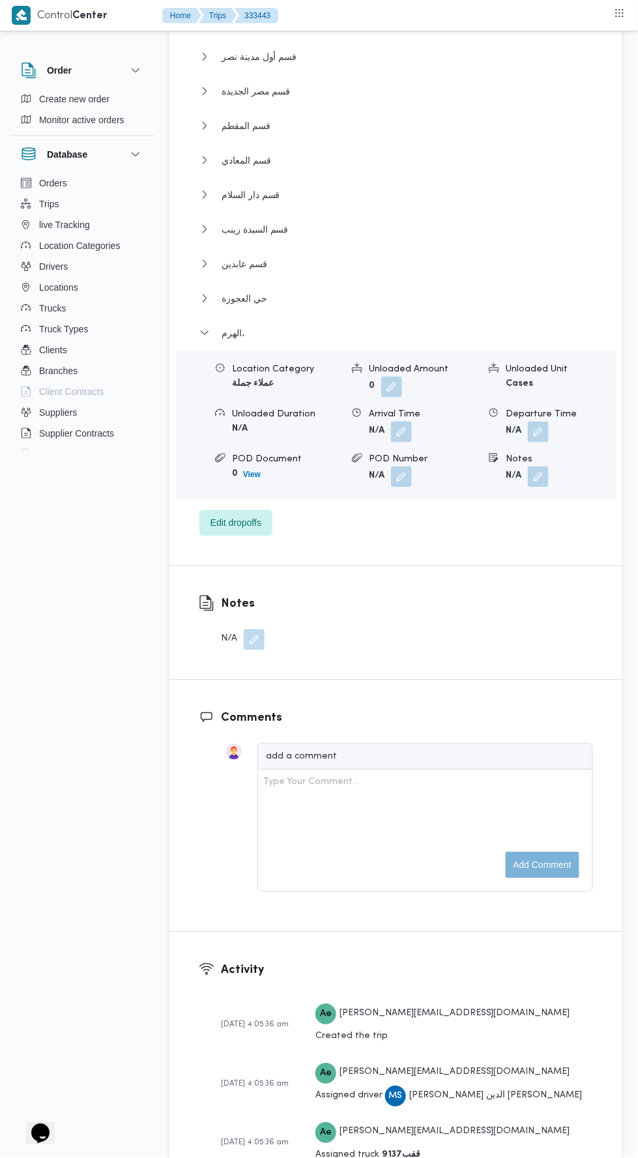
click at [542, 422] on button "button" at bounding box center [538, 432] width 21 height 21
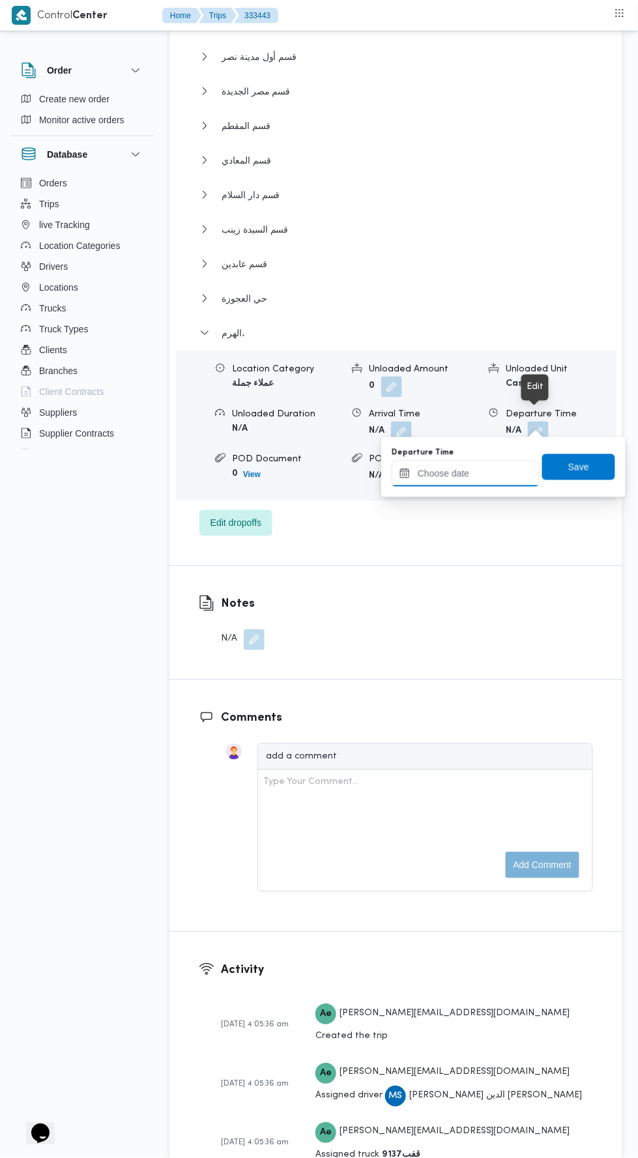
click at [485, 486] on div at bounding box center [466, 474] width 148 height 26
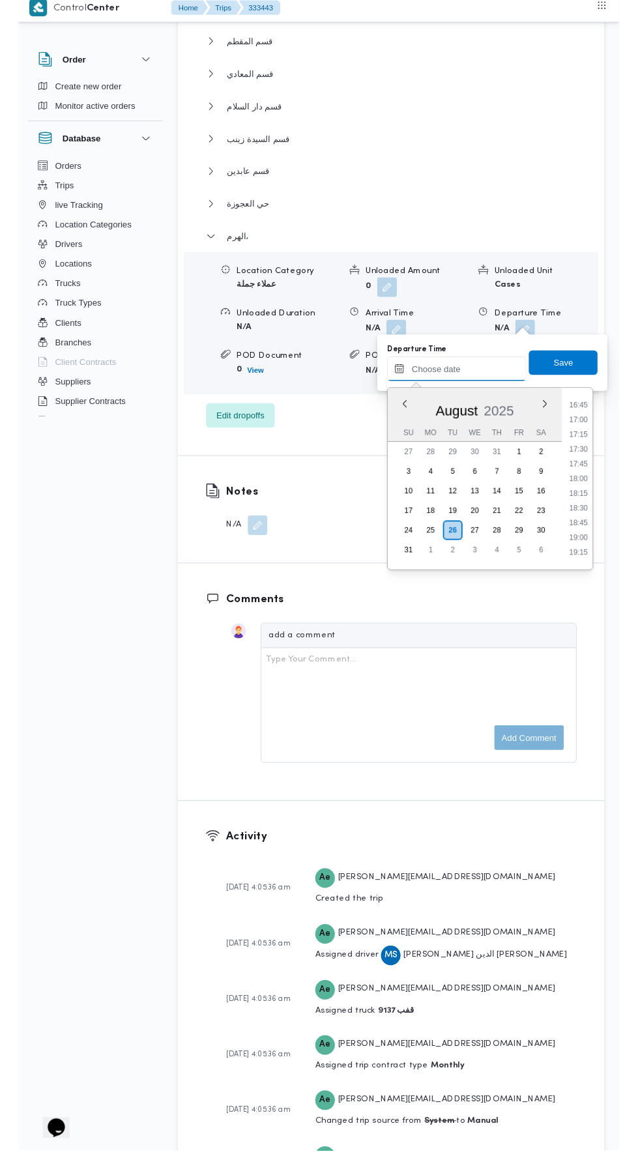
scroll to position [1042, 0]
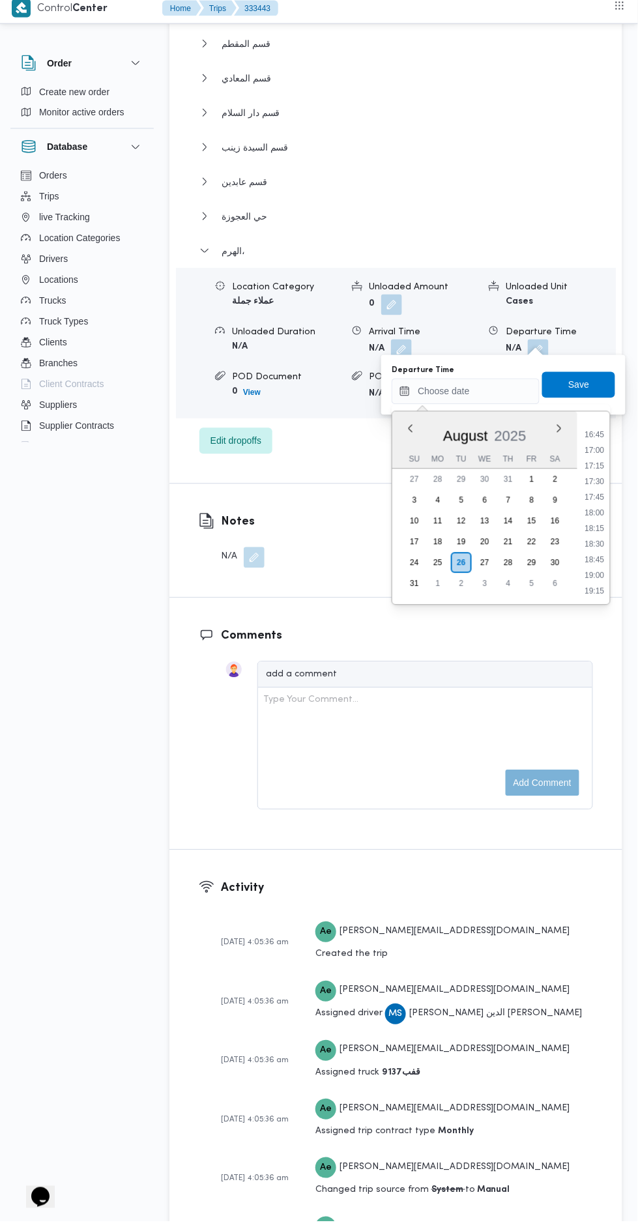
click at [598, 460] on li "17:00" at bounding box center [595, 458] width 30 height 13
type input "26/08/2025 17:00"
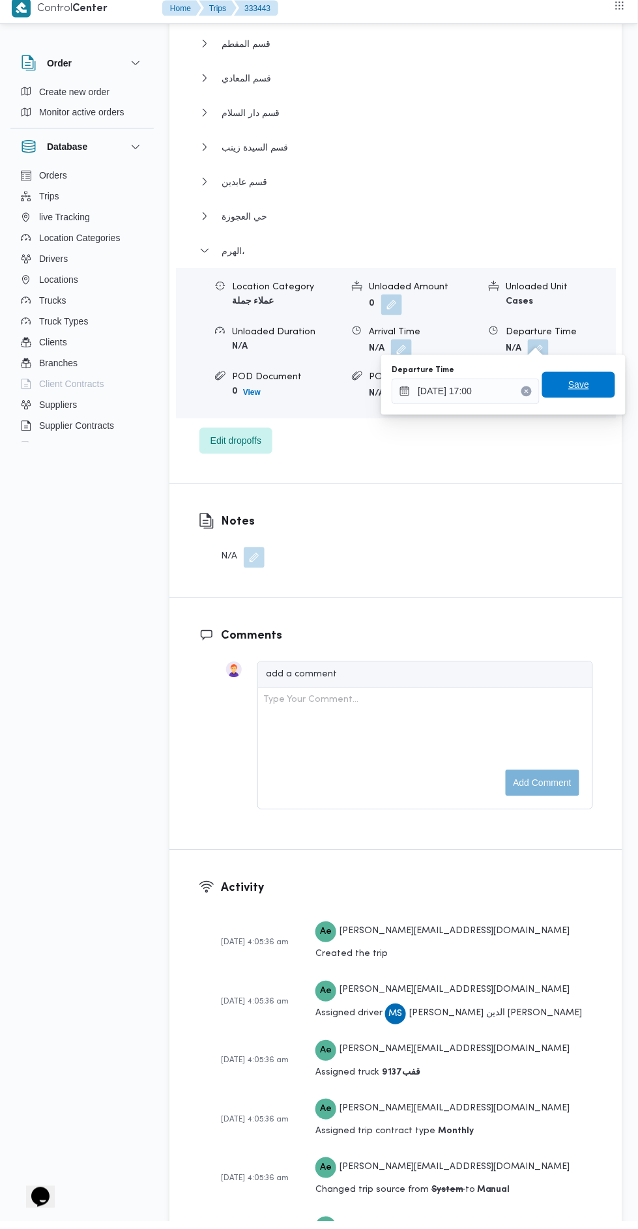
click at [591, 394] on span "Save" at bounding box center [578, 392] width 73 height 26
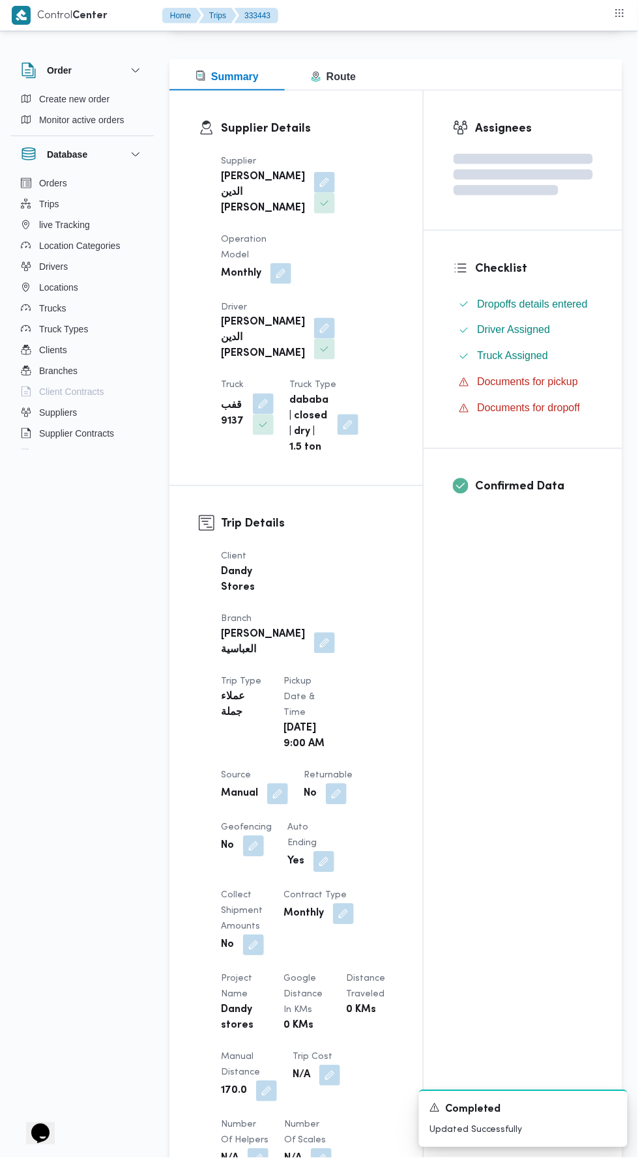
scroll to position [0, 0]
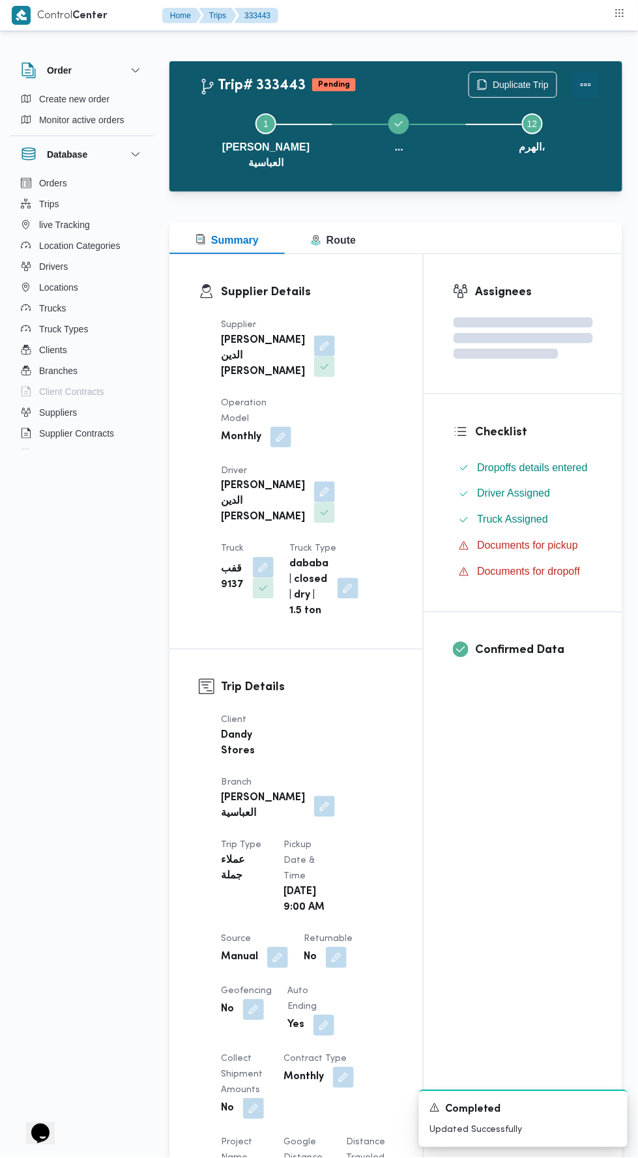
click at [596, 80] on button "Actions" at bounding box center [586, 85] width 26 height 26
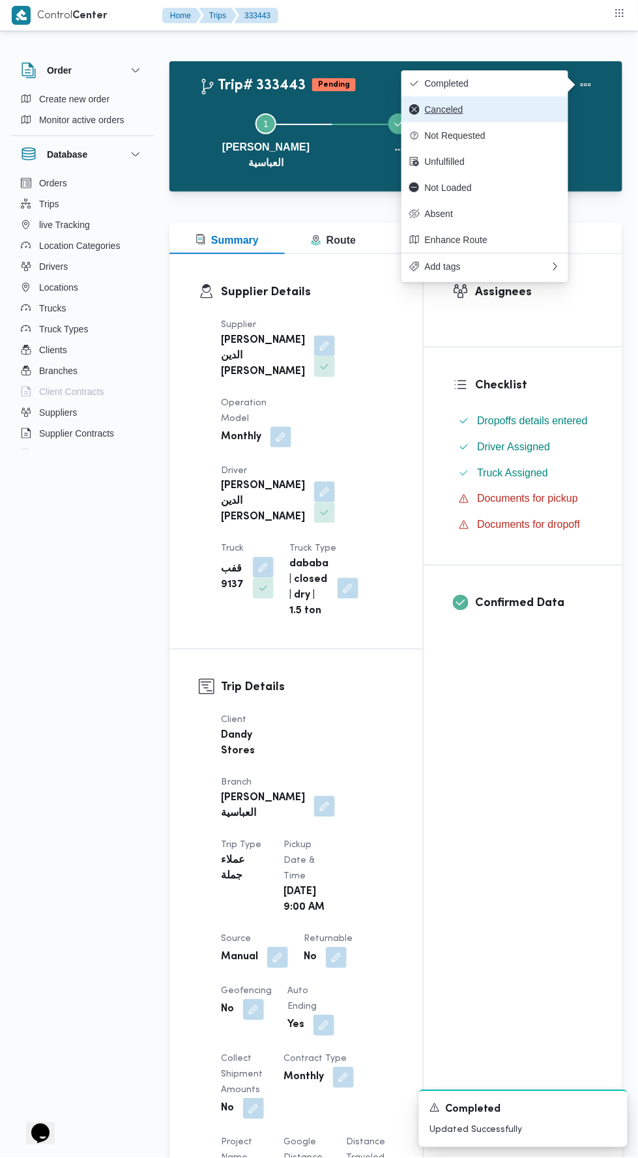
click at [527, 108] on span "Canceled" at bounding box center [493, 109] width 136 height 10
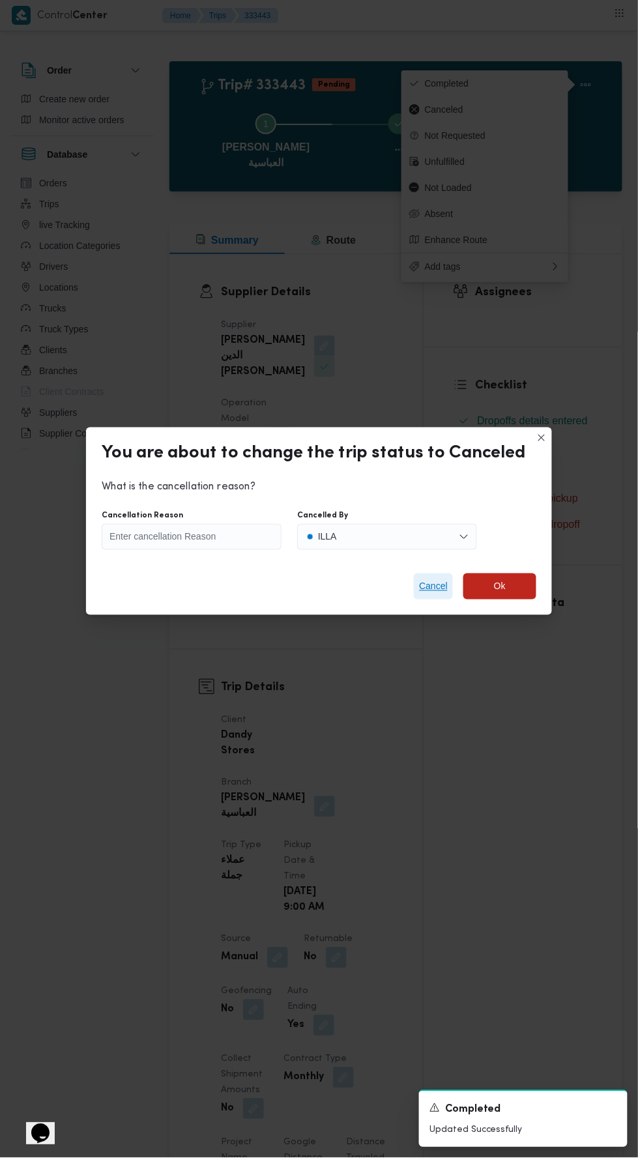
click at [423, 581] on span "Cancel" at bounding box center [433, 587] width 29 height 16
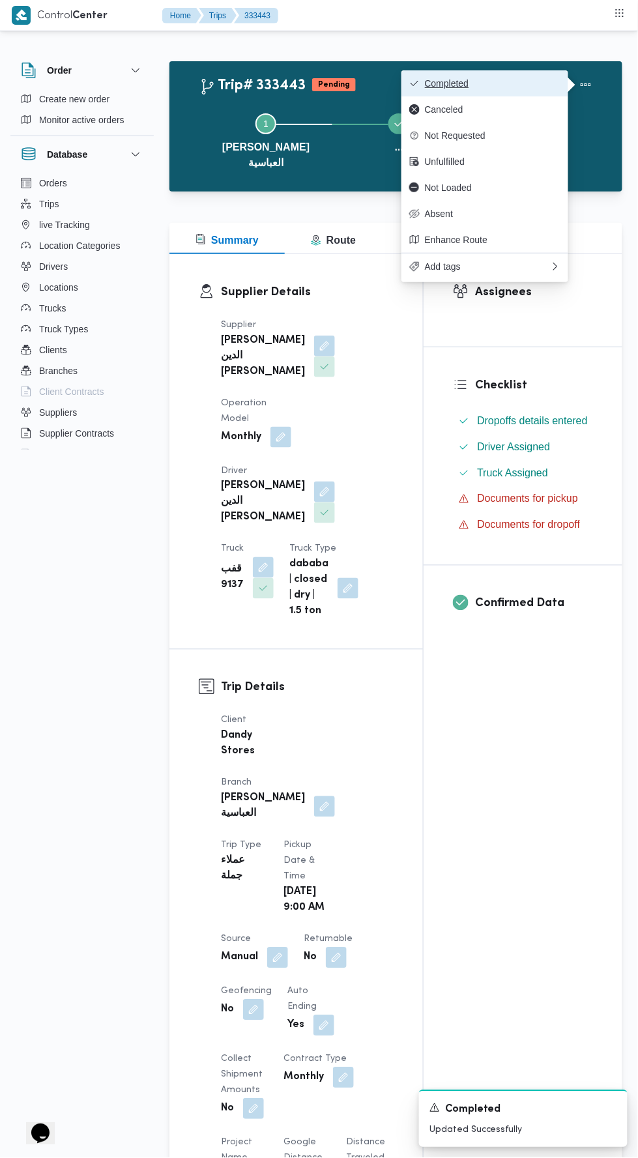
click at [542, 71] on button "Completed" at bounding box center [485, 83] width 167 height 26
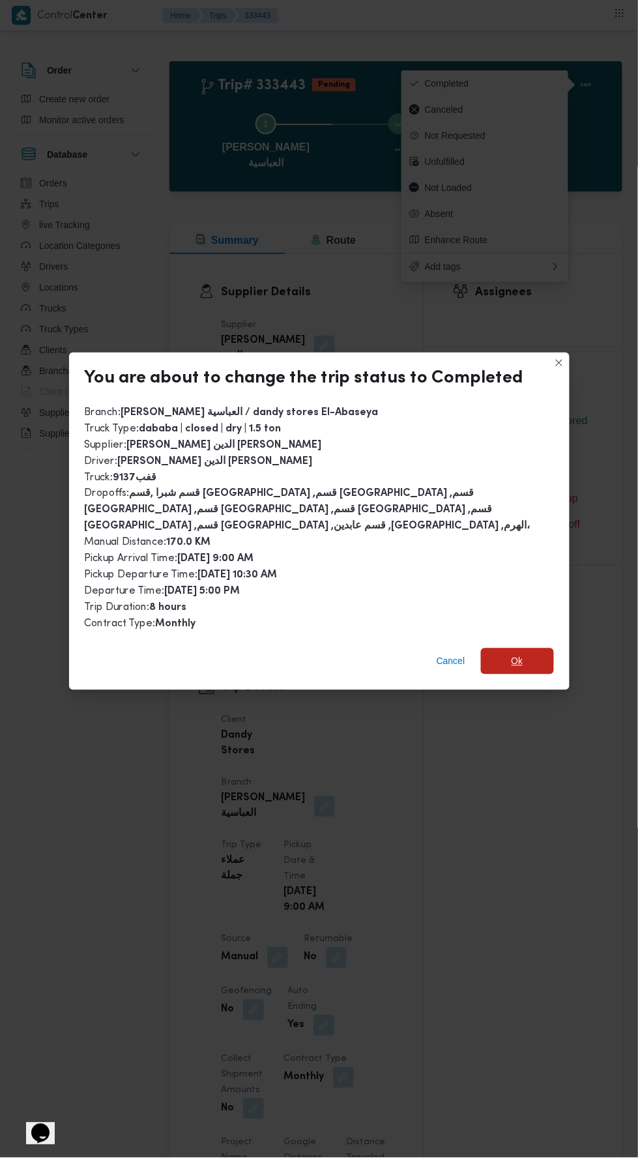
click at [519, 653] on span "Ok" at bounding box center [517, 662] width 73 height 26
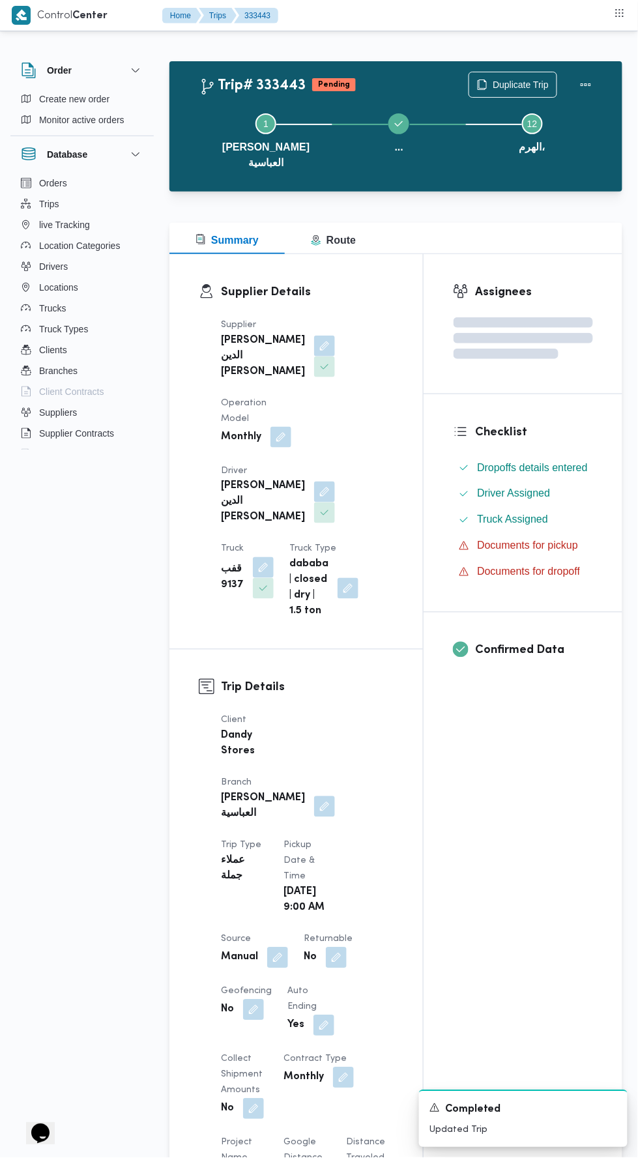
click at [505, 880] on div "Assignees Checklist Dropoffs details entered Driver Assigned Truck Assigned Doc…" at bounding box center [523, 1050] width 199 height 1593
